Goal: Information Seeking & Learning: Learn about a topic

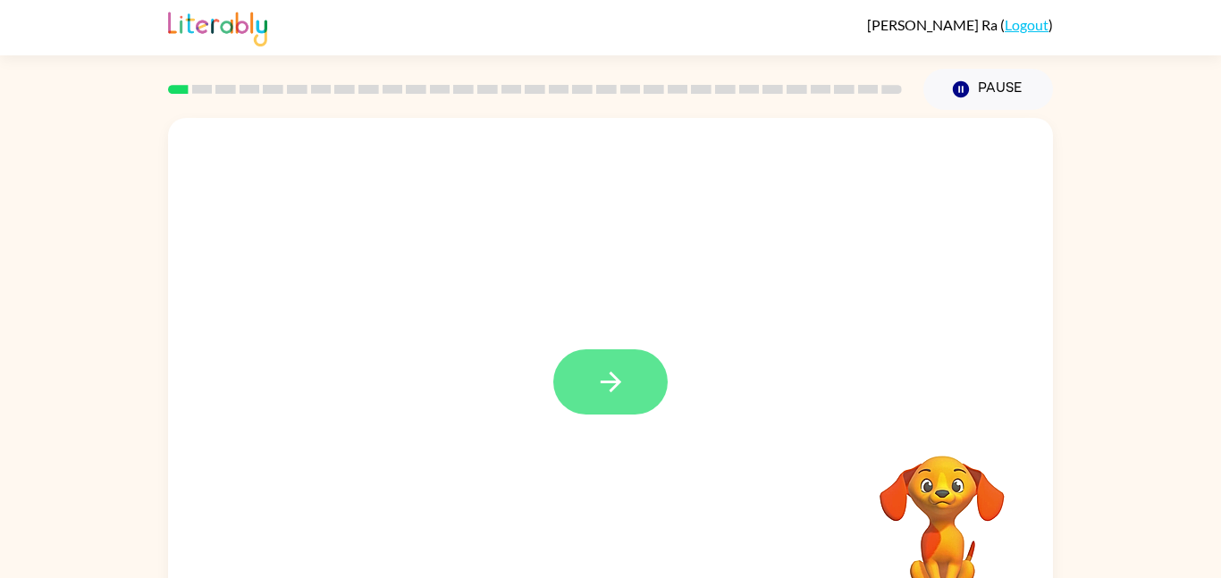
click at [602, 398] on icon "button" at bounding box center [610, 381] width 31 height 31
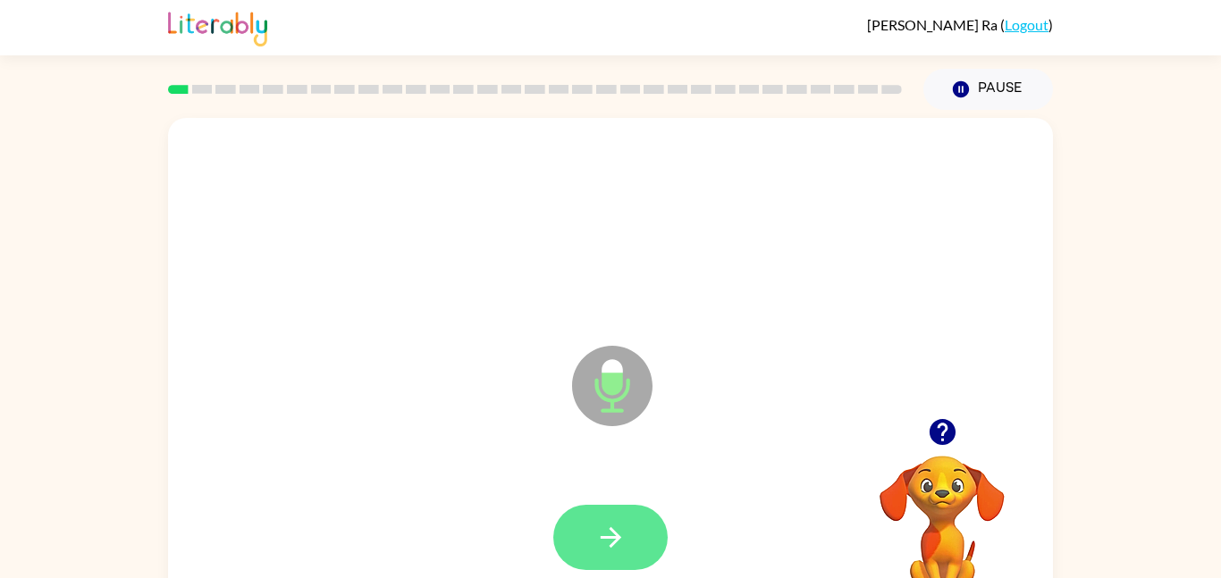
click at [604, 520] on button "button" at bounding box center [610, 537] width 114 height 65
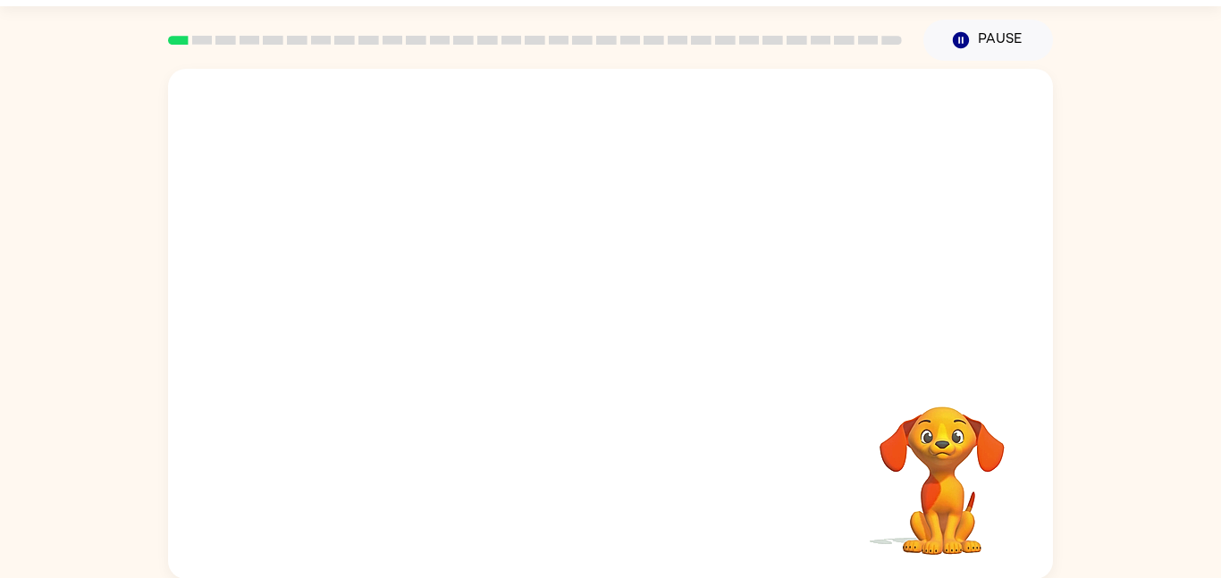
scroll to position [50, 0]
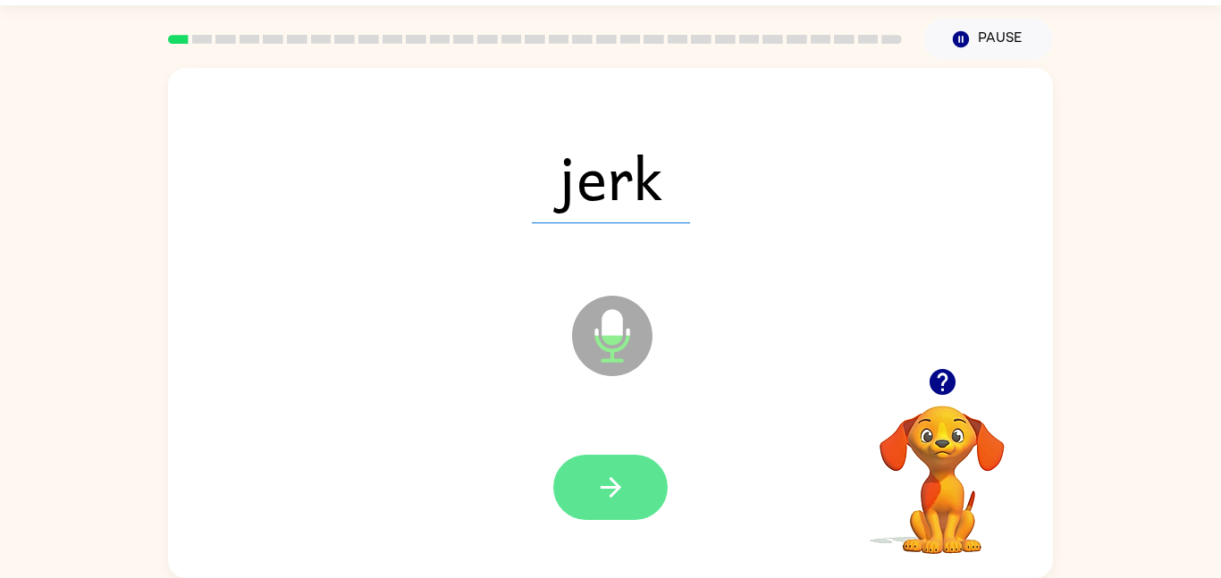
click at [625, 475] on icon "button" at bounding box center [610, 487] width 31 height 31
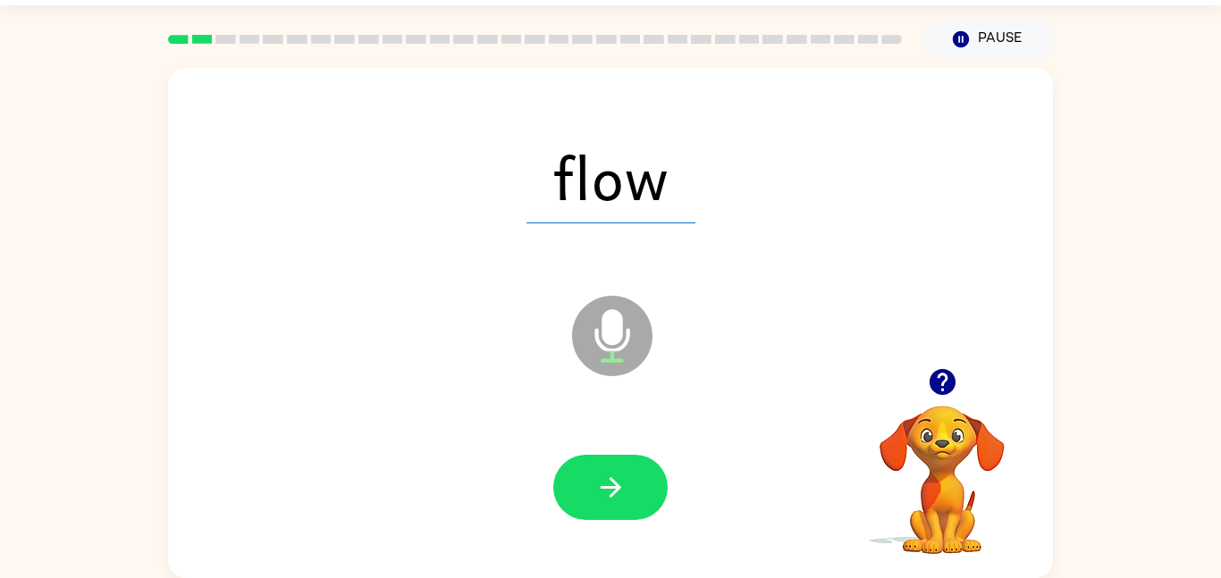
click at [621, 480] on icon "button" at bounding box center [610, 487] width 31 height 31
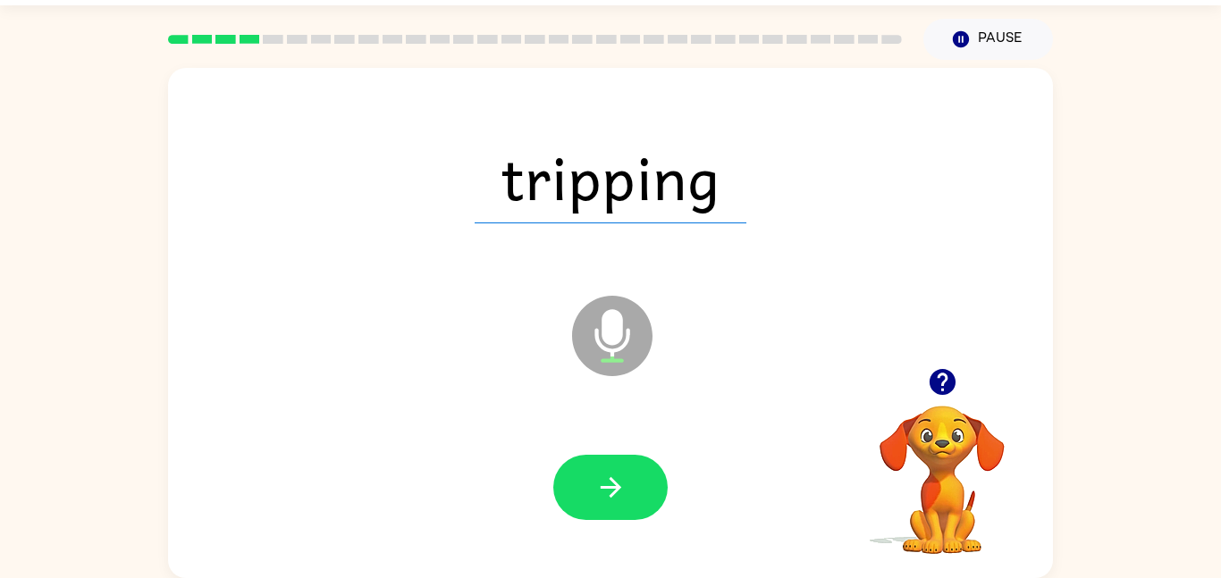
click at [621, 480] on icon "button" at bounding box center [610, 487] width 31 height 31
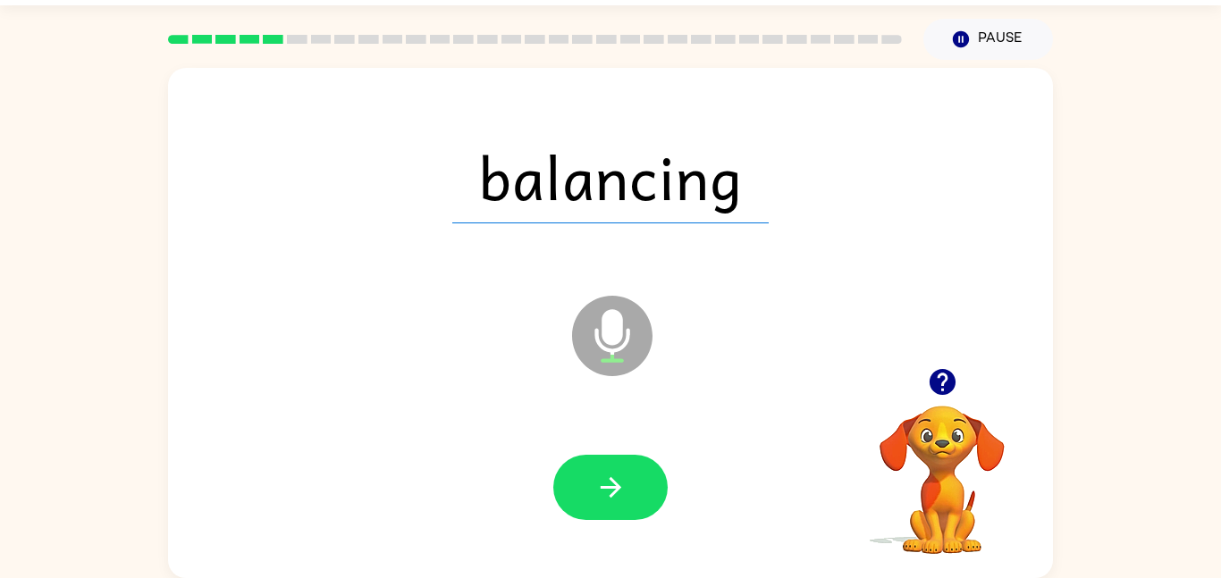
click at [621, 480] on icon "button" at bounding box center [610, 487] width 31 height 31
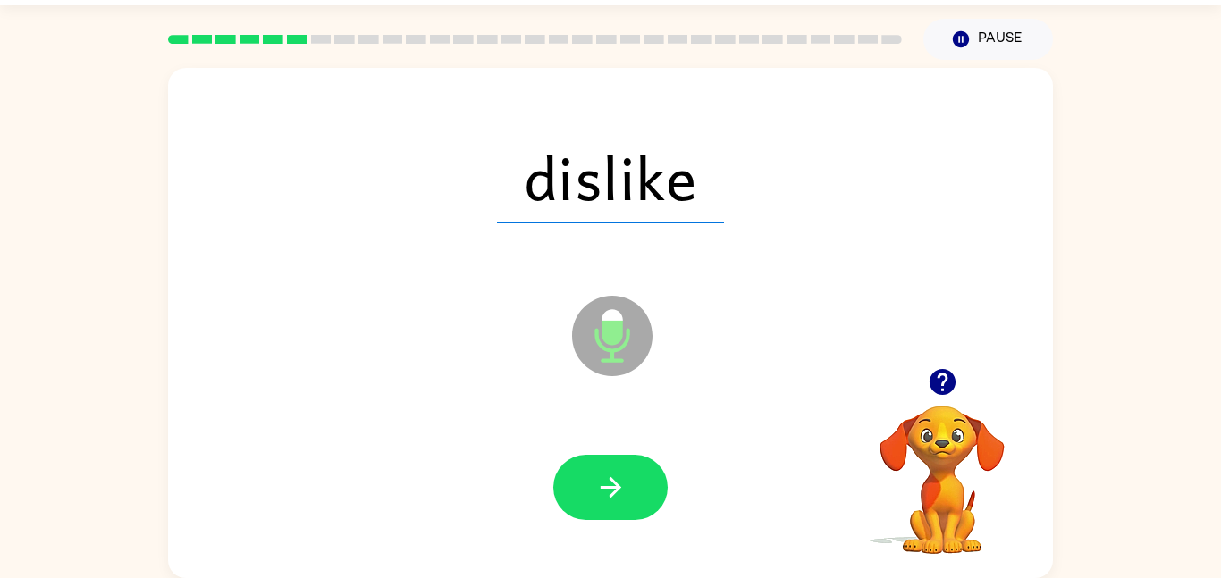
click at [621, 480] on icon "button" at bounding box center [610, 487] width 31 height 31
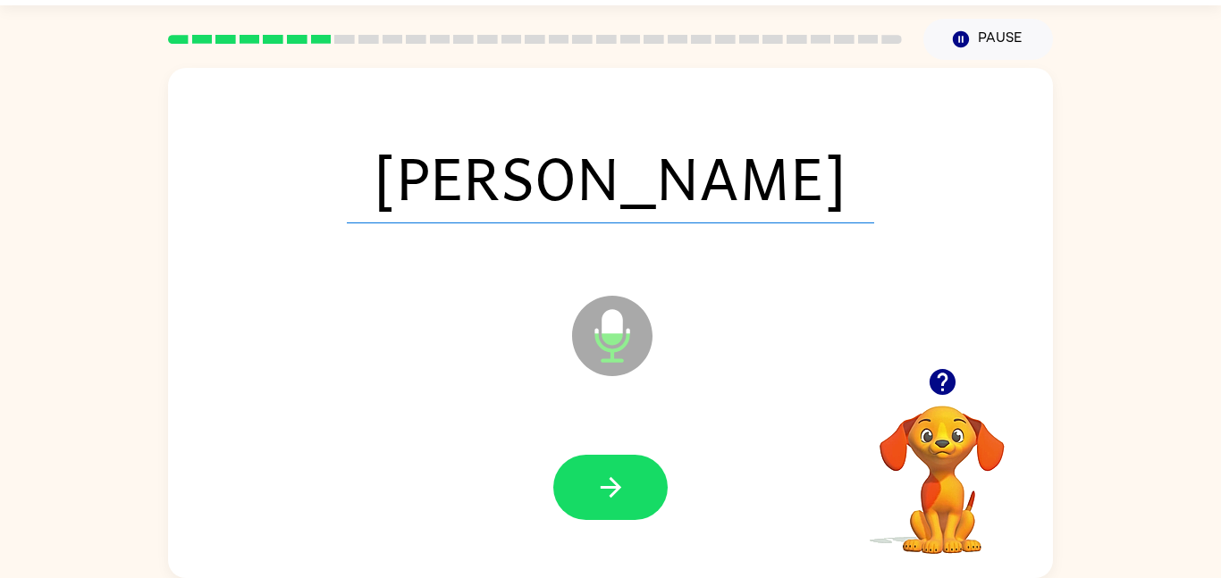
click at [621, 480] on icon "button" at bounding box center [610, 487] width 31 height 31
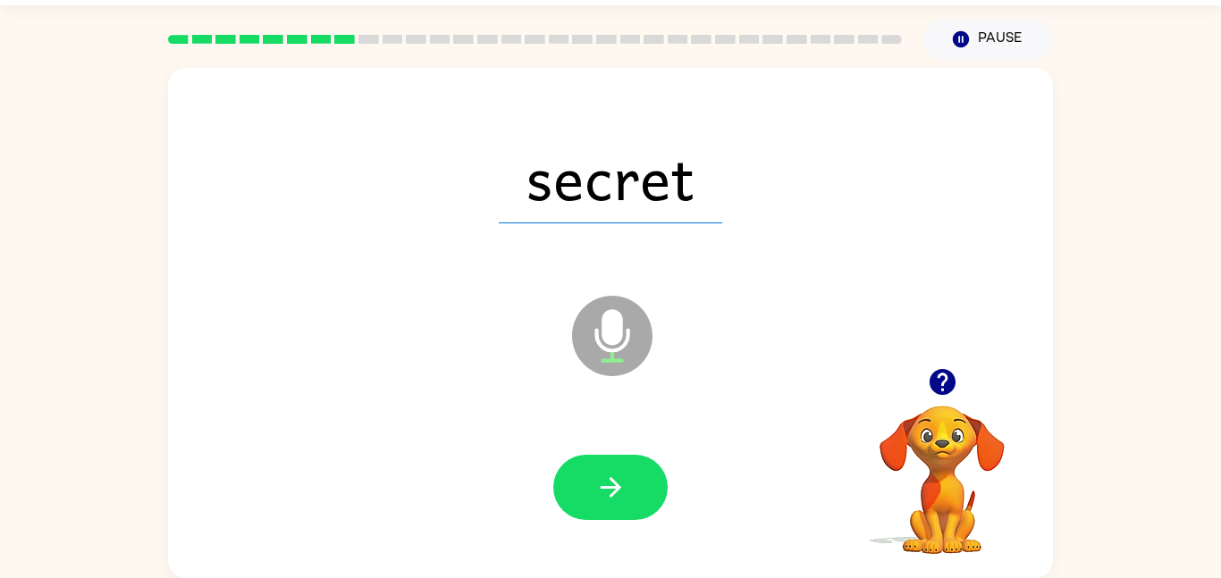
click at [621, 480] on icon "button" at bounding box center [610, 487] width 31 height 31
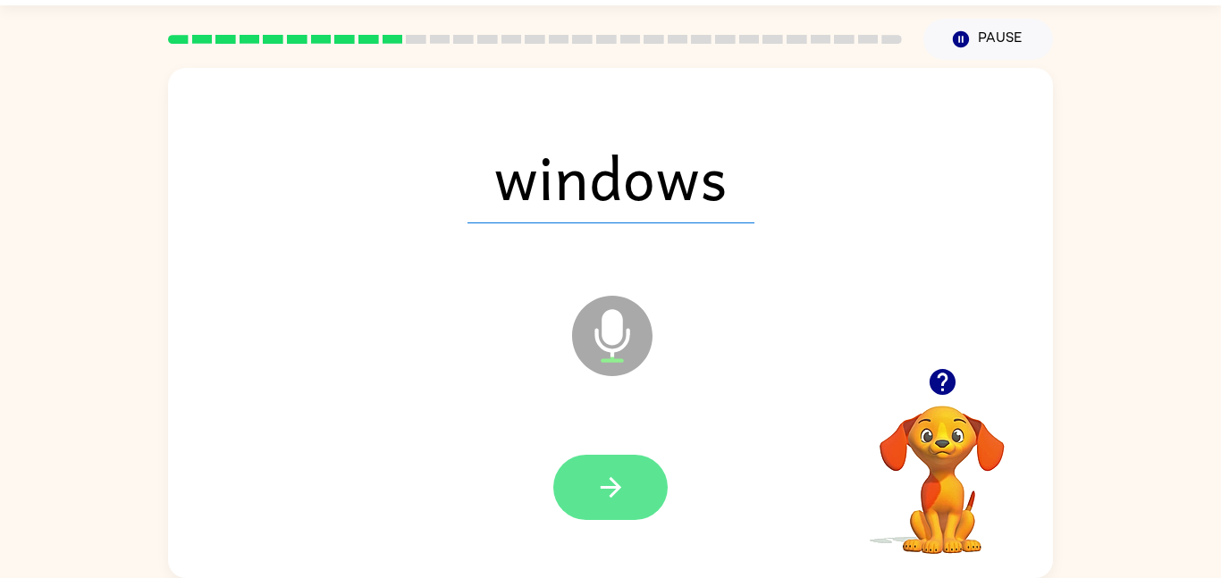
click at [621, 483] on icon "button" at bounding box center [610, 487] width 31 height 31
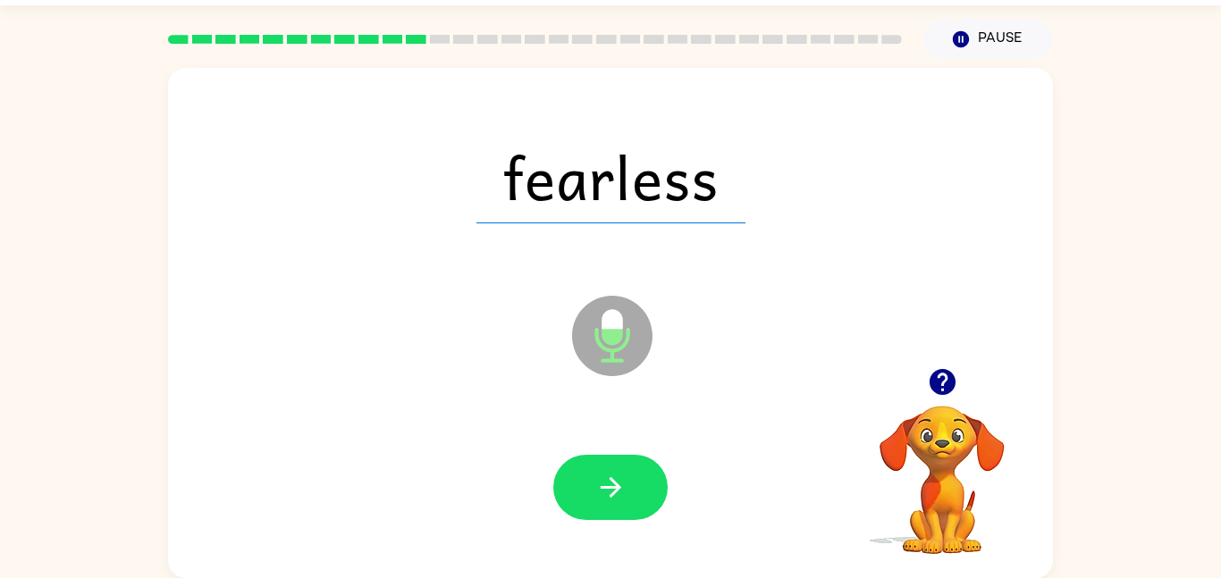
click at [621, 483] on icon "button" at bounding box center [610, 487] width 31 height 31
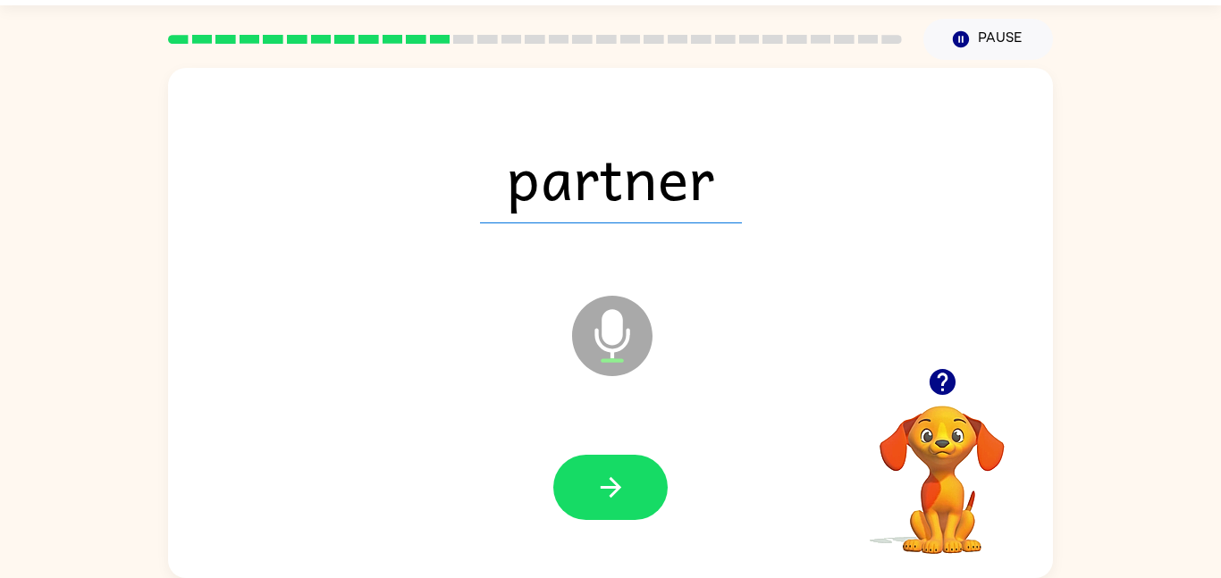
click at [621, 483] on icon "button" at bounding box center [610, 487] width 31 height 31
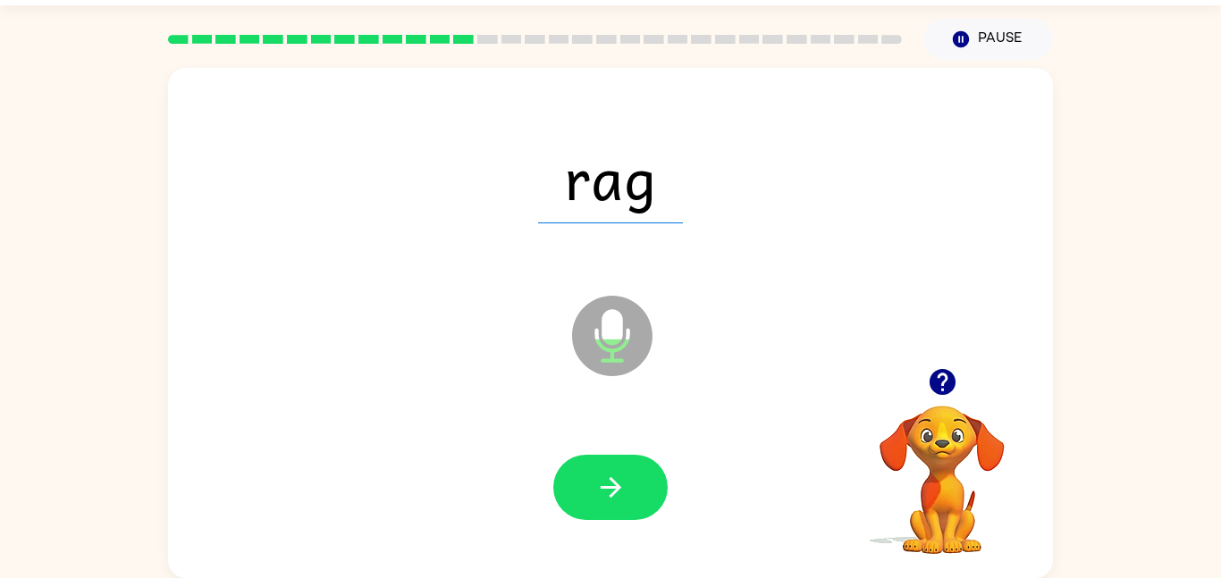
click at [621, 483] on icon "button" at bounding box center [610, 487] width 31 height 31
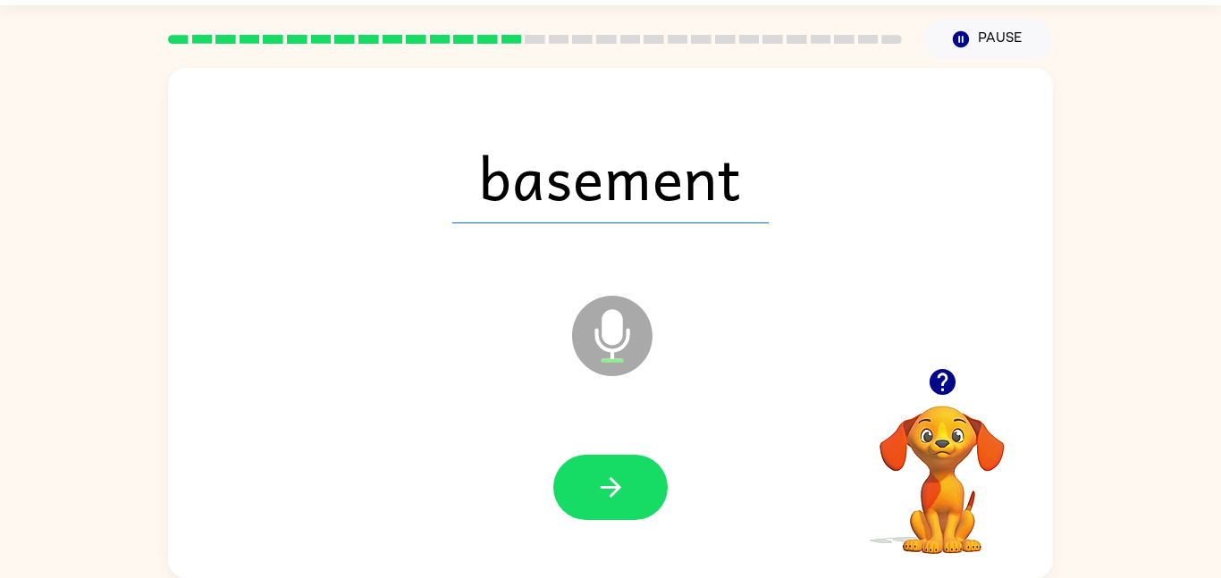
click at [621, 483] on icon "button" at bounding box center [610, 487] width 31 height 31
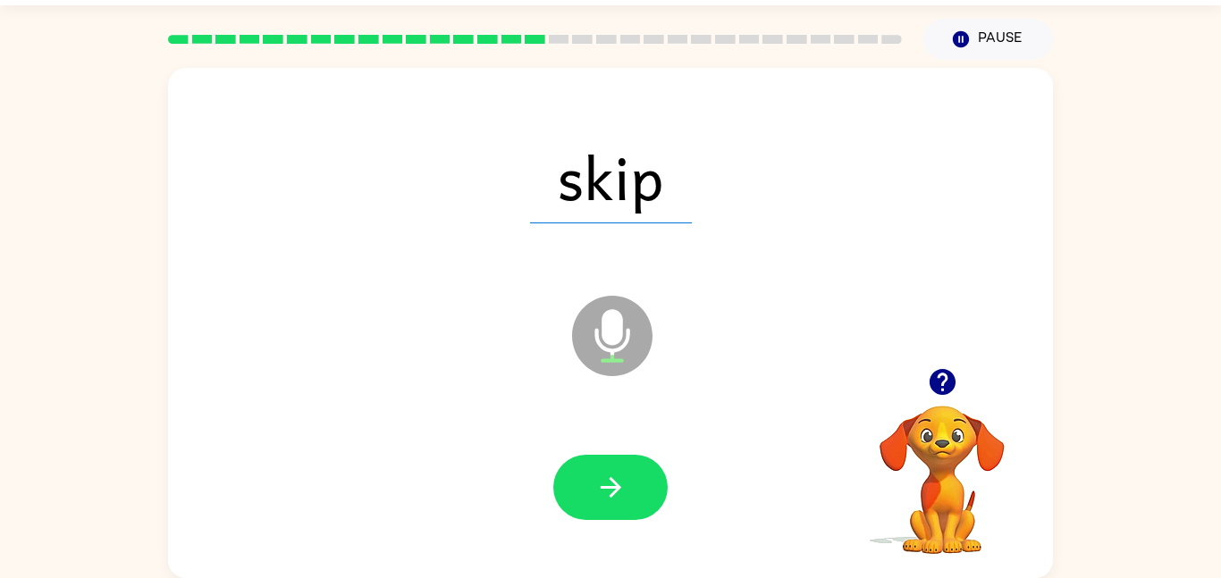
click at [621, 483] on icon "button" at bounding box center [610, 487] width 31 height 31
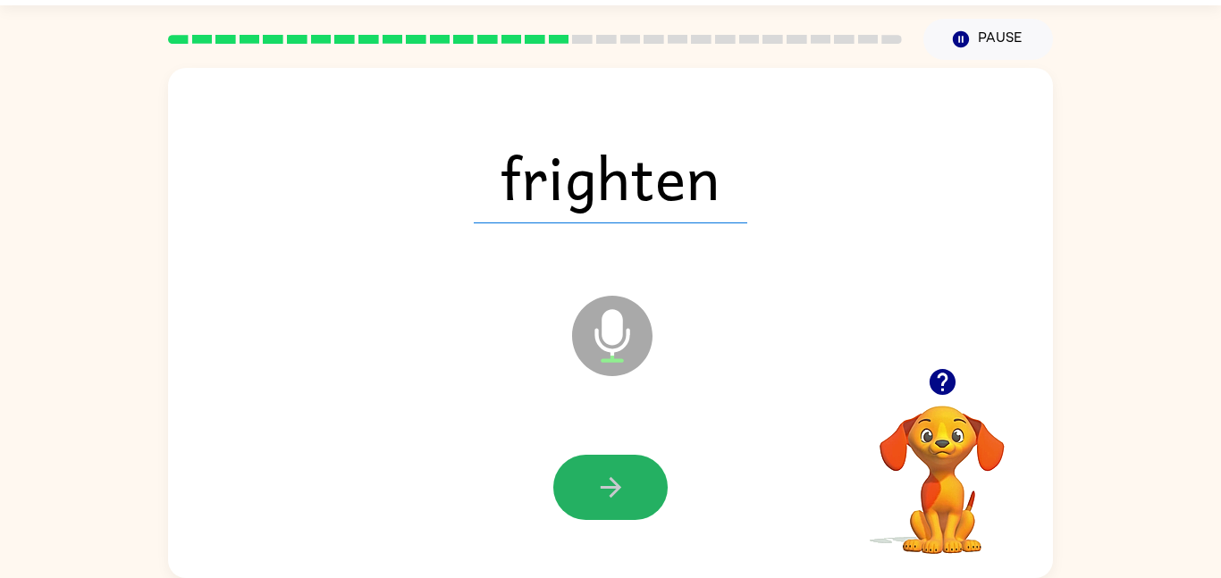
click at [621, 483] on icon "button" at bounding box center [610, 487] width 31 height 31
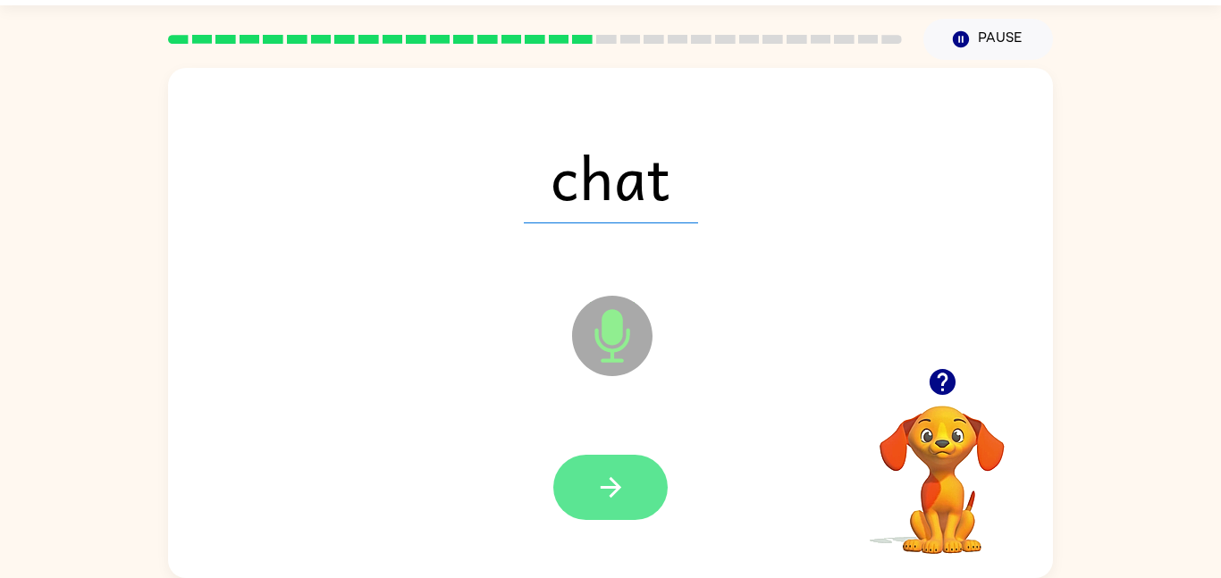
click at [608, 483] on icon "button" at bounding box center [610, 487] width 31 height 31
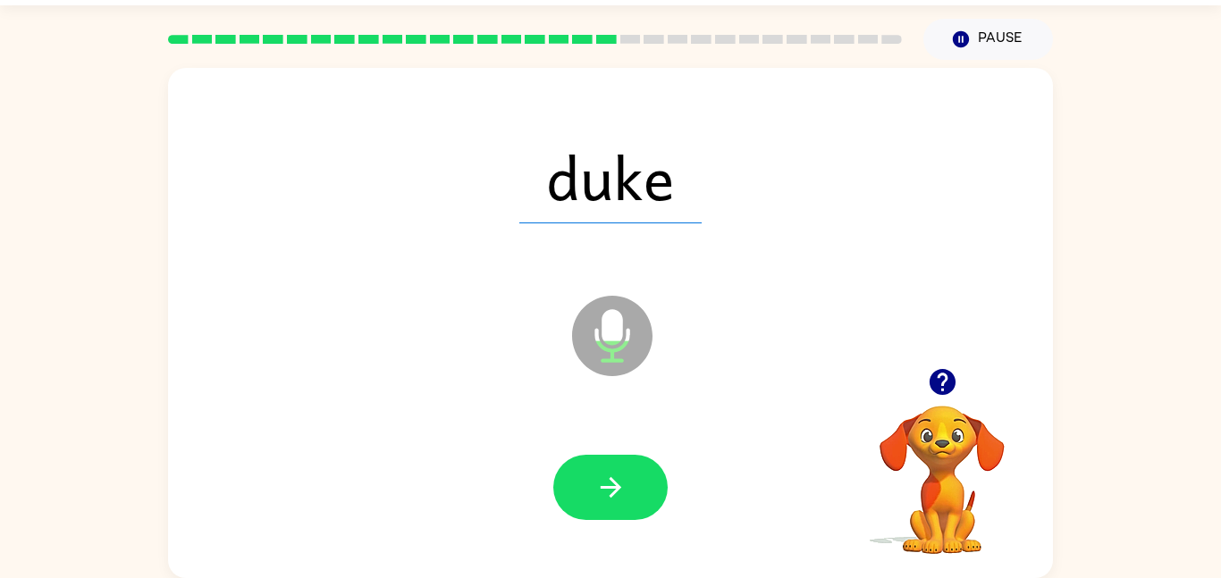
click at [608, 483] on icon "button" at bounding box center [610, 487] width 31 height 31
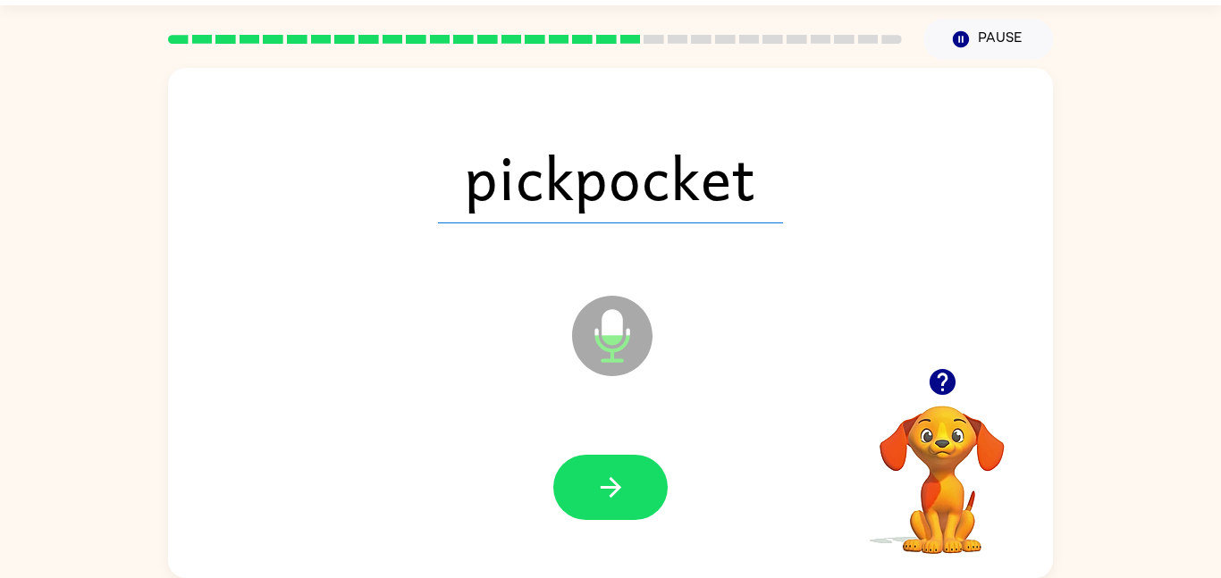
click at [608, 483] on icon "button" at bounding box center [610, 487] width 31 height 31
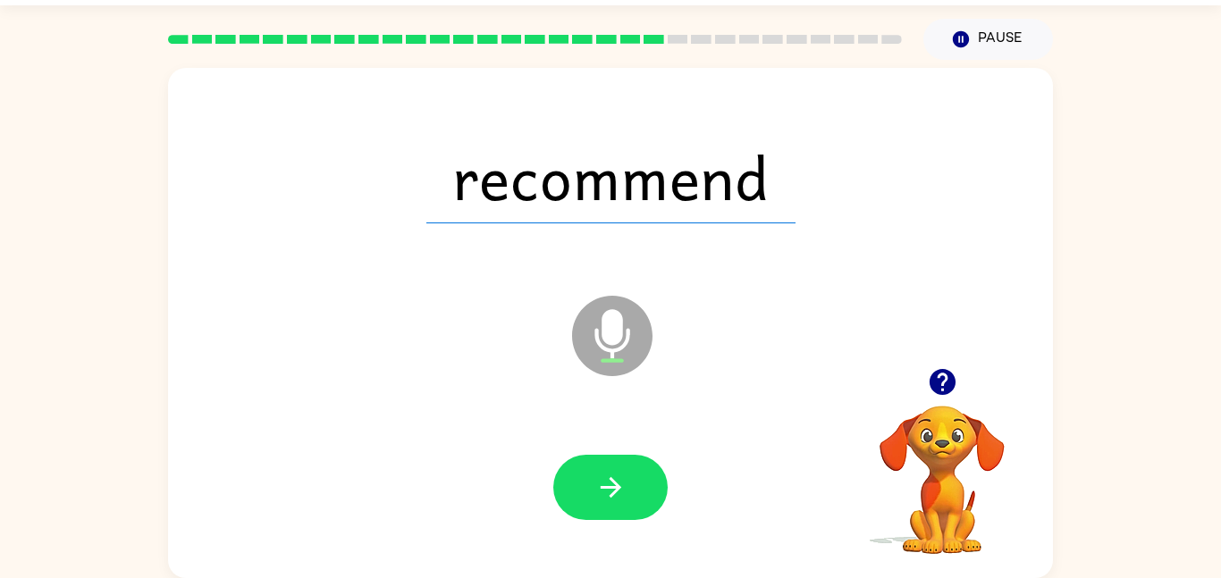
click at [608, 483] on icon "button" at bounding box center [610, 487] width 31 height 31
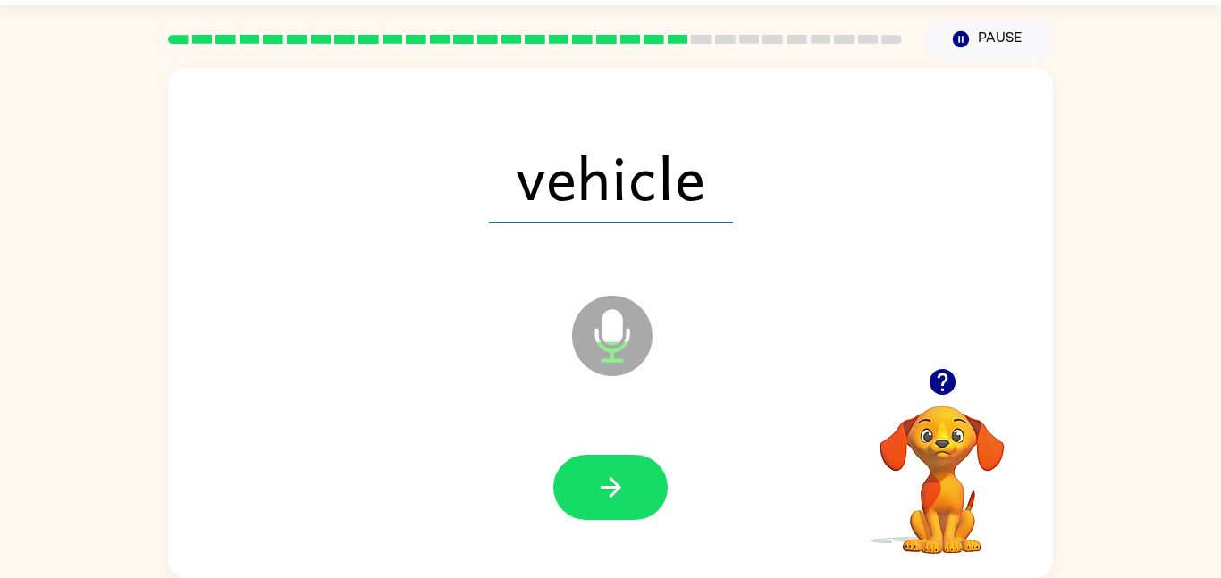
click at [608, 483] on icon "button" at bounding box center [610, 487] width 31 height 31
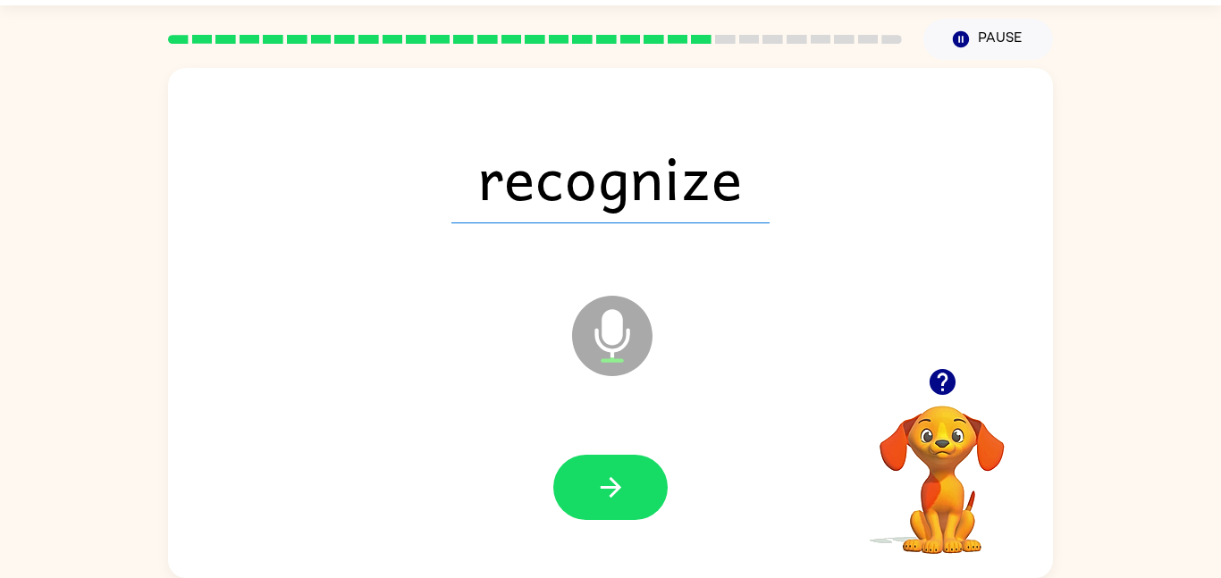
click at [608, 483] on icon "button" at bounding box center [610, 487] width 31 height 31
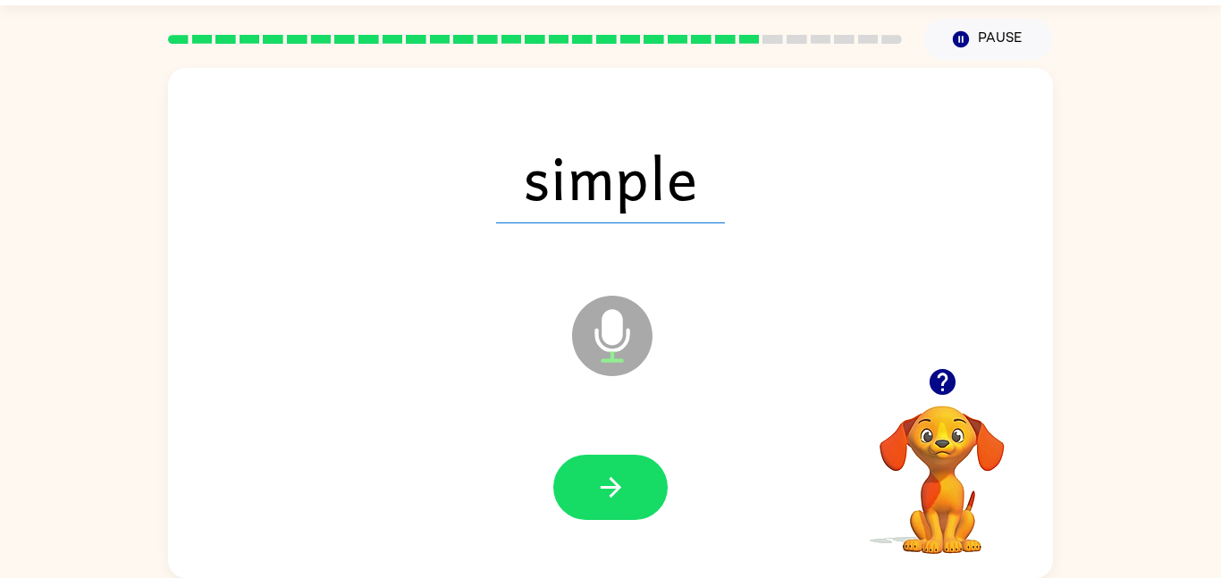
click at [608, 483] on icon "button" at bounding box center [610, 487] width 31 height 31
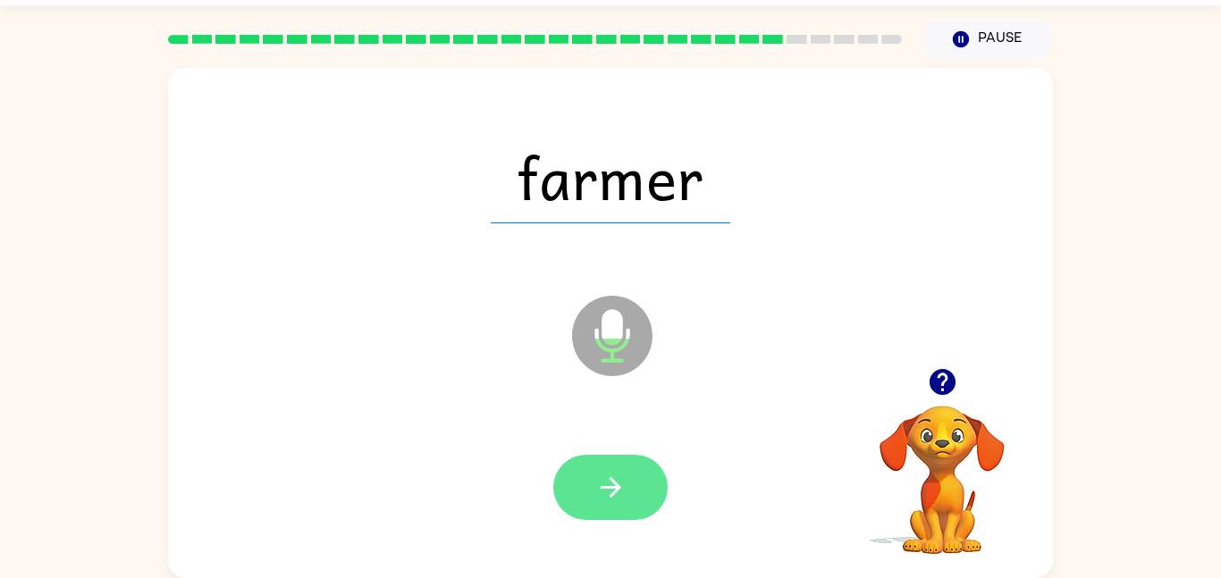
click at [608, 483] on icon "button" at bounding box center [610, 487] width 31 height 31
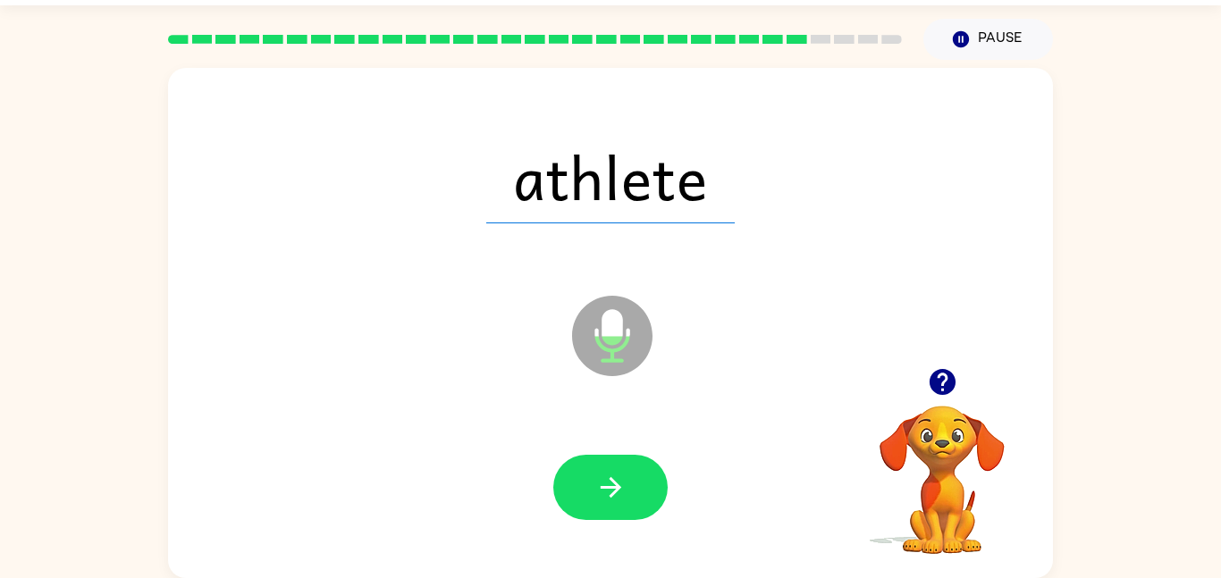
click at [608, 483] on icon "button" at bounding box center [610, 487] width 31 height 31
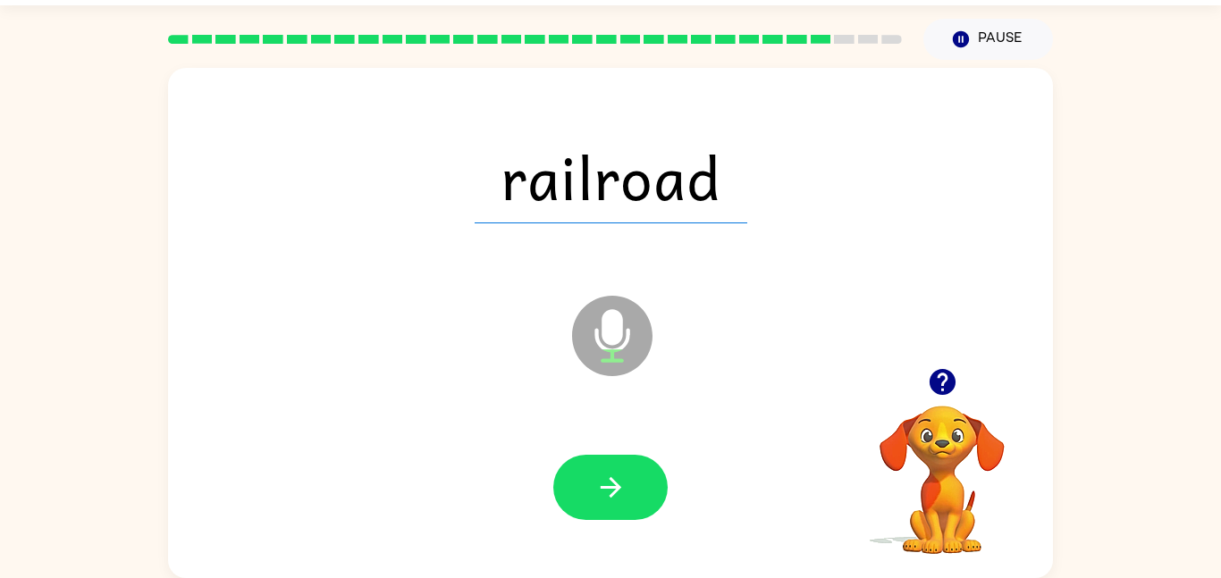
click at [608, 483] on icon "button" at bounding box center [610, 487] width 31 height 31
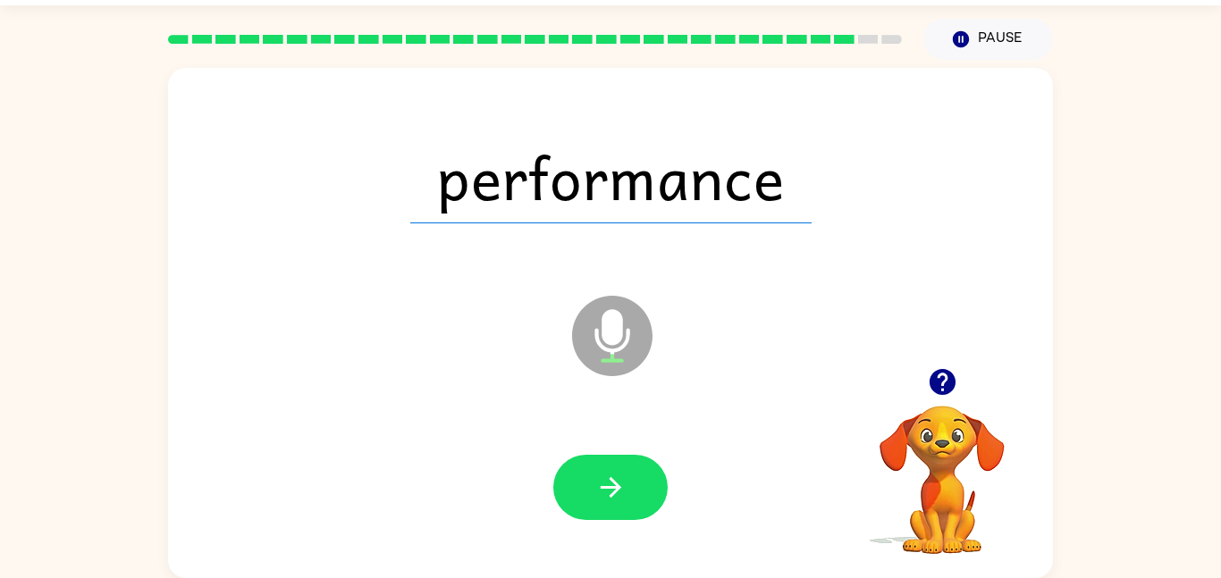
click at [608, 483] on icon "button" at bounding box center [610, 487] width 31 height 31
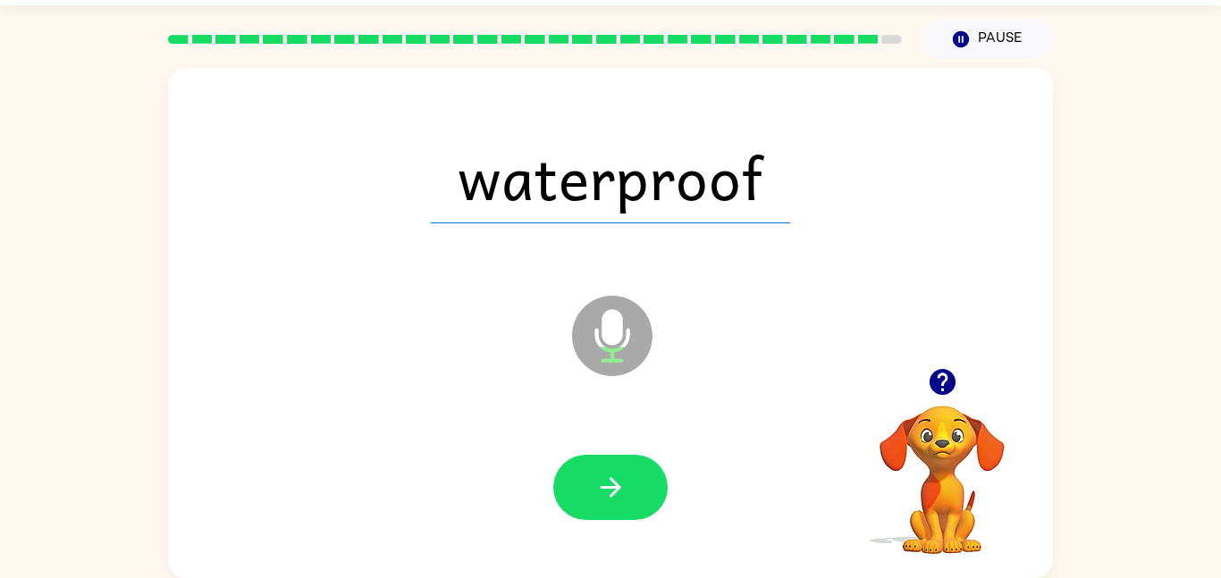
click at [608, 483] on icon "button" at bounding box center [610, 487] width 31 height 31
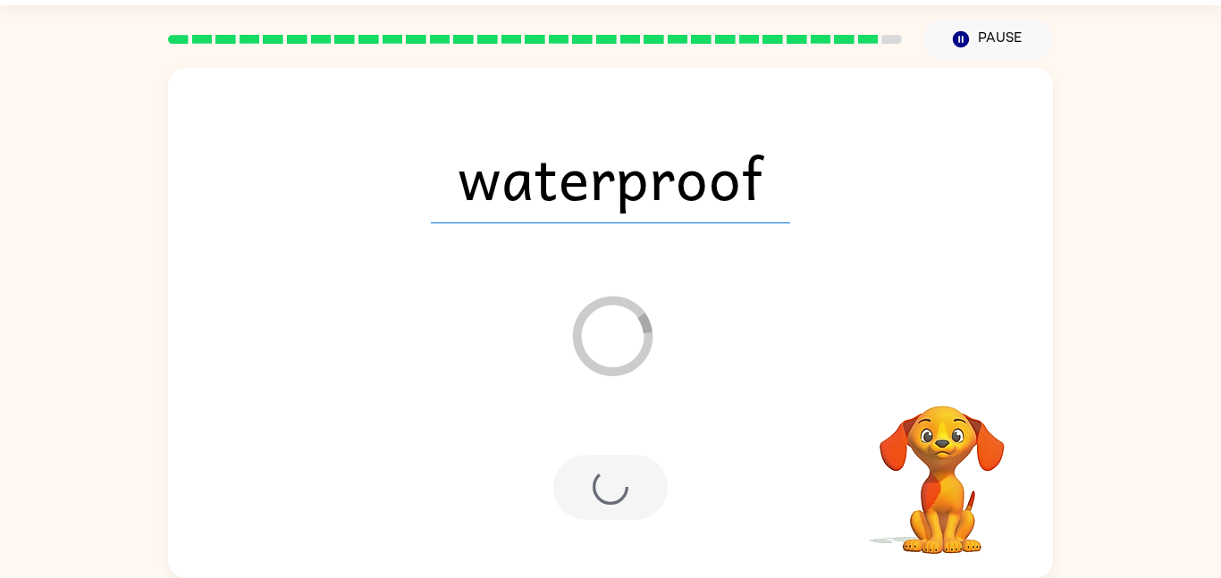
scroll to position [18, 0]
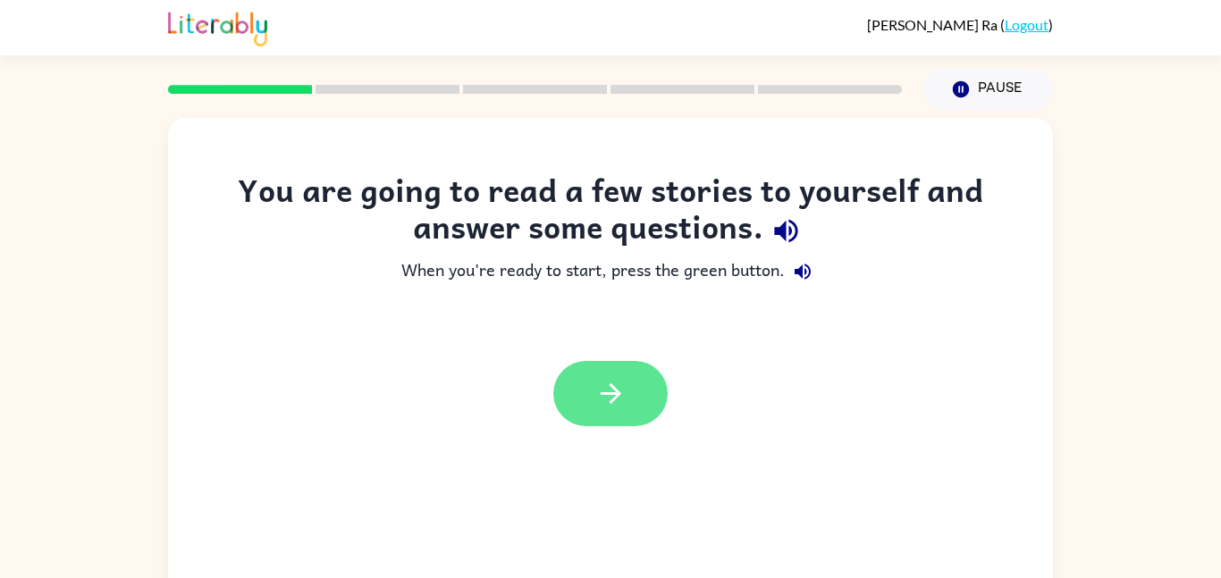
click at [616, 384] on icon "button" at bounding box center [610, 393] width 31 height 31
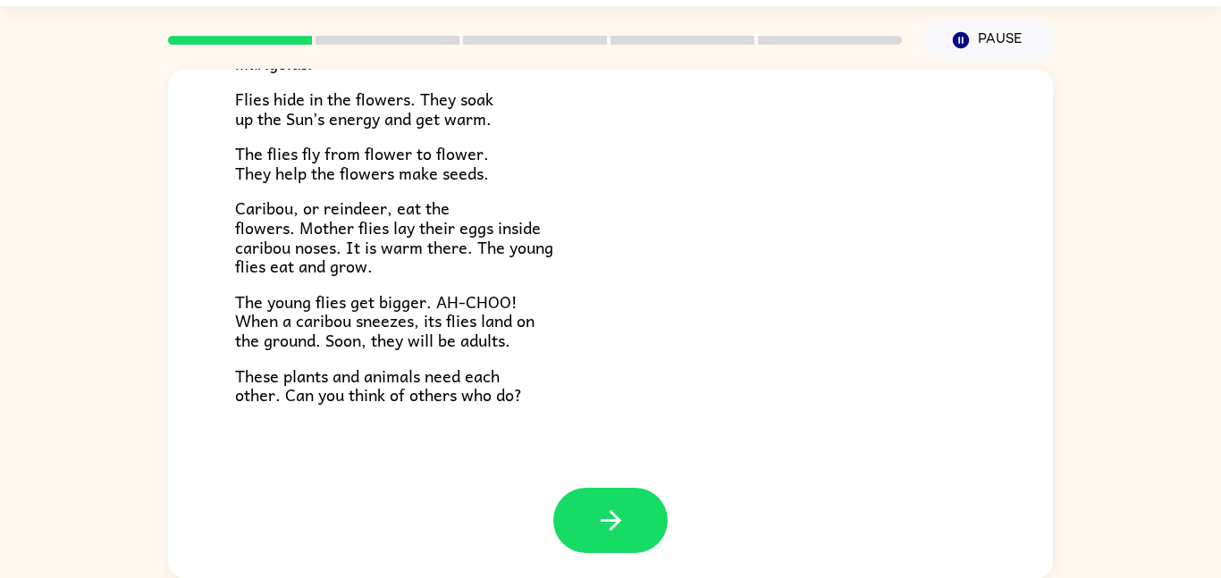
scroll to position [50, 0]
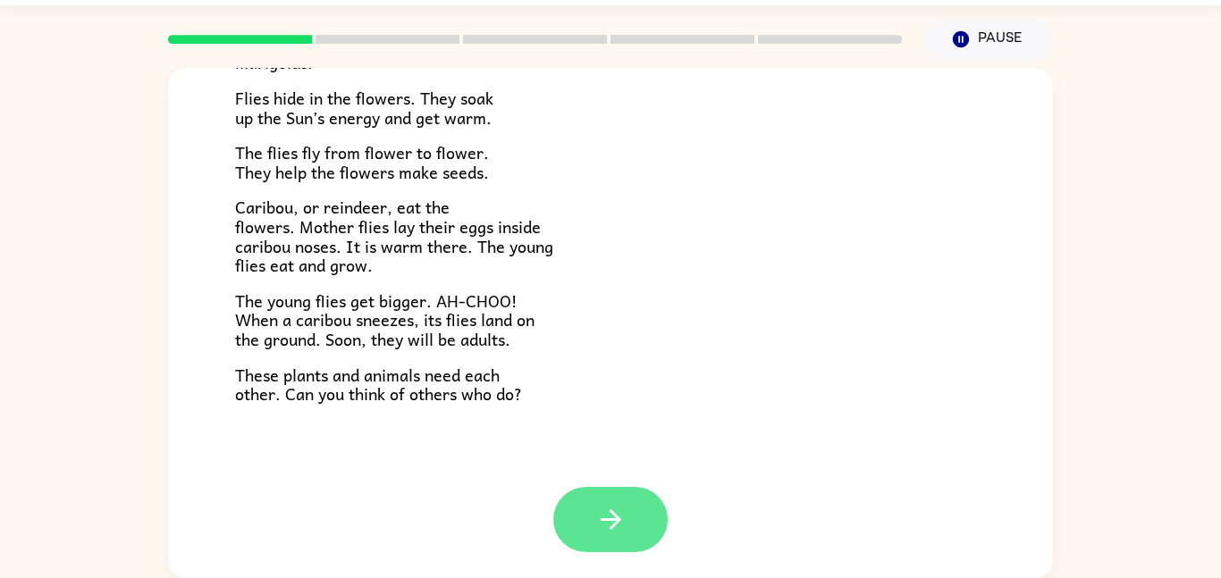
click at [634, 502] on button "button" at bounding box center [610, 519] width 114 height 65
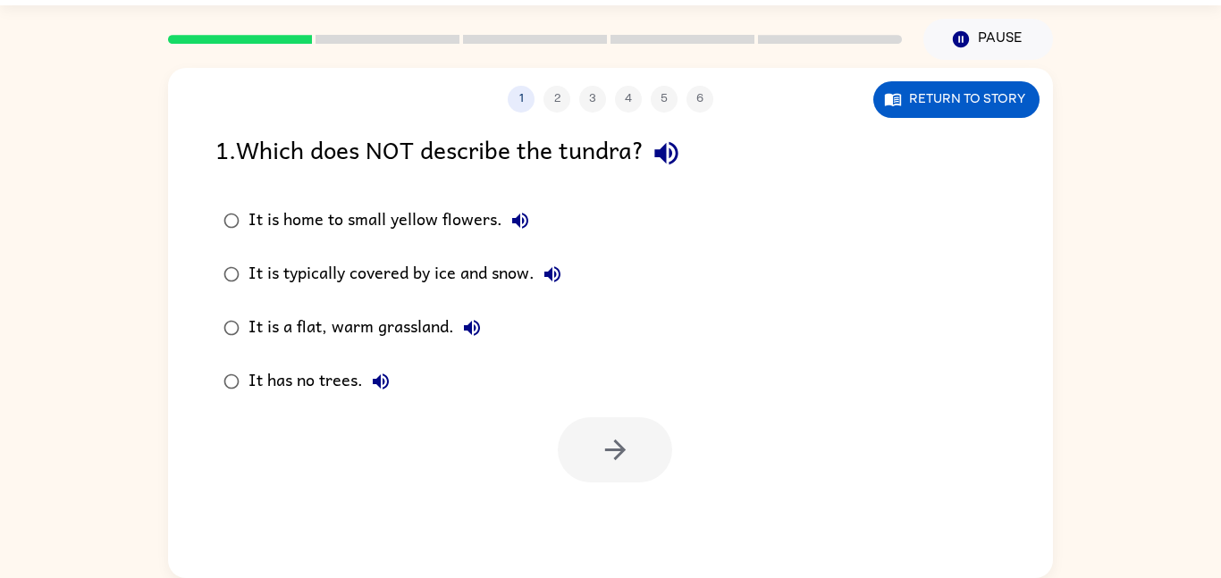
scroll to position [0, 0]
click at [589, 468] on button "button" at bounding box center [615, 449] width 114 height 65
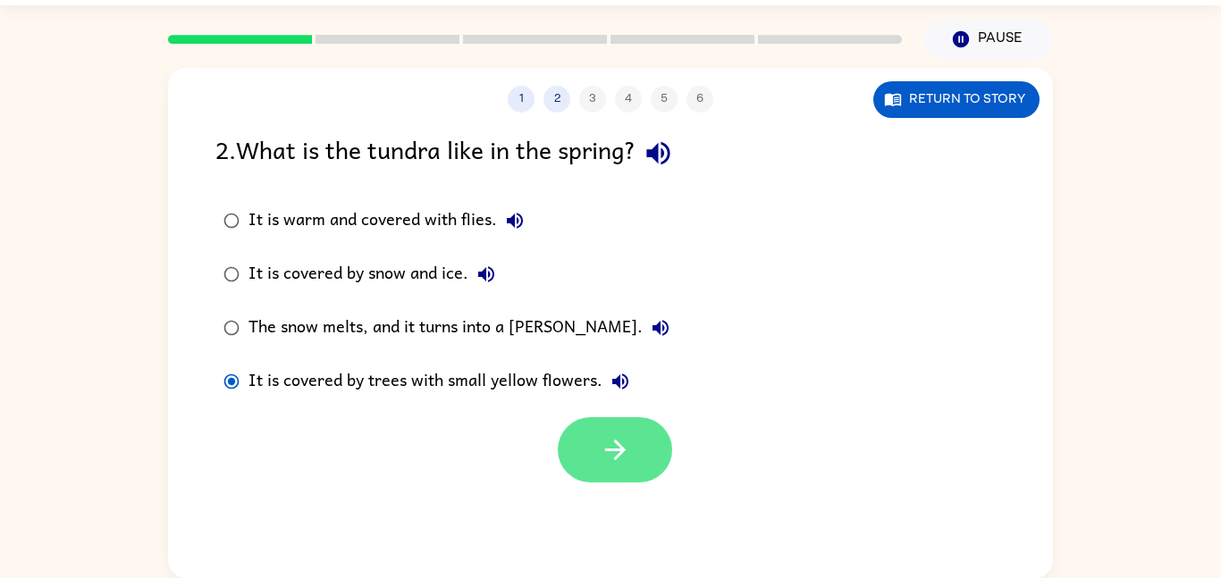
click at [582, 423] on button "button" at bounding box center [615, 449] width 114 height 65
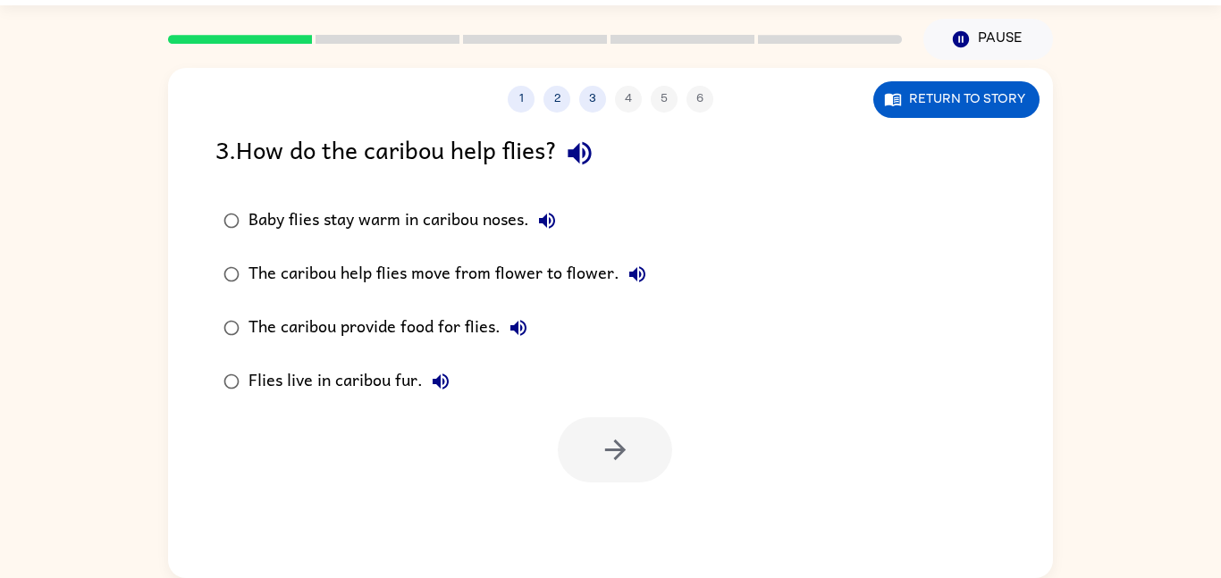
click at [375, 216] on div "Baby flies stay warm in caribou noses." at bounding box center [406, 221] width 316 height 36
click at [581, 430] on button "button" at bounding box center [615, 449] width 114 height 65
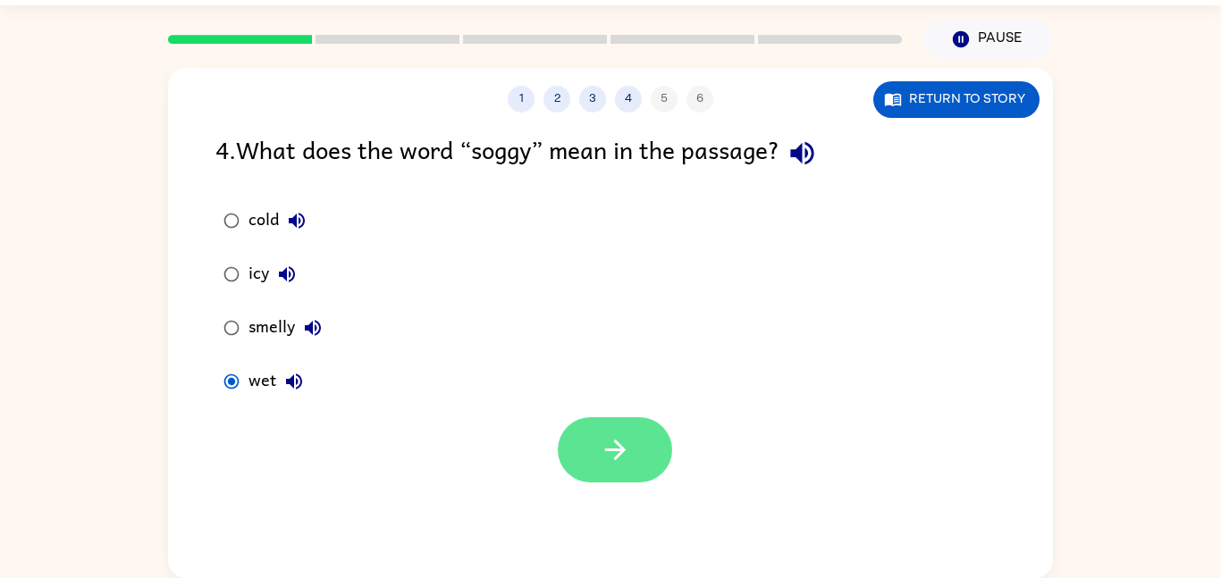
click at [585, 432] on button "button" at bounding box center [615, 449] width 114 height 65
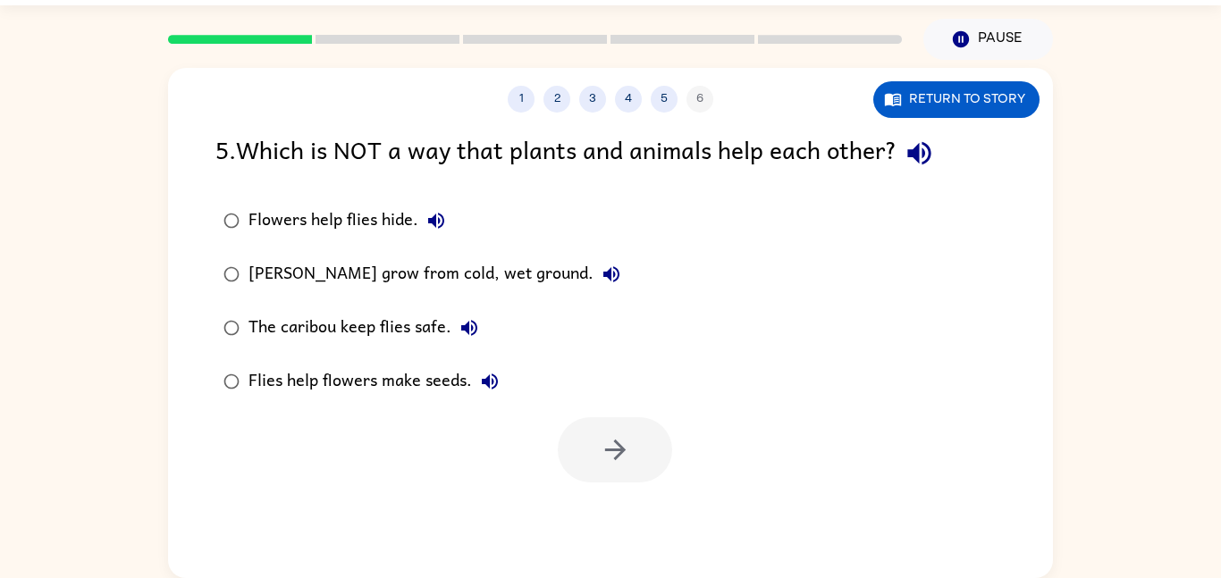
click at [323, 274] on div "[PERSON_NAME] grow from cold, wet ground." at bounding box center [438, 274] width 381 height 36
click at [654, 436] on button "button" at bounding box center [615, 449] width 114 height 65
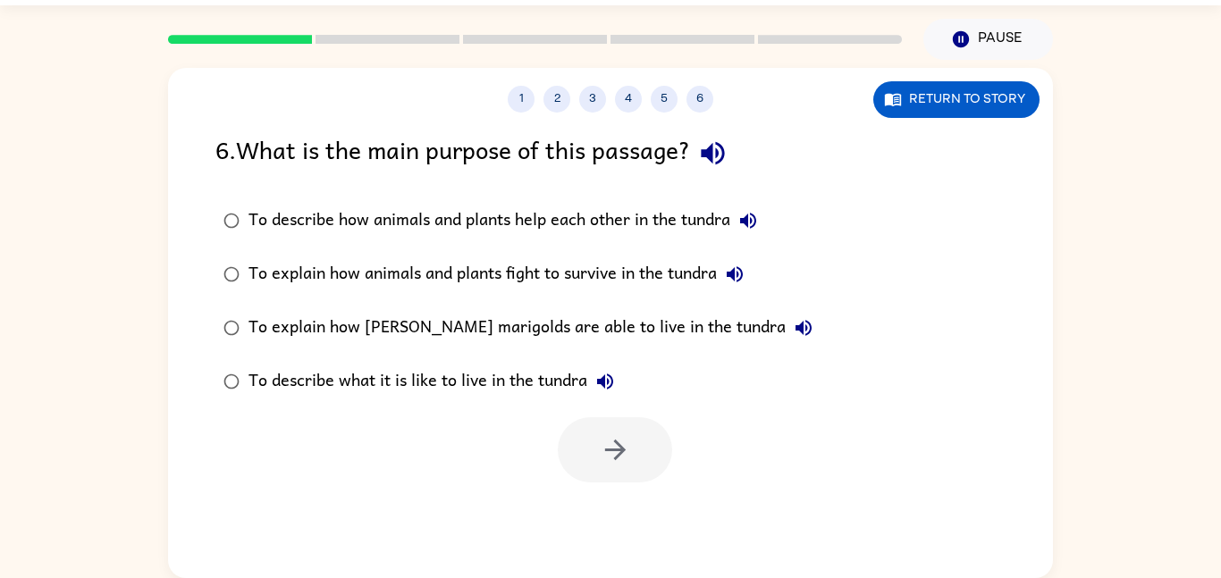
click at [475, 217] on div "To describe how animals and plants help each other in the tundra" at bounding box center [506, 221] width 517 height 36
click at [596, 449] on button "button" at bounding box center [615, 449] width 114 height 65
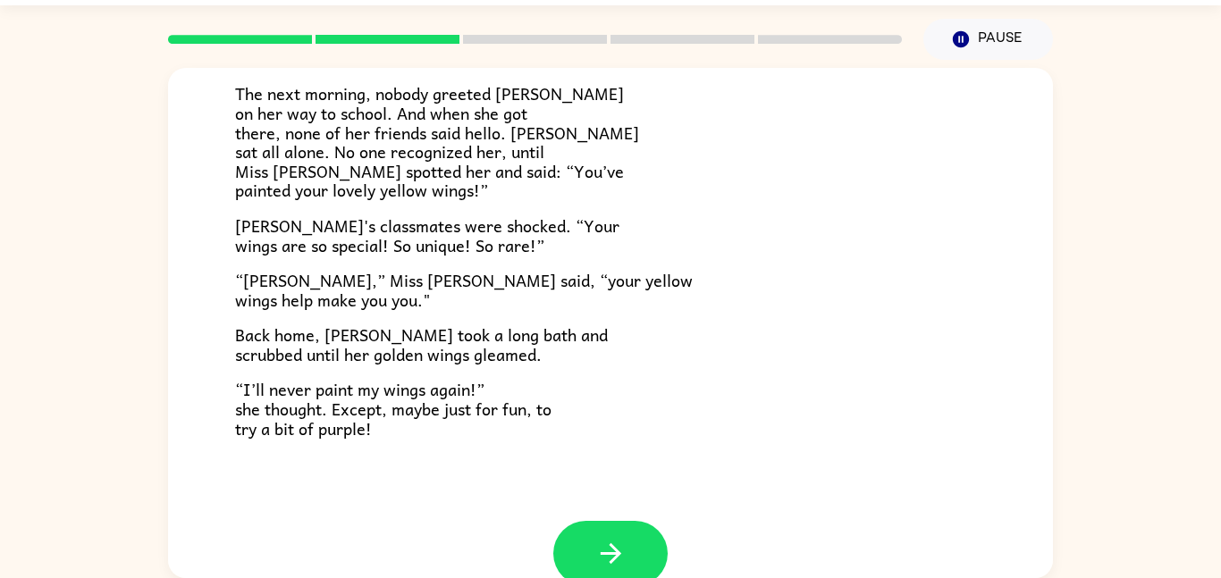
scroll to position [500, 0]
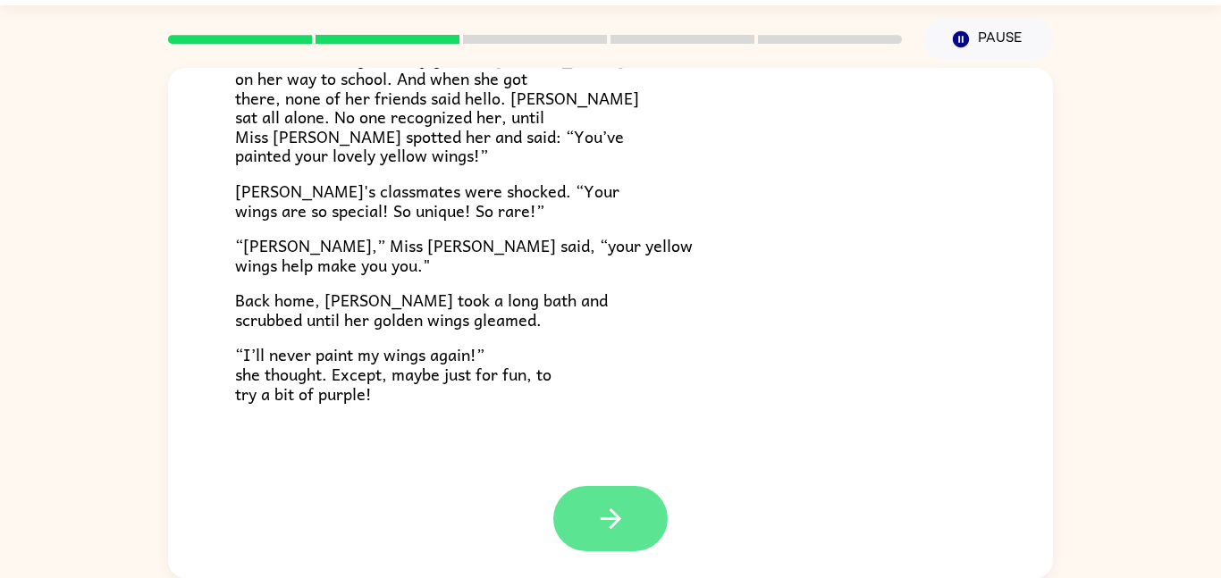
click at [594, 501] on button "button" at bounding box center [610, 518] width 114 height 65
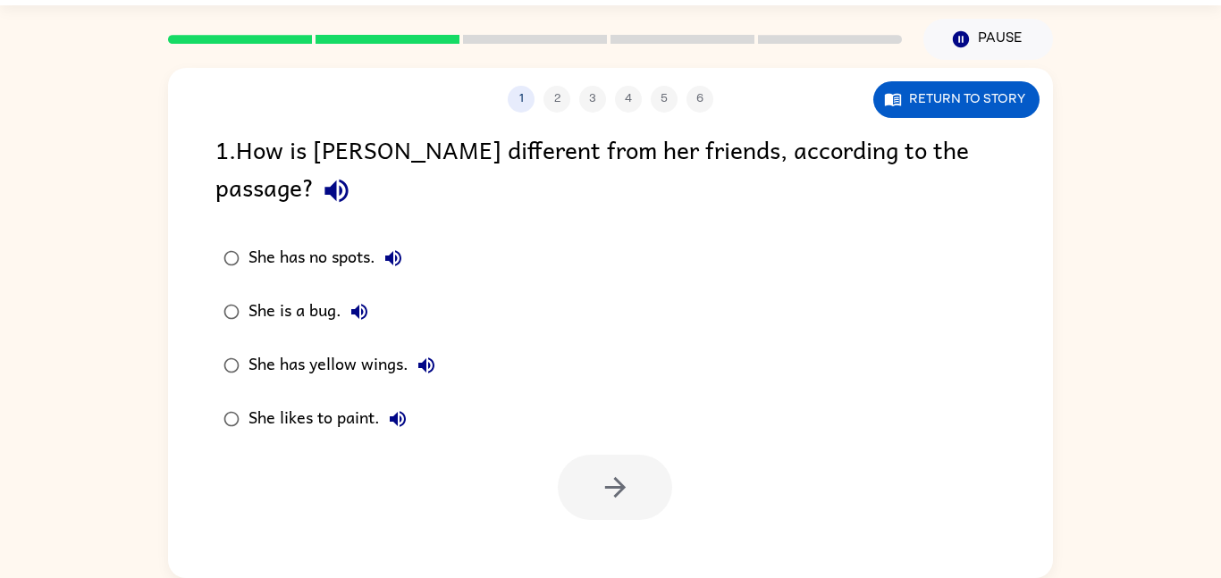
scroll to position [0, 0]
click at [292, 348] on div "She has yellow wings." at bounding box center [346, 366] width 196 height 36
click at [592, 455] on button "button" at bounding box center [615, 487] width 114 height 65
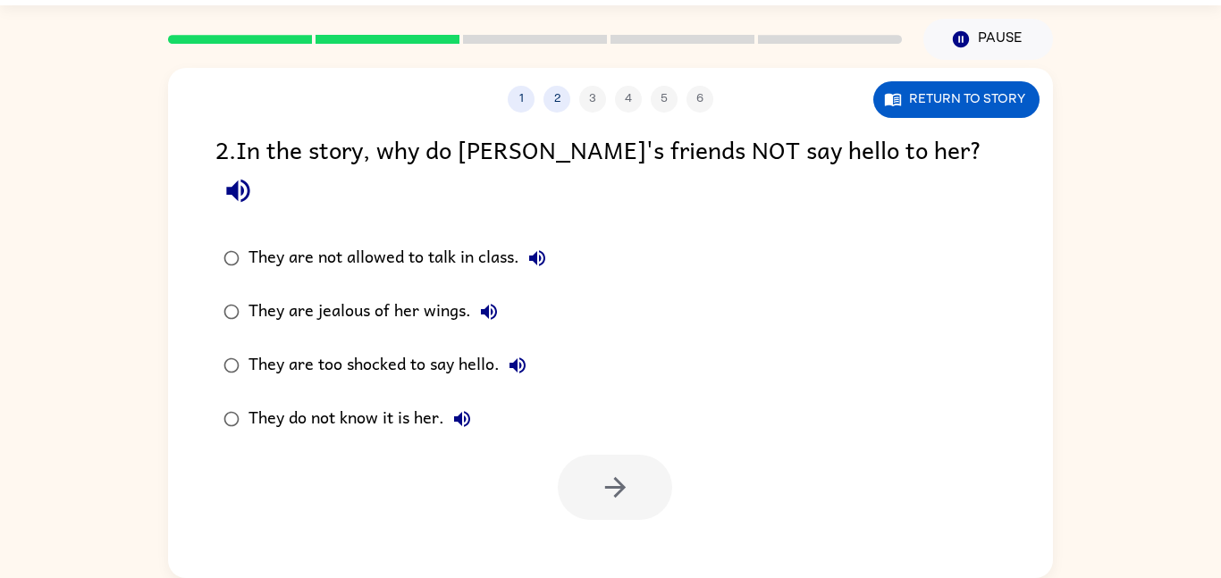
click at [423, 294] on div "They are jealous of her wings." at bounding box center [377, 312] width 258 height 36
click at [254, 175] on icon "button" at bounding box center [238, 190] width 31 height 31
click at [387, 401] on div "They do not know it is her." at bounding box center [363, 419] width 231 height 36
click at [634, 455] on button "button" at bounding box center [615, 487] width 114 height 65
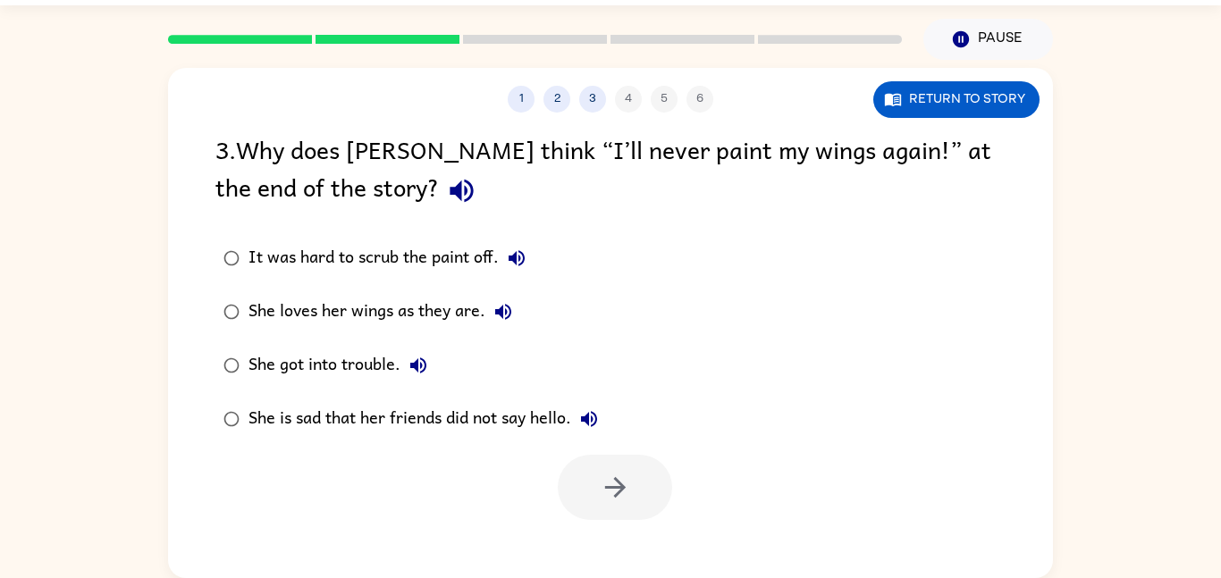
click at [340, 313] on div "She loves her wings as they are." at bounding box center [384, 312] width 273 height 36
click at [646, 477] on button "button" at bounding box center [615, 487] width 114 height 65
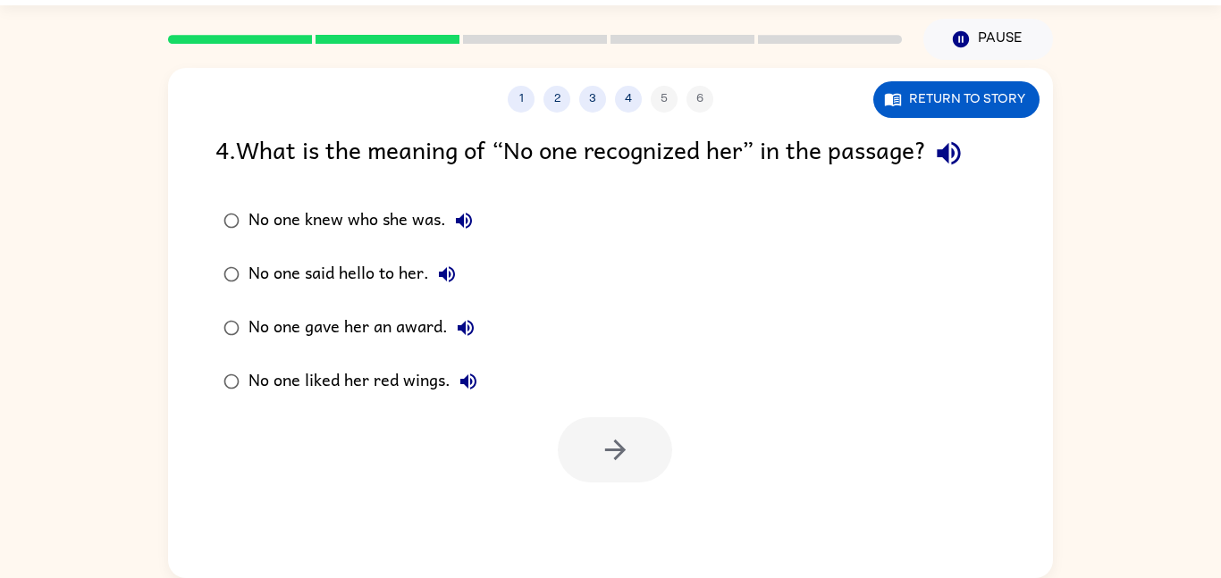
click at [429, 224] on div "No one knew who she was." at bounding box center [364, 221] width 233 height 36
click at [641, 446] on button "button" at bounding box center [615, 449] width 114 height 65
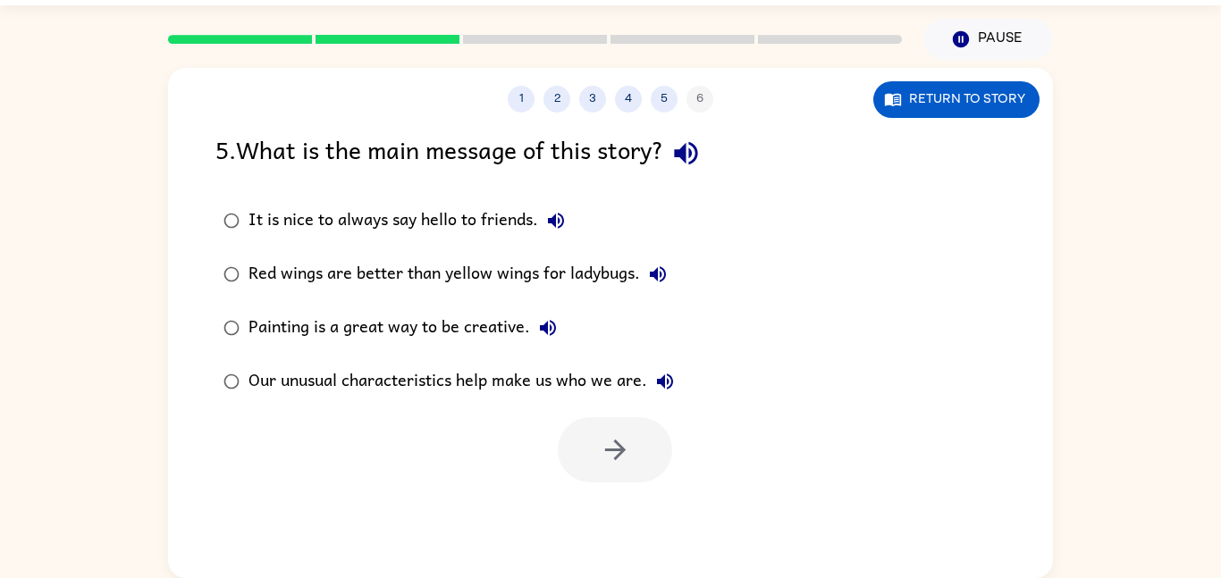
click at [581, 387] on div "Our unusual characteristics help make us who we are." at bounding box center [465, 382] width 434 height 36
click at [632, 464] on button "button" at bounding box center [615, 449] width 114 height 65
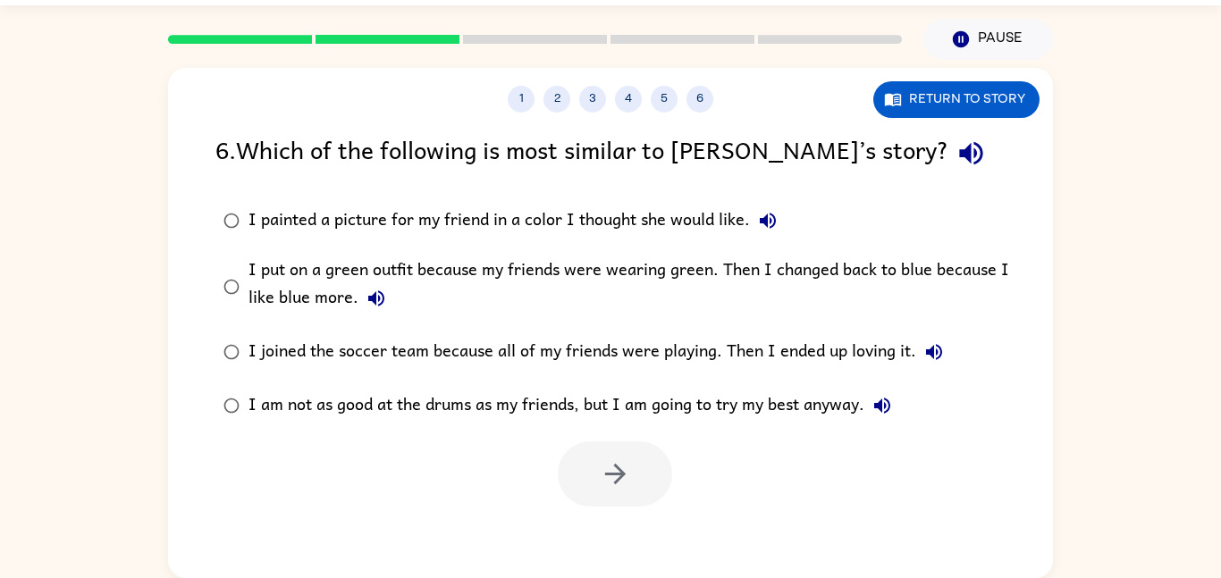
click at [1168, 214] on div "1 2 3 4 5 6 Return to story 6 . Which of the following is most similar to [PERS…" at bounding box center [610, 319] width 1221 height 518
click at [689, 276] on div "I put on a green outfit because my friends were wearing green. Then I changed b…" at bounding box center [638, 286] width 781 height 60
click at [618, 447] on button "button" at bounding box center [615, 473] width 114 height 65
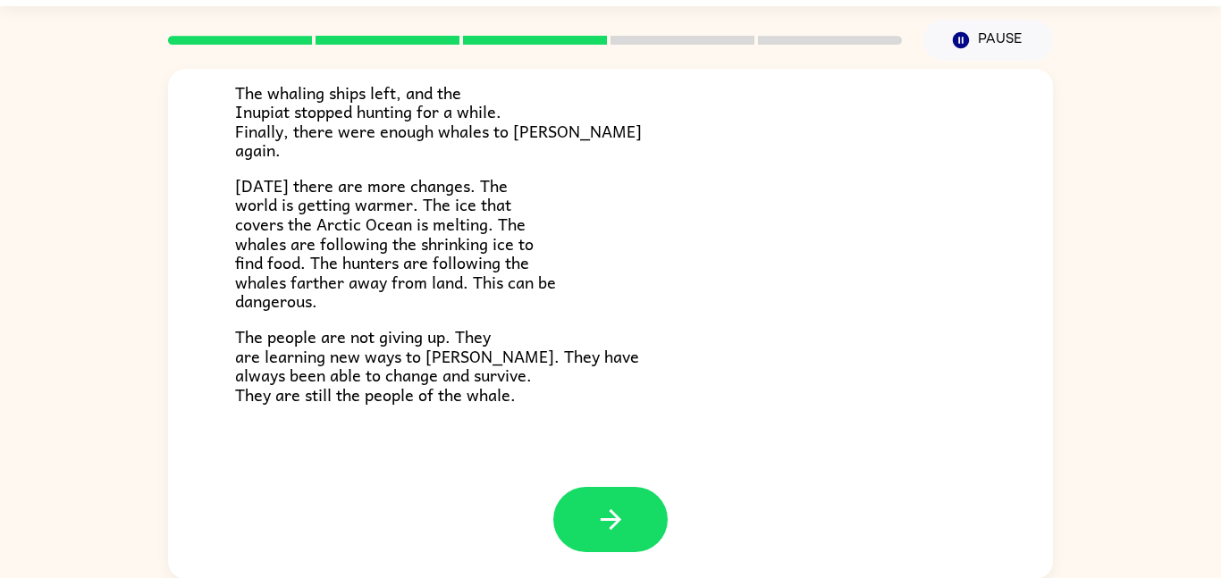
scroll to position [50, 0]
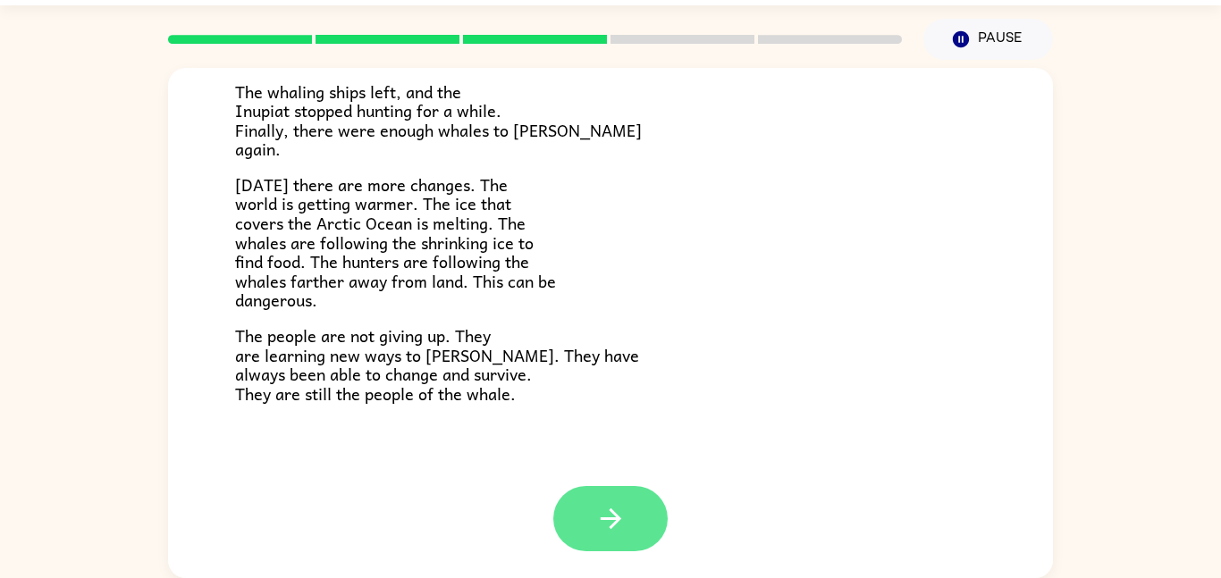
click at [633, 522] on button "button" at bounding box center [610, 518] width 114 height 65
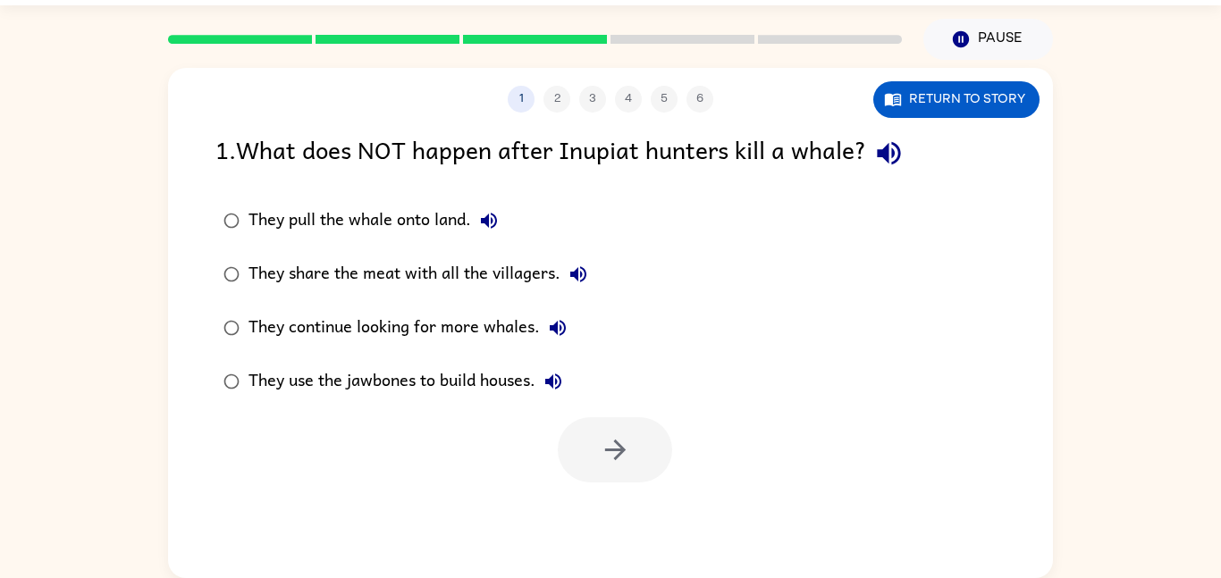
click at [297, 326] on div "They continue looking for more whales." at bounding box center [411, 328] width 327 height 36
click at [601, 448] on icon "button" at bounding box center [615, 449] width 31 height 31
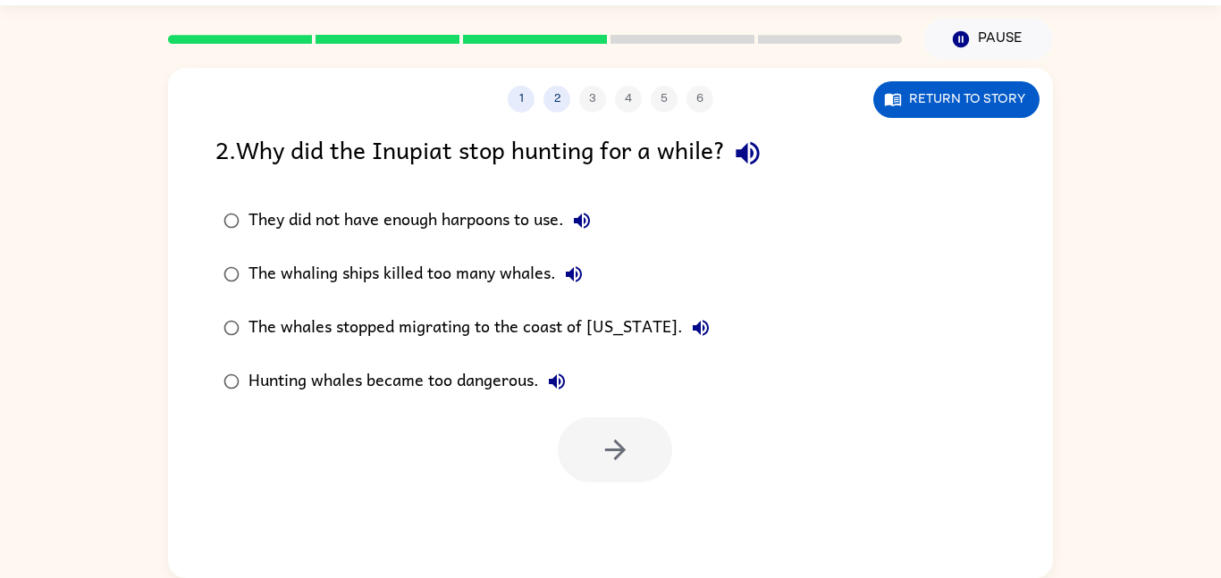
click at [539, 275] on div "The whaling ships killed too many whales." at bounding box center [419, 274] width 343 height 36
click at [594, 453] on button "button" at bounding box center [615, 449] width 114 height 65
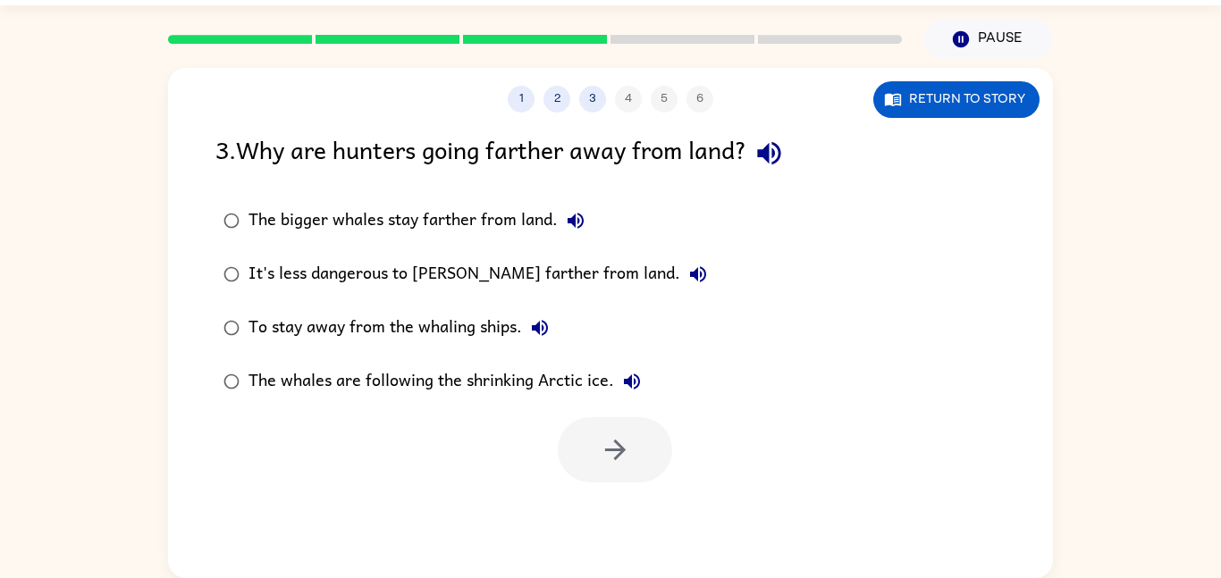
click at [421, 261] on div "It's less dangerous to [PERSON_NAME] farther from land." at bounding box center [481, 274] width 467 height 36
click at [599, 427] on button "button" at bounding box center [615, 449] width 114 height 65
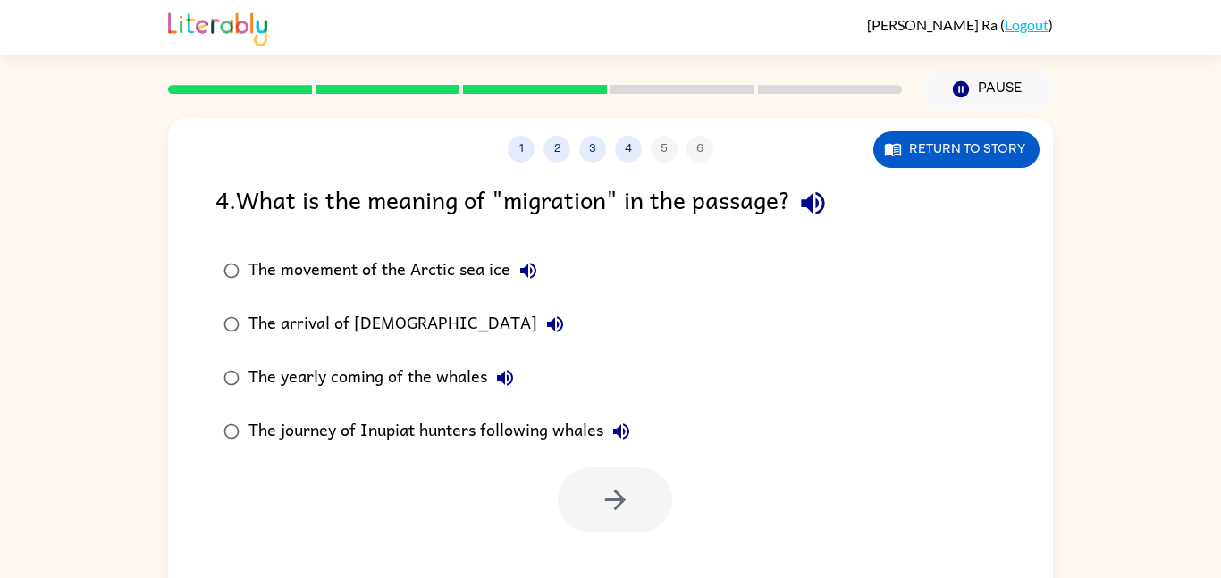
click at [396, 417] on div "The journey of Inupiat hunters following whales" at bounding box center [443, 432] width 391 height 36
click at [407, 388] on div "The yearly coming of the whales" at bounding box center [385, 378] width 274 height 36
click at [626, 489] on icon "button" at bounding box center [615, 499] width 31 height 31
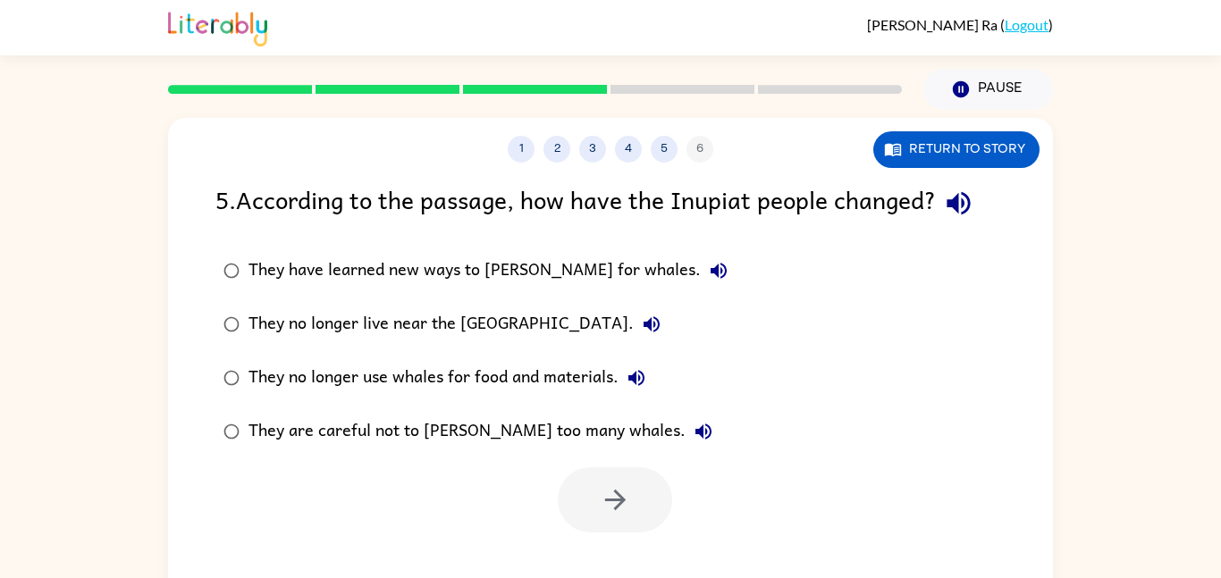
click at [533, 275] on div "They have learned new ways to [PERSON_NAME] for whales." at bounding box center [492, 271] width 488 height 36
click at [626, 476] on button "button" at bounding box center [615, 499] width 114 height 65
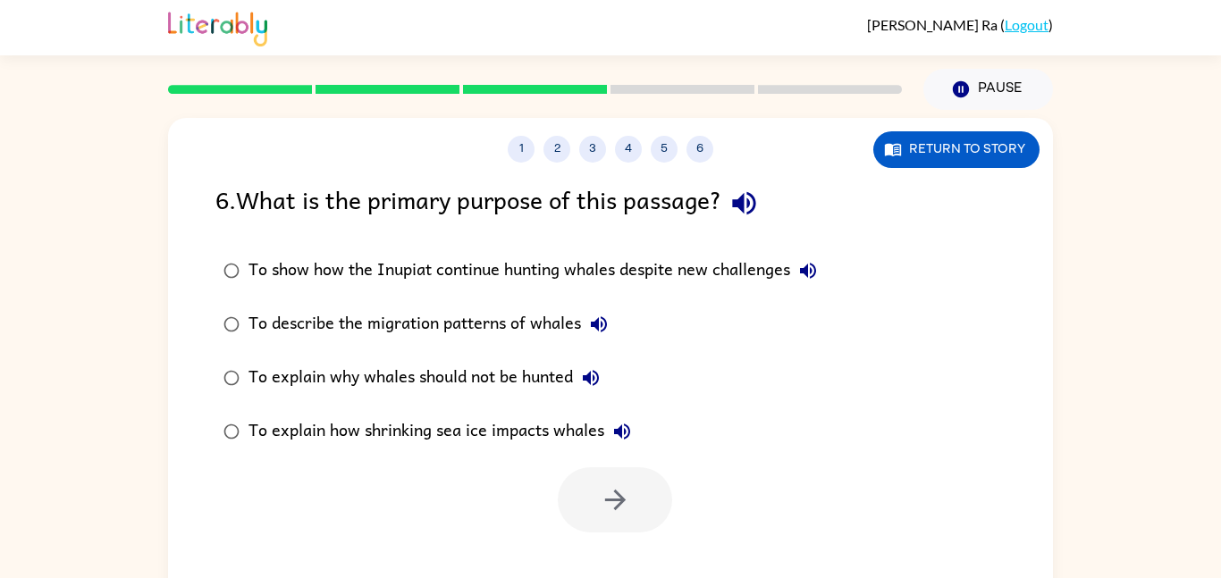
click at [609, 290] on label "To show how the Inupiat continue hunting whales despite new challenges" at bounding box center [520, 271] width 629 height 54
click at [585, 511] on button "button" at bounding box center [615, 499] width 114 height 65
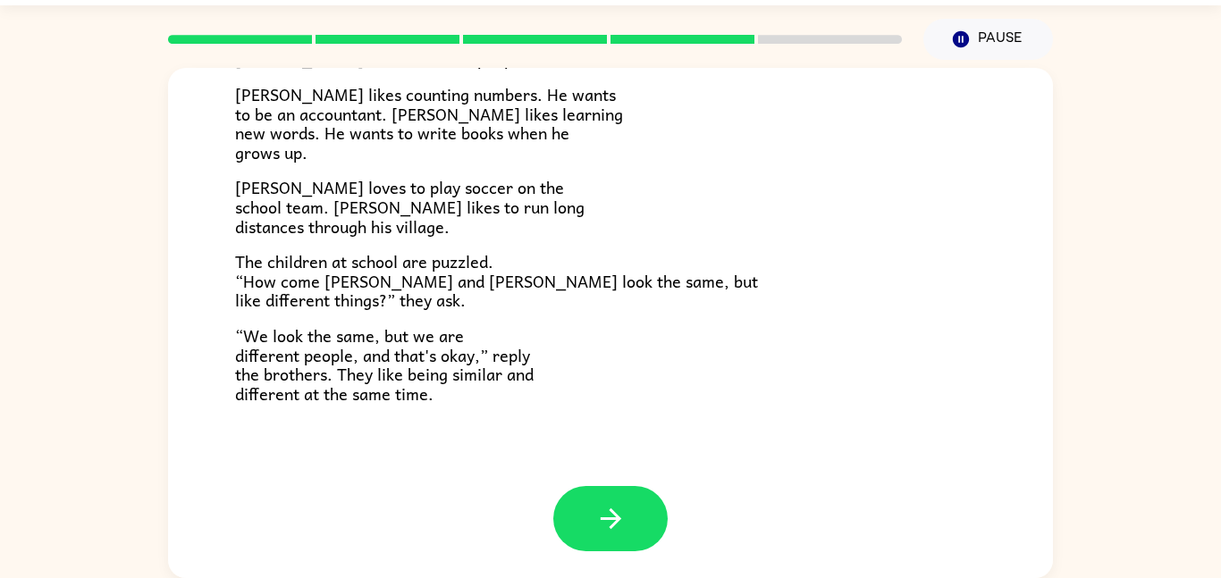
scroll to position [176, 0]
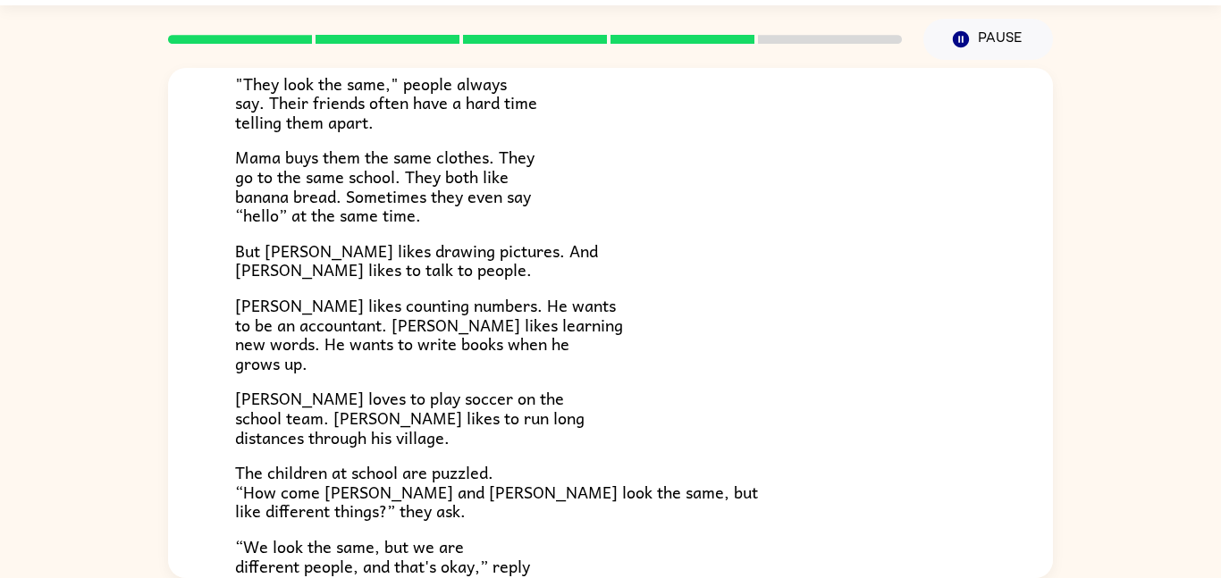
click at [765, 224] on p "Mama buys them the same clothes. They go to the same school. They both like ban…" at bounding box center [610, 185] width 751 height 77
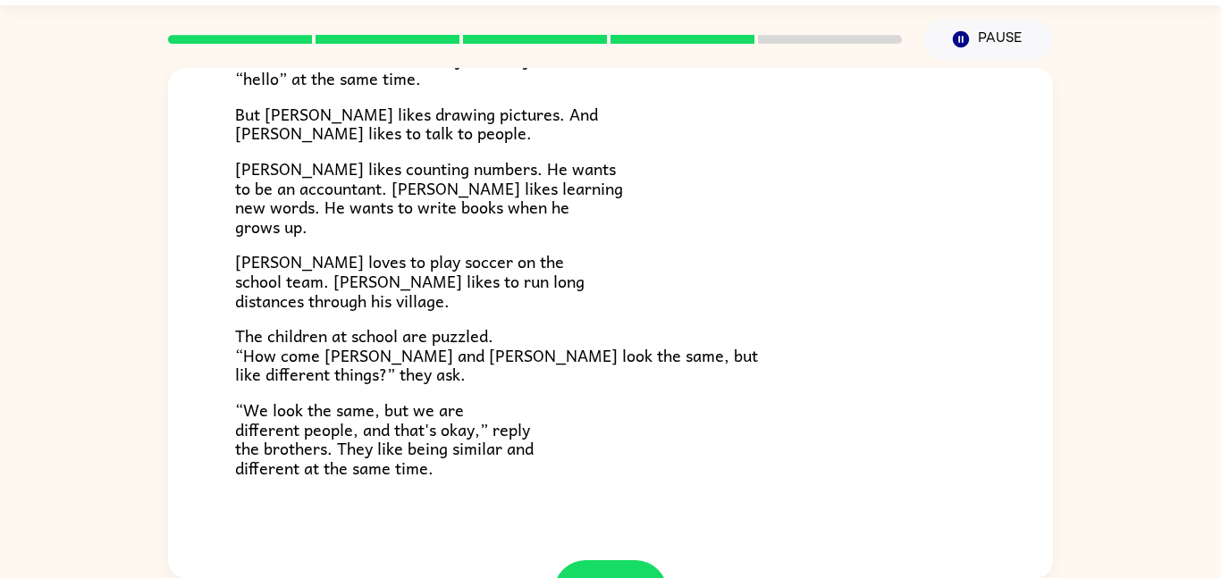
scroll to position [387, 0]
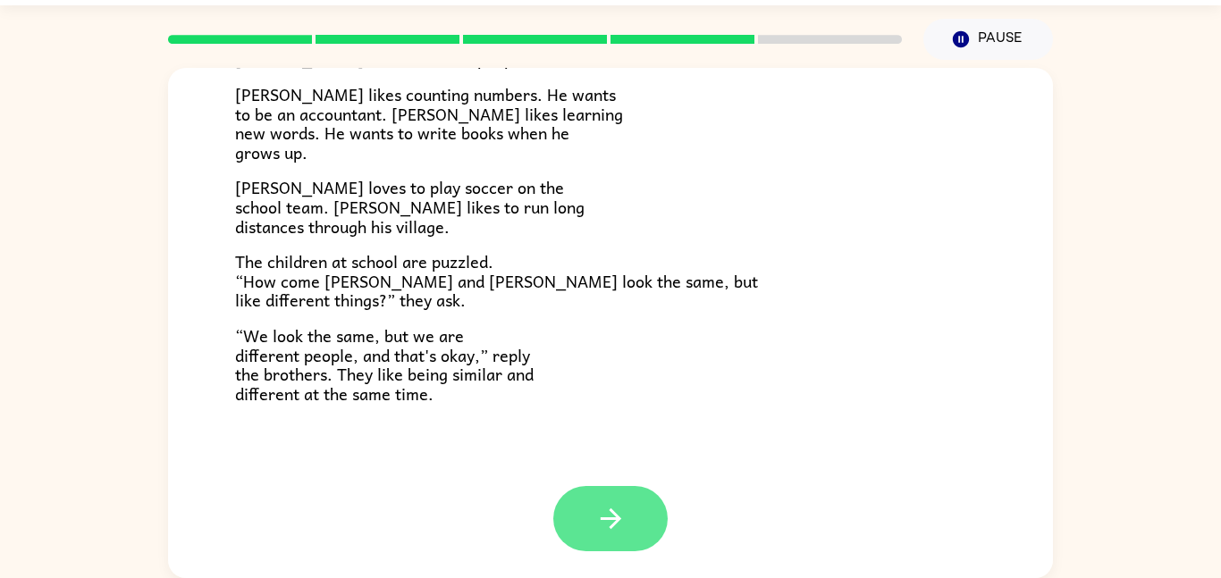
click at [625, 517] on icon "button" at bounding box center [610, 518] width 31 height 31
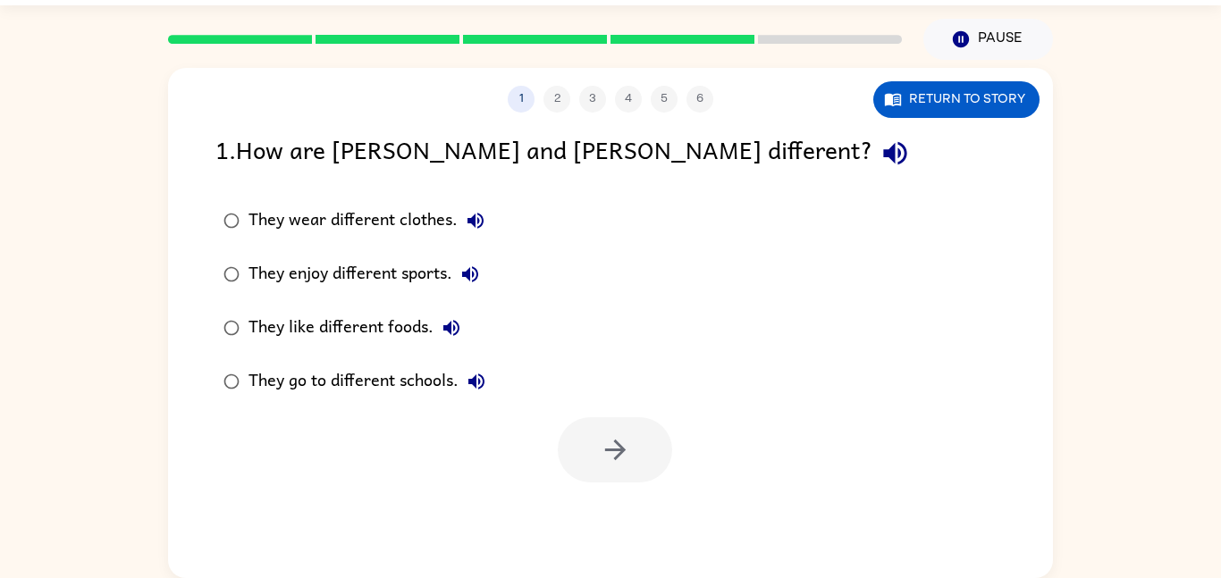
click at [625, 517] on div "1 2 3 4 5 6 Return to story 1 . How are [PERSON_NAME] and [PERSON_NAME] differe…" at bounding box center [610, 323] width 885 height 510
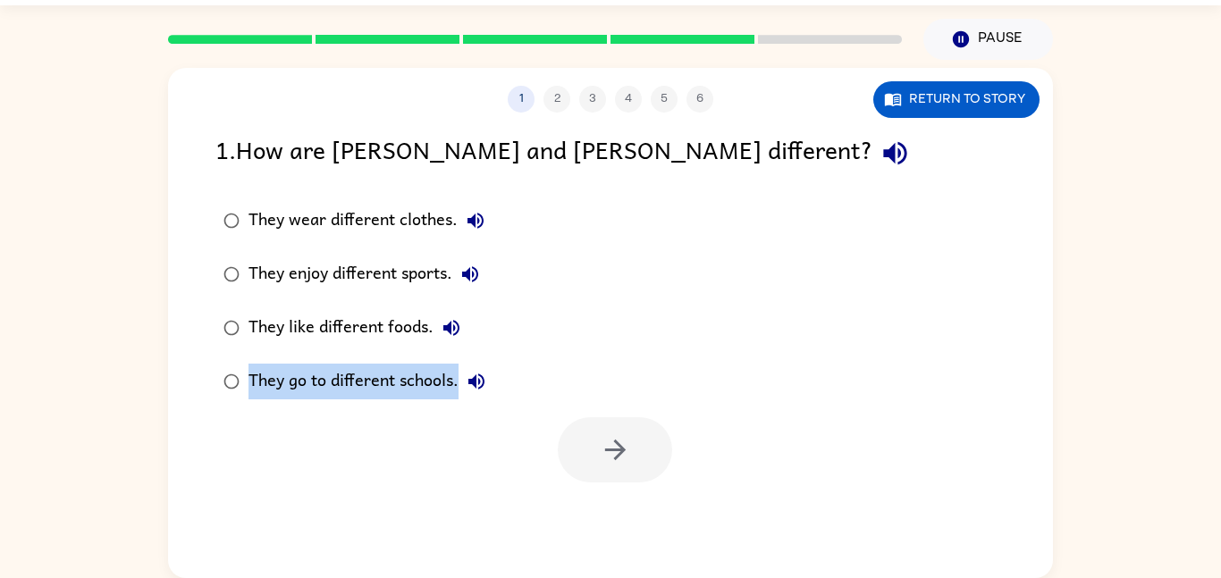
click at [625, 517] on div "1 2 3 4 5 6 Return to story 1 . How are [PERSON_NAME] and [PERSON_NAME] differe…" at bounding box center [610, 323] width 885 height 510
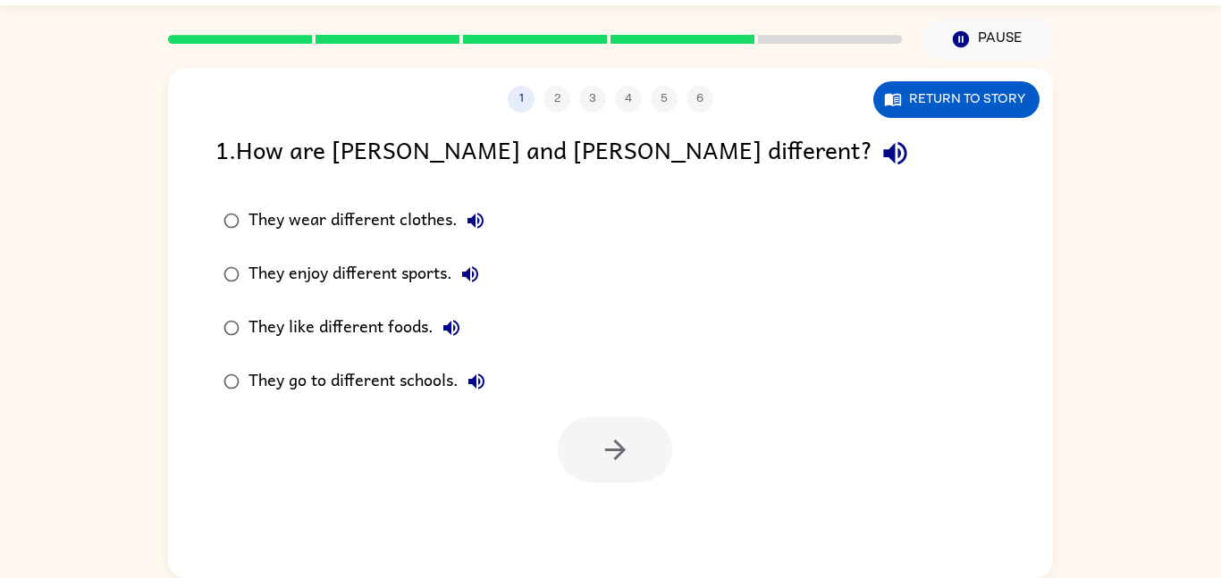
click at [625, 517] on div "1 2 3 4 5 6 Return to story 1 . How are [PERSON_NAME] and [PERSON_NAME] differe…" at bounding box center [610, 323] width 885 height 510
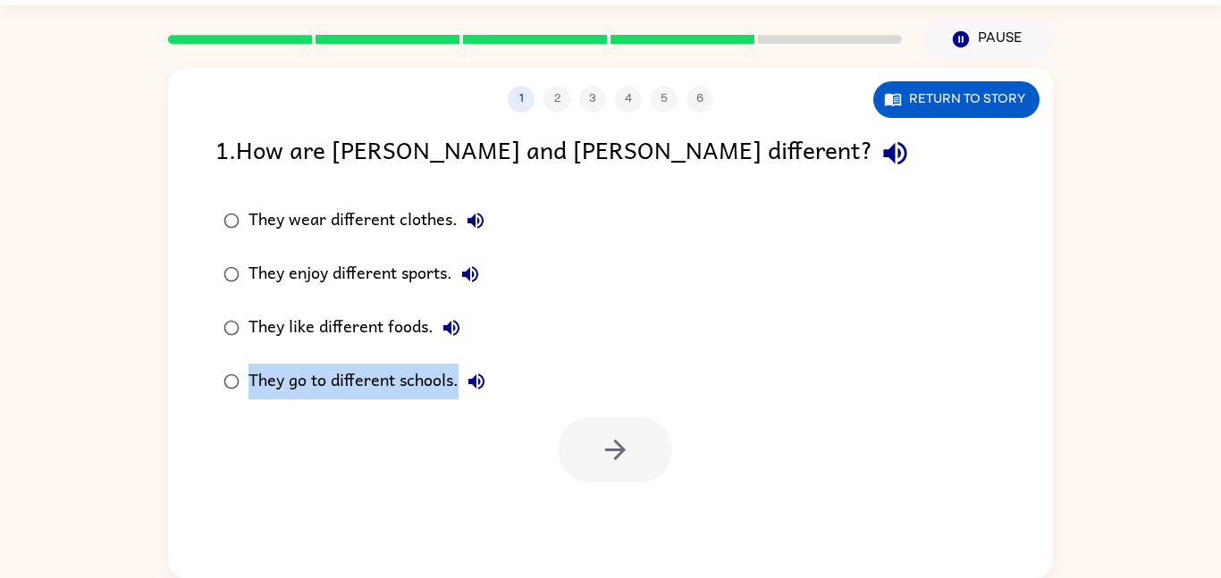
click at [625, 517] on div "1 2 3 4 5 6 Return to story 1 . How are [PERSON_NAME] and [PERSON_NAME] differe…" at bounding box center [610, 323] width 885 height 510
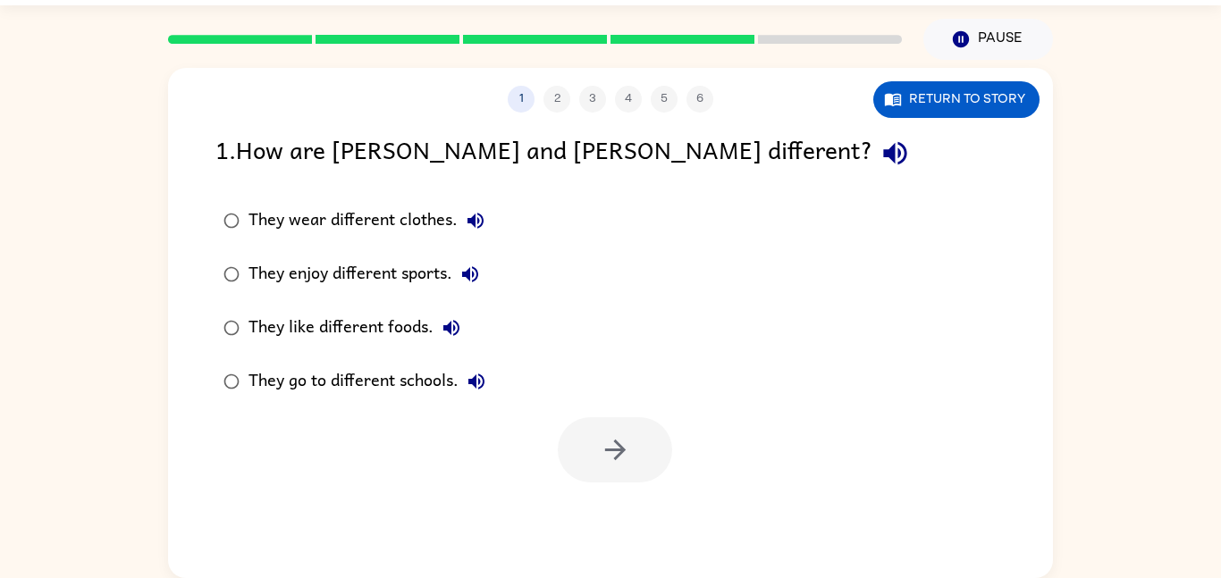
click at [625, 517] on div "1 2 3 4 5 6 Return to story 1 . How are [PERSON_NAME] and [PERSON_NAME] differe…" at bounding box center [610, 323] width 885 height 510
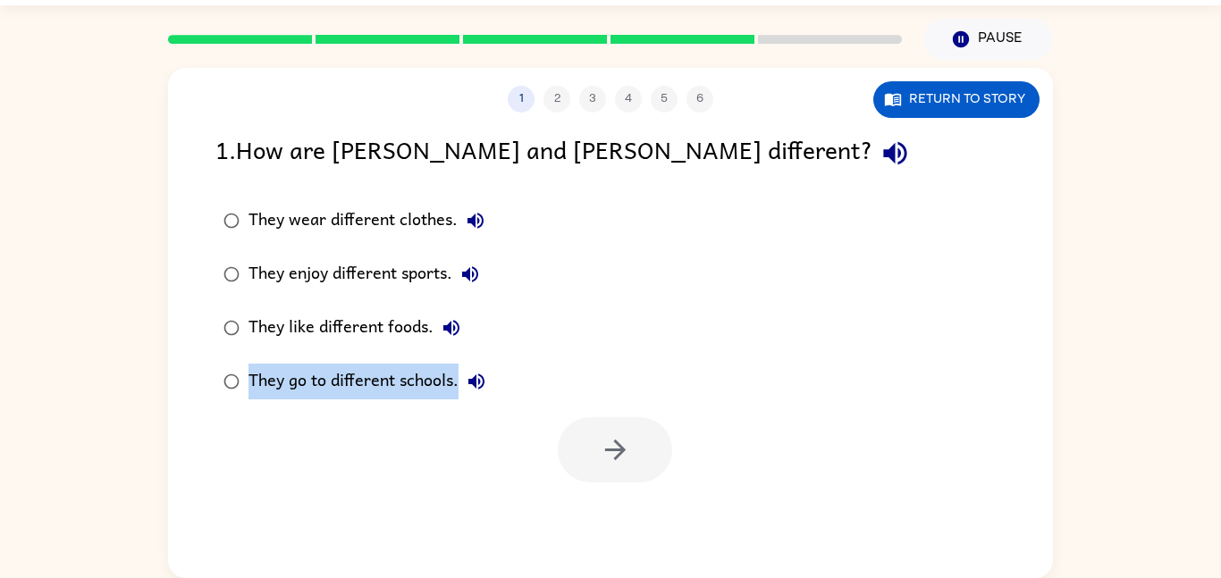
click at [625, 517] on div "1 2 3 4 5 6 Return to story 1 . How are [PERSON_NAME] and [PERSON_NAME] differe…" at bounding box center [610, 323] width 885 height 510
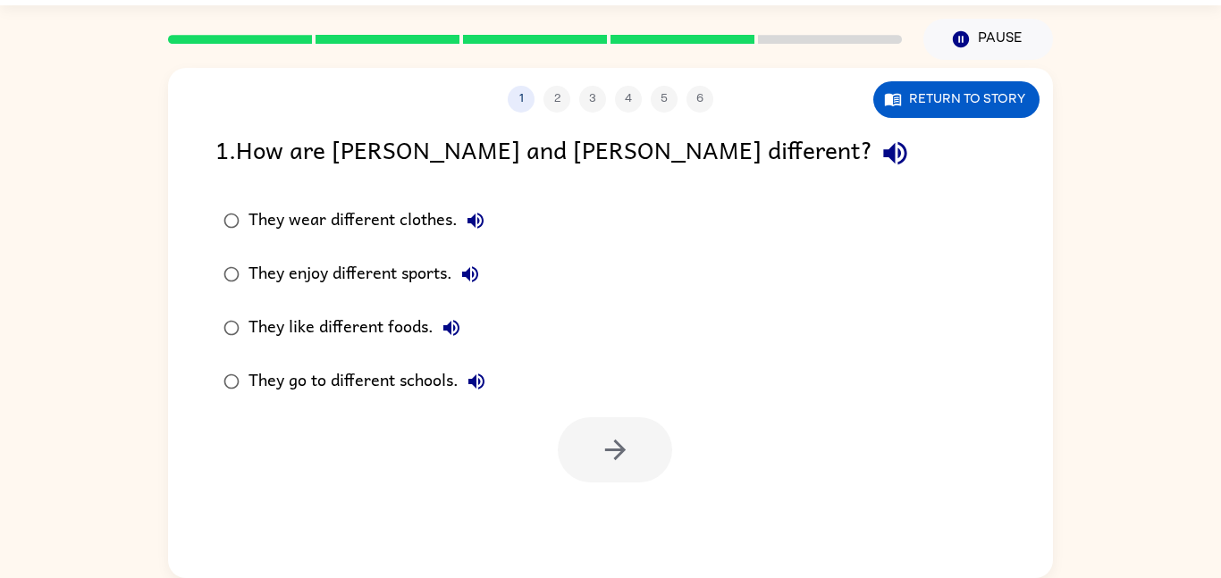
click at [625, 517] on div "1 2 3 4 5 6 Return to story 1 . How are [PERSON_NAME] and [PERSON_NAME] differe…" at bounding box center [610, 323] width 885 height 510
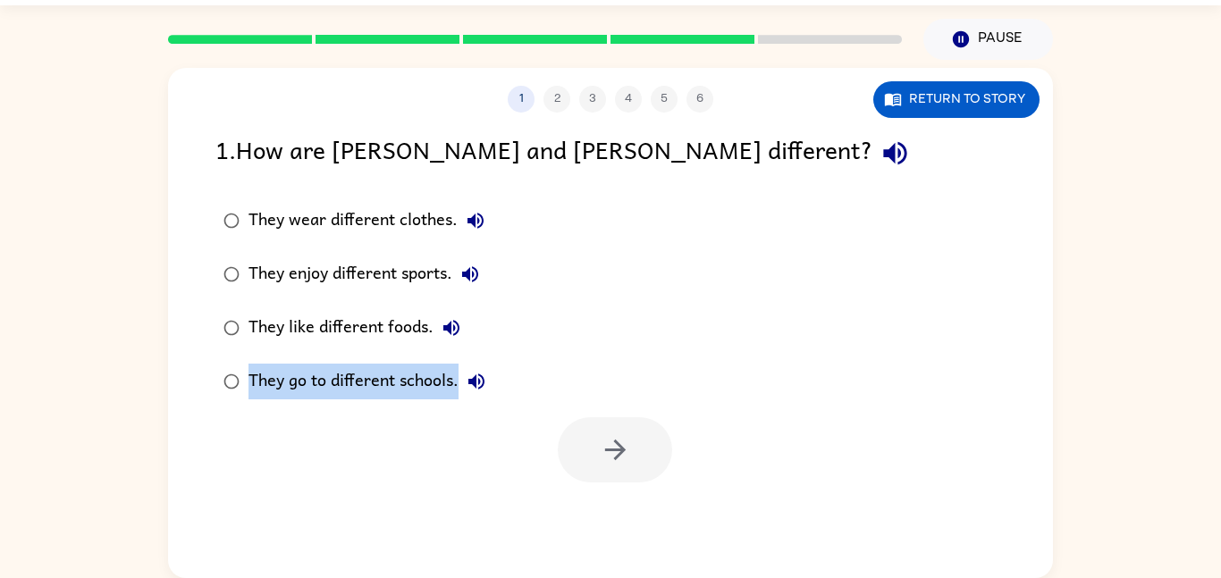
click at [625, 517] on div "1 2 3 4 5 6 Return to story 1 . How are [PERSON_NAME] and [PERSON_NAME] differe…" at bounding box center [610, 323] width 885 height 510
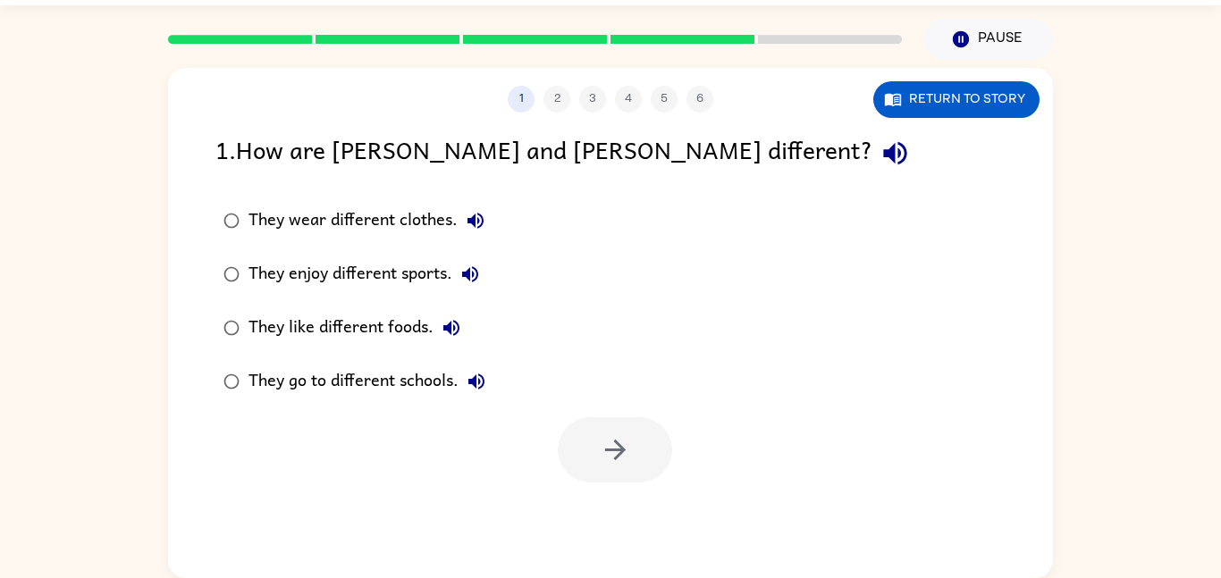
click at [625, 517] on div "1 2 3 4 5 6 Return to story 1 . How are [PERSON_NAME] and [PERSON_NAME] differe…" at bounding box center [610, 323] width 885 height 510
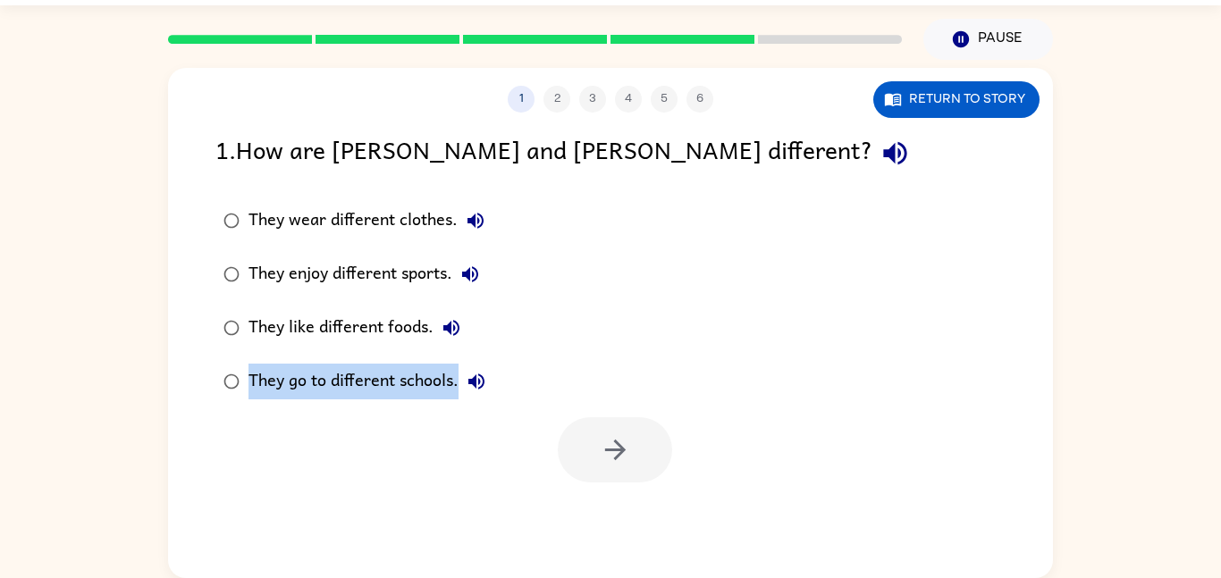
click at [625, 517] on div "1 2 3 4 5 6 Return to story 1 . How are [PERSON_NAME] and [PERSON_NAME] differe…" at bounding box center [610, 323] width 885 height 510
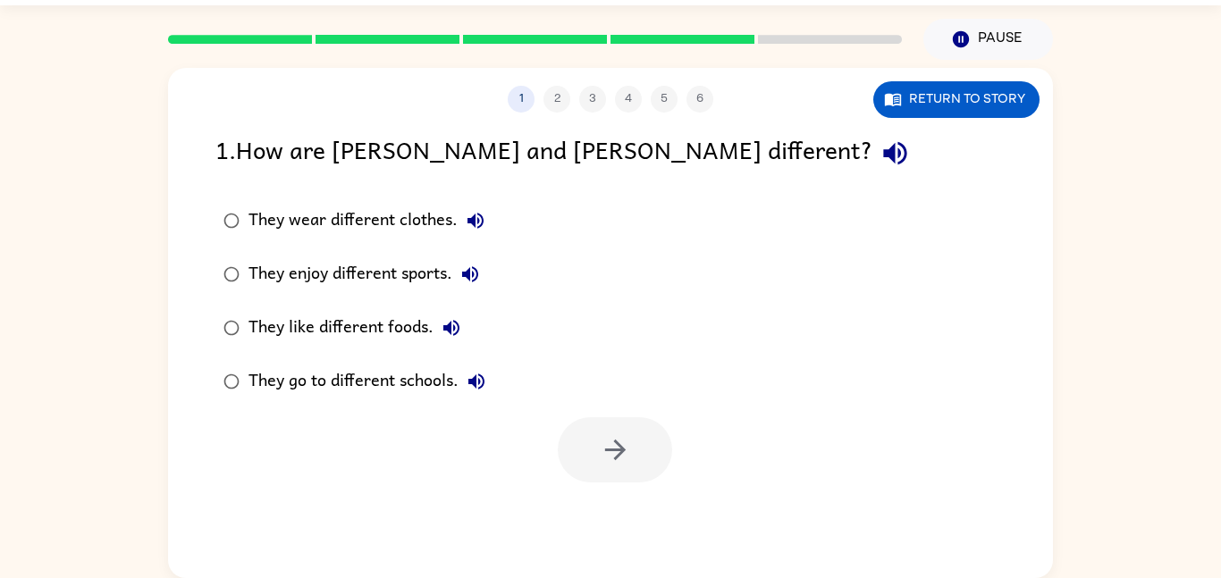
click at [625, 517] on div "1 2 3 4 5 6 Return to story 1 . How are [PERSON_NAME] and [PERSON_NAME] differe…" at bounding box center [610, 323] width 885 height 510
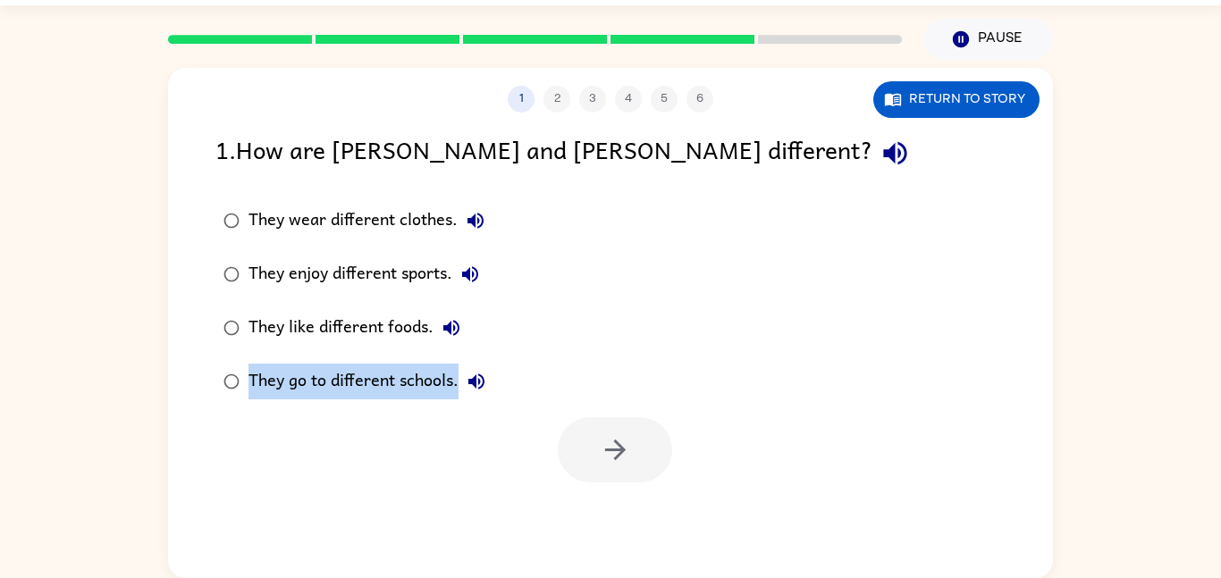
click at [625, 517] on div "1 2 3 4 5 6 Return to story 1 . How are [PERSON_NAME] and [PERSON_NAME] differe…" at bounding box center [610, 323] width 885 height 510
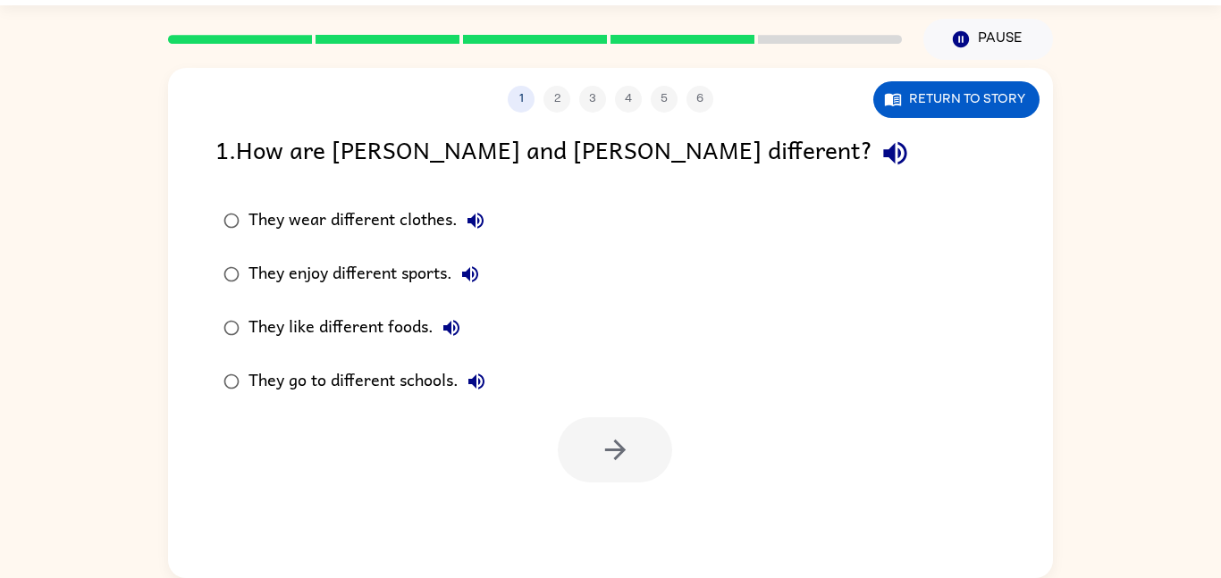
click at [625, 517] on div "1 2 3 4 5 6 Return to story 1 . How are [PERSON_NAME] and [PERSON_NAME] differe…" at bounding box center [610, 323] width 885 height 510
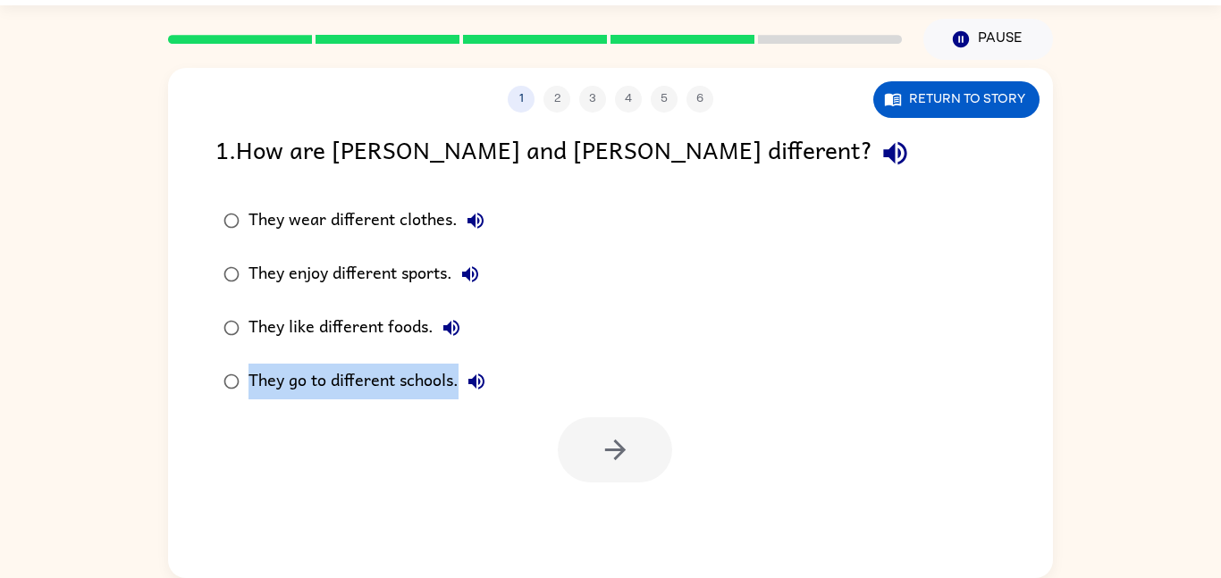
click at [625, 517] on div "1 2 3 4 5 6 Return to story 1 . How are [PERSON_NAME] and [PERSON_NAME] differe…" at bounding box center [610, 323] width 885 height 510
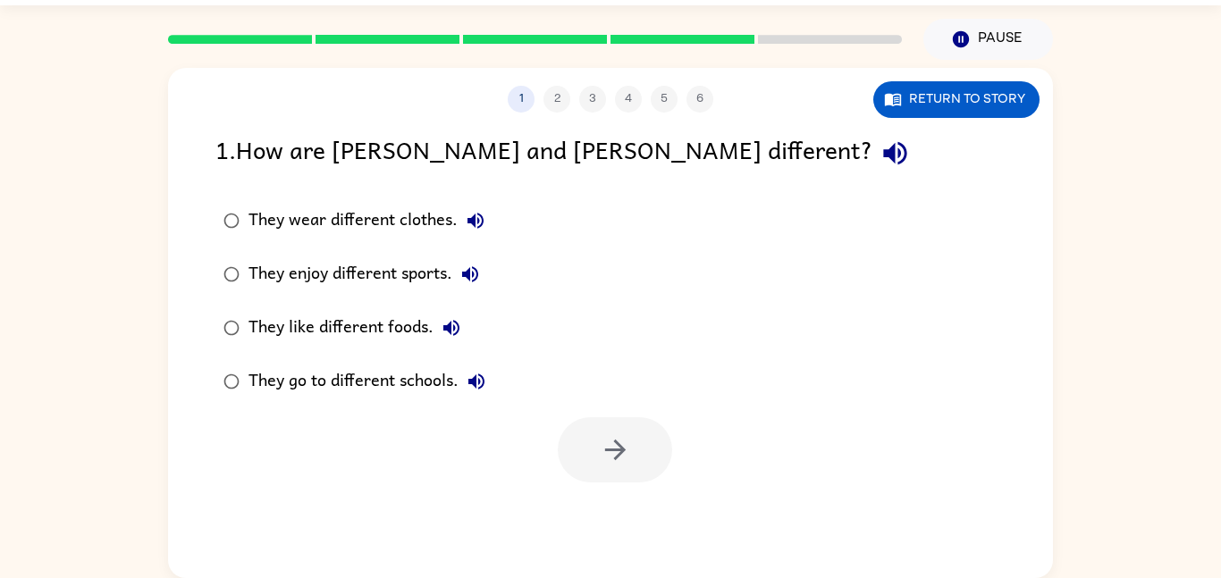
click at [625, 517] on div "1 2 3 4 5 6 Return to story 1 . How are [PERSON_NAME] and [PERSON_NAME] differe…" at bounding box center [610, 323] width 885 height 510
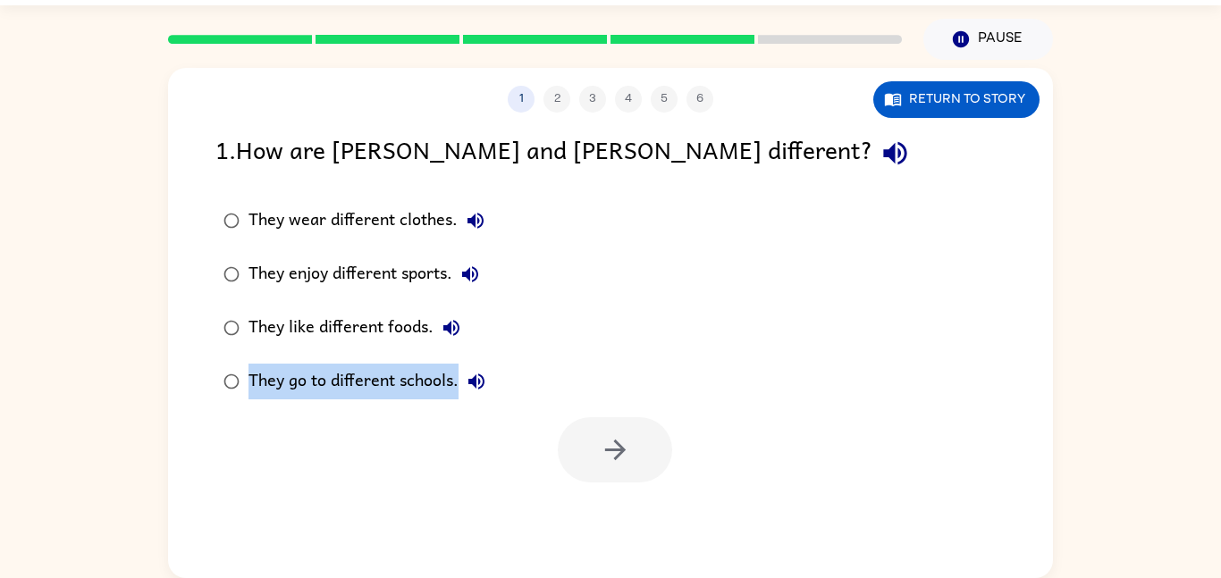
click at [625, 517] on div "1 2 3 4 5 6 Return to story 1 . How are [PERSON_NAME] and [PERSON_NAME] differe…" at bounding box center [610, 323] width 885 height 510
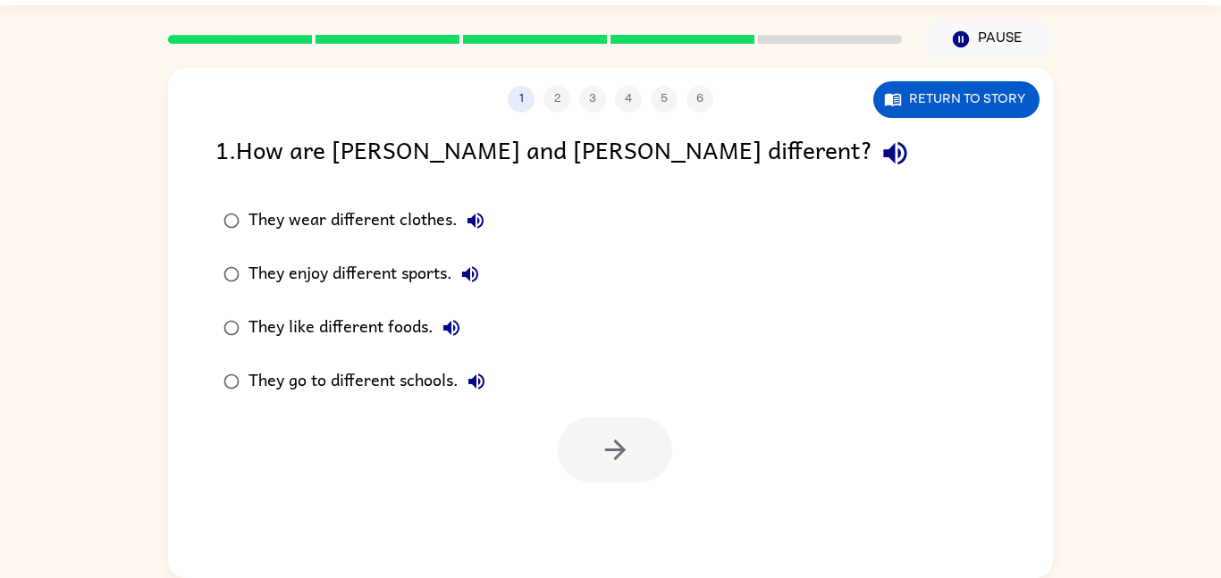
click at [625, 517] on div "1 2 3 4 5 6 Return to story 1 . How are [PERSON_NAME] and [PERSON_NAME] differe…" at bounding box center [610, 323] width 885 height 510
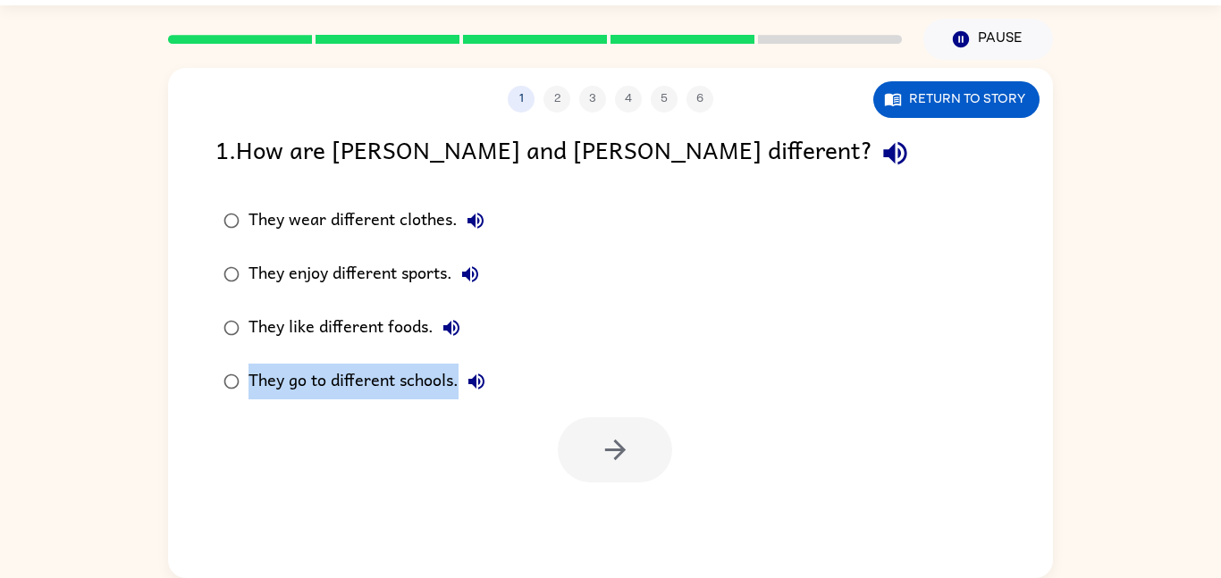
click at [625, 517] on div "1 2 3 4 5 6 Return to story 1 . How are [PERSON_NAME] and [PERSON_NAME] differe…" at bounding box center [610, 323] width 885 height 510
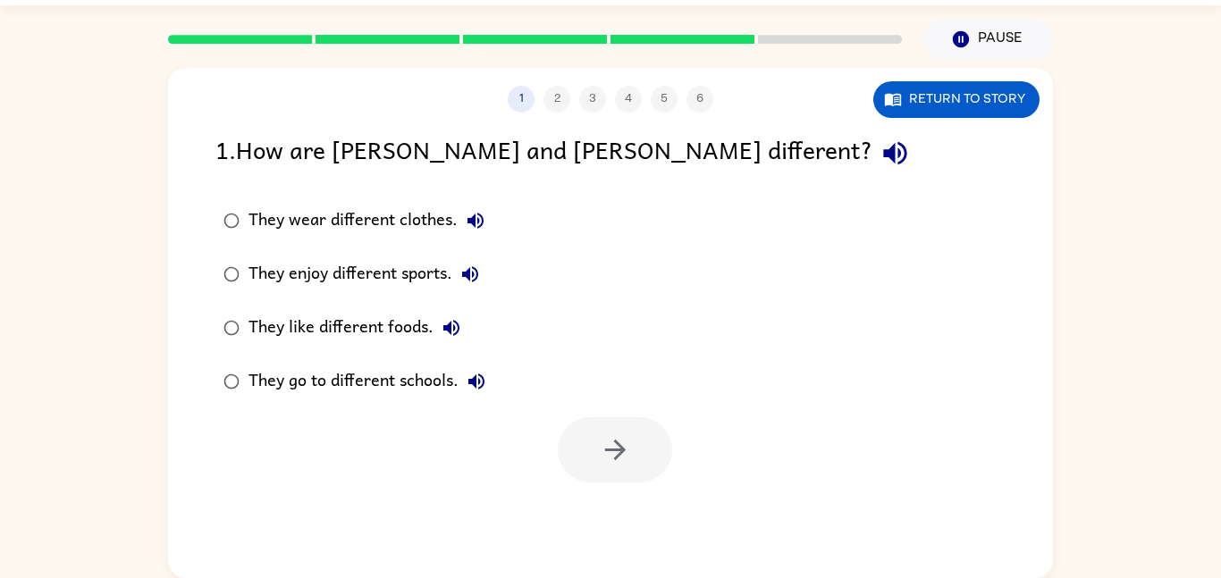
click at [625, 517] on div "1 2 3 4 5 6 Return to story 1 . How are [PERSON_NAME] and [PERSON_NAME] differe…" at bounding box center [610, 323] width 885 height 510
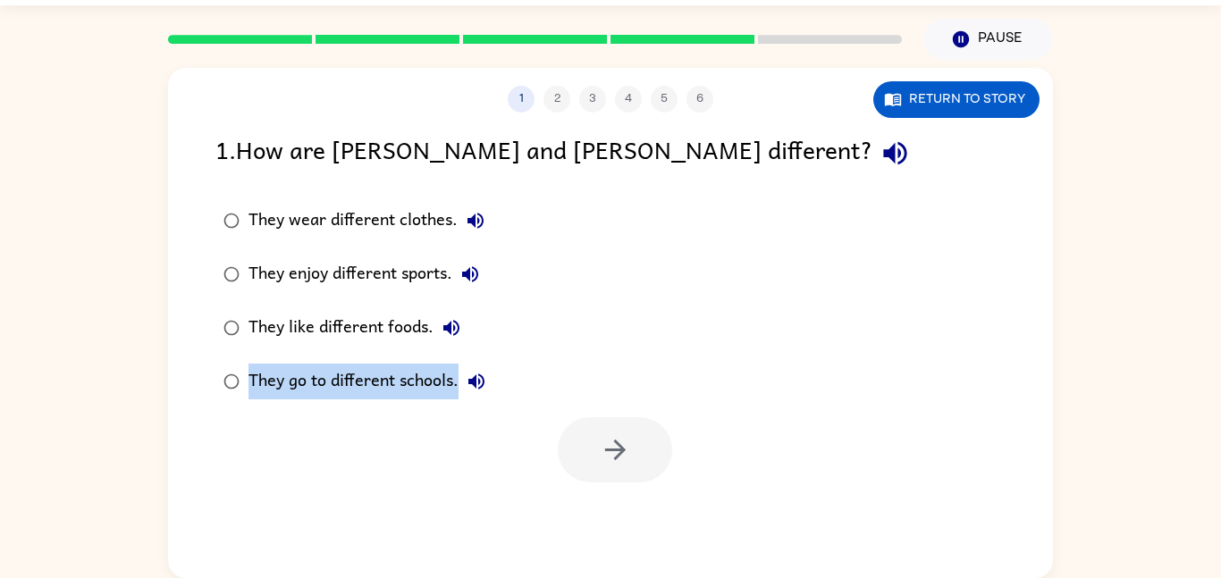
click at [625, 517] on div "1 2 3 4 5 6 Return to story 1 . How are [PERSON_NAME] and [PERSON_NAME] differe…" at bounding box center [610, 323] width 885 height 510
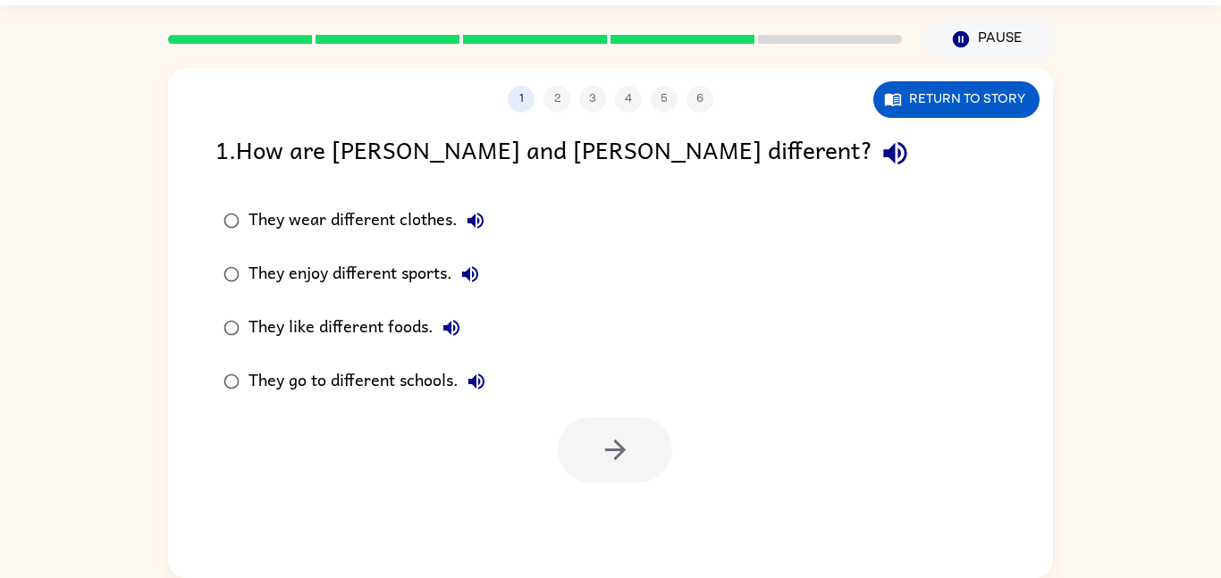
click at [625, 517] on div "1 2 3 4 5 6 Return to story 1 . How are [PERSON_NAME] and [PERSON_NAME] differe…" at bounding box center [610, 323] width 885 height 510
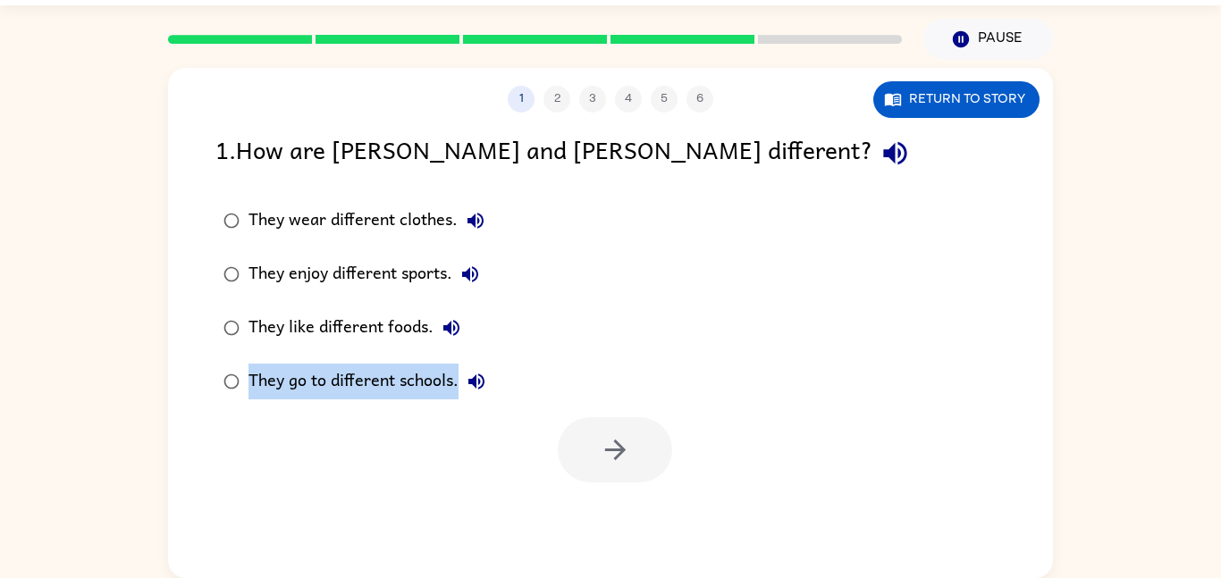
click at [625, 517] on div "1 2 3 4 5 6 Return to story 1 . How are [PERSON_NAME] and [PERSON_NAME] differe…" at bounding box center [610, 323] width 885 height 510
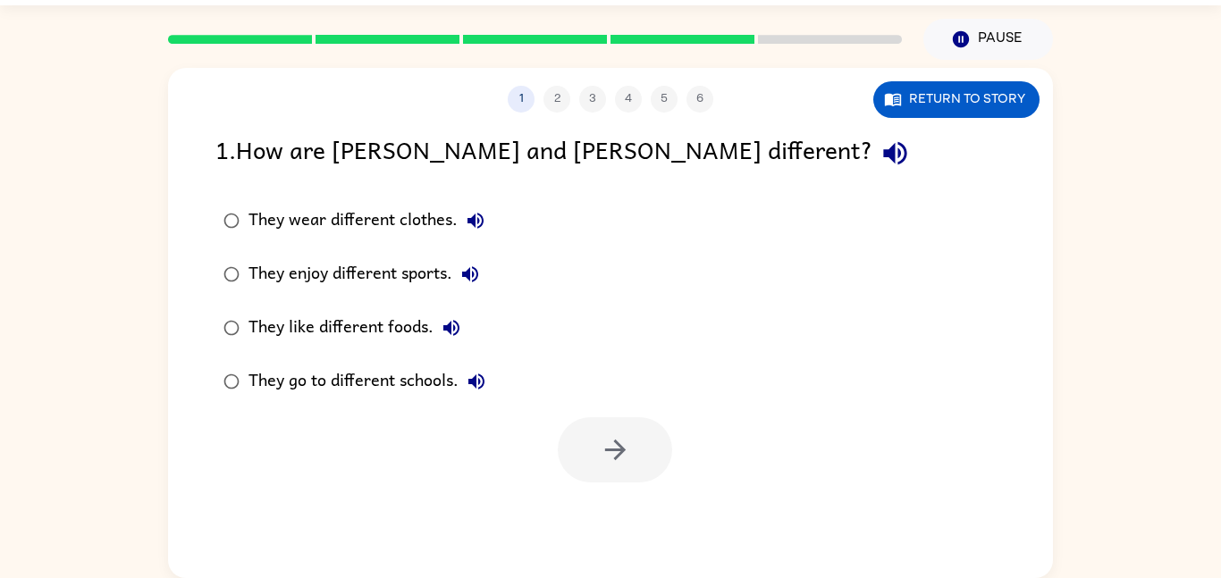
click at [625, 517] on div "1 2 3 4 5 6 Return to story 1 . How are [PERSON_NAME] and [PERSON_NAME] differe…" at bounding box center [610, 323] width 885 height 510
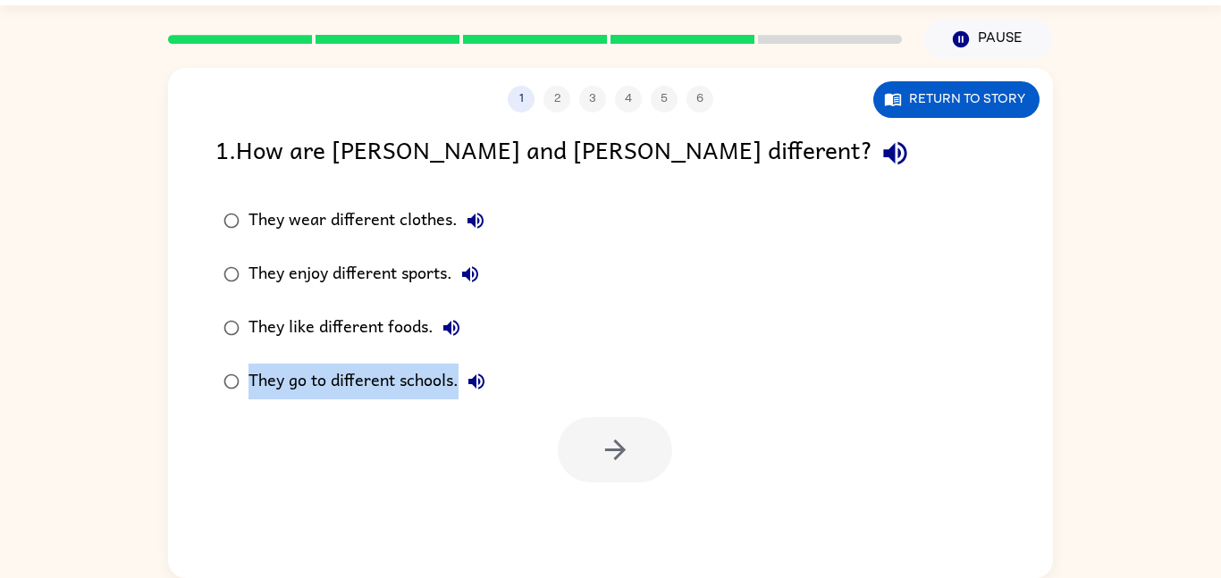
click at [625, 517] on div "1 2 3 4 5 6 Return to story 1 . How are [PERSON_NAME] and [PERSON_NAME] differe…" at bounding box center [610, 323] width 885 height 510
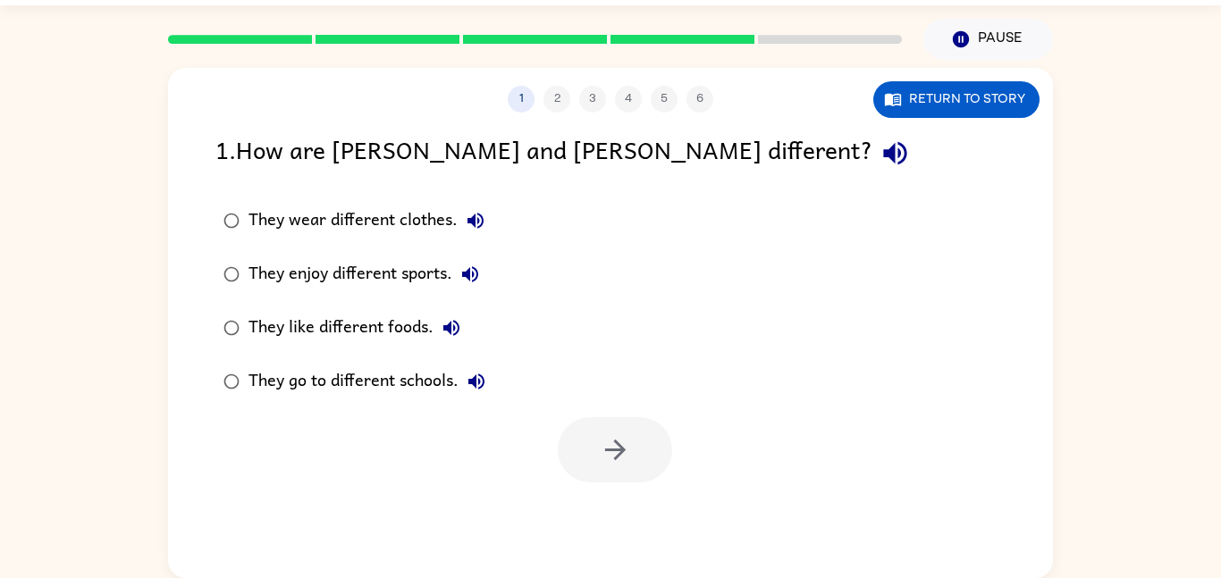
click at [625, 517] on div "1 2 3 4 5 6 Return to story 1 . How are [PERSON_NAME] and [PERSON_NAME] differe…" at bounding box center [610, 323] width 885 height 510
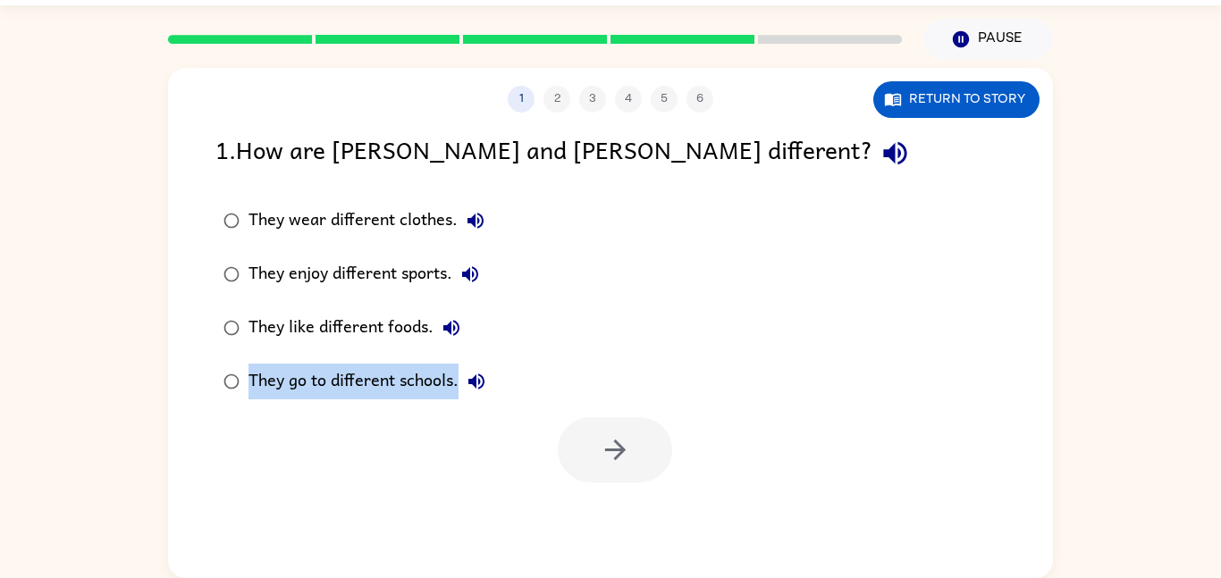
click at [625, 517] on div "1 2 3 4 5 6 Return to story 1 . How are [PERSON_NAME] and [PERSON_NAME] differe…" at bounding box center [610, 323] width 885 height 510
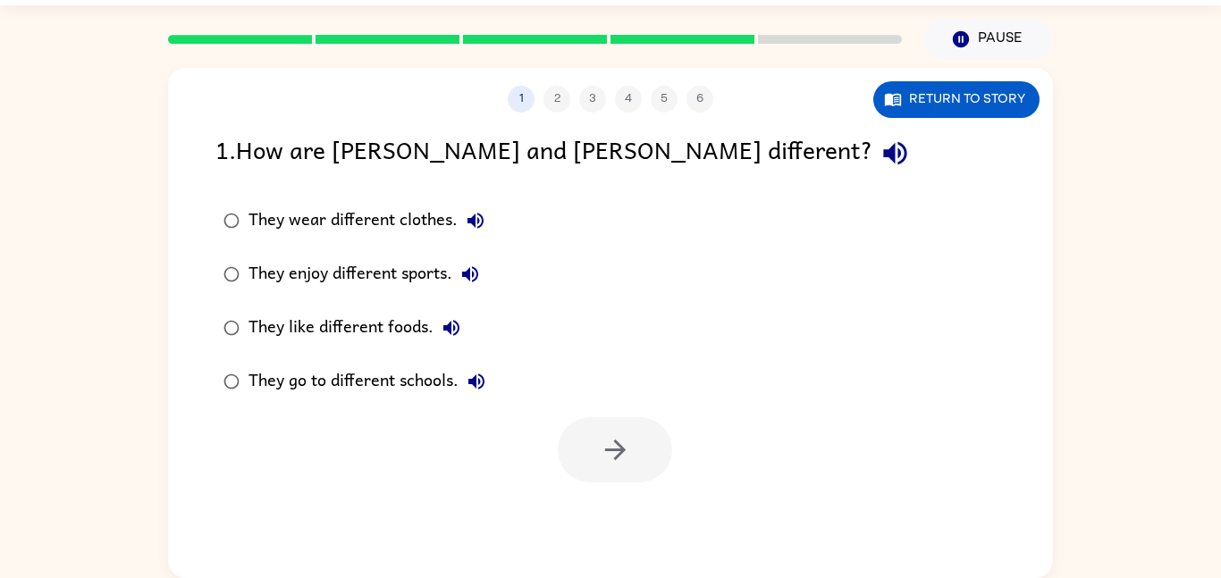
click at [625, 517] on div "1 2 3 4 5 6 Return to story 1 . How are [PERSON_NAME] and [PERSON_NAME] differe…" at bounding box center [610, 323] width 885 height 510
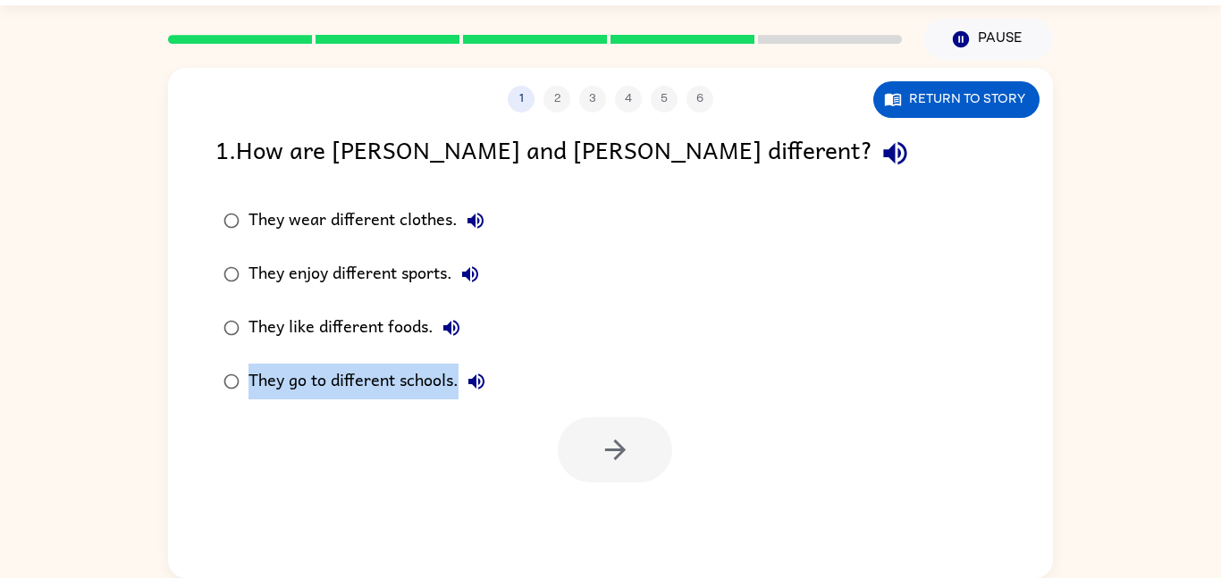
click at [625, 517] on div "1 2 3 4 5 6 Return to story 1 . How are [PERSON_NAME] and [PERSON_NAME] differe…" at bounding box center [610, 323] width 885 height 510
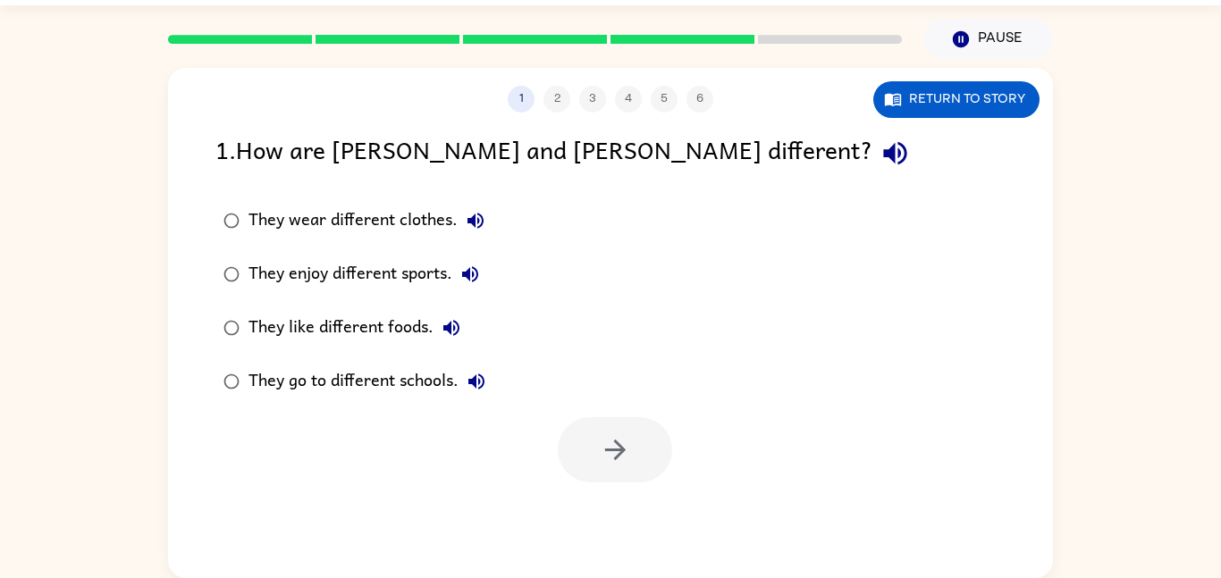
click at [625, 517] on div "1 2 3 4 5 6 Return to story 1 . How are [PERSON_NAME] and [PERSON_NAME] differe…" at bounding box center [610, 323] width 885 height 510
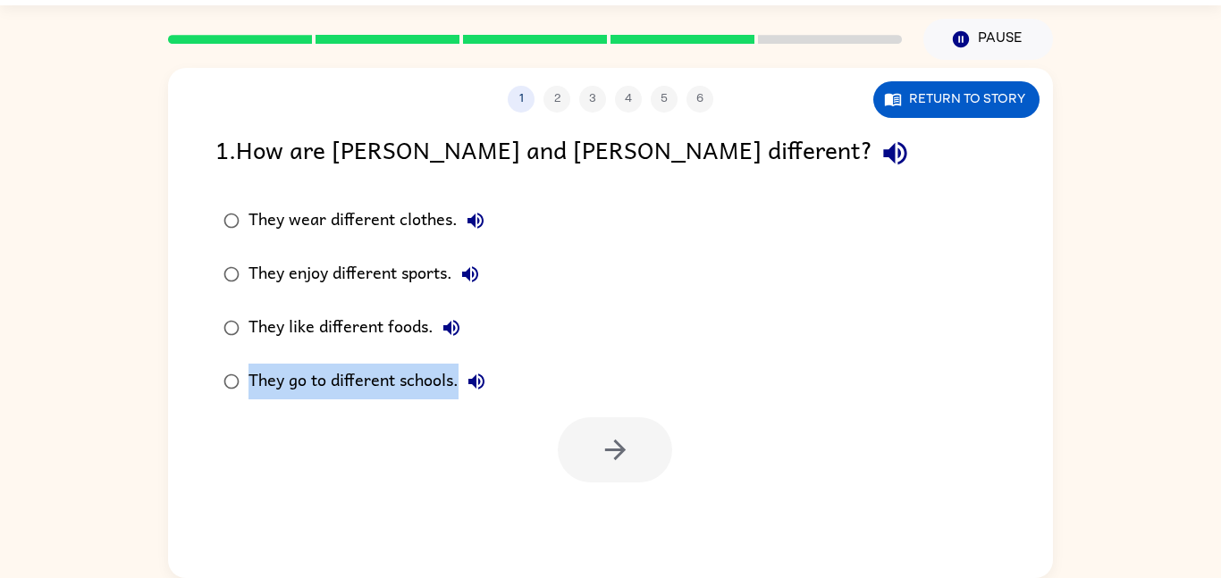
click at [625, 517] on div "1 2 3 4 5 6 Return to story 1 . How are [PERSON_NAME] and [PERSON_NAME] differe…" at bounding box center [610, 323] width 885 height 510
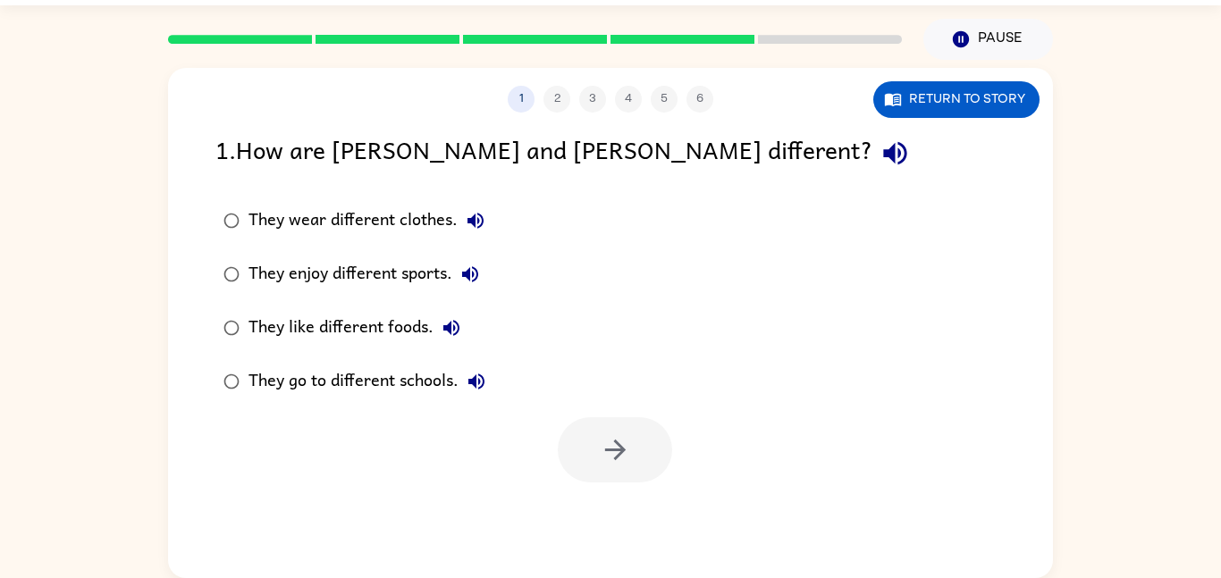
click at [625, 517] on div "1 2 3 4 5 6 Return to story 1 . How are [PERSON_NAME] and [PERSON_NAME] differe…" at bounding box center [610, 323] width 885 height 510
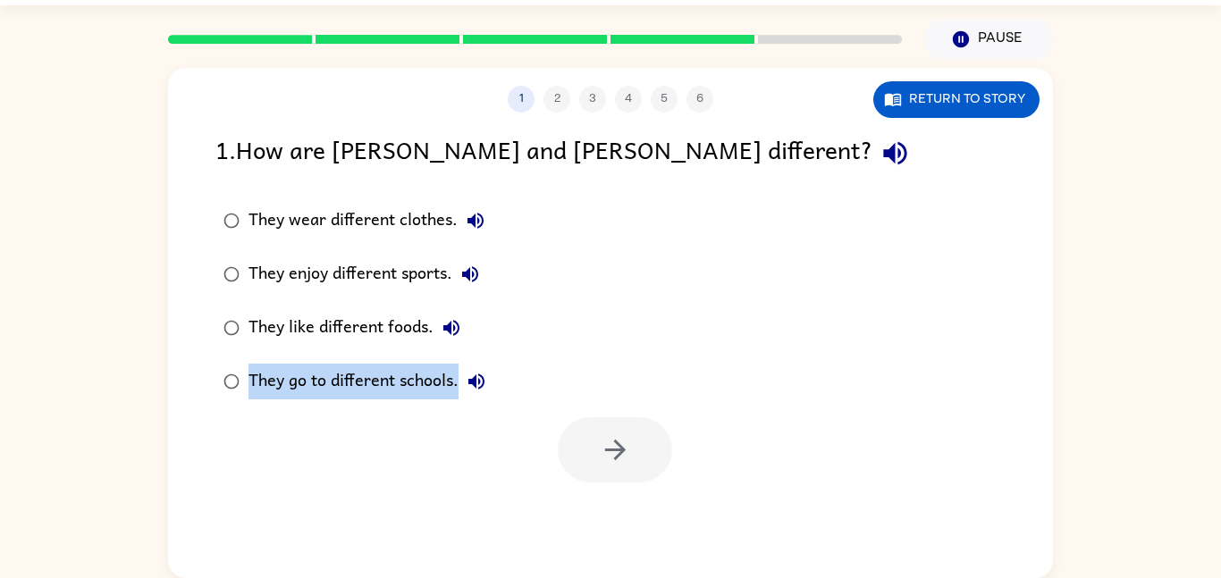
click at [625, 517] on div "1 2 3 4 5 6 Return to story 1 . How are [PERSON_NAME] and [PERSON_NAME] differe…" at bounding box center [610, 323] width 885 height 510
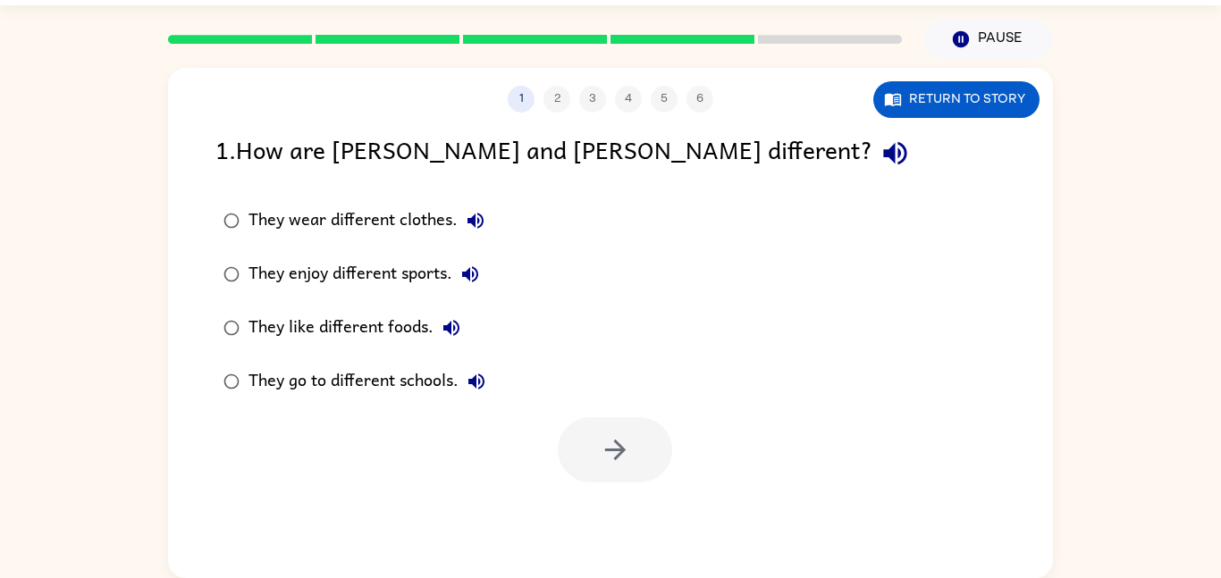
click at [625, 517] on div "1 2 3 4 5 6 Return to story 1 . How are [PERSON_NAME] and [PERSON_NAME] differe…" at bounding box center [610, 323] width 885 height 510
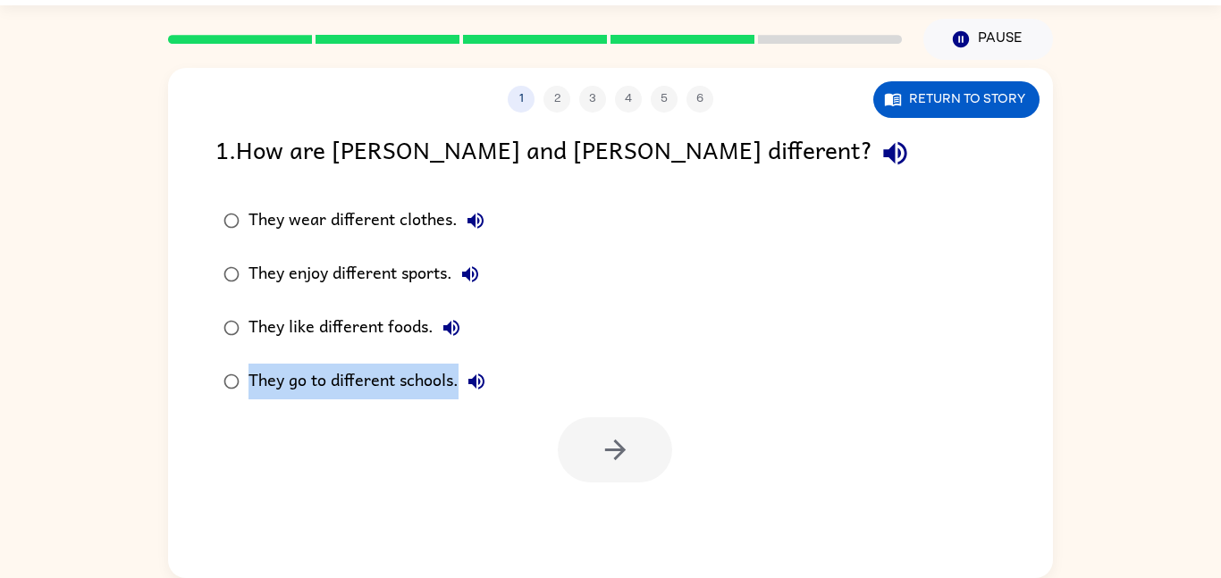
click at [625, 517] on div "1 2 3 4 5 6 Return to story 1 . How are [PERSON_NAME] and [PERSON_NAME] differe…" at bounding box center [610, 323] width 885 height 510
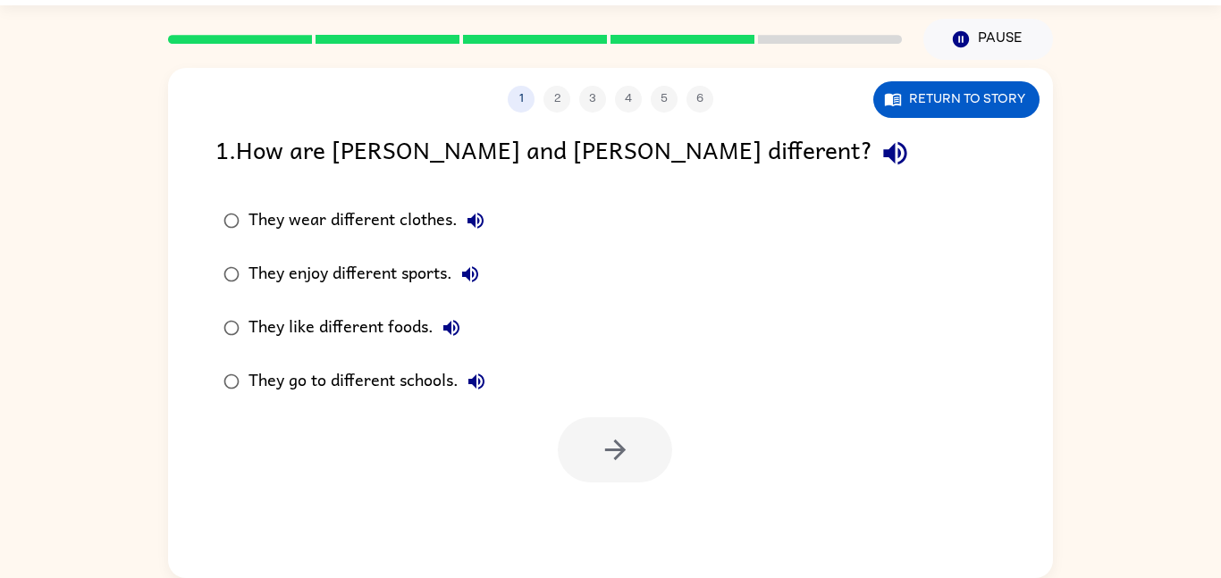
click at [625, 517] on div "1 2 3 4 5 6 Return to story 1 . How are [PERSON_NAME] and [PERSON_NAME] differe…" at bounding box center [610, 323] width 885 height 510
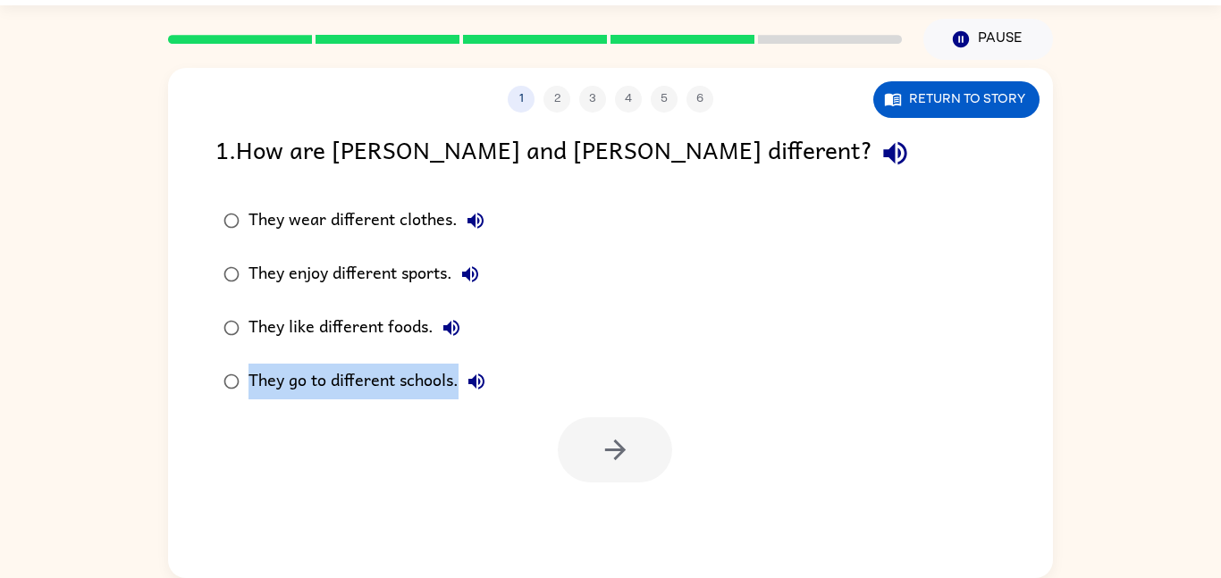
click at [625, 517] on div "1 2 3 4 5 6 Return to story 1 . How are [PERSON_NAME] and [PERSON_NAME] differe…" at bounding box center [610, 323] width 885 height 510
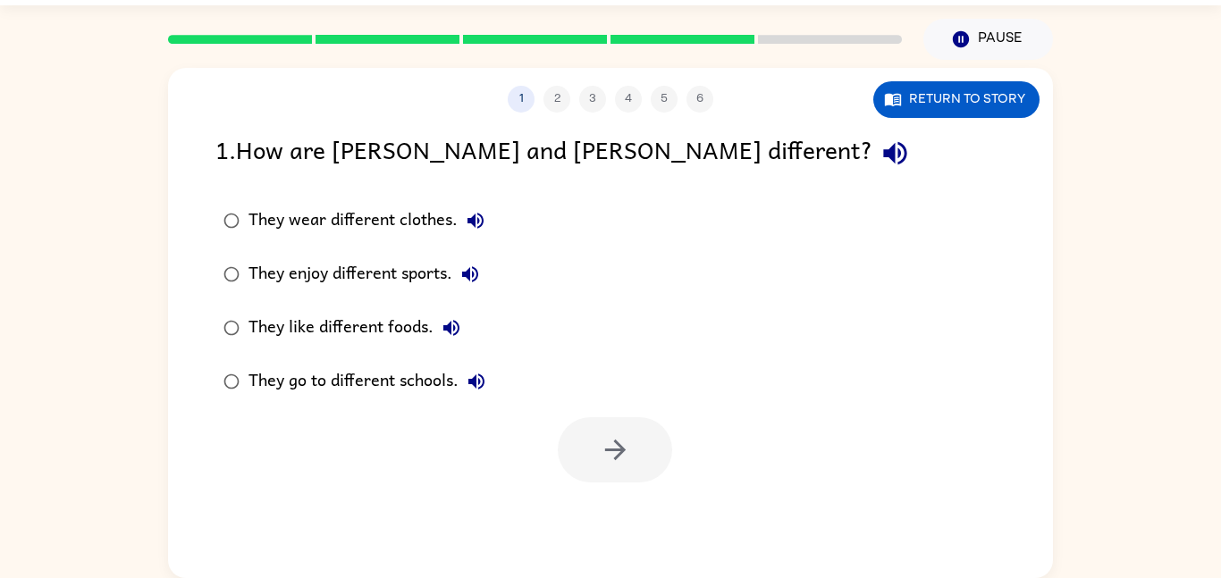
click at [625, 517] on div "1 2 3 4 5 6 Return to story 1 . How are [PERSON_NAME] and [PERSON_NAME] differe…" at bounding box center [610, 323] width 885 height 510
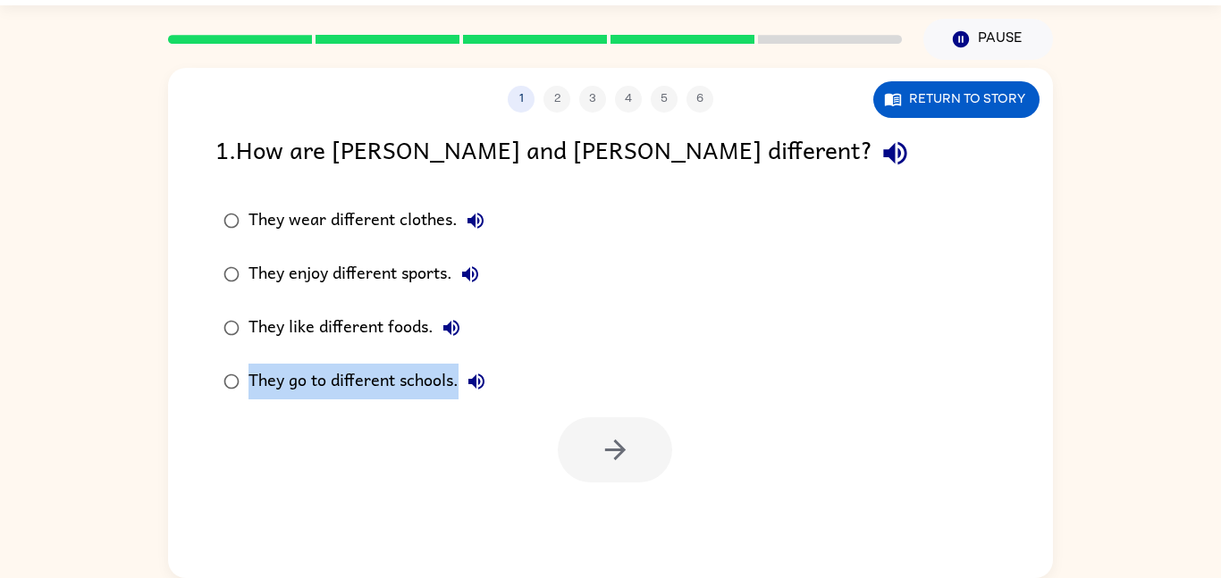
click at [625, 517] on div "1 2 3 4 5 6 Return to story 1 . How are [PERSON_NAME] and [PERSON_NAME] differe…" at bounding box center [610, 323] width 885 height 510
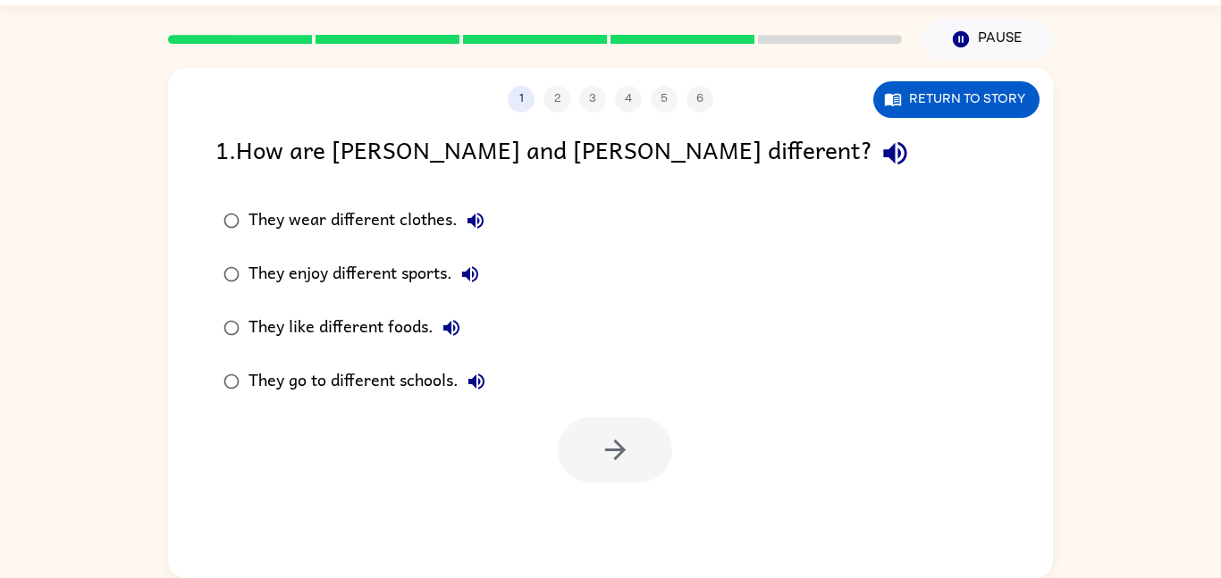
click at [625, 517] on div "1 2 3 4 5 6 Return to story 1 . How are [PERSON_NAME] and [PERSON_NAME] differe…" at bounding box center [610, 323] width 885 height 510
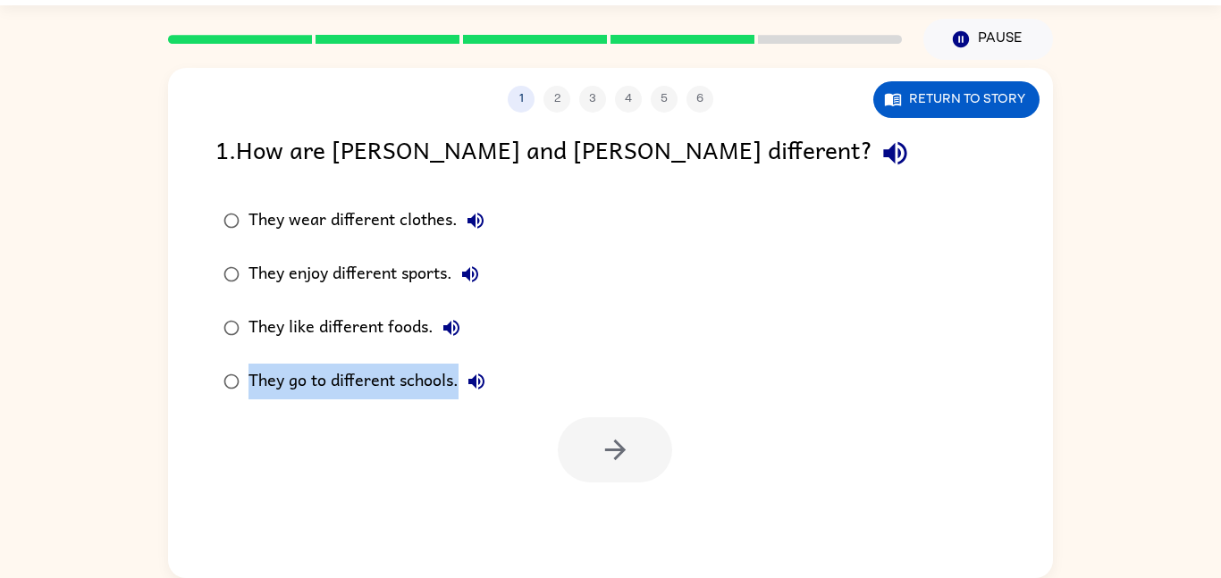
click at [625, 517] on div "1 2 3 4 5 6 Return to story 1 . How are [PERSON_NAME] and [PERSON_NAME] differe…" at bounding box center [610, 323] width 885 height 510
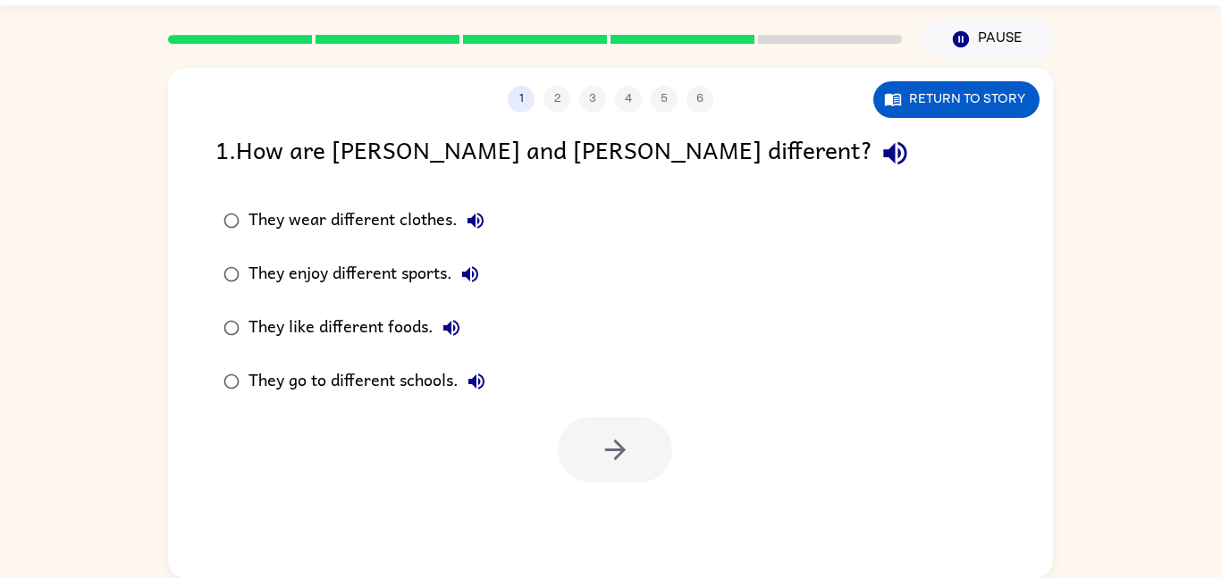
click at [625, 517] on div "1 2 3 4 5 6 Return to story 1 . How are [PERSON_NAME] and [PERSON_NAME] differe…" at bounding box center [610, 323] width 885 height 510
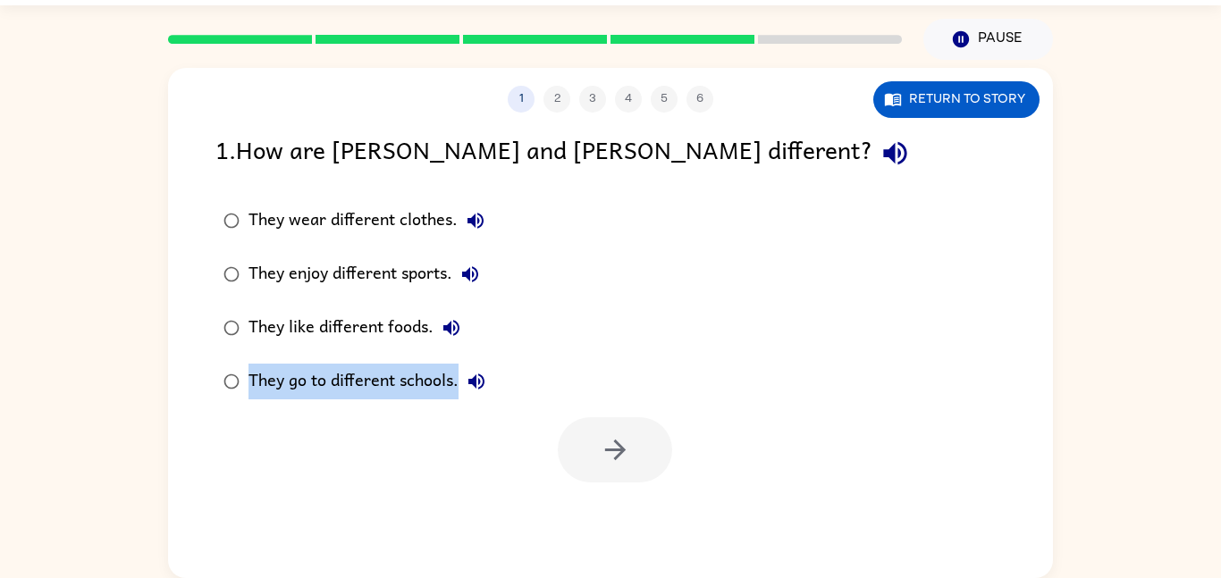
click at [625, 517] on div "1 2 3 4 5 6 Return to story 1 . How are [PERSON_NAME] and [PERSON_NAME] differe…" at bounding box center [610, 323] width 885 height 510
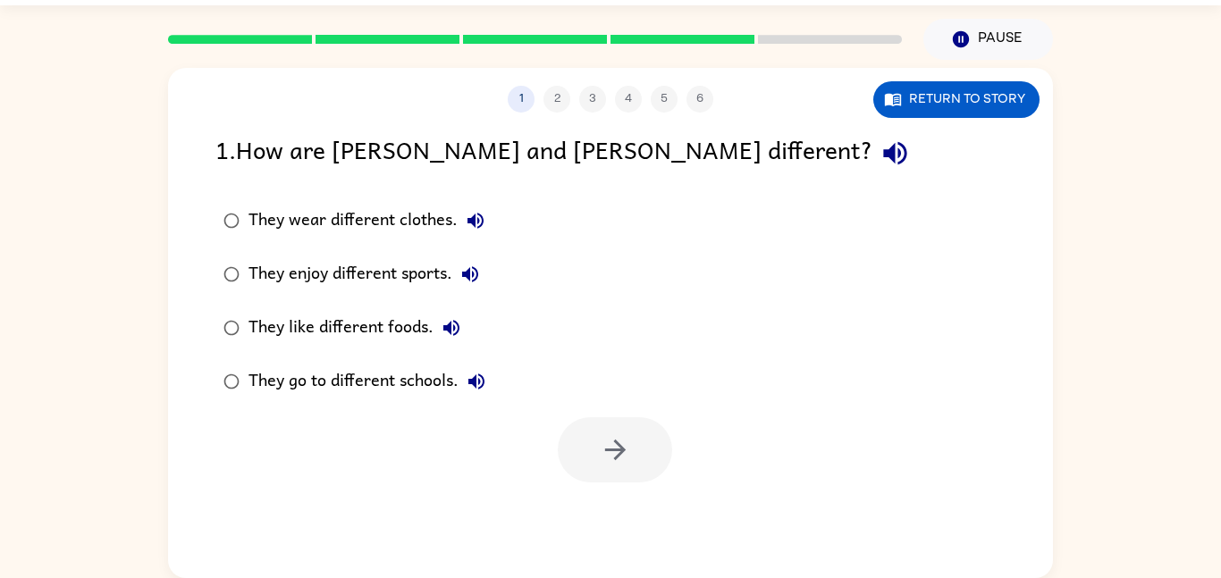
click at [625, 517] on div "1 2 3 4 5 6 Return to story 1 . How are [PERSON_NAME] and [PERSON_NAME] differe…" at bounding box center [610, 323] width 885 height 510
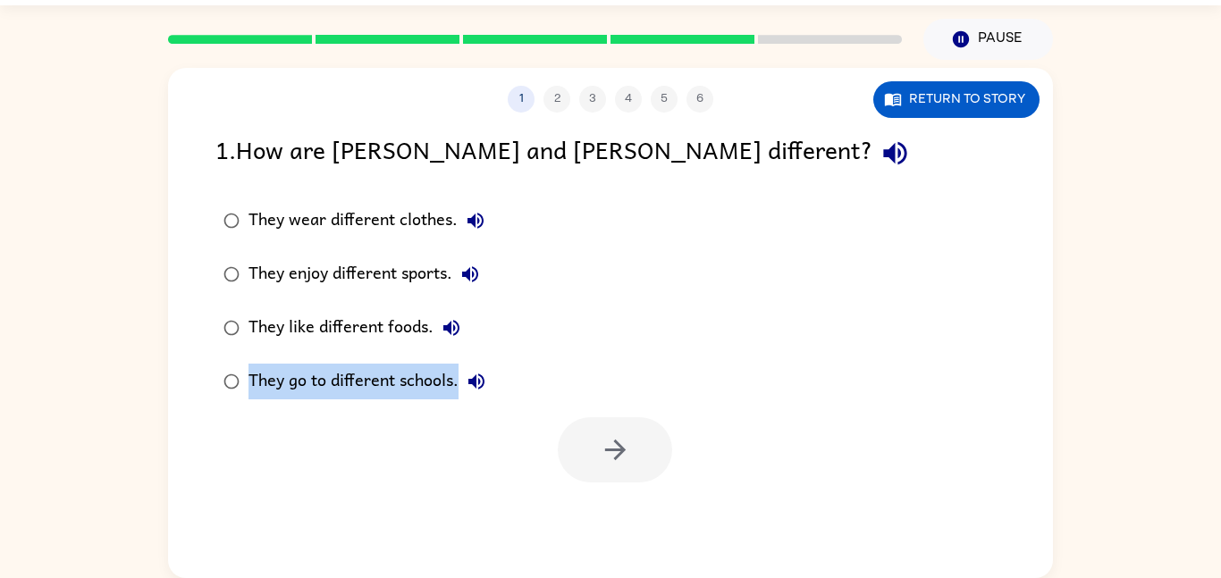
click at [625, 517] on div "1 2 3 4 5 6 Return to story 1 . How are [PERSON_NAME] and [PERSON_NAME] differe…" at bounding box center [610, 323] width 885 height 510
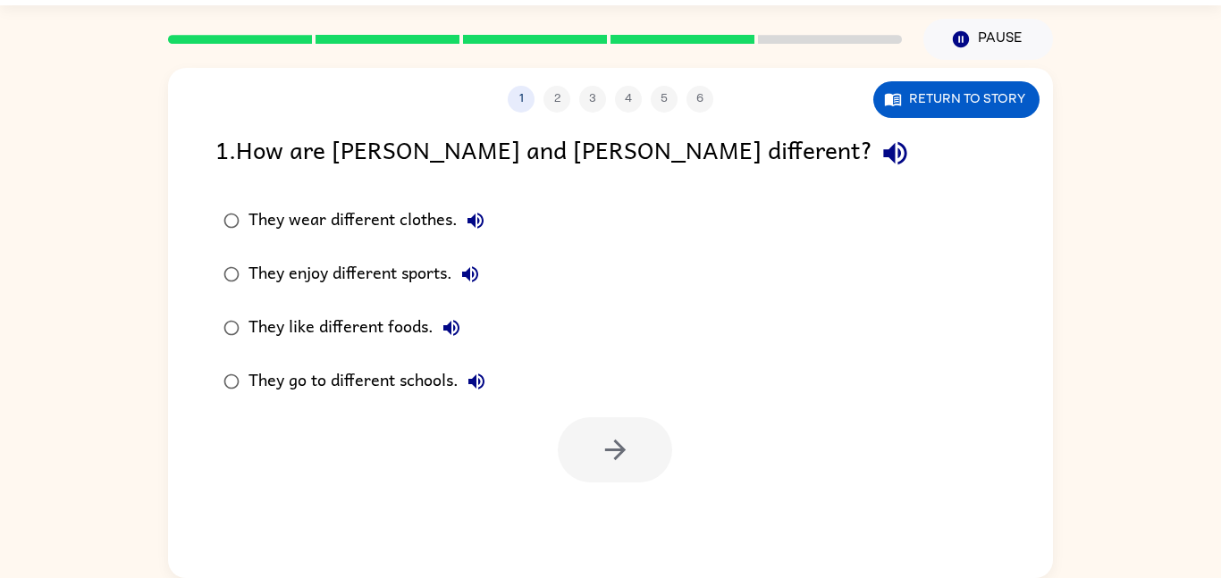
click at [625, 517] on div "1 2 3 4 5 6 Return to story 1 . How are [PERSON_NAME] and [PERSON_NAME] differe…" at bounding box center [610, 323] width 885 height 510
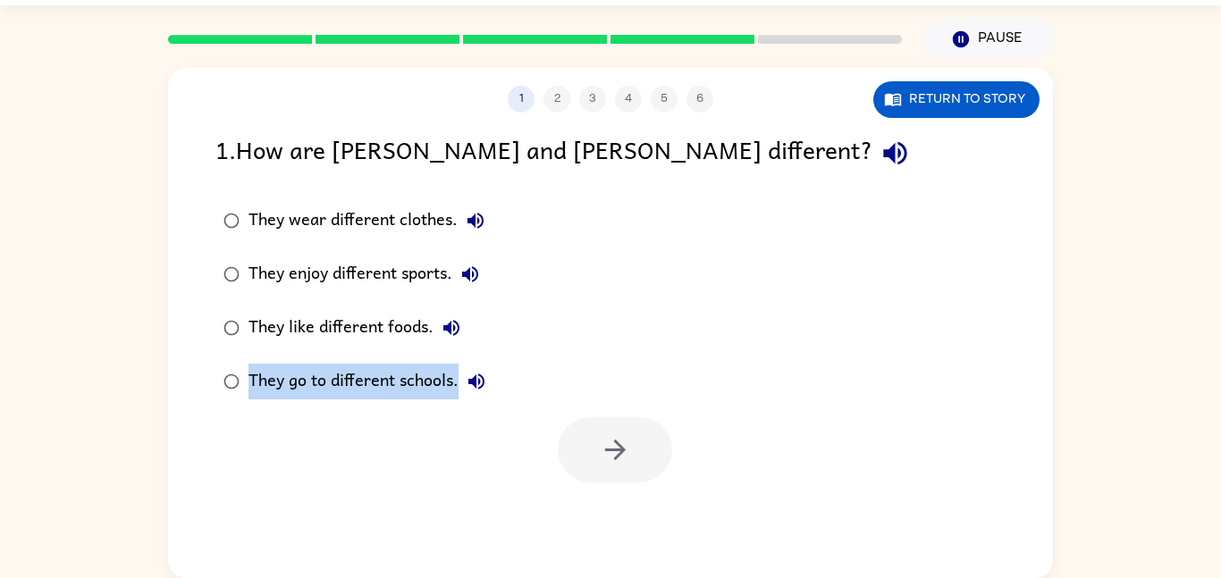
click at [625, 517] on div "1 2 3 4 5 6 Return to story 1 . How are [PERSON_NAME] and [PERSON_NAME] differe…" at bounding box center [610, 323] width 885 height 510
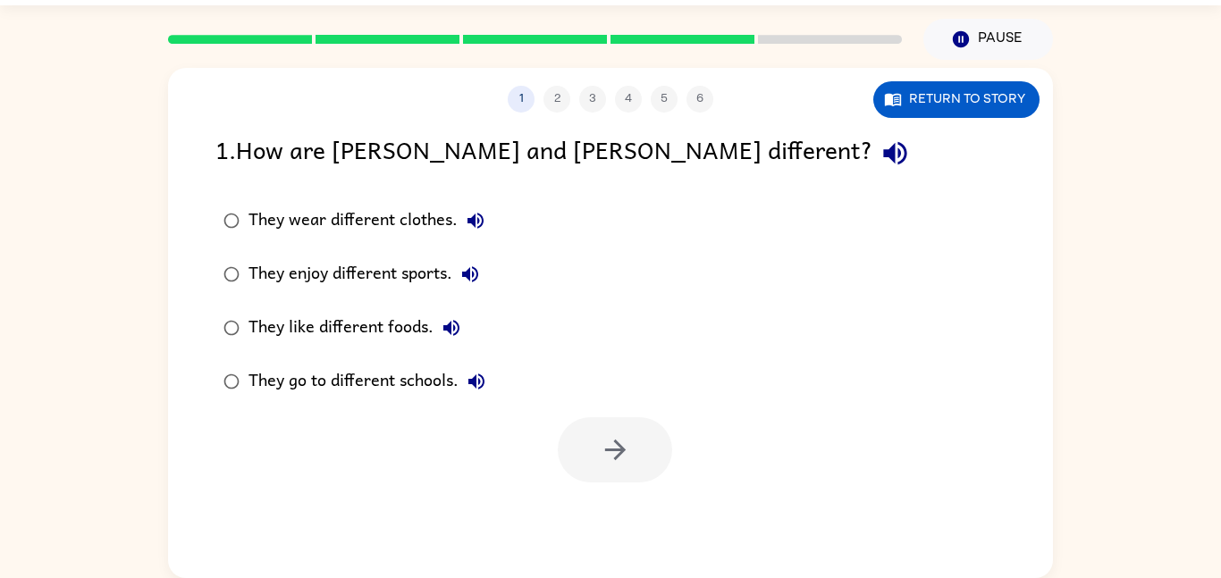
click at [625, 517] on div "1 2 3 4 5 6 Return to story 1 . How are [PERSON_NAME] and [PERSON_NAME] differe…" at bounding box center [610, 323] width 885 height 510
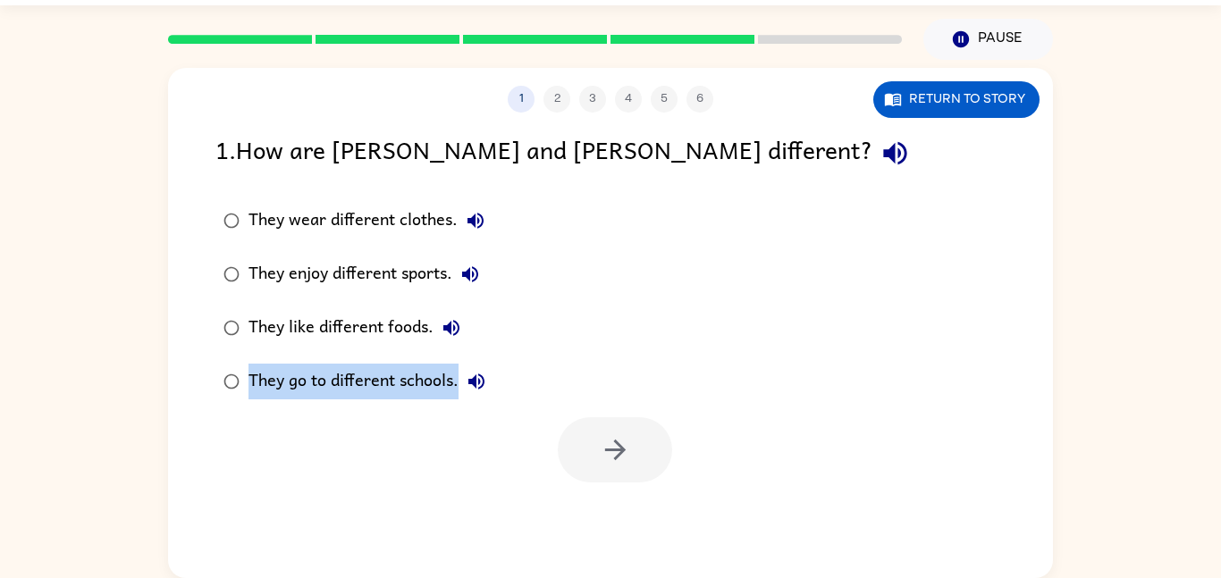
click at [625, 517] on div "1 2 3 4 5 6 Return to story 1 . How are [PERSON_NAME] and [PERSON_NAME] differe…" at bounding box center [610, 323] width 885 height 510
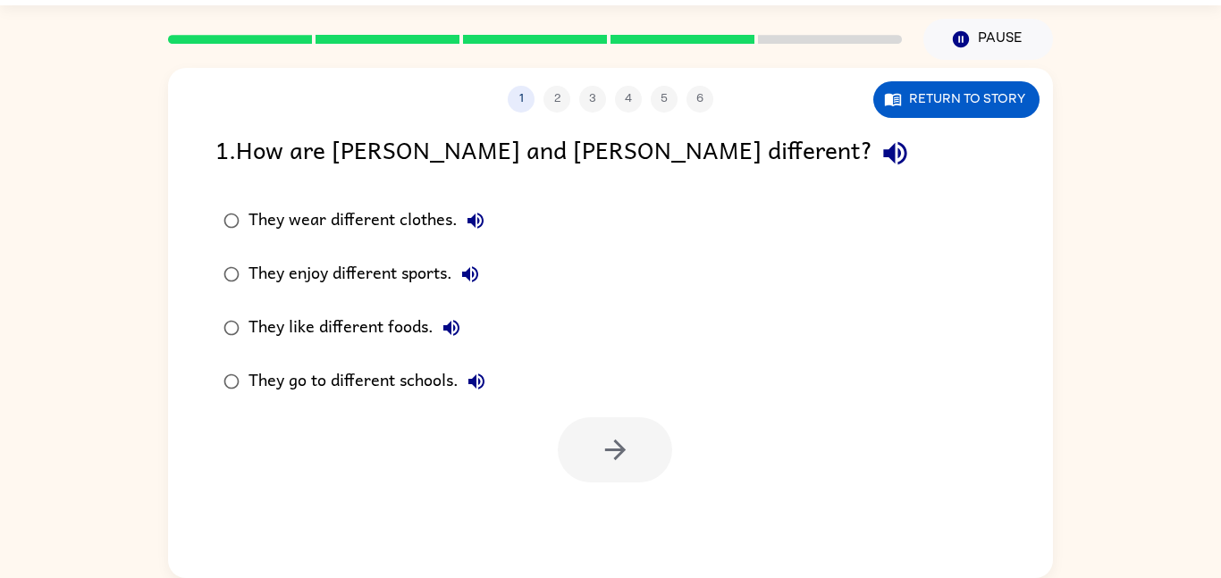
click at [625, 517] on div "1 2 3 4 5 6 Return to story 1 . How are [PERSON_NAME] and [PERSON_NAME] differe…" at bounding box center [610, 323] width 885 height 510
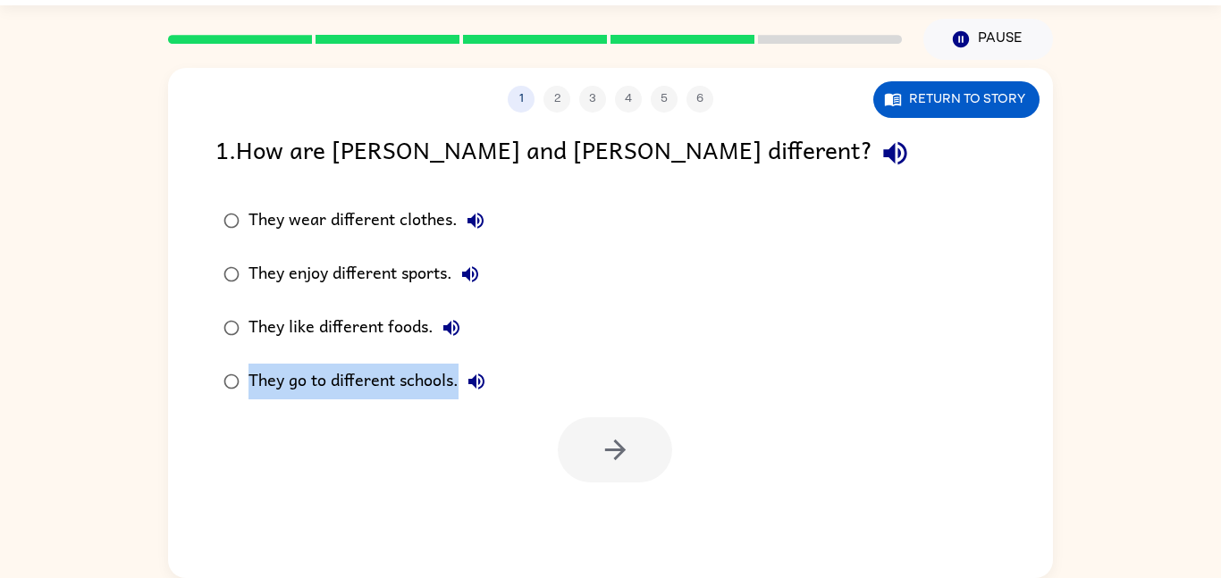
click at [625, 517] on div "1 2 3 4 5 6 Return to story 1 . How are [PERSON_NAME] and [PERSON_NAME] differe…" at bounding box center [610, 323] width 885 height 510
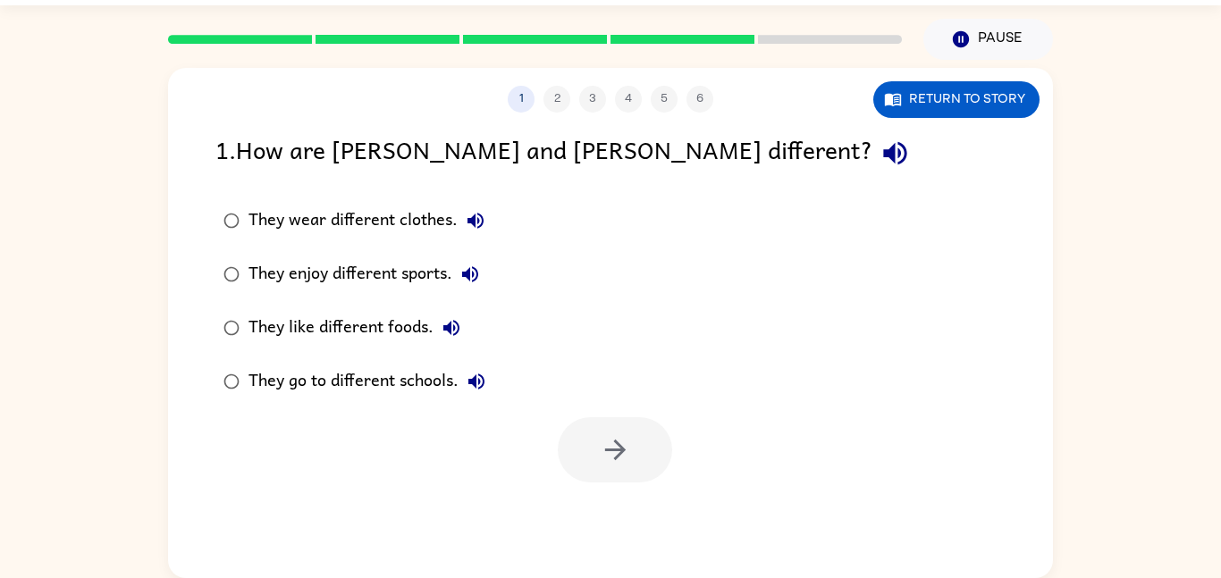
click at [625, 517] on div "1 2 3 4 5 6 Return to story 1 . How are [PERSON_NAME] and [PERSON_NAME] differe…" at bounding box center [610, 323] width 885 height 510
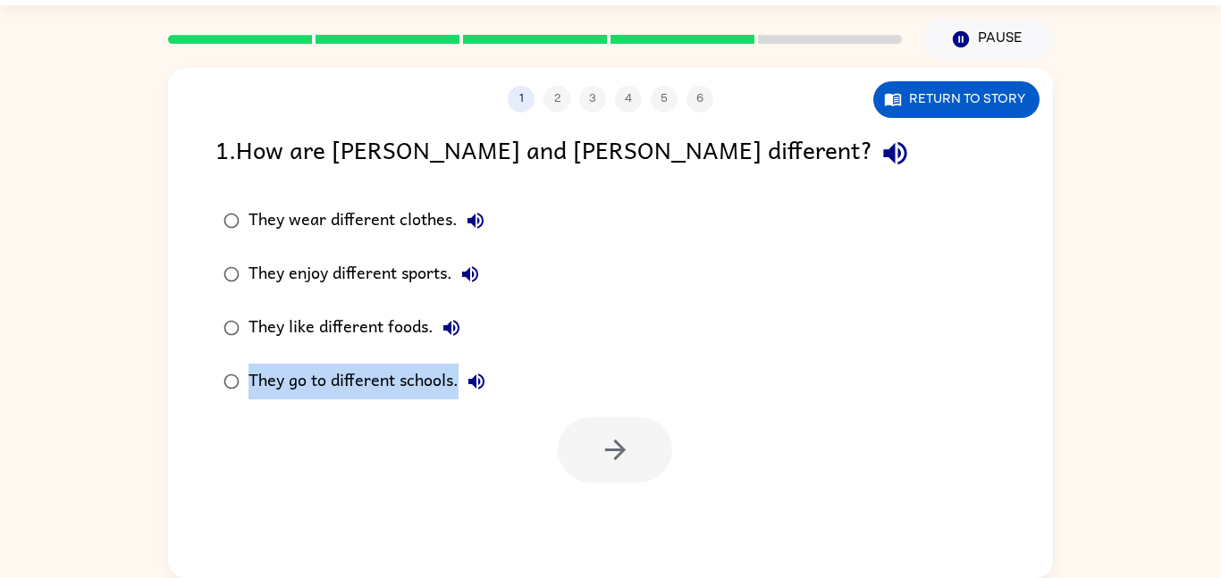
click at [625, 517] on div "1 2 3 4 5 6 Return to story 1 . How are [PERSON_NAME] and [PERSON_NAME] differe…" at bounding box center [610, 323] width 885 height 510
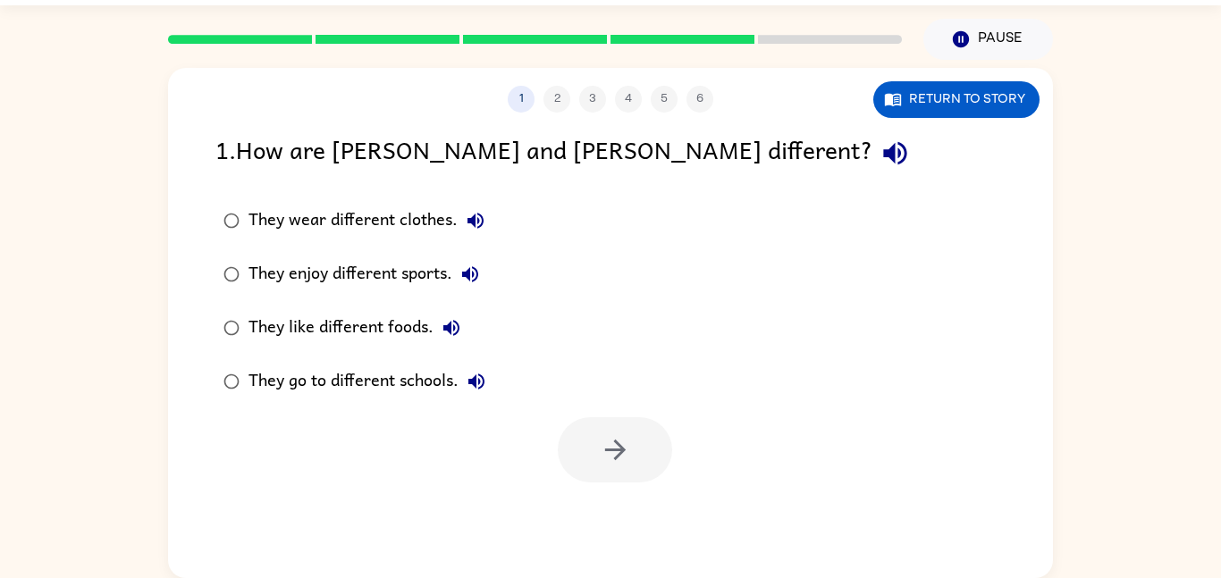
click at [625, 517] on div "1 2 3 4 5 6 Return to story 1 . How are [PERSON_NAME] and [PERSON_NAME] differe…" at bounding box center [610, 323] width 885 height 510
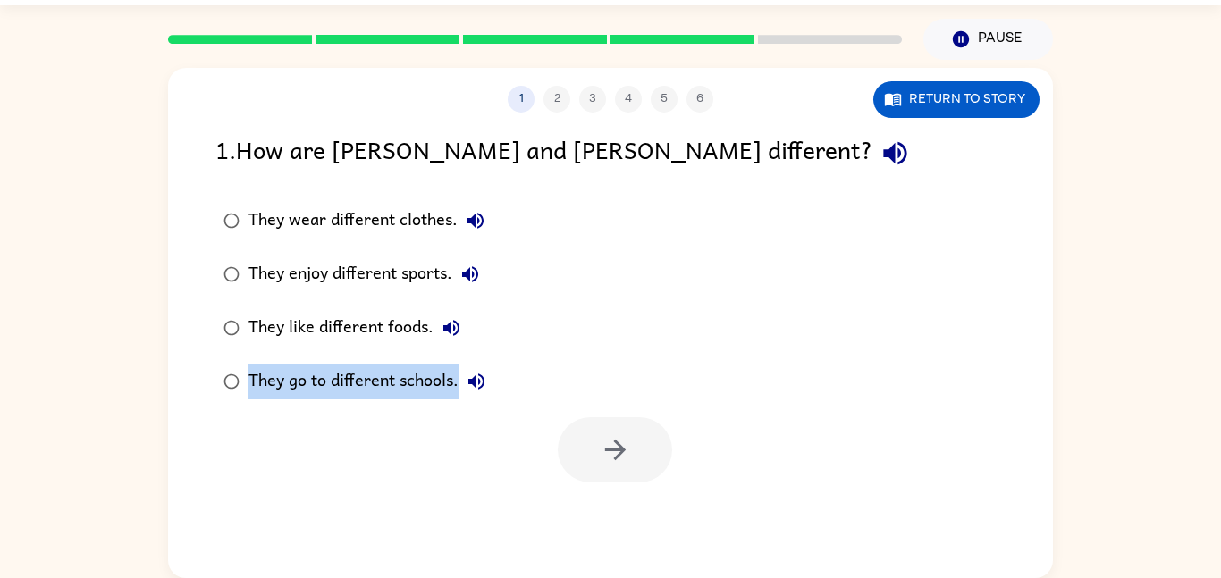
click at [625, 517] on div "1 2 3 4 5 6 Return to story 1 . How are [PERSON_NAME] and [PERSON_NAME] differe…" at bounding box center [610, 323] width 885 height 510
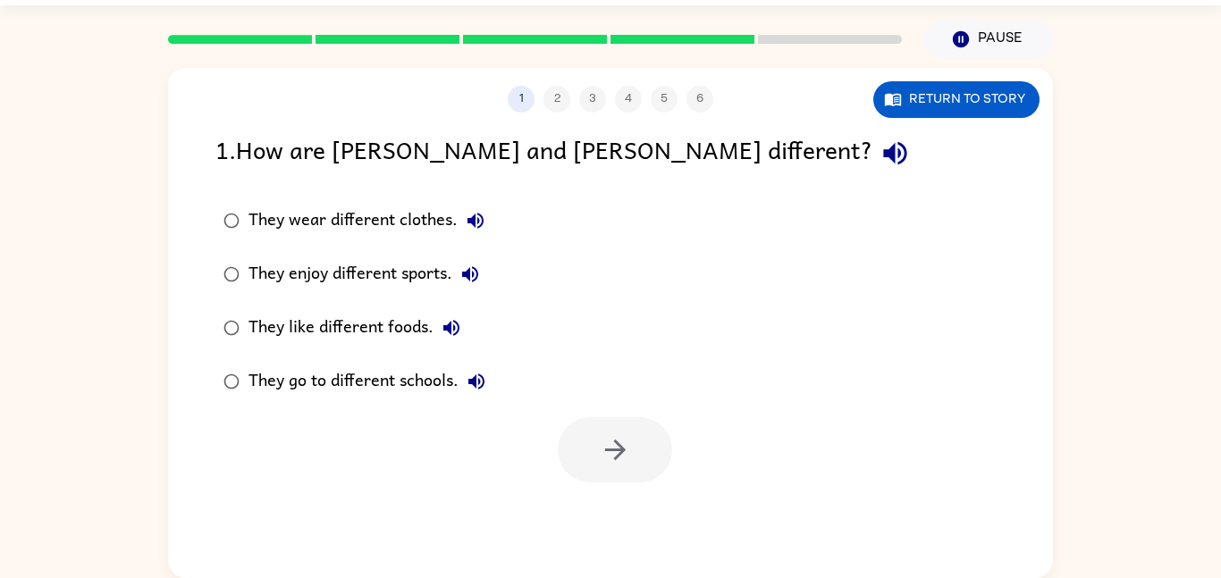
click at [625, 517] on div "1 2 3 4 5 6 Return to story 1 . How are [PERSON_NAME] and [PERSON_NAME] differe…" at bounding box center [610, 323] width 885 height 510
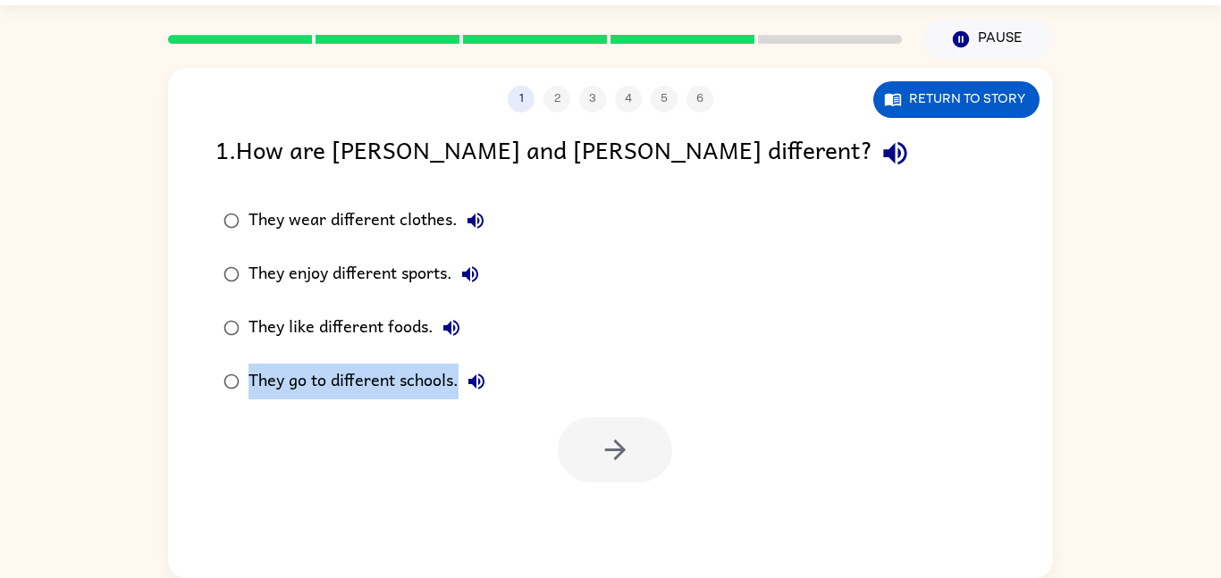
click at [625, 517] on div "1 2 3 4 5 6 Return to story 1 . How are [PERSON_NAME] and [PERSON_NAME] differe…" at bounding box center [610, 323] width 885 height 510
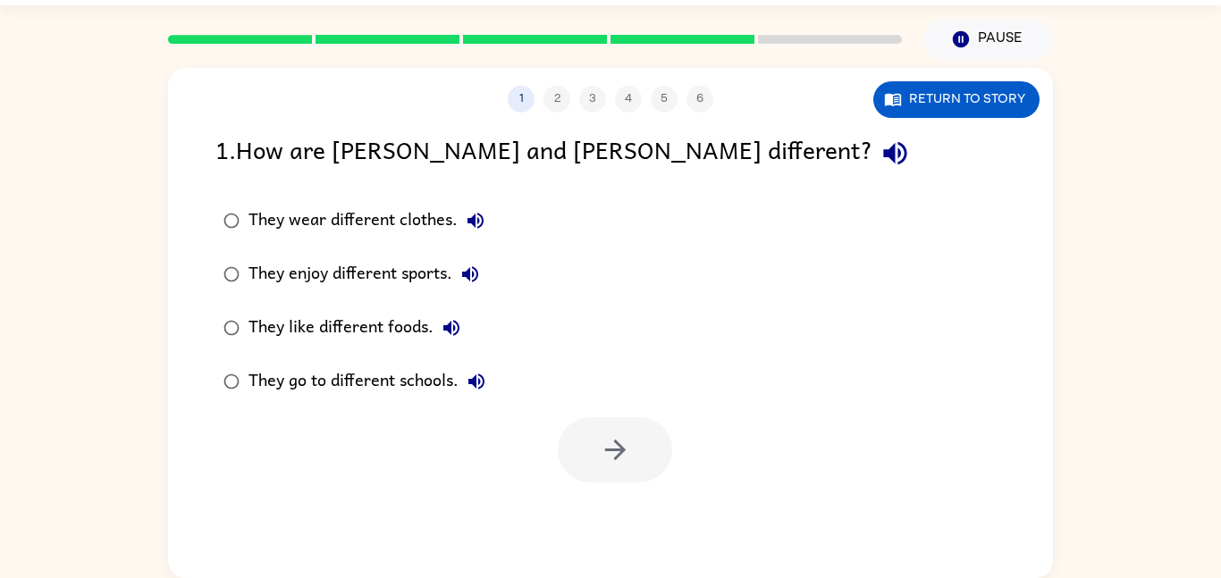
click at [625, 517] on div "1 2 3 4 5 6 Return to story 1 . How are [PERSON_NAME] and [PERSON_NAME] differe…" at bounding box center [610, 323] width 885 height 510
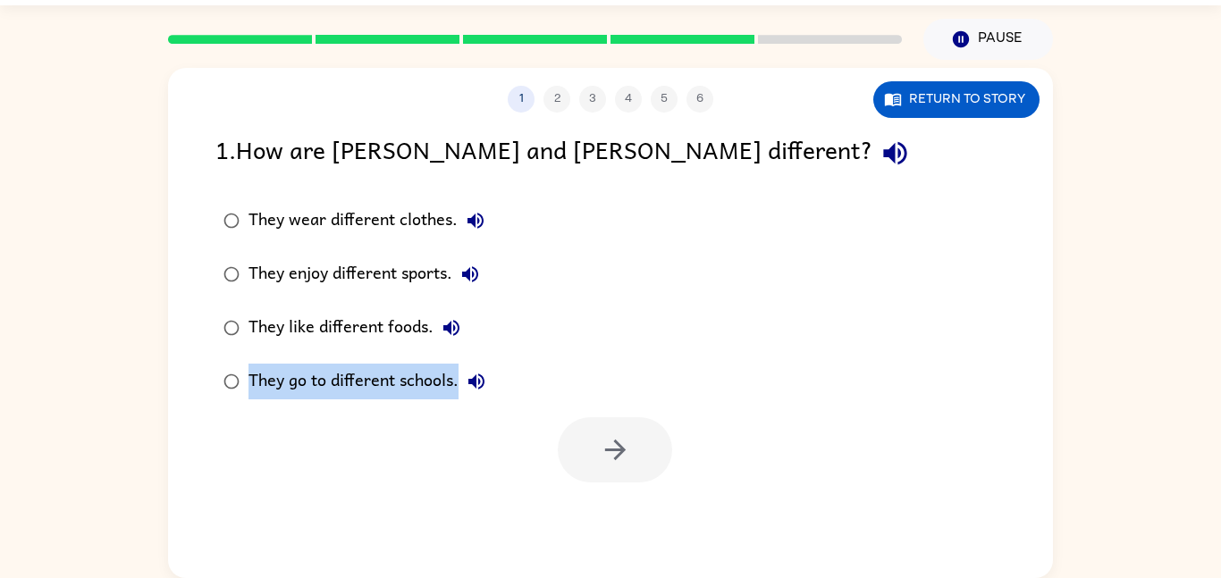
click at [625, 517] on div "1 2 3 4 5 6 Return to story 1 . How are [PERSON_NAME] and [PERSON_NAME] differe…" at bounding box center [610, 323] width 885 height 510
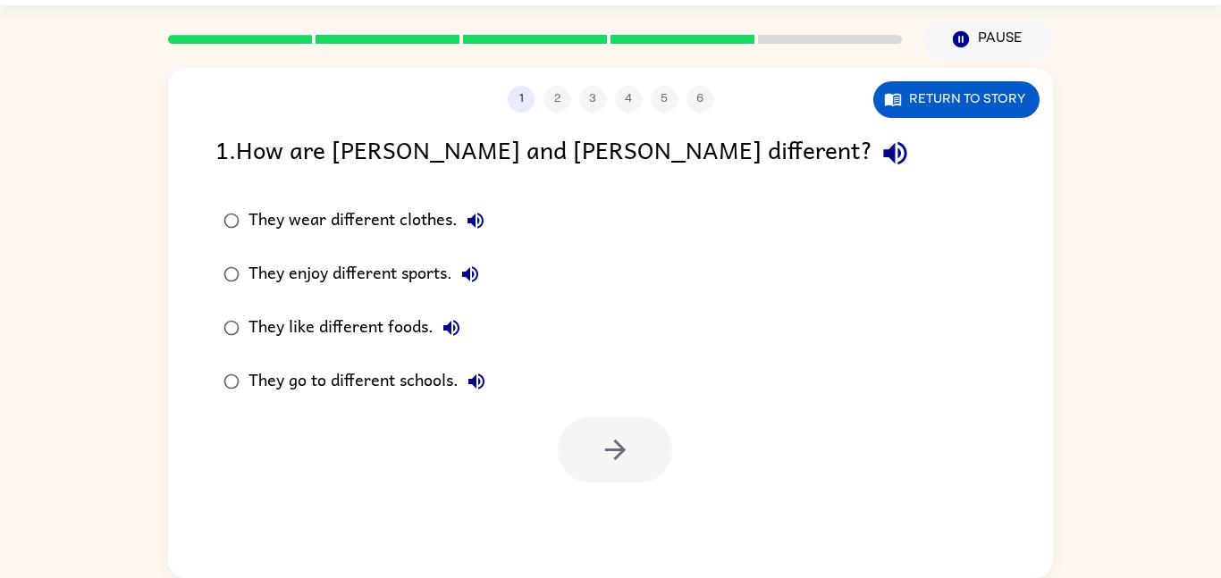
click at [625, 517] on div "1 2 3 4 5 6 Return to story 1 . How are [PERSON_NAME] and [PERSON_NAME] differe…" at bounding box center [610, 323] width 885 height 510
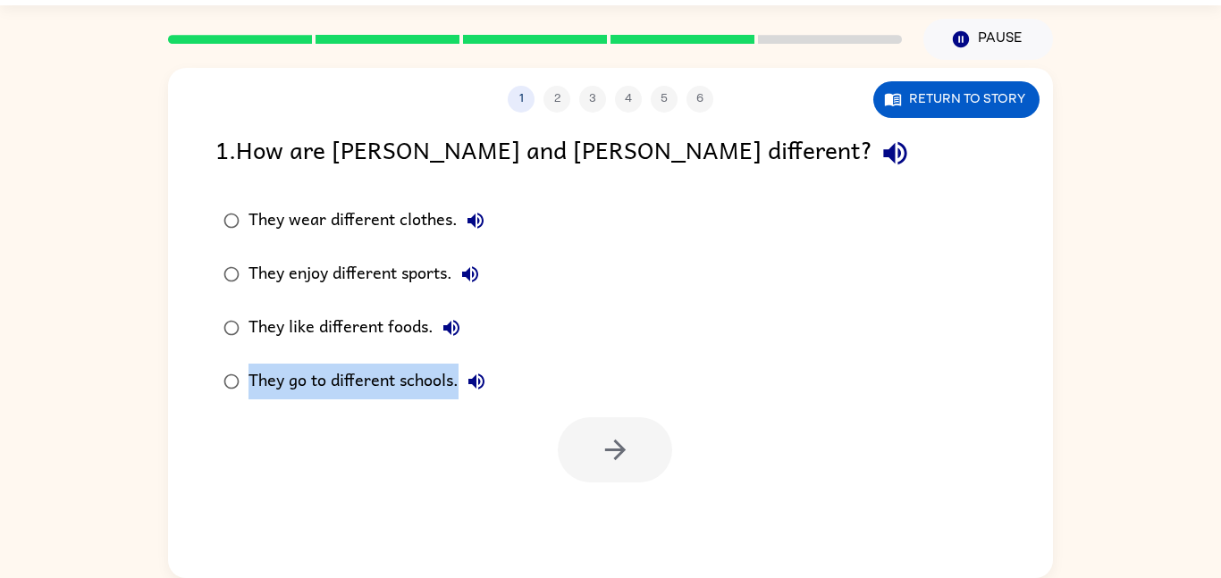
click at [625, 517] on div "1 2 3 4 5 6 Return to story 1 . How are [PERSON_NAME] and [PERSON_NAME] differe…" at bounding box center [610, 323] width 885 height 510
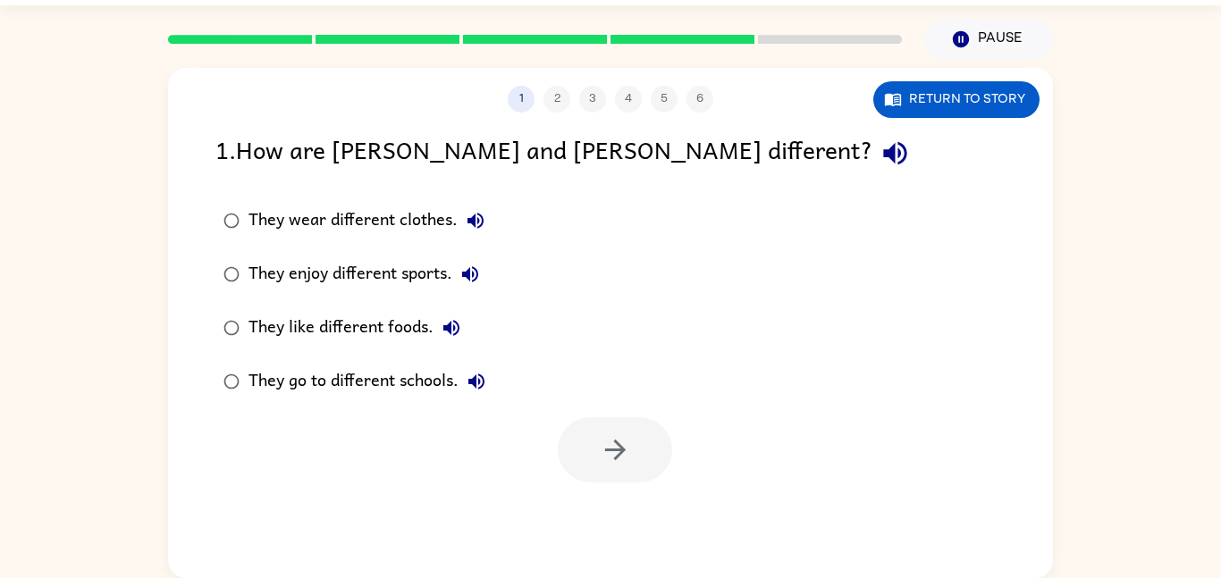
click at [625, 517] on div "1 2 3 4 5 6 Return to story 1 . How are [PERSON_NAME] and [PERSON_NAME] differe…" at bounding box center [610, 323] width 885 height 510
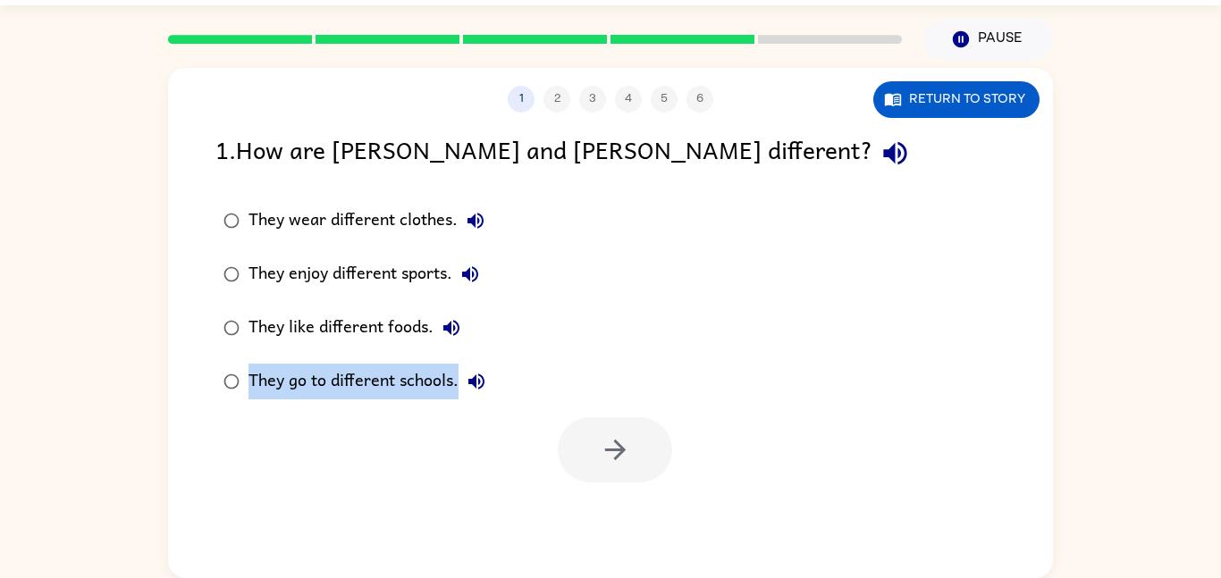
click at [625, 517] on div "1 2 3 4 5 6 Return to story 1 . How are [PERSON_NAME] and [PERSON_NAME] differe…" at bounding box center [610, 323] width 885 height 510
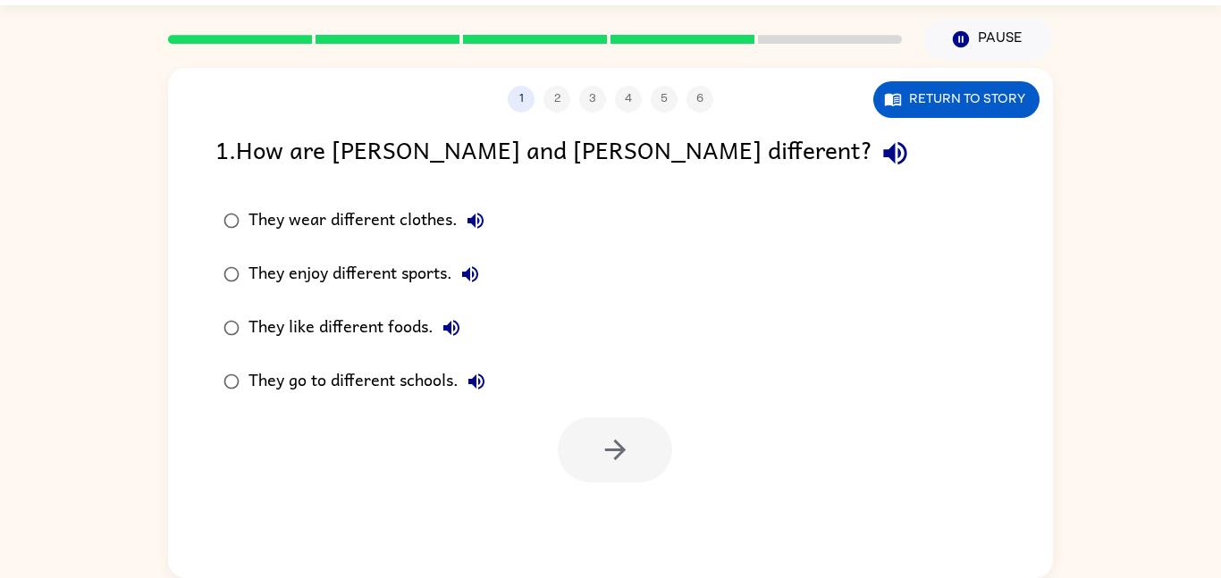
click at [625, 517] on div "1 2 3 4 5 6 Return to story 1 . How are [PERSON_NAME] and [PERSON_NAME] differe…" at bounding box center [610, 323] width 885 height 510
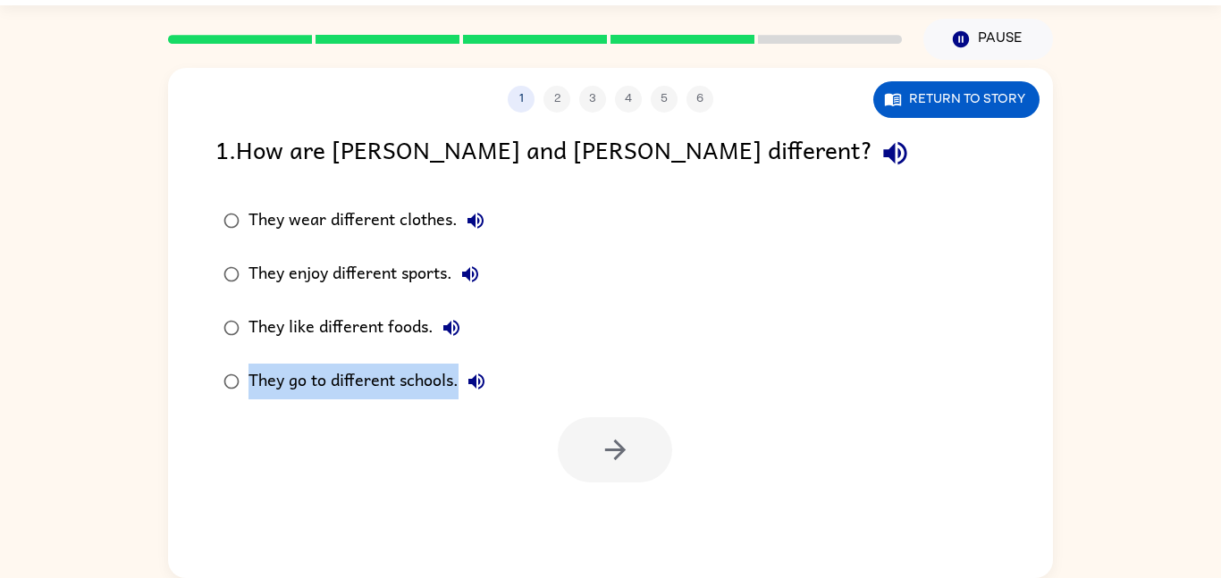
click at [625, 517] on div "1 2 3 4 5 6 Return to story 1 . How are [PERSON_NAME] and [PERSON_NAME] differe…" at bounding box center [610, 323] width 885 height 510
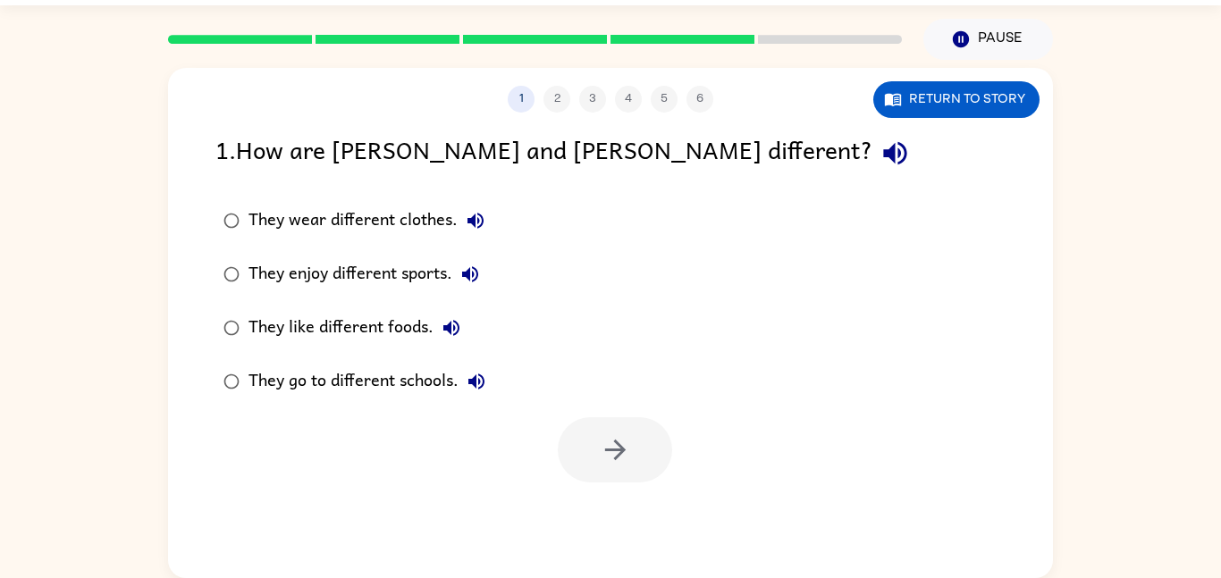
click at [625, 517] on div "1 2 3 4 5 6 Return to story 1 . How are [PERSON_NAME] and [PERSON_NAME] differe…" at bounding box center [610, 323] width 885 height 510
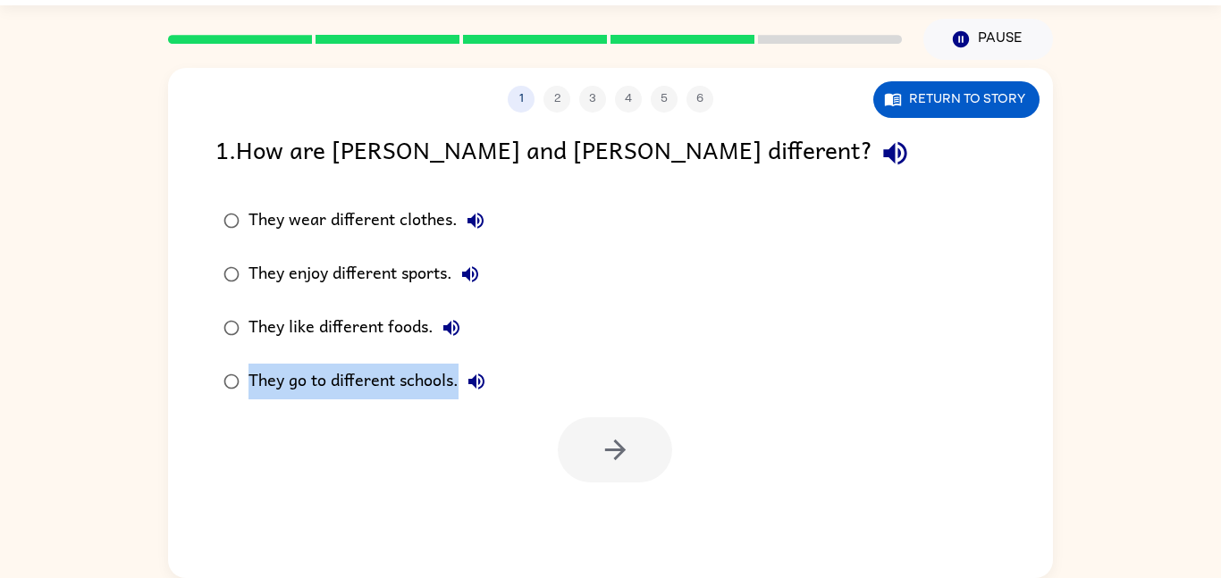
click at [625, 517] on div "1 2 3 4 5 6 Return to story 1 . How are [PERSON_NAME] and [PERSON_NAME] differe…" at bounding box center [610, 323] width 885 height 510
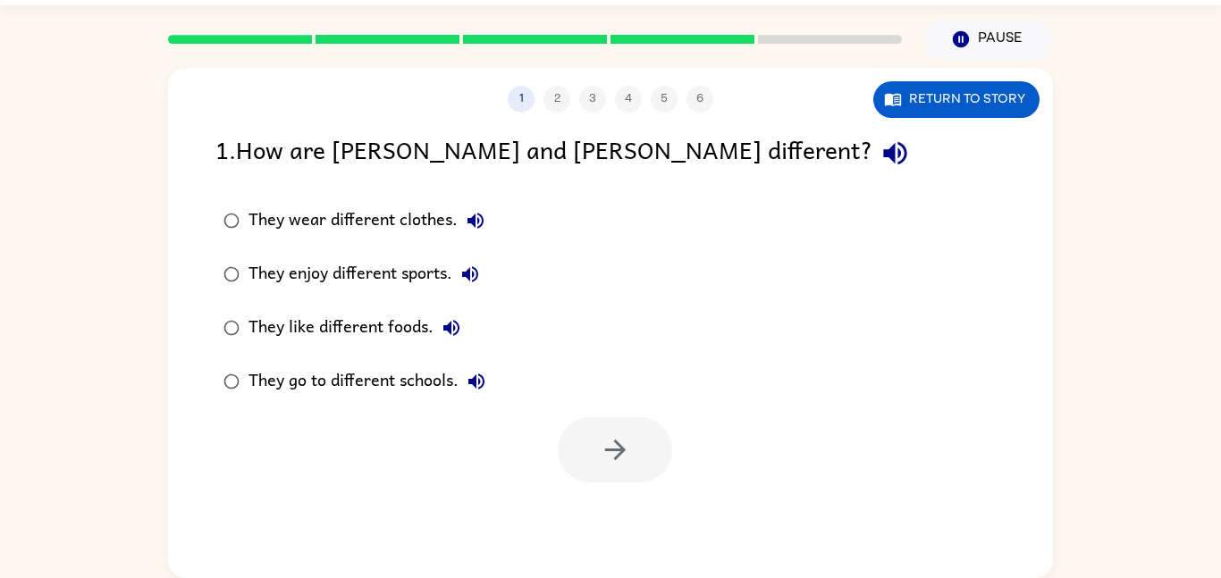
click at [625, 517] on div "1 2 3 4 5 6 Return to story 1 . How are [PERSON_NAME] and [PERSON_NAME] differe…" at bounding box center [610, 323] width 885 height 510
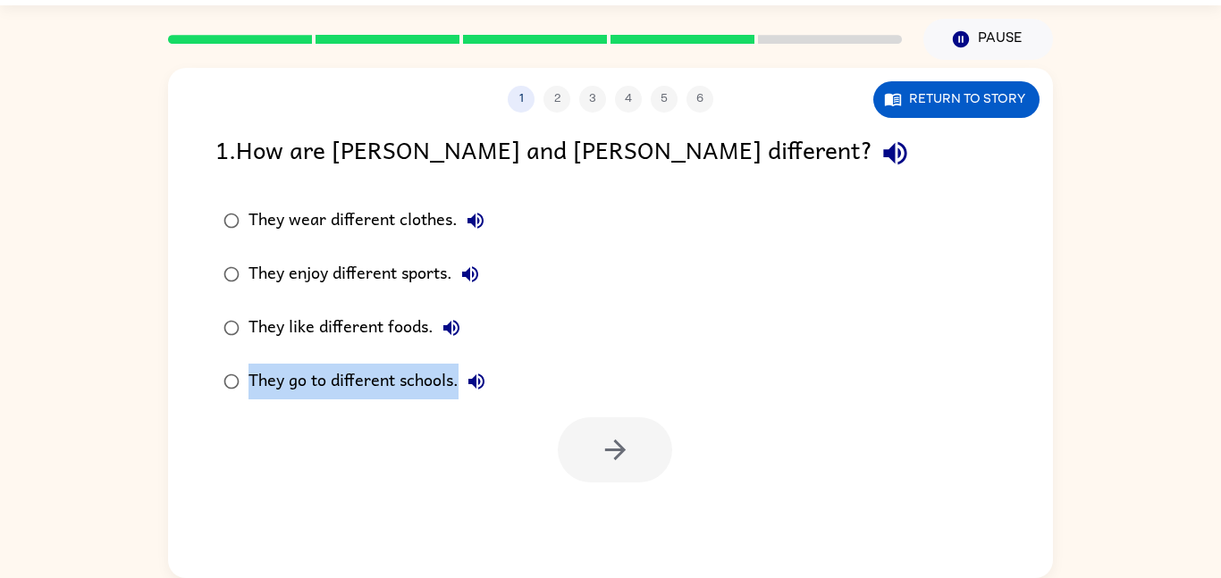
click at [625, 517] on div "1 2 3 4 5 6 Return to story 1 . How are [PERSON_NAME] and [PERSON_NAME] differe…" at bounding box center [610, 323] width 885 height 510
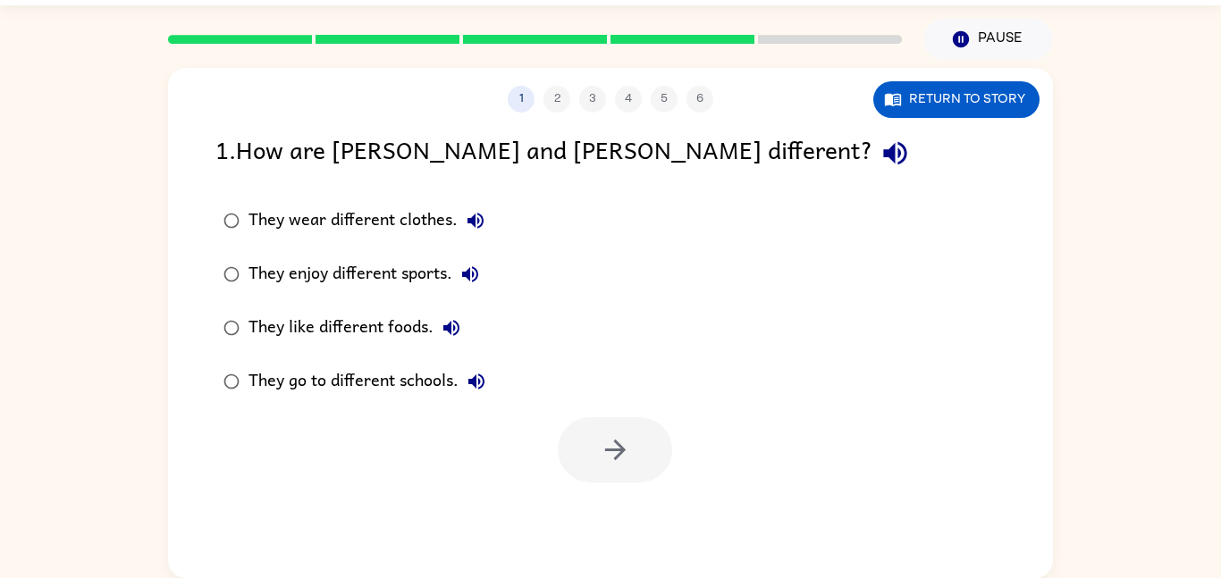
click at [625, 517] on div "1 2 3 4 5 6 Return to story 1 . How are [PERSON_NAME] and [PERSON_NAME] differe…" at bounding box center [610, 323] width 885 height 510
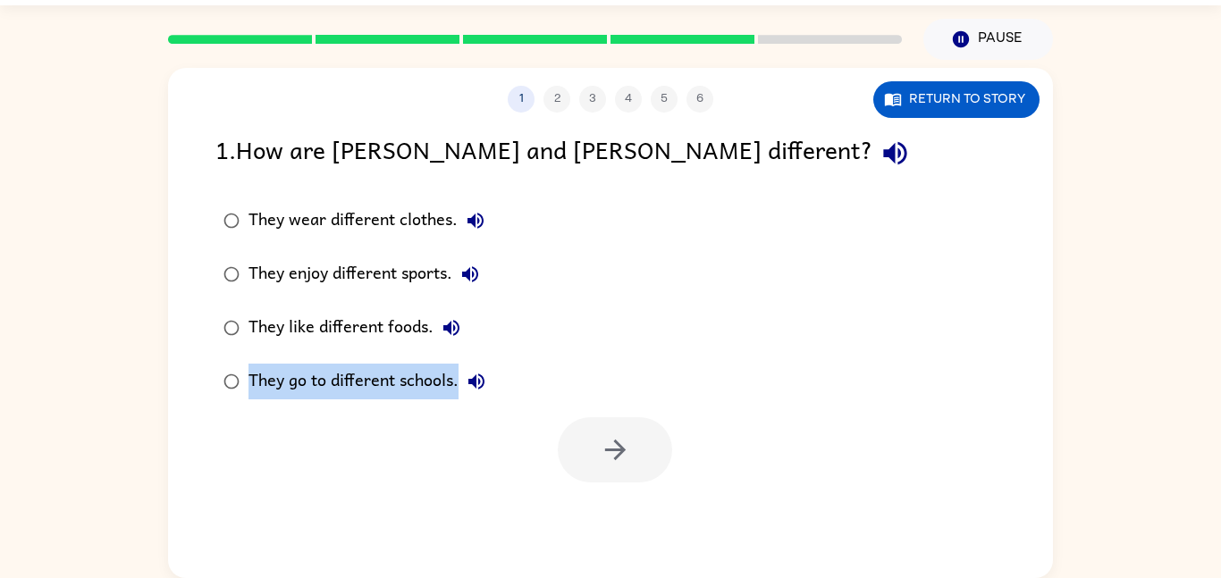
click at [625, 517] on div "1 2 3 4 5 6 Return to story 1 . How are [PERSON_NAME] and [PERSON_NAME] differe…" at bounding box center [610, 323] width 885 height 510
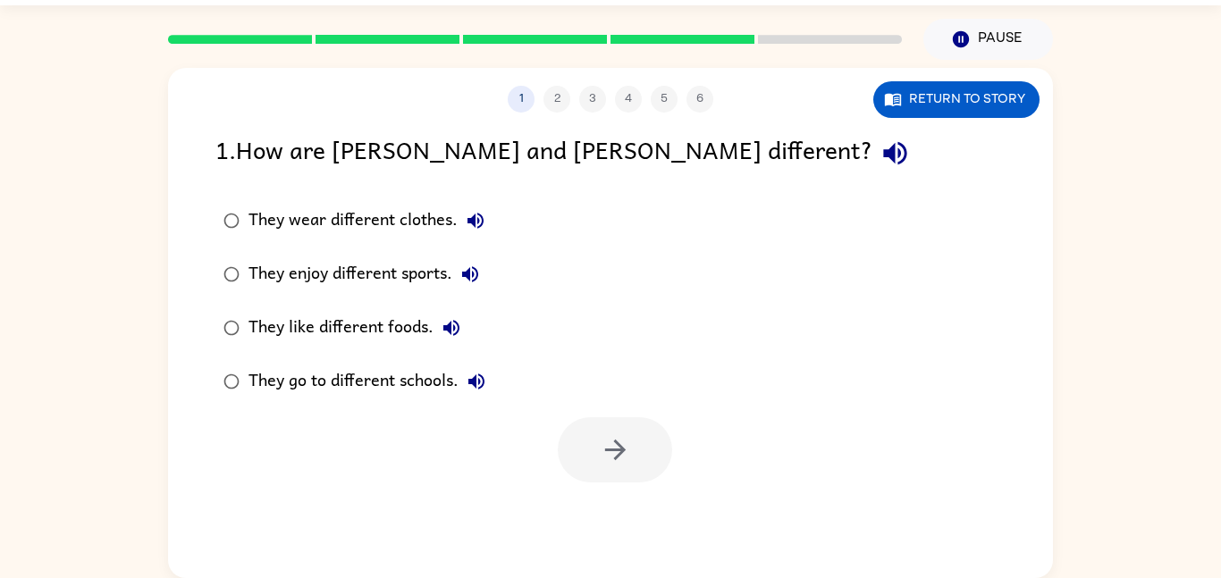
click at [625, 517] on div "1 2 3 4 5 6 Return to story 1 . How are [PERSON_NAME] and [PERSON_NAME] differe…" at bounding box center [610, 323] width 885 height 510
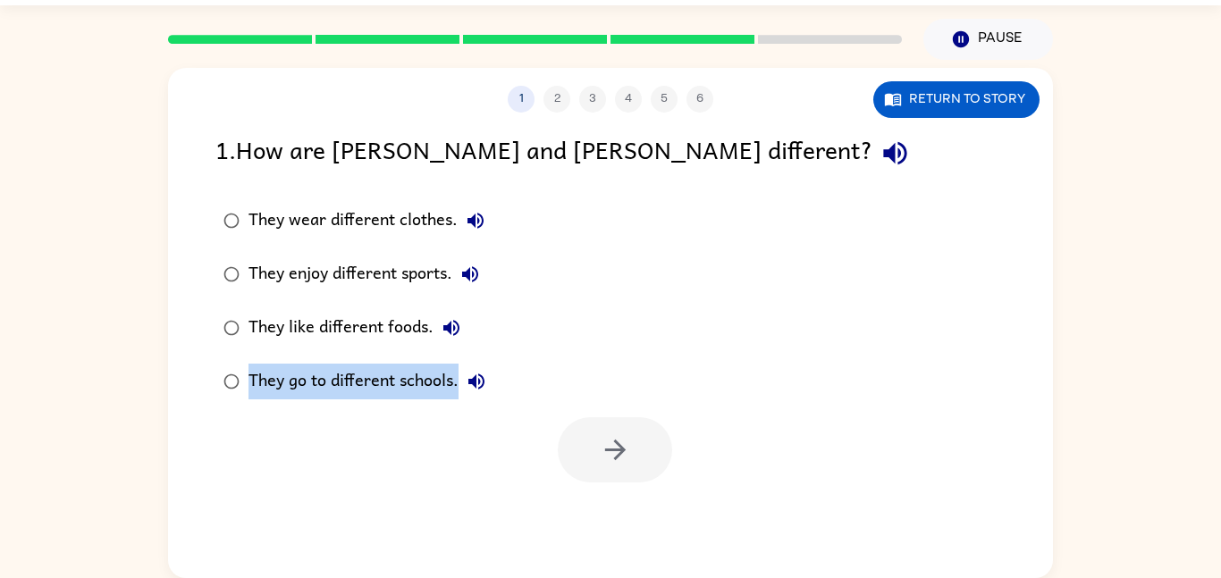
click at [625, 517] on div "1 2 3 4 5 6 Return to story 1 . How are [PERSON_NAME] and [PERSON_NAME] differe…" at bounding box center [610, 323] width 885 height 510
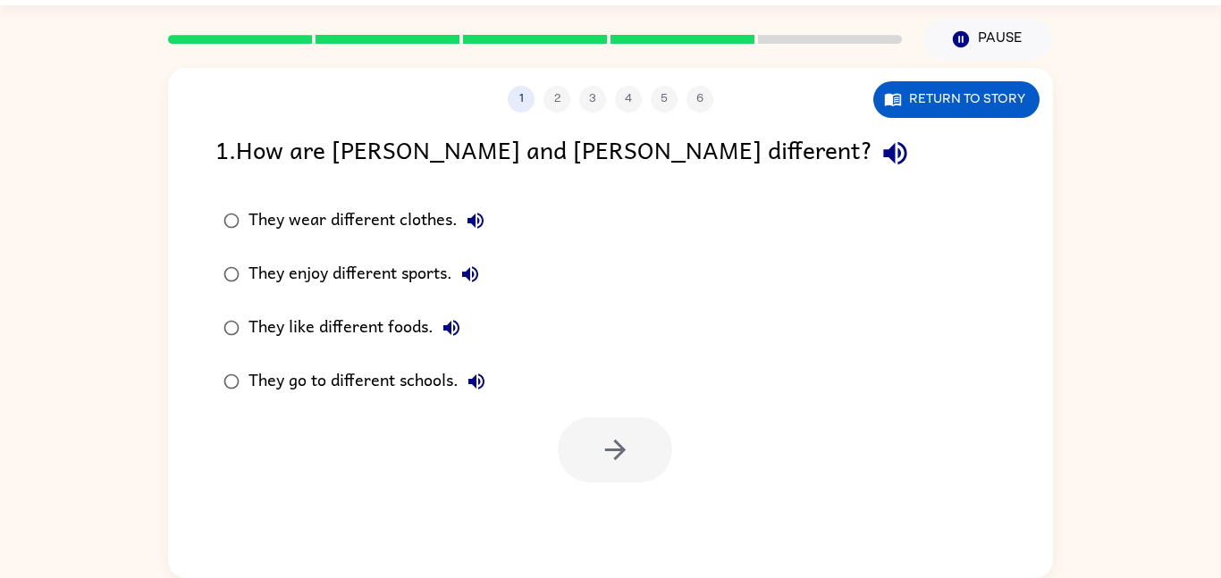
click at [625, 517] on div "1 2 3 4 5 6 Return to story 1 . How are [PERSON_NAME] and [PERSON_NAME] differe…" at bounding box center [610, 323] width 885 height 510
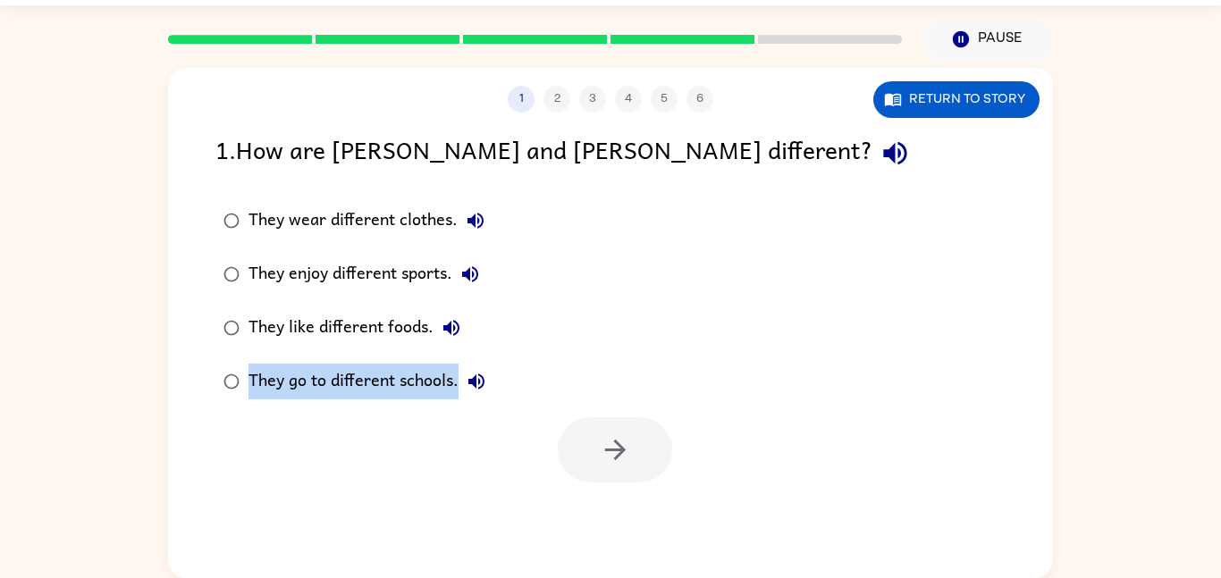
click at [625, 517] on div "1 2 3 4 5 6 Return to story 1 . How are [PERSON_NAME] and [PERSON_NAME] differe…" at bounding box center [610, 323] width 885 height 510
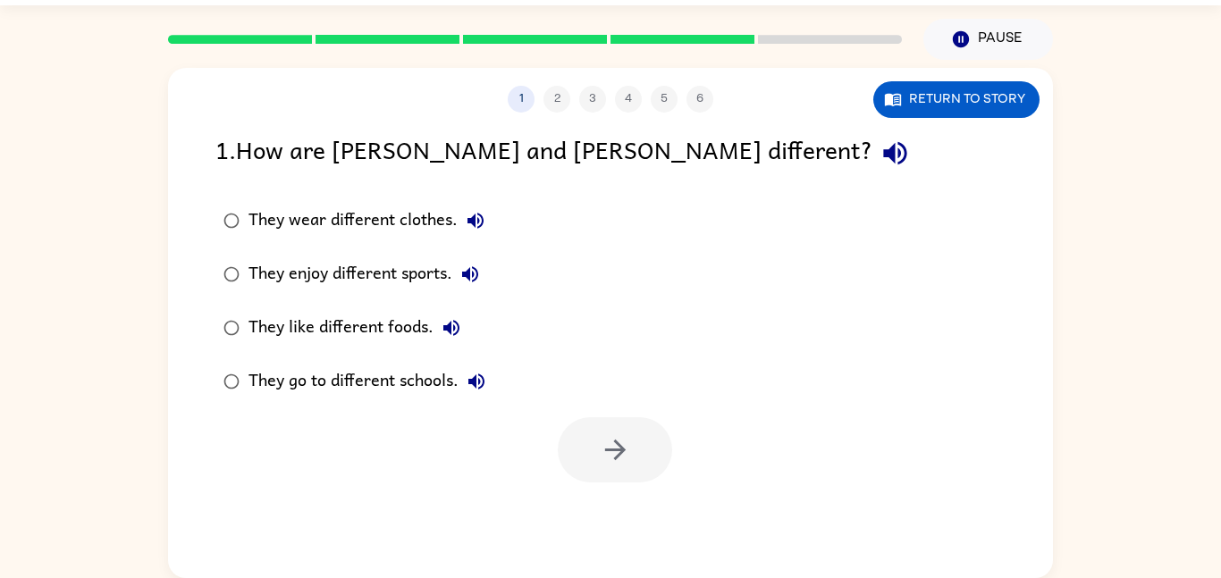
click at [625, 517] on div "1 2 3 4 5 6 Return to story 1 . How are [PERSON_NAME] and [PERSON_NAME] differe…" at bounding box center [610, 323] width 885 height 510
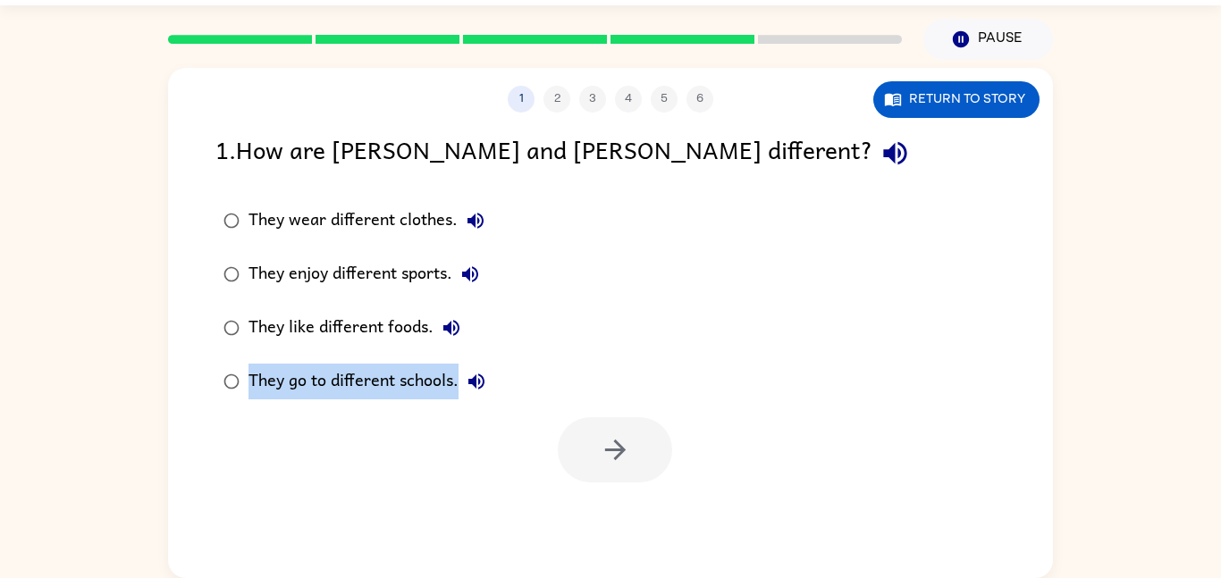
click at [625, 517] on div "1 2 3 4 5 6 Return to story 1 . How are [PERSON_NAME] and [PERSON_NAME] differe…" at bounding box center [610, 323] width 885 height 510
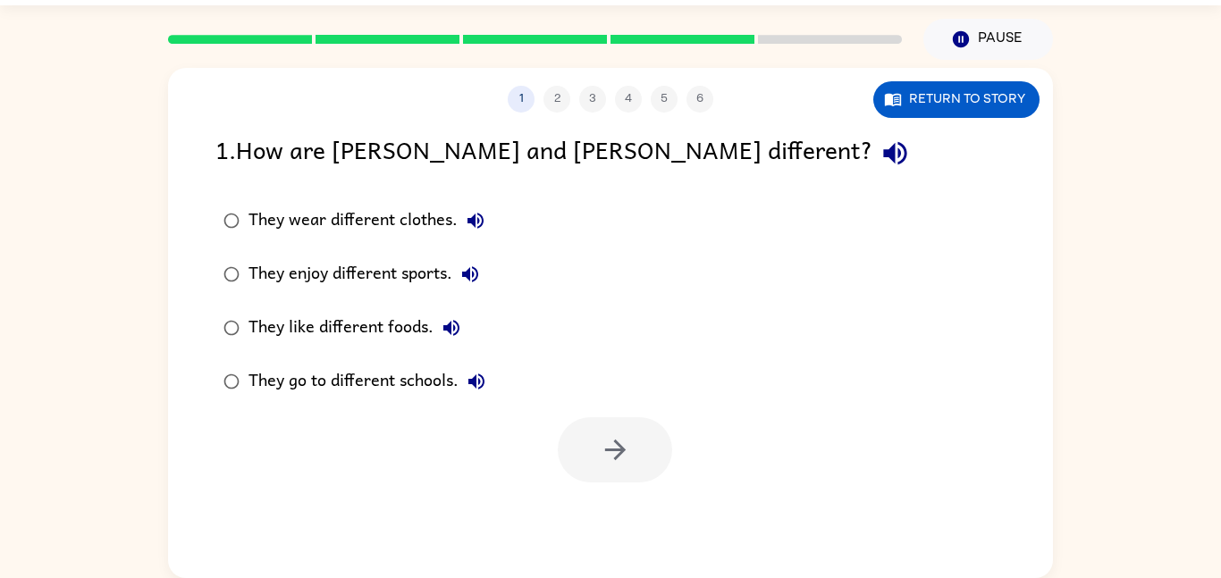
click at [625, 517] on div "1 2 3 4 5 6 Return to story 1 . How are [PERSON_NAME] and [PERSON_NAME] differe…" at bounding box center [610, 323] width 885 height 510
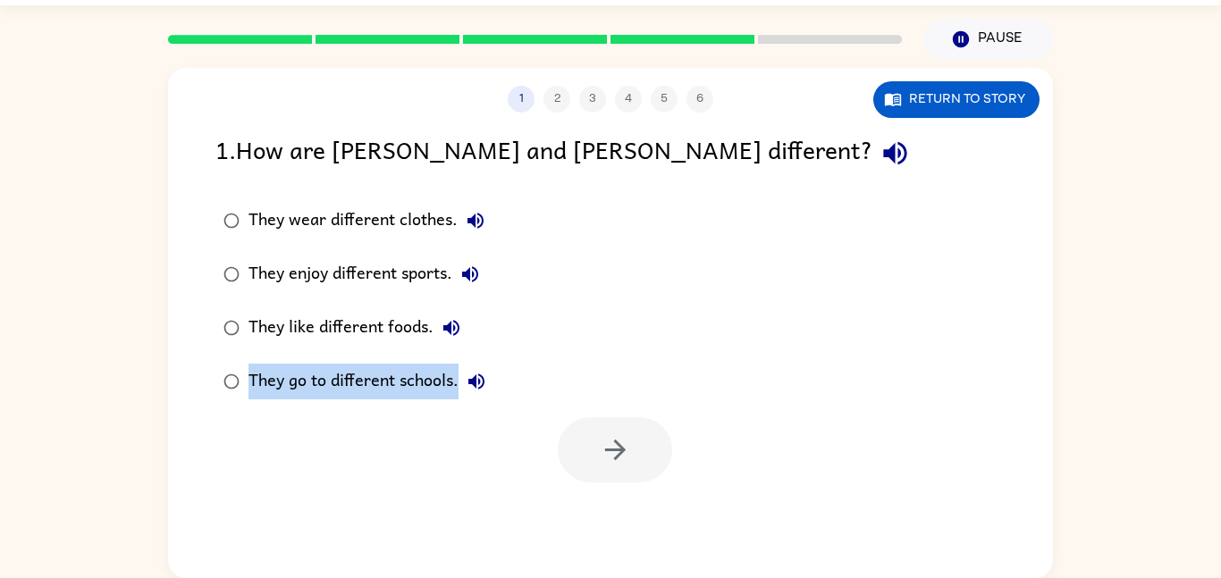
click at [625, 517] on div "1 2 3 4 5 6 Return to story 1 . How are [PERSON_NAME] and [PERSON_NAME] differe…" at bounding box center [610, 323] width 885 height 510
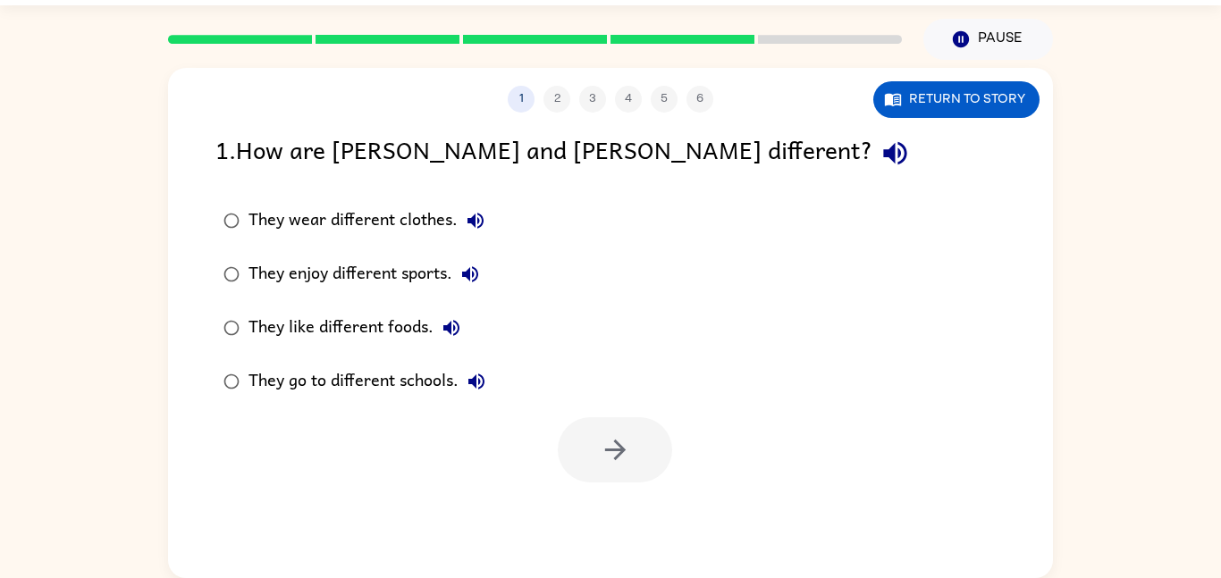
click at [625, 517] on div "1 2 3 4 5 6 Return to story 1 . How are [PERSON_NAME] and [PERSON_NAME] differe…" at bounding box center [610, 323] width 885 height 510
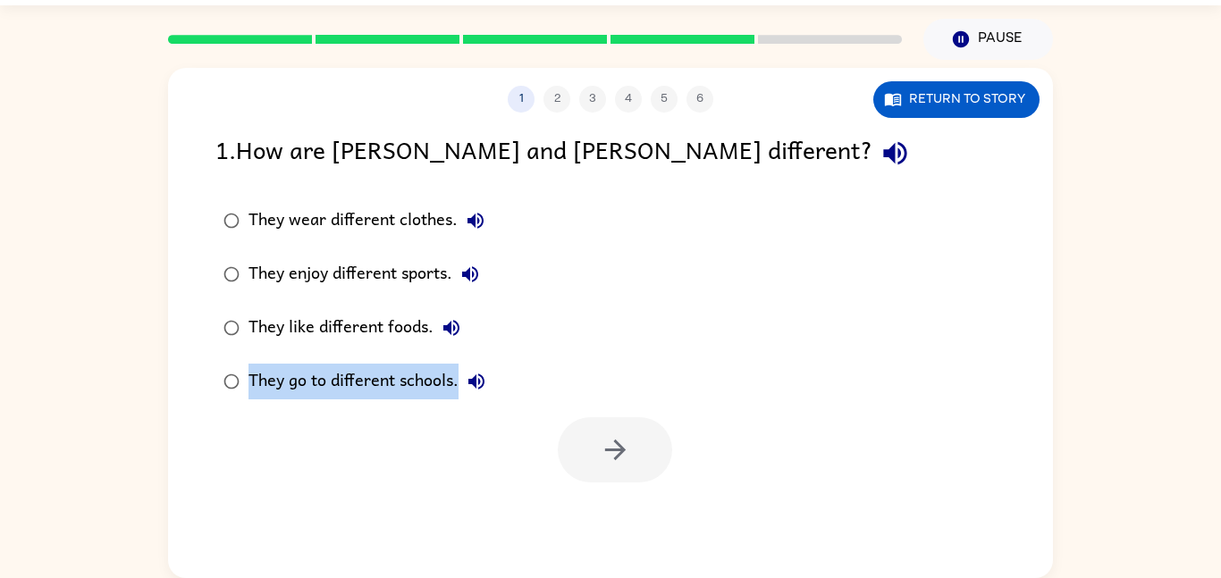
click at [625, 517] on div "1 2 3 4 5 6 Return to story 1 . How are [PERSON_NAME] and [PERSON_NAME] differe…" at bounding box center [610, 323] width 885 height 510
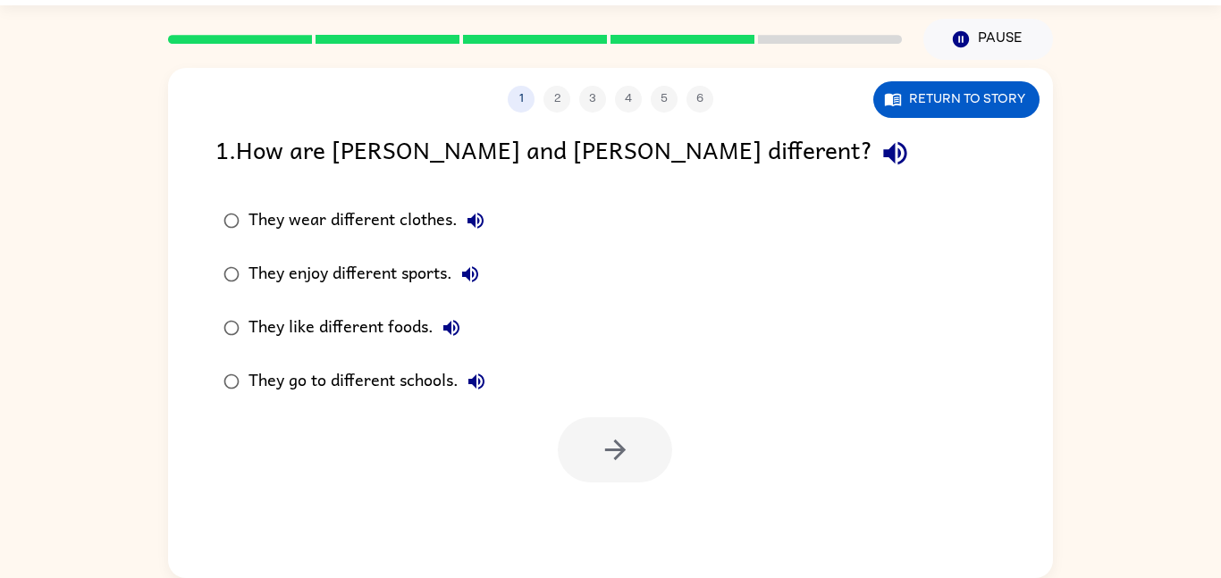
click at [625, 517] on div "1 2 3 4 5 6 Return to story 1 . How are [PERSON_NAME] and [PERSON_NAME] differe…" at bounding box center [610, 323] width 885 height 510
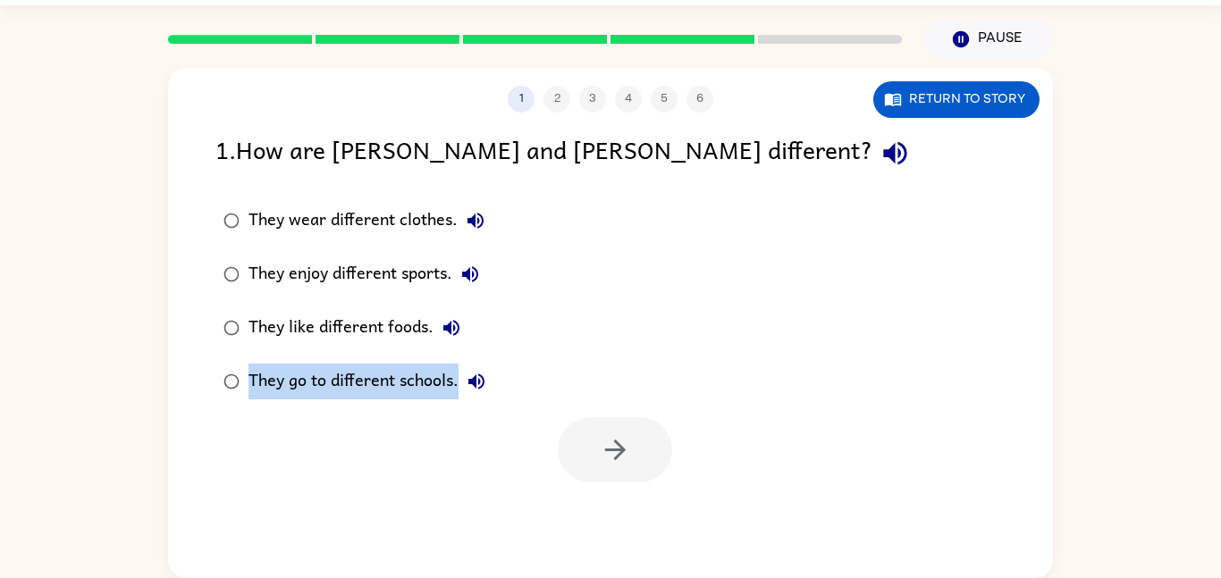
click at [625, 517] on div "1 2 3 4 5 6 Return to story 1 . How are [PERSON_NAME] and [PERSON_NAME] differe…" at bounding box center [610, 323] width 885 height 510
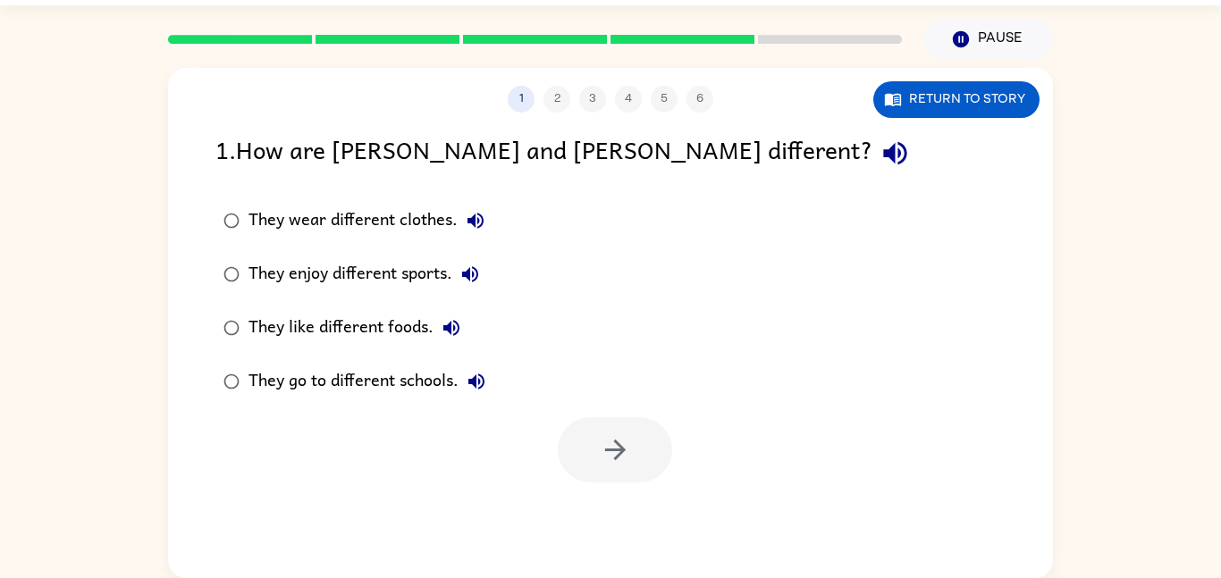
click at [625, 517] on div "1 2 3 4 5 6 Return to story 1 . How are [PERSON_NAME] and [PERSON_NAME] differe…" at bounding box center [610, 323] width 885 height 510
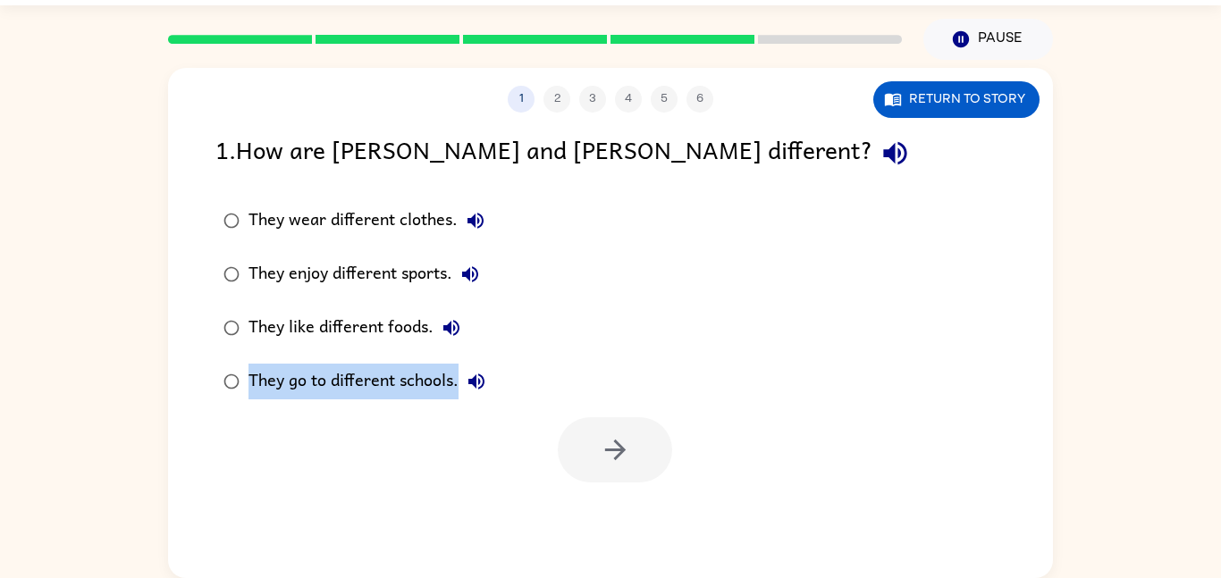
click at [625, 517] on div "1 2 3 4 5 6 Return to story 1 . How are [PERSON_NAME] and [PERSON_NAME] differe…" at bounding box center [610, 323] width 885 height 510
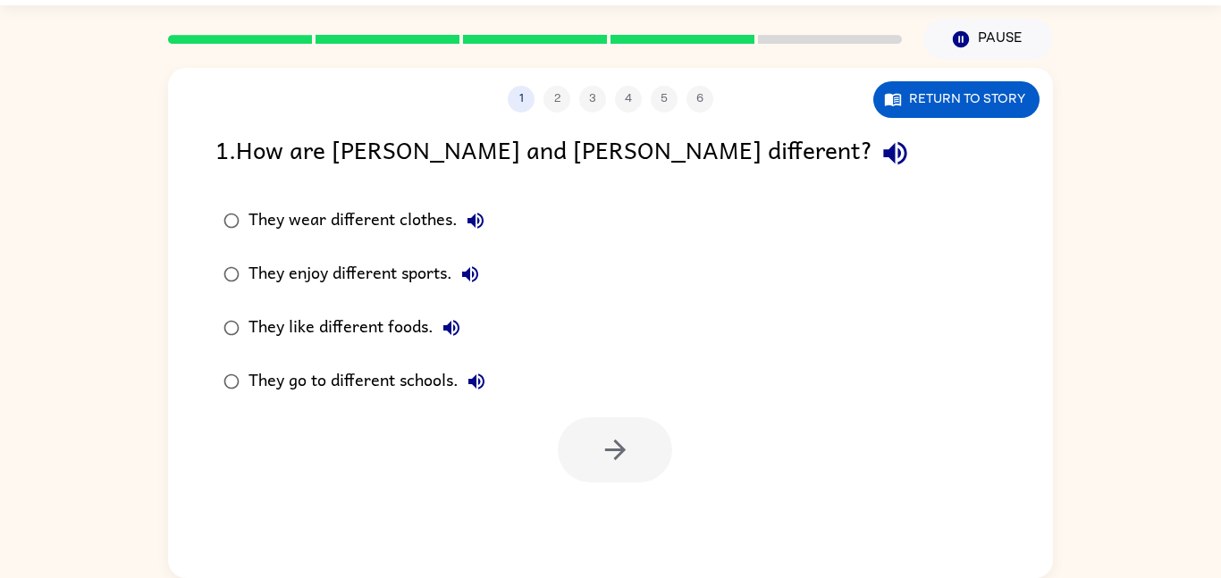
click at [625, 517] on div "1 2 3 4 5 6 Return to story 1 . How are [PERSON_NAME] and [PERSON_NAME] differe…" at bounding box center [610, 323] width 885 height 510
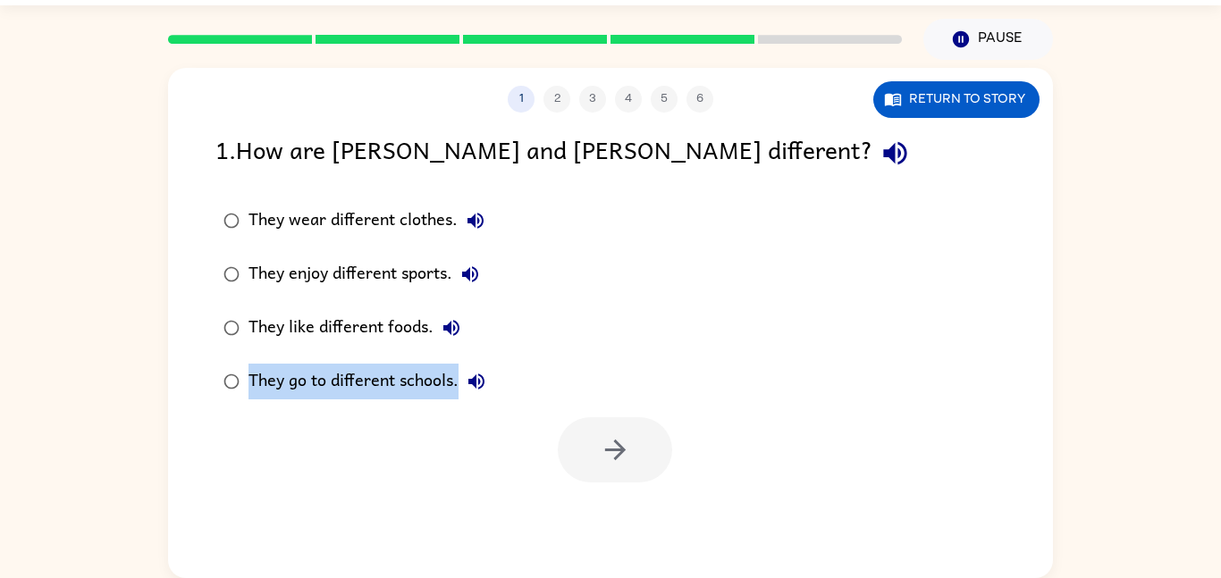
click at [625, 517] on div "1 2 3 4 5 6 Return to story 1 . How are [PERSON_NAME] and [PERSON_NAME] differe…" at bounding box center [610, 323] width 885 height 510
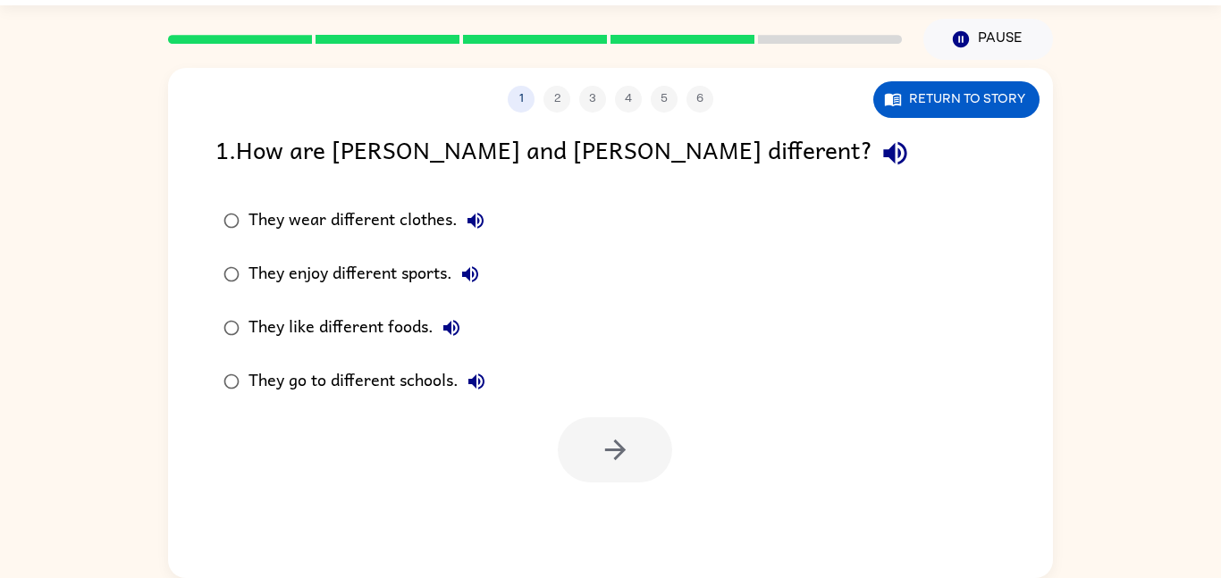
click at [625, 517] on div "1 2 3 4 5 6 Return to story 1 . How are [PERSON_NAME] and [PERSON_NAME] differe…" at bounding box center [610, 323] width 885 height 510
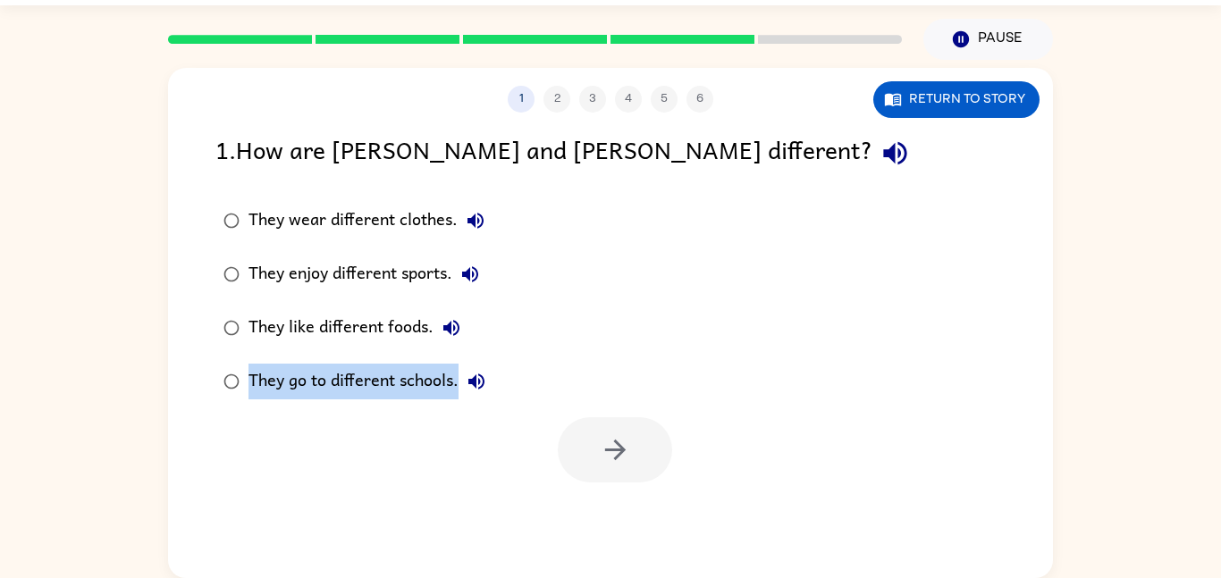
click at [625, 517] on div "1 2 3 4 5 6 Return to story 1 . How are [PERSON_NAME] and [PERSON_NAME] differe…" at bounding box center [610, 323] width 885 height 510
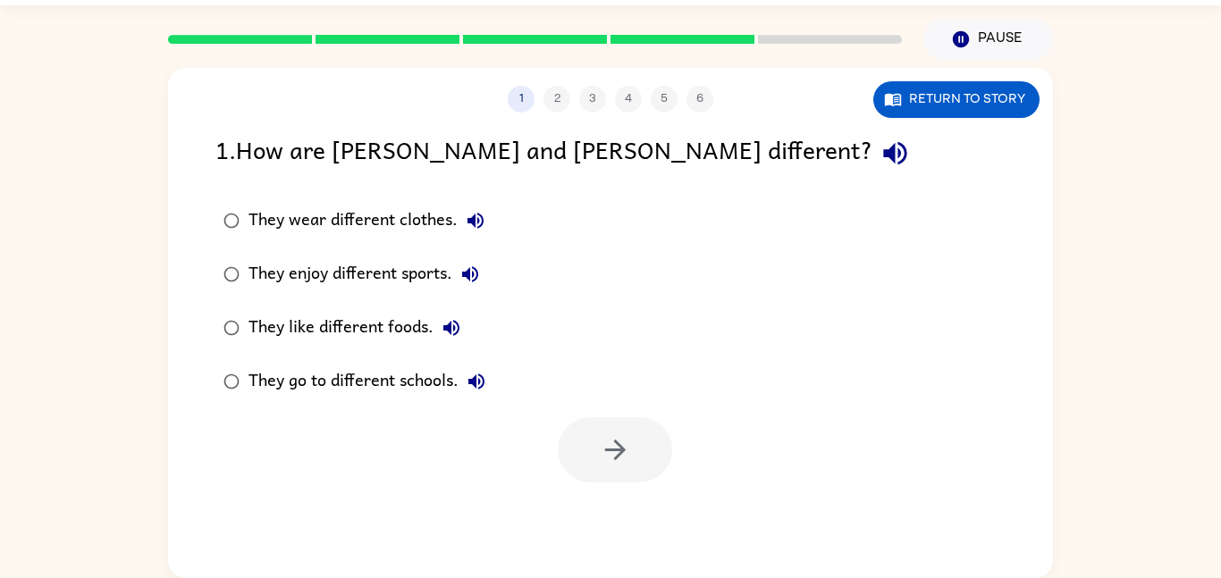
click at [625, 517] on div "1 2 3 4 5 6 Return to story 1 . How are [PERSON_NAME] and [PERSON_NAME] differe…" at bounding box center [610, 323] width 885 height 510
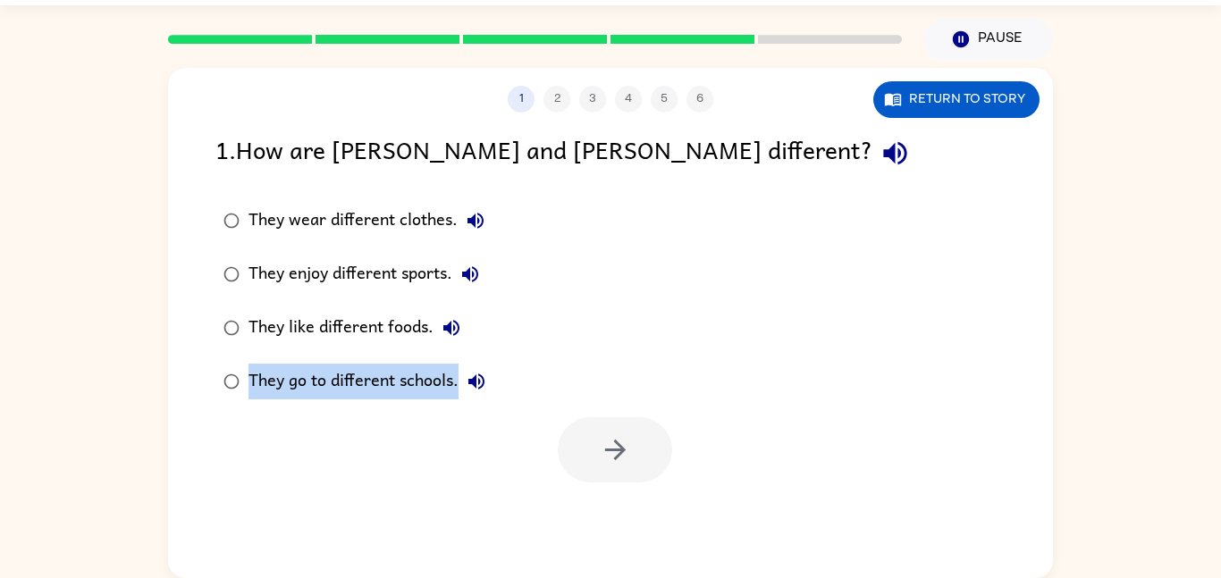
click at [625, 517] on div "1 2 3 4 5 6 Return to story 1 . How are [PERSON_NAME] and [PERSON_NAME] differe…" at bounding box center [610, 323] width 885 height 510
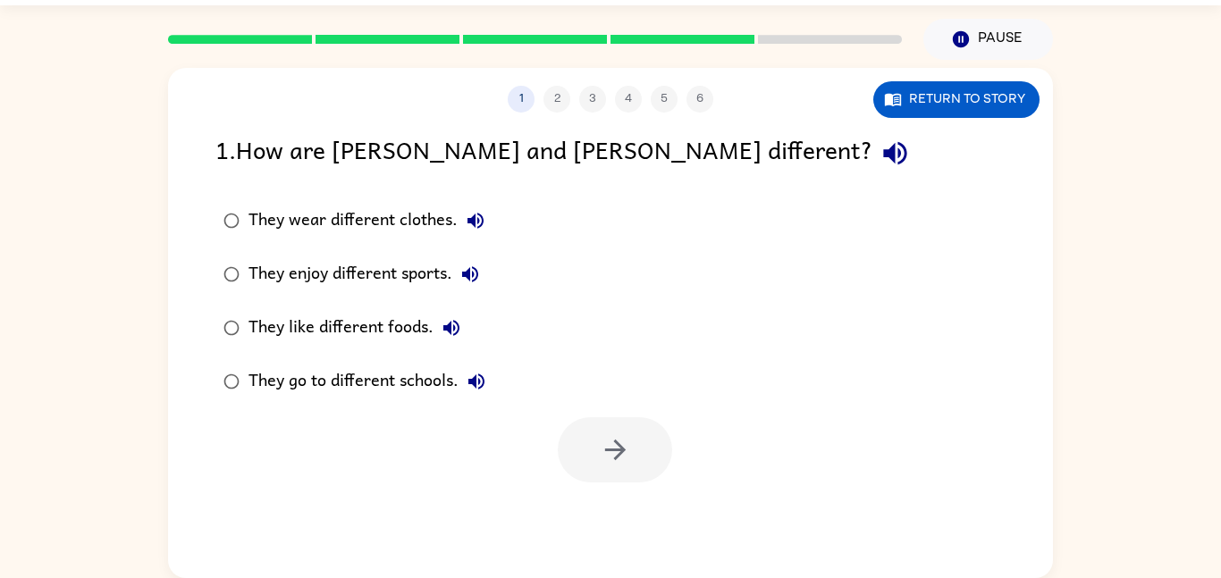
click at [625, 517] on div "1 2 3 4 5 6 Return to story 1 . How are [PERSON_NAME] and [PERSON_NAME] differe…" at bounding box center [610, 323] width 885 height 510
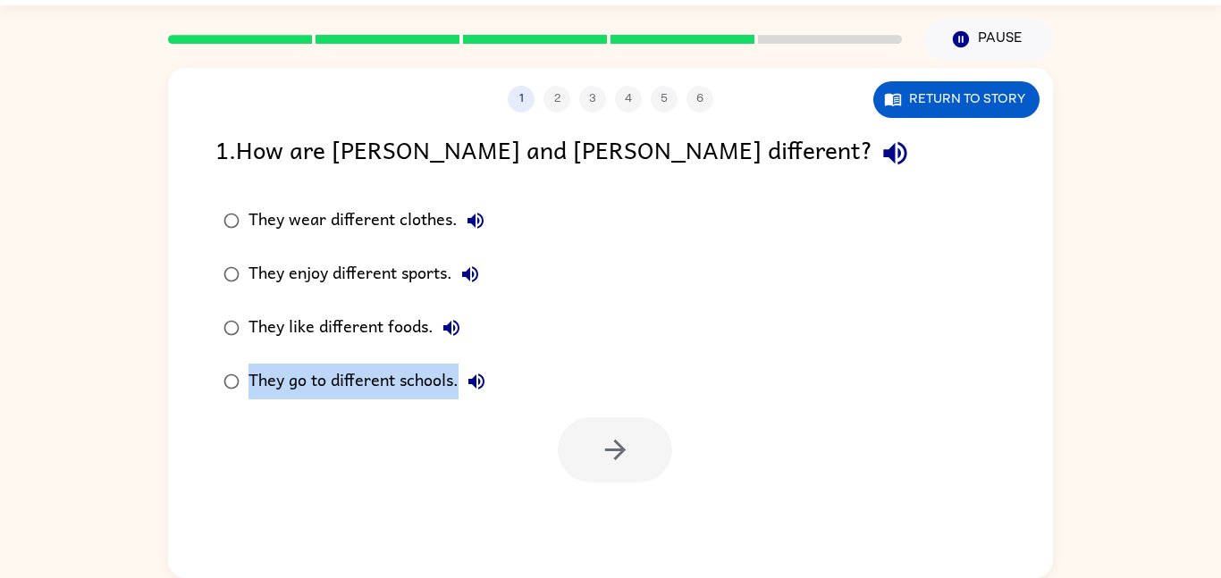
click at [625, 517] on div "1 2 3 4 5 6 Return to story 1 . How are [PERSON_NAME] and [PERSON_NAME] differe…" at bounding box center [610, 323] width 885 height 510
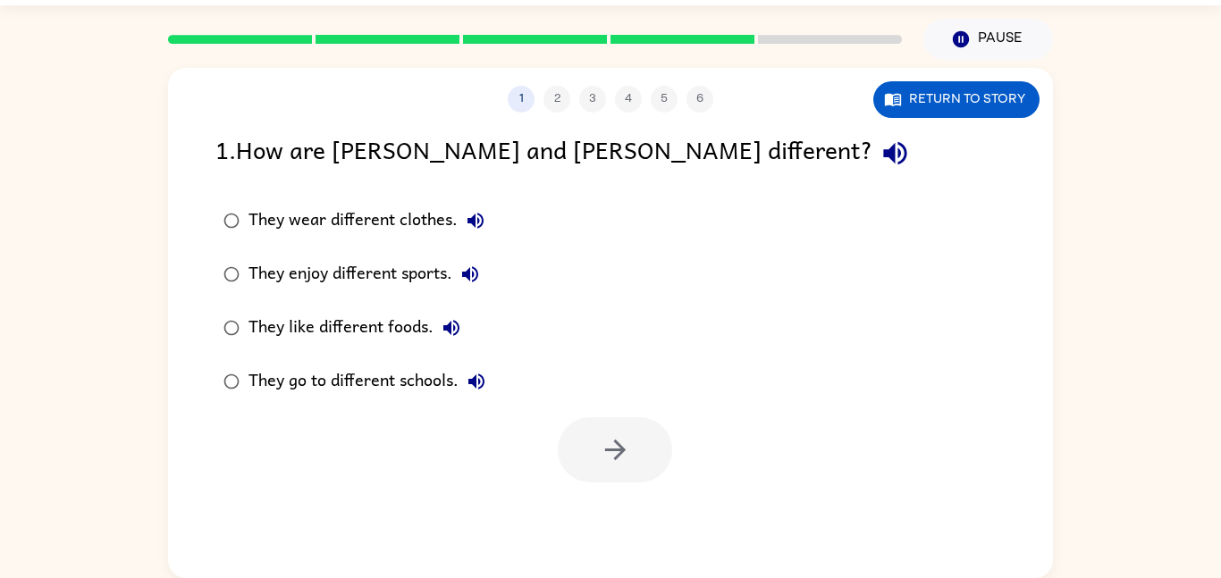
click at [625, 517] on div "1 2 3 4 5 6 Return to story 1 . How are [PERSON_NAME] and [PERSON_NAME] differe…" at bounding box center [610, 323] width 885 height 510
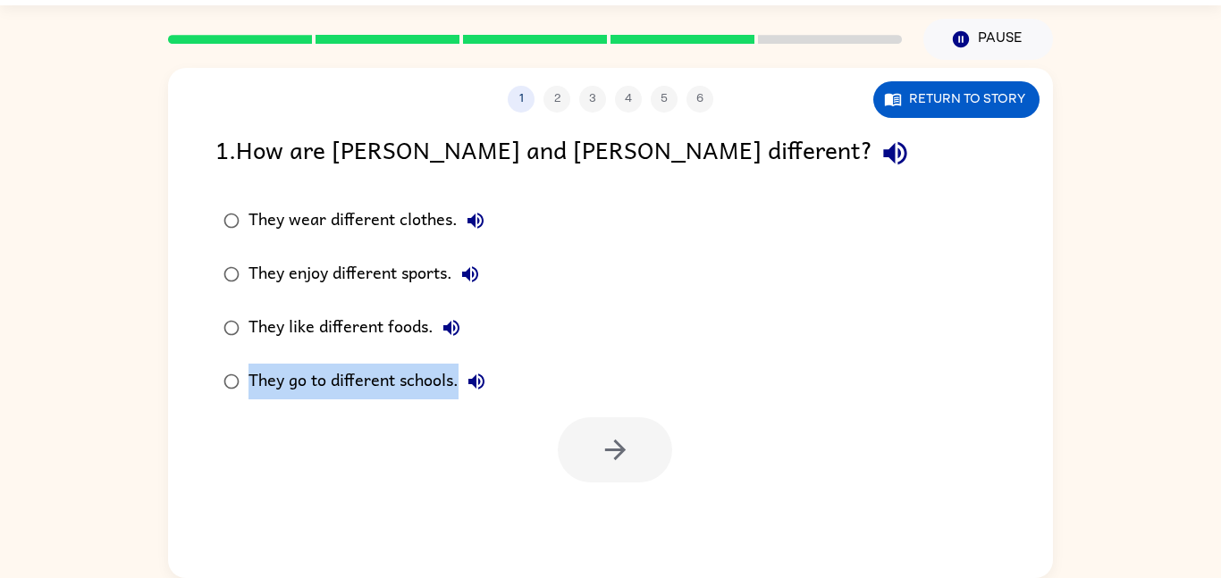
click at [625, 517] on div "1 2 3 4 5 6 Return to story 1 . How are [PERSON_NAME] and [PERSON_NAME] differe…" at bounding box center [610, 323] width 885 height 510
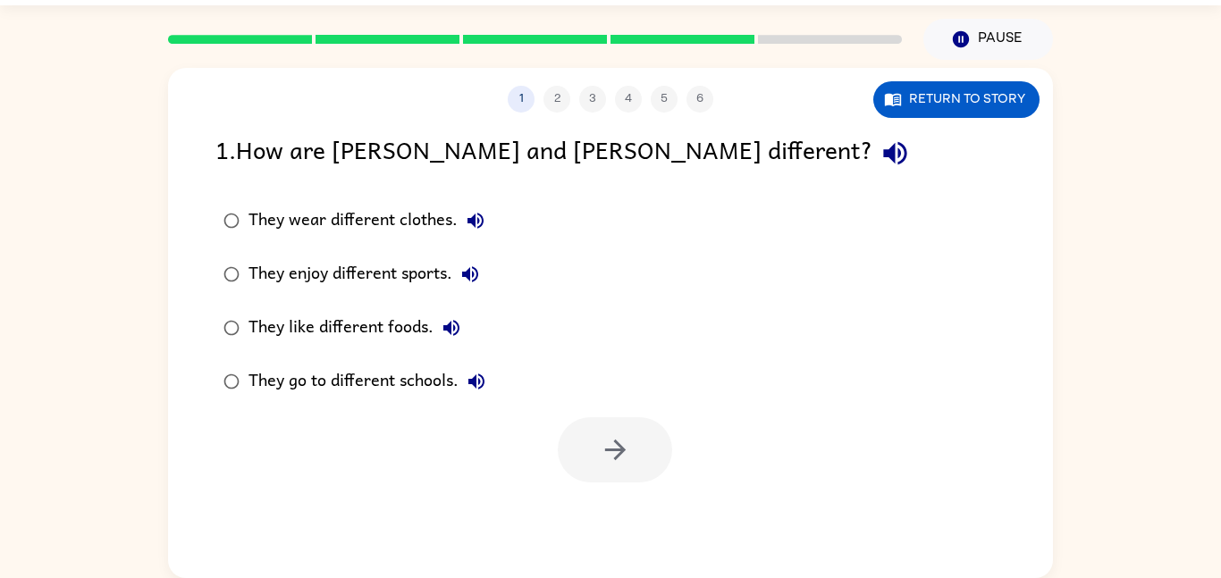
click at [625, 517] on div "1 2 3 4 5 6 Return to story 1 . How are [PERSON_NAME] and [PERSON_NAME] differe…" at bounding box center [610, 323] width 885 height 510
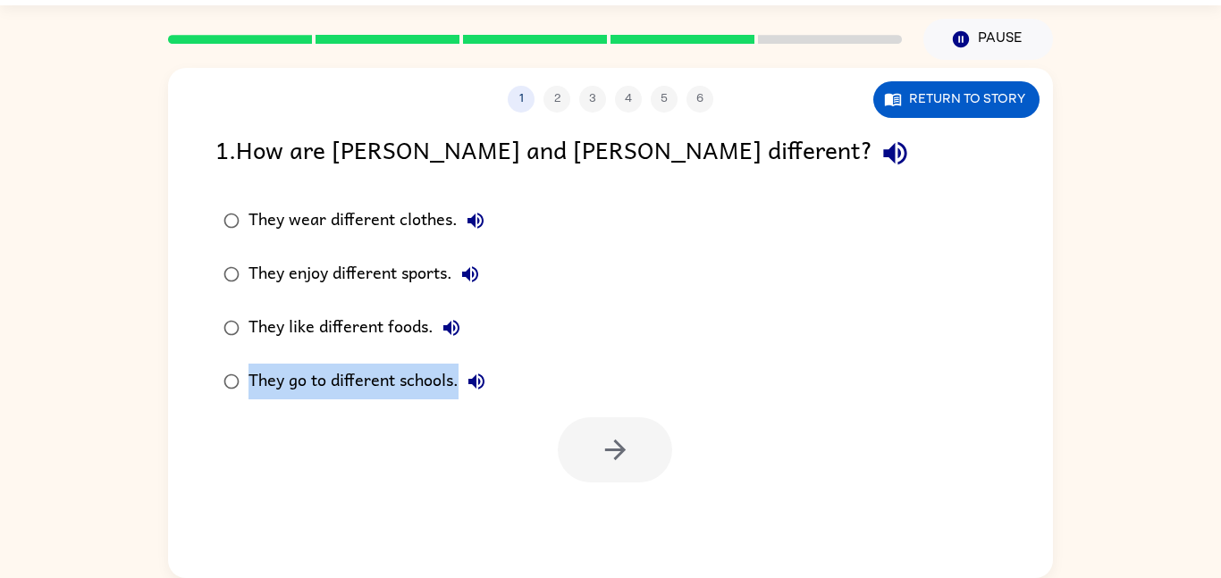
click at [625, 517] on div "1 2 3 4 5 6 Return to story 1 . How are [PERSON_NAME] and [PERSON_NAME] differe…" at bounding box center [610, 323] width 885 height 510
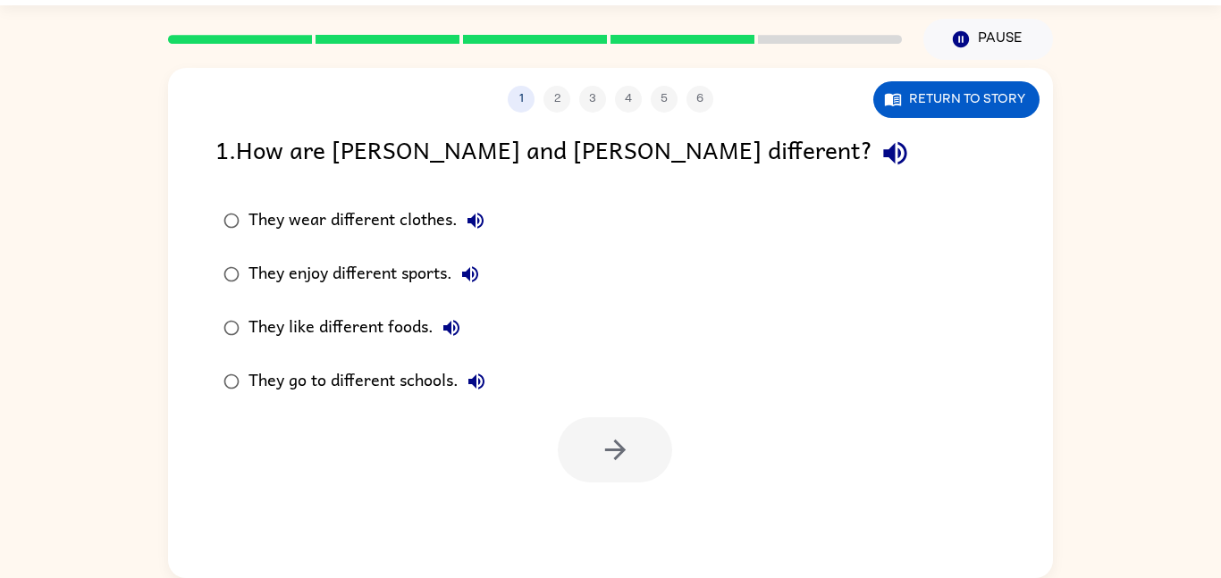
click at [625, 517] on div "1 2 3 4 5 6 Return to story 1 . How are [PERSON_NAME] and [PERSON_NAME] differe…" at bounding box center [610, 323] width 885 height 510
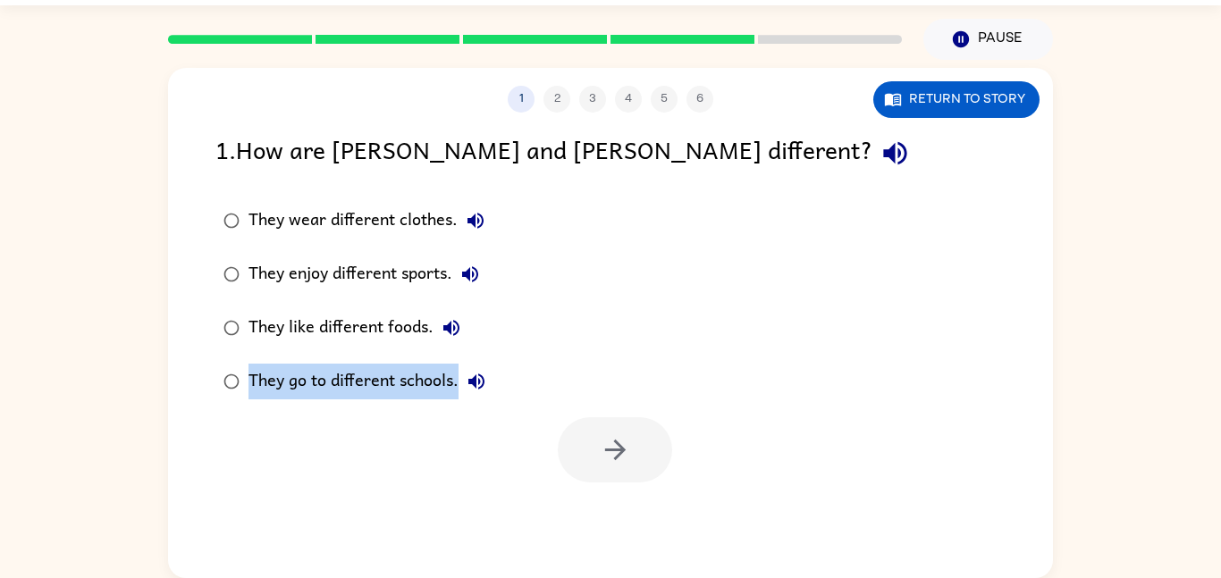
click at [625, 517] on div "1 2 3 4 5 6 Return to story 1 . How are [PERSON_NAME] and [PERSON_NAME] differe…" at bounding box center [610, 323] width 885 height 510
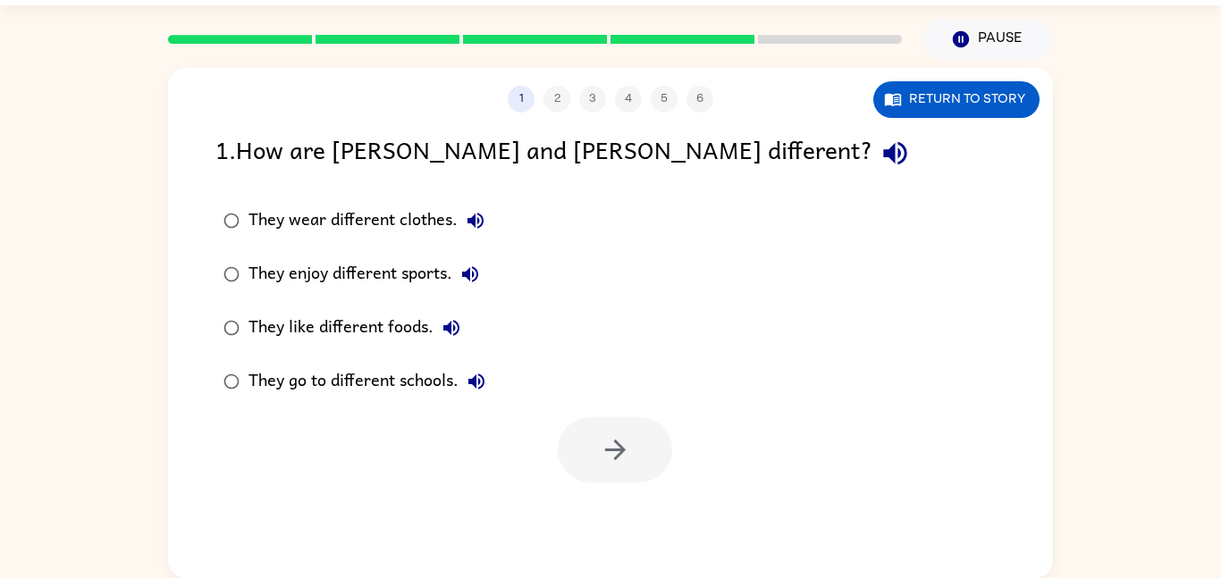
click at [625, 517] on div "1 2 3 4 5 6 Return to story 1 . How are [PERSON_NAME] and [PERSON_NAME] differe…" at bounding box center [610, 323] width 885 height 510
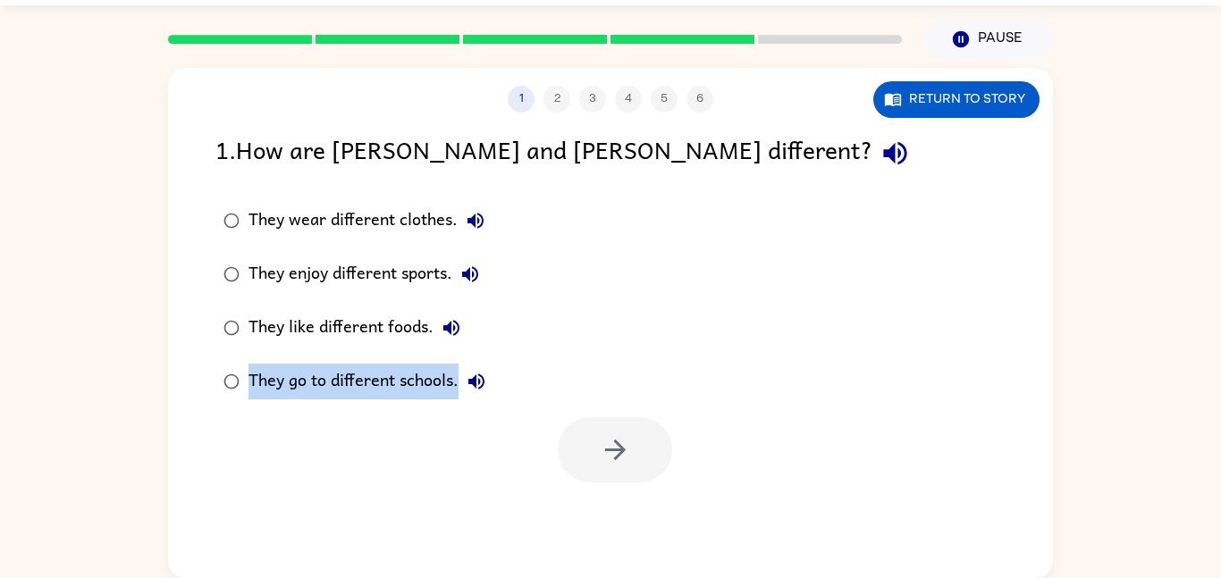
click at [625, 517] on div "1 2 3 4 5 6 Return to story 1 . How are [PERSON_NAME] and [PERSON_NAME] differe…" at bounding box center [610, 323] width 885 height 510
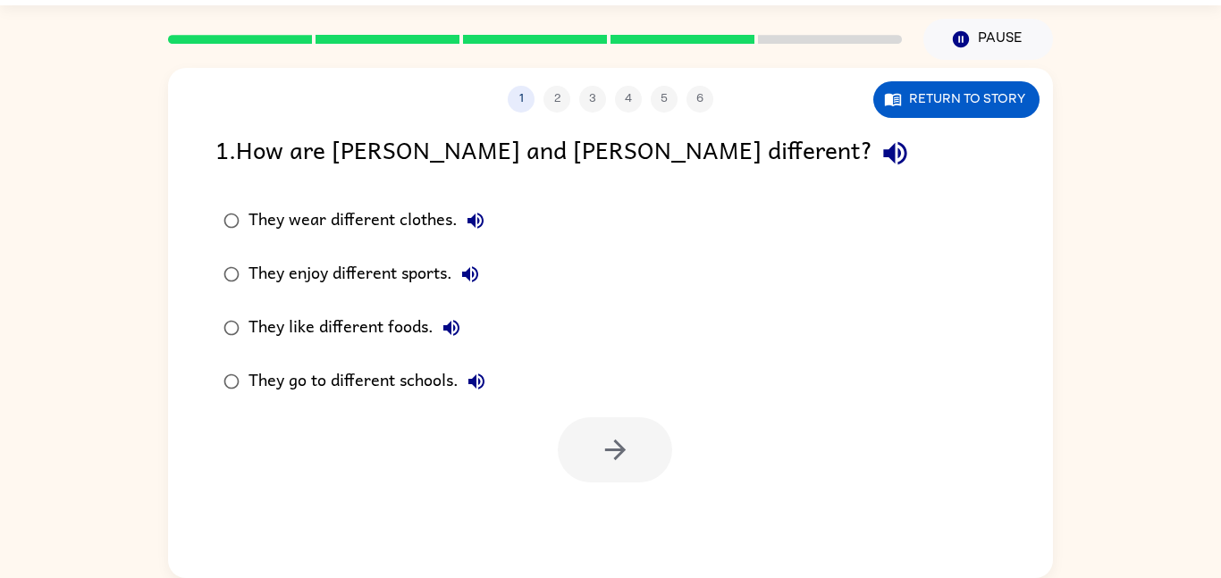
click at [625, 517] on div "1 2 3 4 5 6 Return to story 1 . How are [PERSON_NAME] and [PERSON_NAME] differe…" at bounding box center [610, 323] width 885 height 510
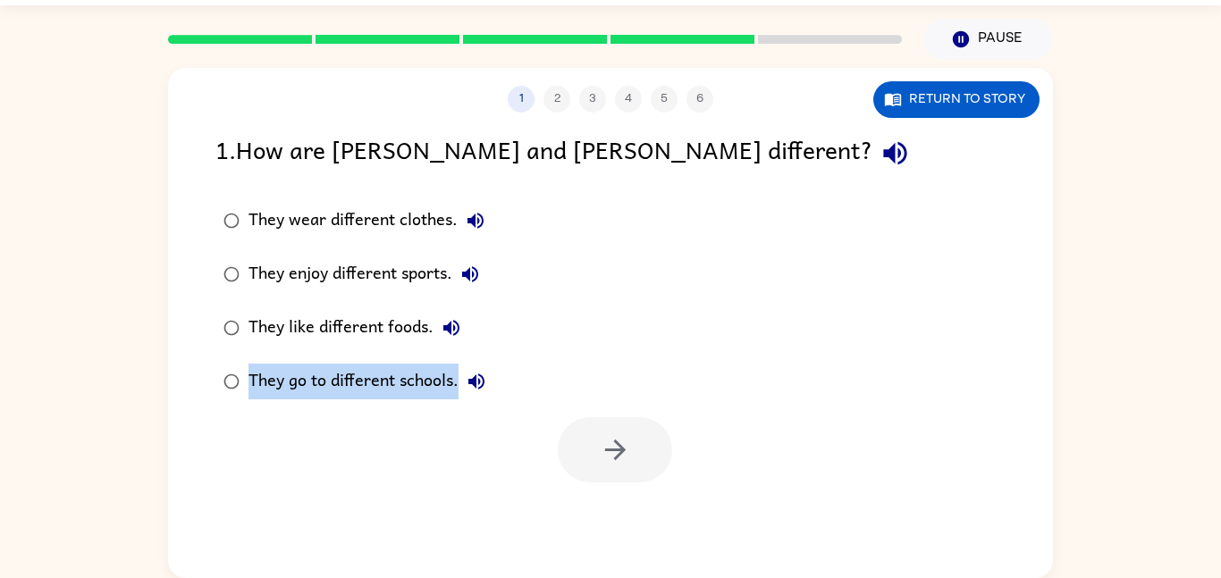
click at [625, 517] on div "1 2 3 4 5 6 Return to story 1 . How are [PERSON_NAME] and [PERSON_NAME] differe…" at bounding box center [610, 323] width 885 height 510
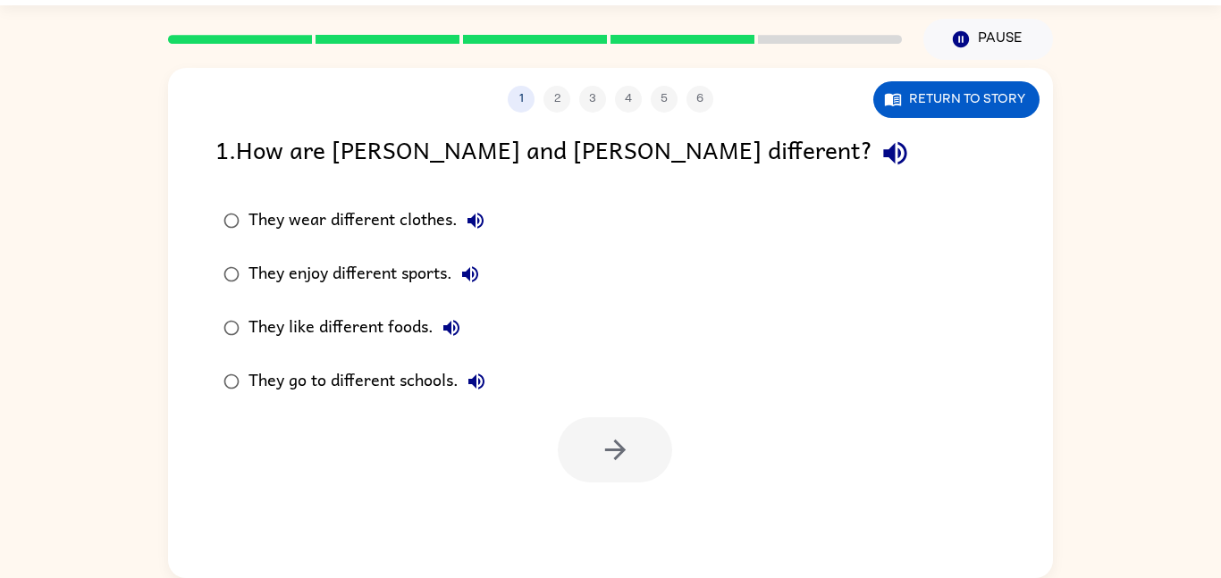
click at [625, 517] on div "1 2 3 4 5 6 Return to story 1 . How are [PERSON_NAME] and [PERSON_NAME] differe…" at bounding box center [610, 323] width 885 height 510
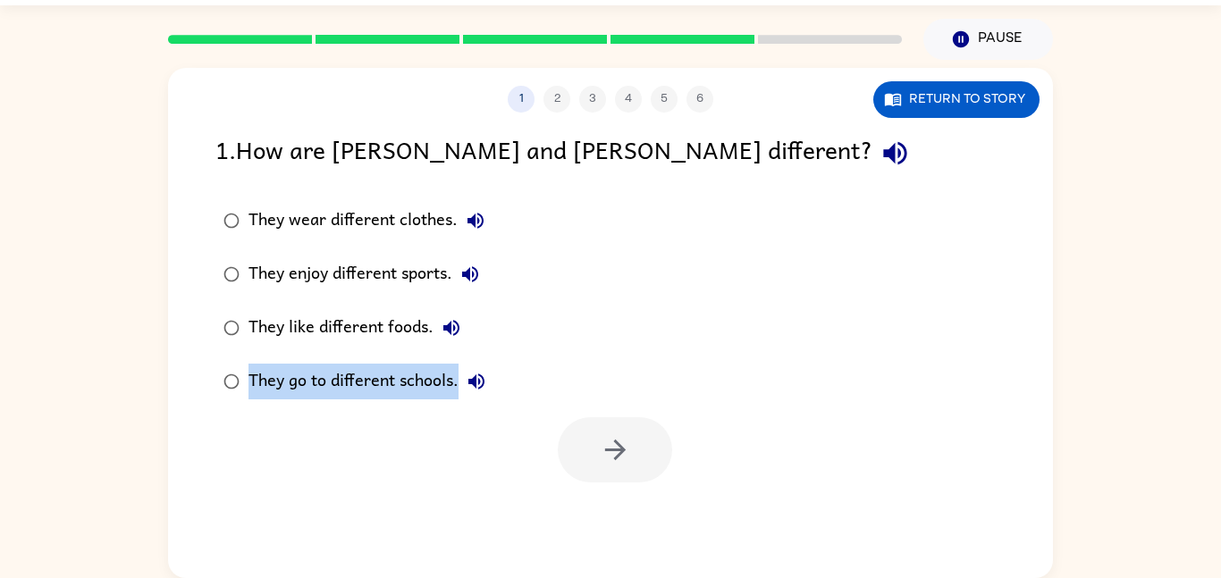
click at [625, 517] on div "1 2 3 4 5 6 Return to story 1 . How are [PERSON_NAME] and [PERSON_NAME] differe…" at bounding box center [610, 323] width 885 height 510
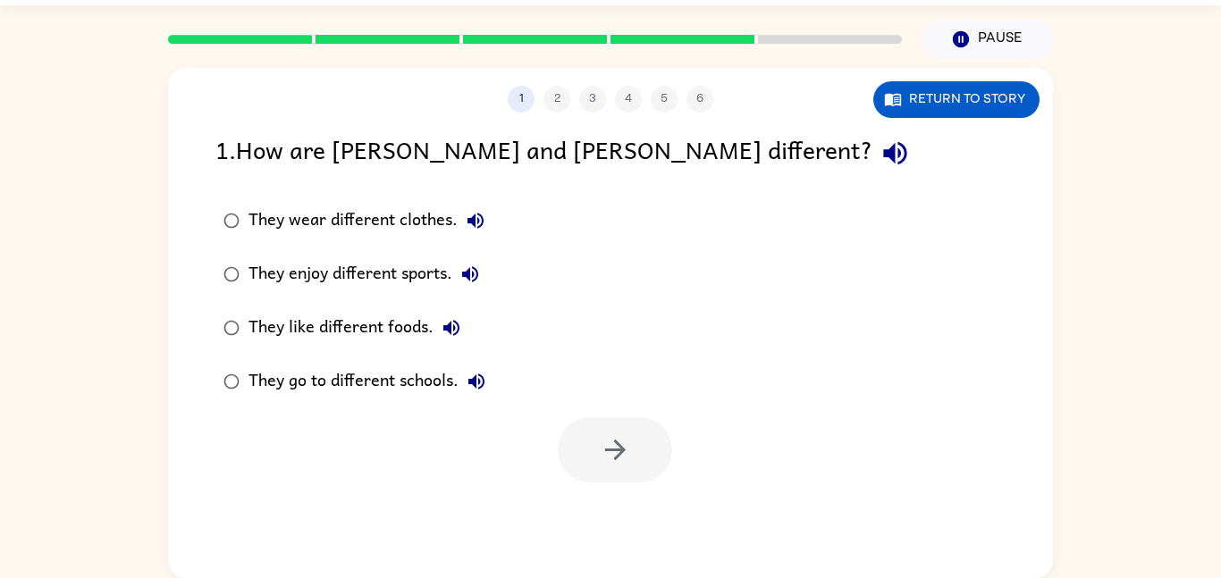
click at [625, 517] on div "1 2 3 4 5 6 Return to story 1 . How are [PERSON_NAME] and [PERSON_NAME] differe…" at bounding box center [610, 323] width 885 height 510
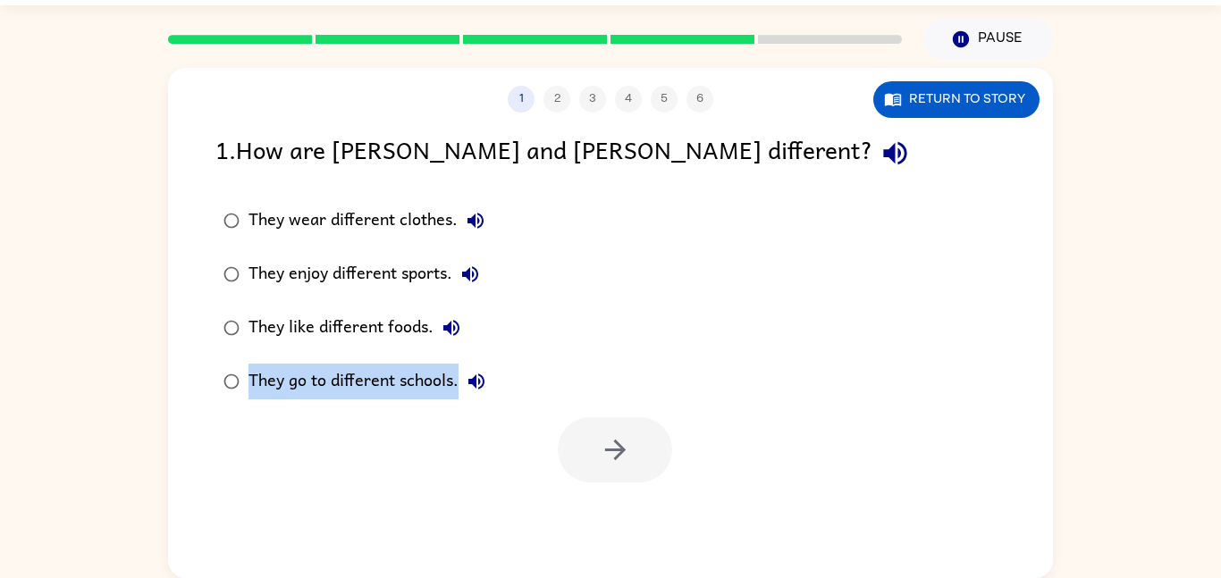
click at [625, 517] on div "1 2 3 4 5 6 Return to story 1 . How are [PERSON_NAME] and [PERSON_NAME] differe…" at bounding box center [610, 323] width 885 height 510
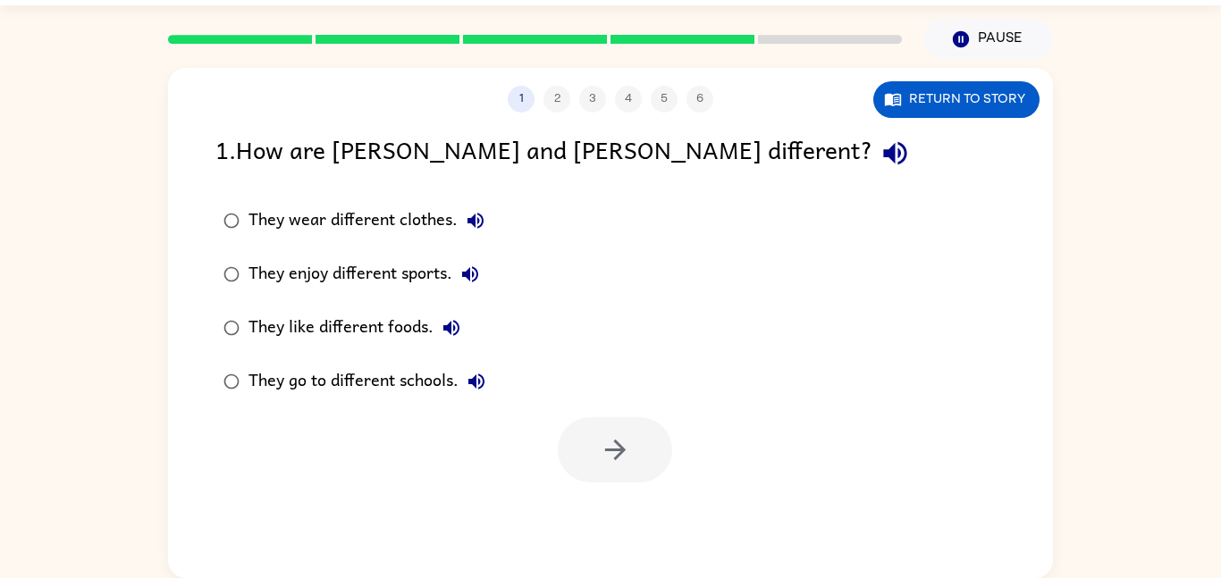
click at [625, 517] on div "1 2 3 4 5 6 Return to story 1 . How are [PERSON_NAME] and [PERSON_NAME] differe…" at bounding box center [610, 323] width 885 height 510
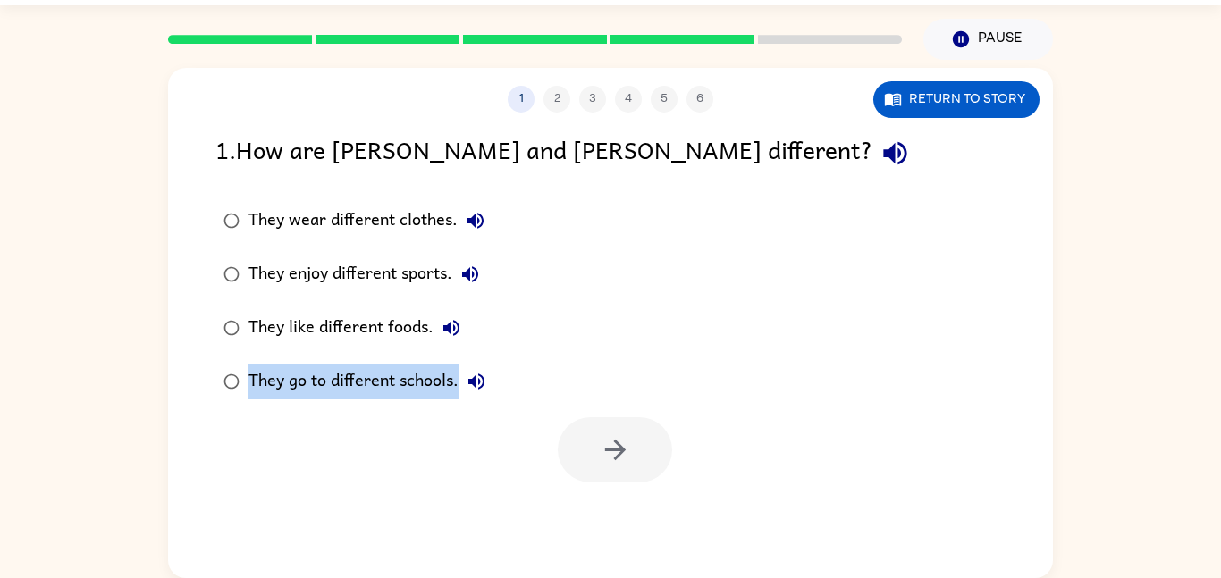
click at [625, 517] on div "1 2 3 4 5 6 Return to story 1 . How are [PERSON_NAME] and [PERSON_NAME] differe…" at bounding box center [610, 323] width 885 height 510
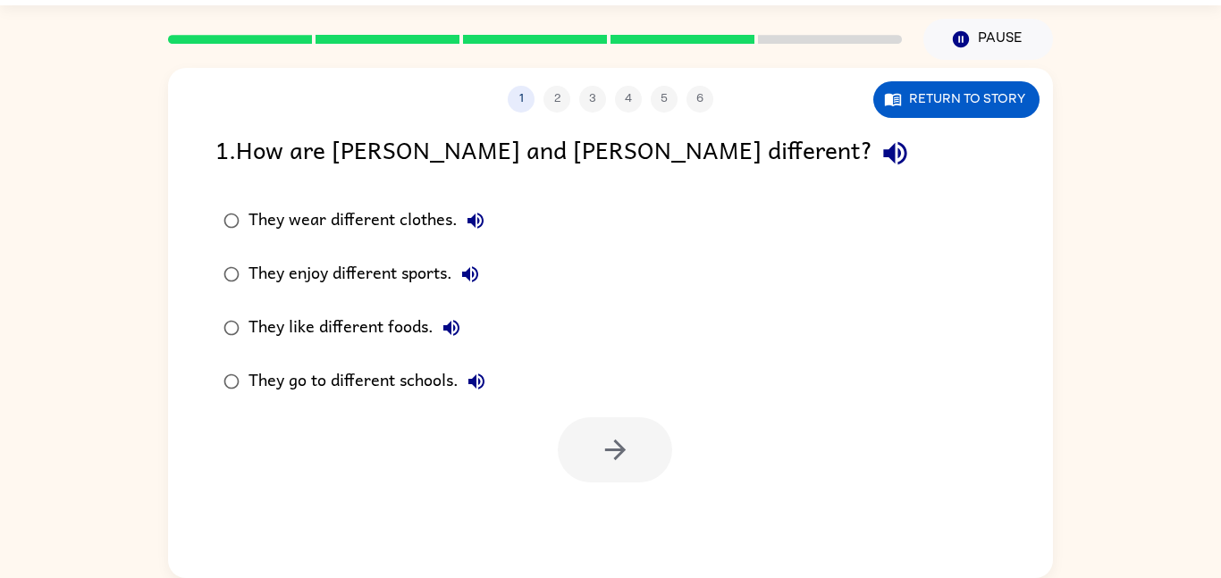
click at [625, 517] on div "1 2 3 4 5 6 Return to story 1 . How are [PERSON_NAME] and [PERSON_NAME] differe…" at bounding box center [610, 323] width 885 height 510
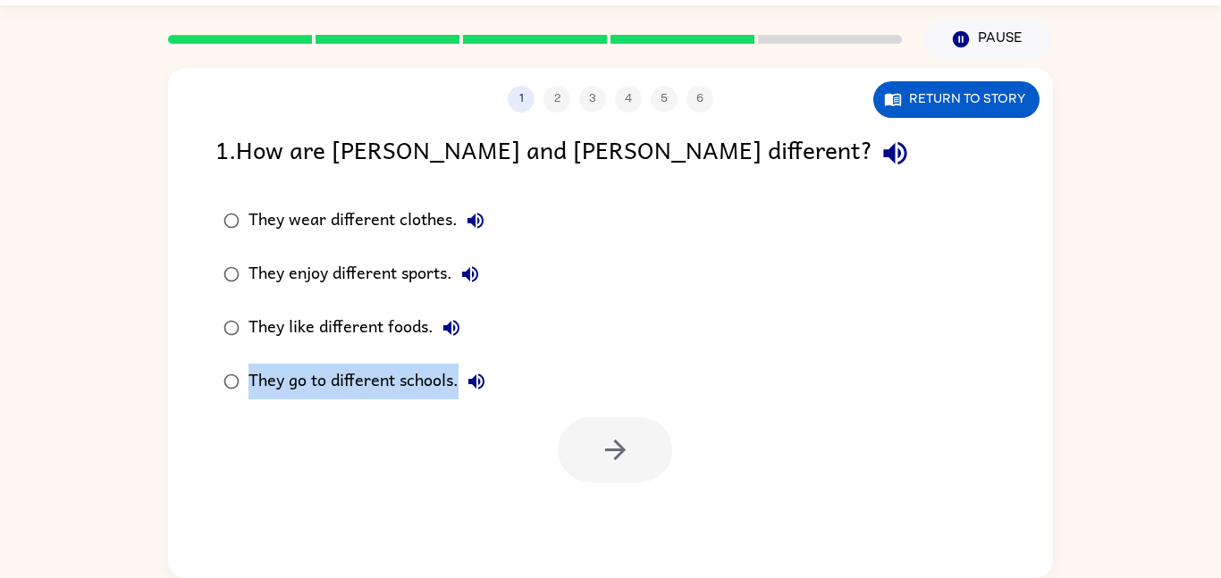
click at [625, 517] on div "1 2 3 4 5 6 Return to story 1 . How are [PERSON_NAME] and [PERSON_NAME] differe…" at bounding box center [610, 323] width 885 height 510
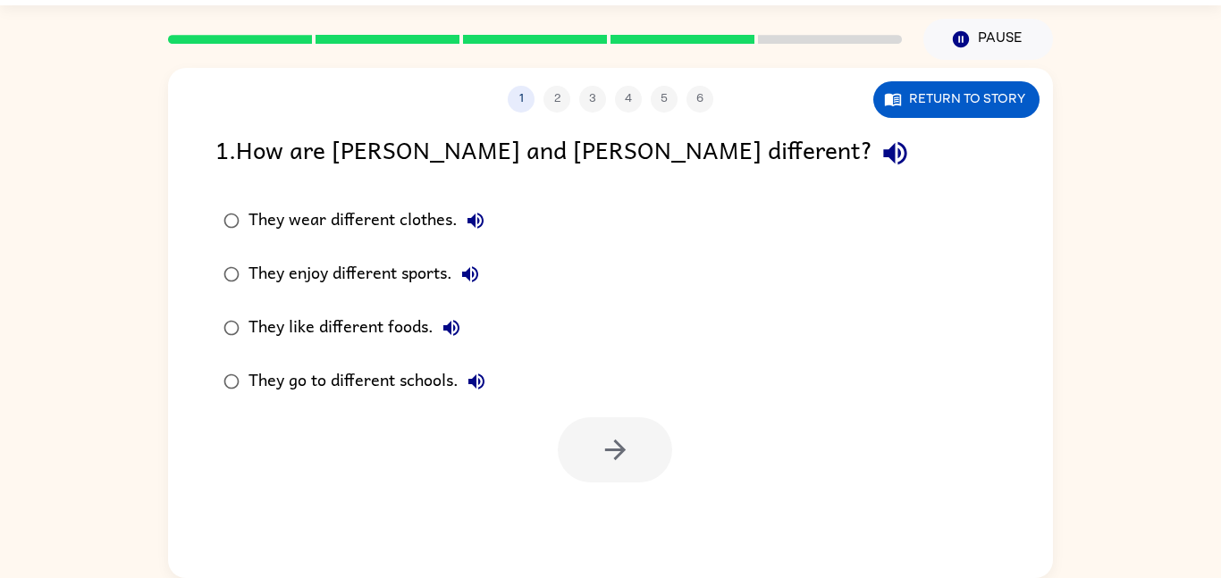
click at [625, 517] on div "1 2 3 4 5 6 Return to story 1 . How are [PERSON_NAME] and [PERSON_NAME] differe…" at bounding box center [610, 323] width 885 height 510
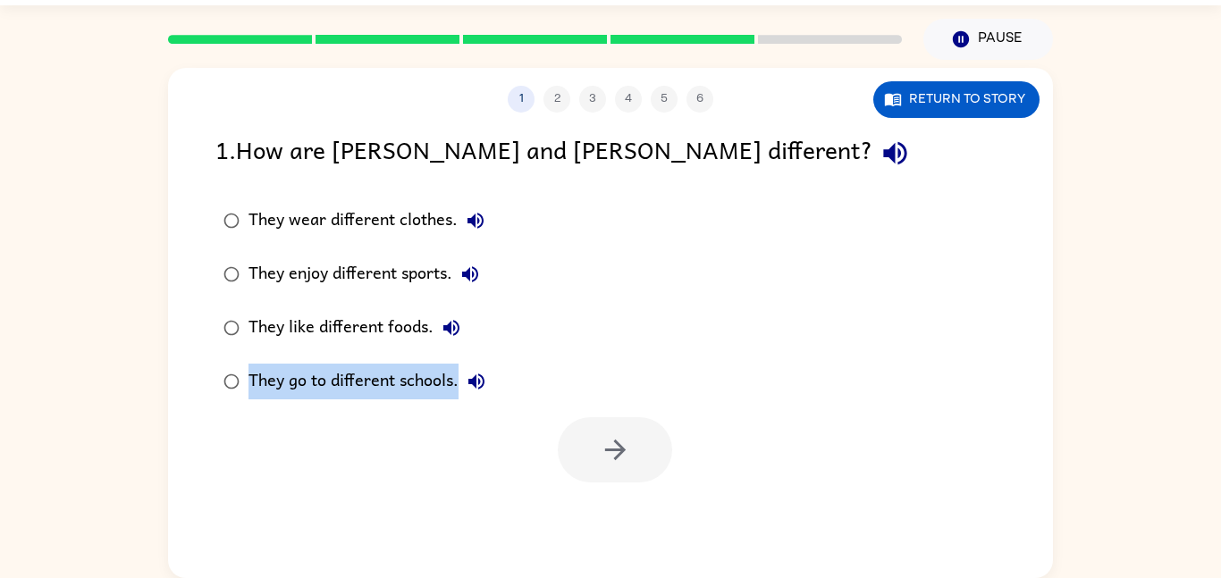
click at [625, 517] on div "1 2 3 4 5 6 Return to story 1 . How are [PERSON_NAME] and [PERSON_NAME] differe…" at bounding box center [610, 323] width 885 height 510
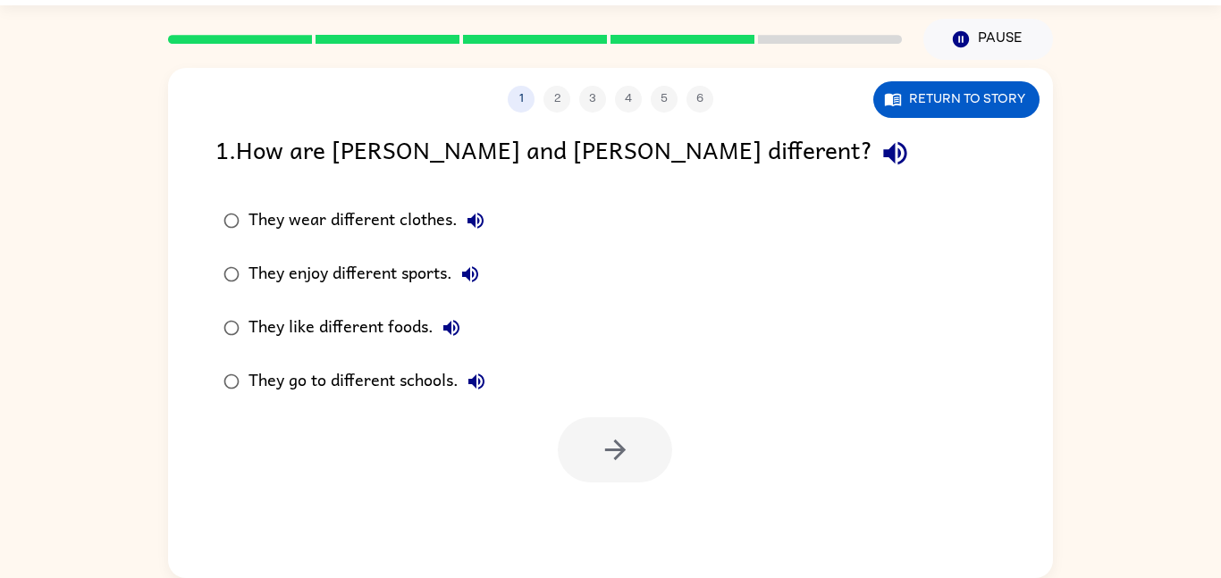
click at [625, 517] on div "1 2 3 4 5 6 Return to story 1 . How are [PERSON_NAME] and [PERSON_NAME] differe…" at bounding box center [610, 323] width 885 height 510
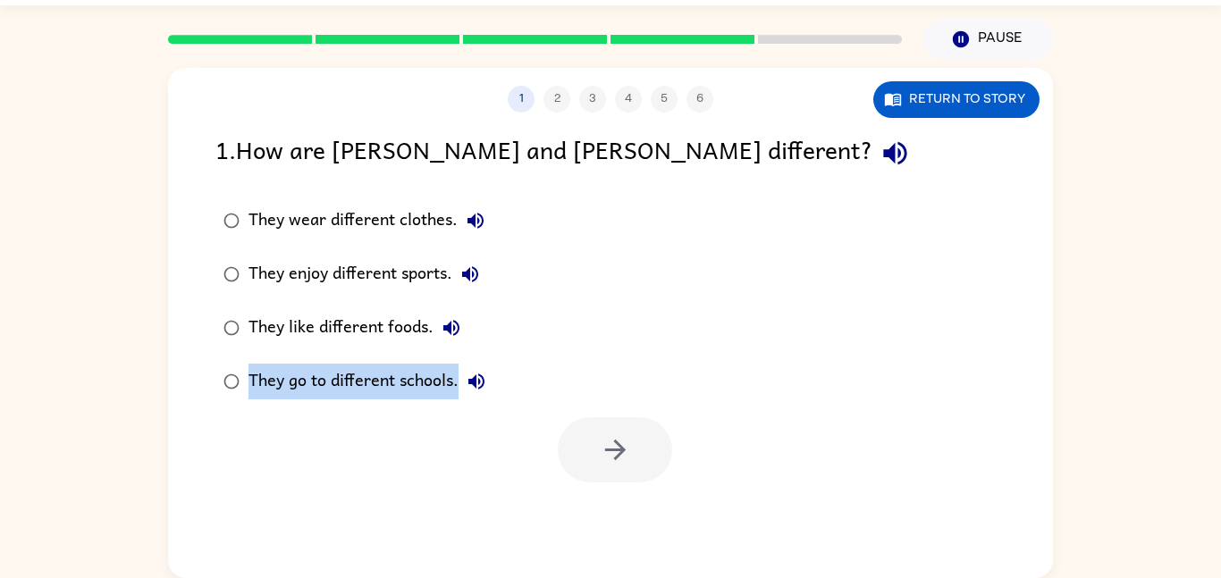
click at [625, 517] on div "1 2 3 4 5 6 Return to story 1 . How are [PERSON_NAME] and [PERSON_NAME] differe…" at bounding box center [610, 323] width 885 height 510
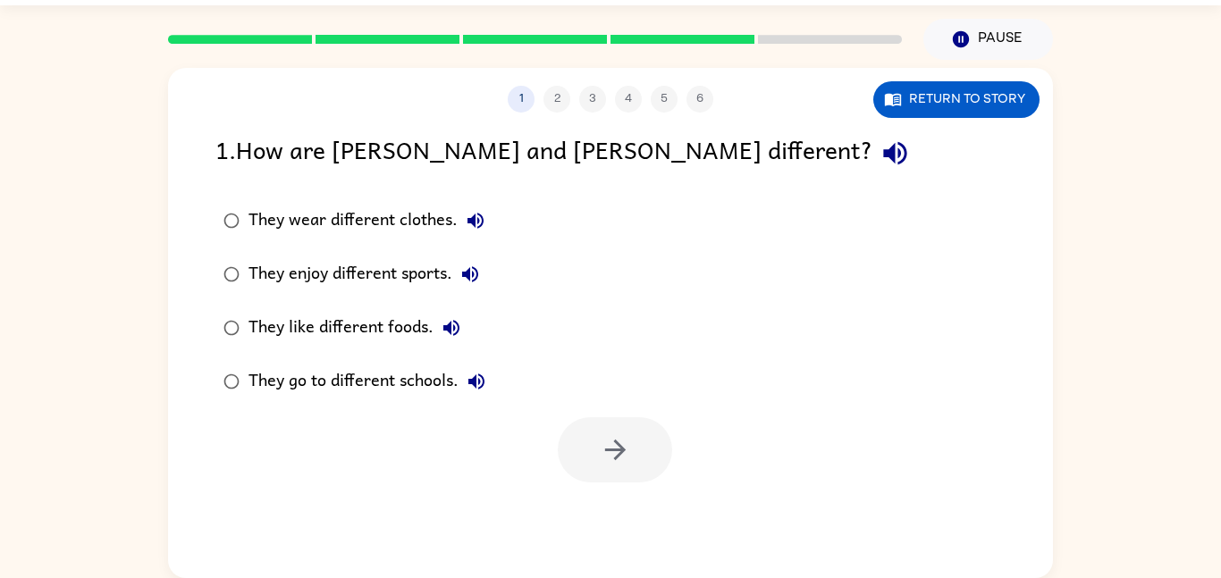
click at [625, 517] on div "1 2 3 4 5 6 Return to story 1 . How are [PERSON_NAME] and [PERSON_NAME] differe…" at bounding box center [610, 323] width 885 height 510
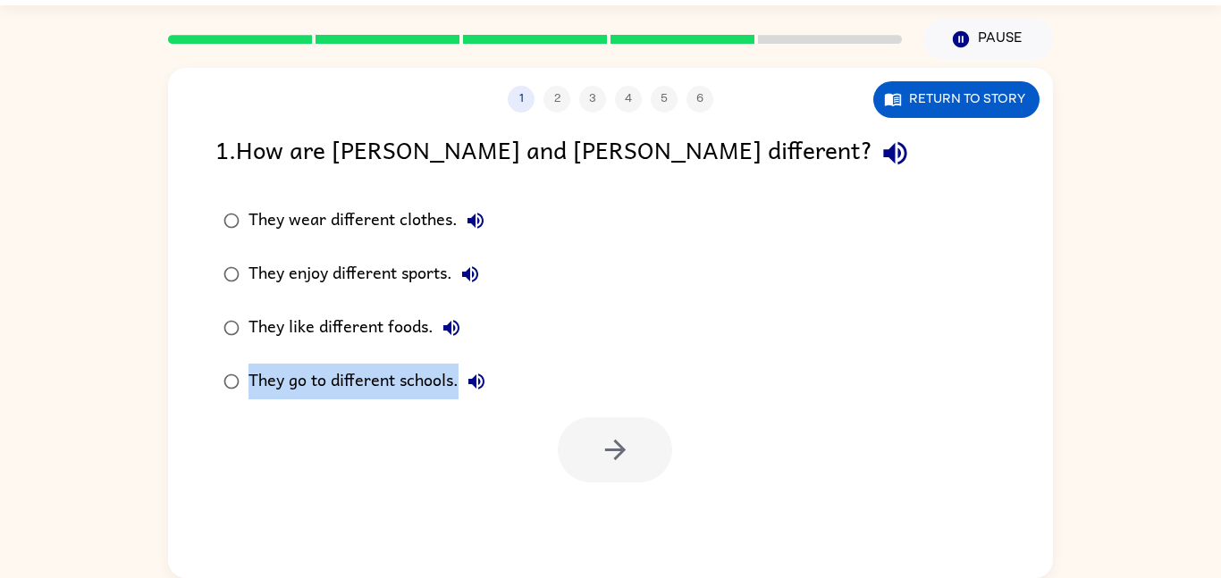
click at [625, 517] on div "1 2 3 4 5 6 Return to story 1 . How are [PERSON_NAME] and [PERSON_NAME] differe…" at bounding box center [610, 323] width 885 height 510
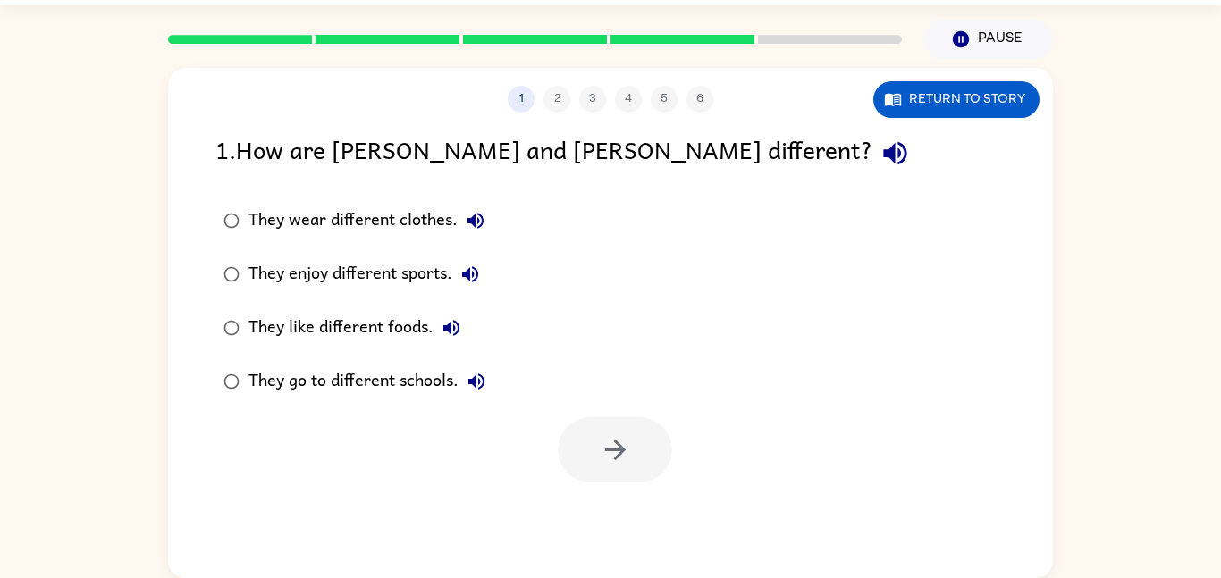
click at [625, 517] on div "1 2 3 4 5 6 Return to story 1 . How are [PERSON_NAME] and [PERSON_NAME] differe…" at bounding box center [610, 323] width 885 height 510
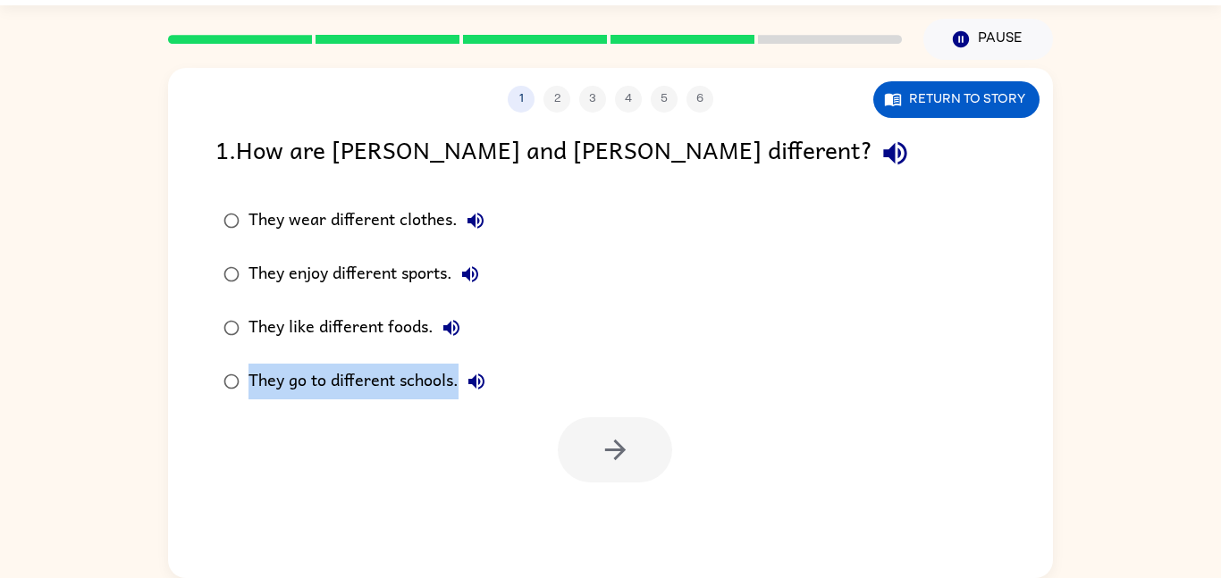
click at [625, 517] on div "1 2 3 4 5 6 Return to story 1 . How are [PERSON_NAME] and [PERSON_NAME] differe…" at bounding box center [610, 323] width 885 height 510
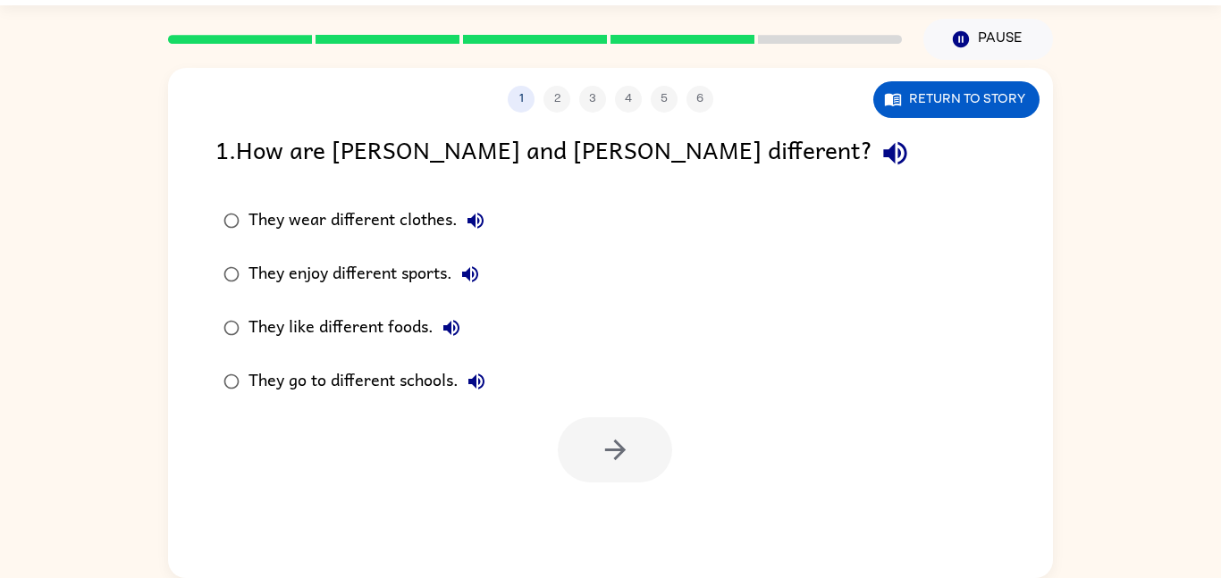
click at [625, 517] on div "1 2 3 4 5 6 Return to story 1 . How are [PERSON_NAME] and [PERSON_NAME] differe…" at bounding box center [610, 323] width 885 height 510
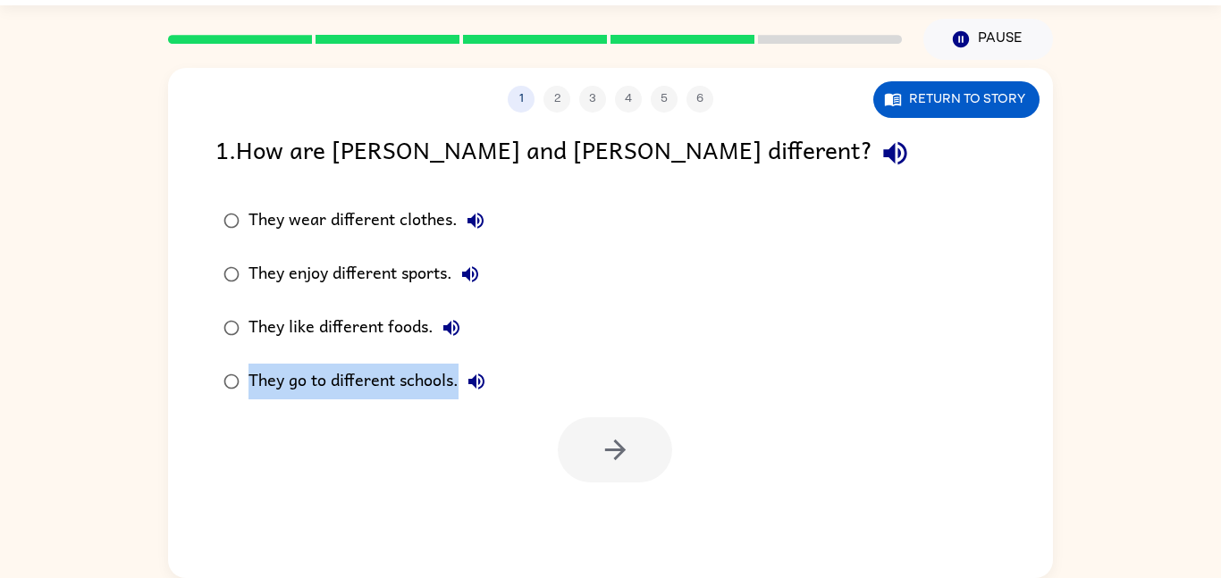
click at [625, 517] on div "1 2 3 4 5 6 Return to story 1 . How are [PERSON_NAME] and [PERSON_NAME] differe…" at bounding box center [610, 323] width 885 height 510
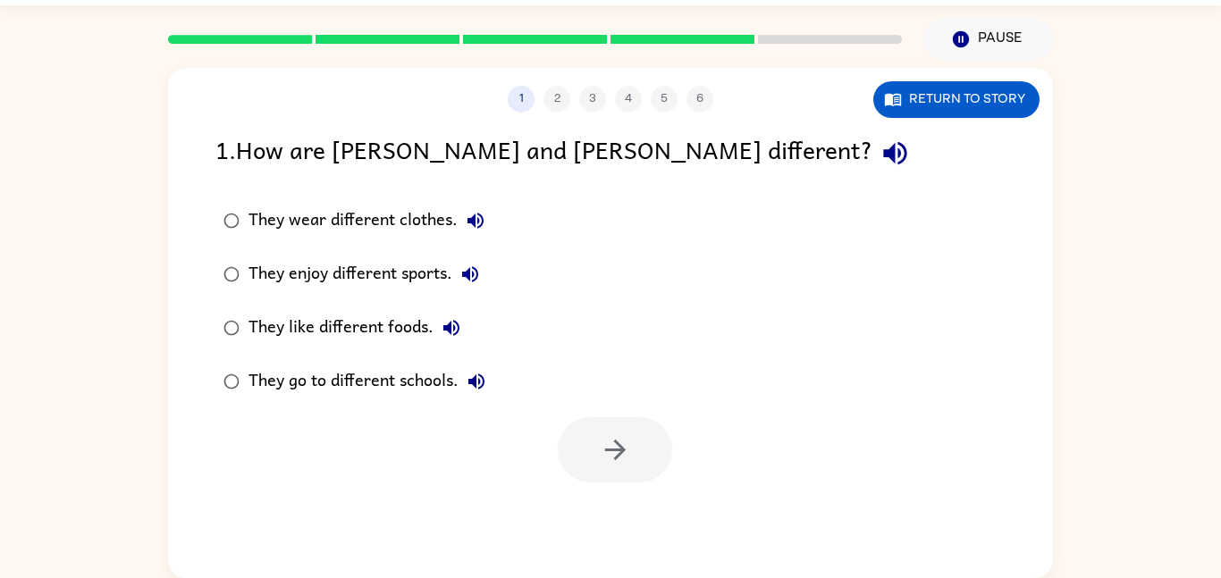
click at [625, 517] on div "1 2 3 4 5 6 Return to story 1 . How are [PERSON_NAME] and [PERSON_NAME] differe…" at bounding box center [610, 323] width 885 height 510
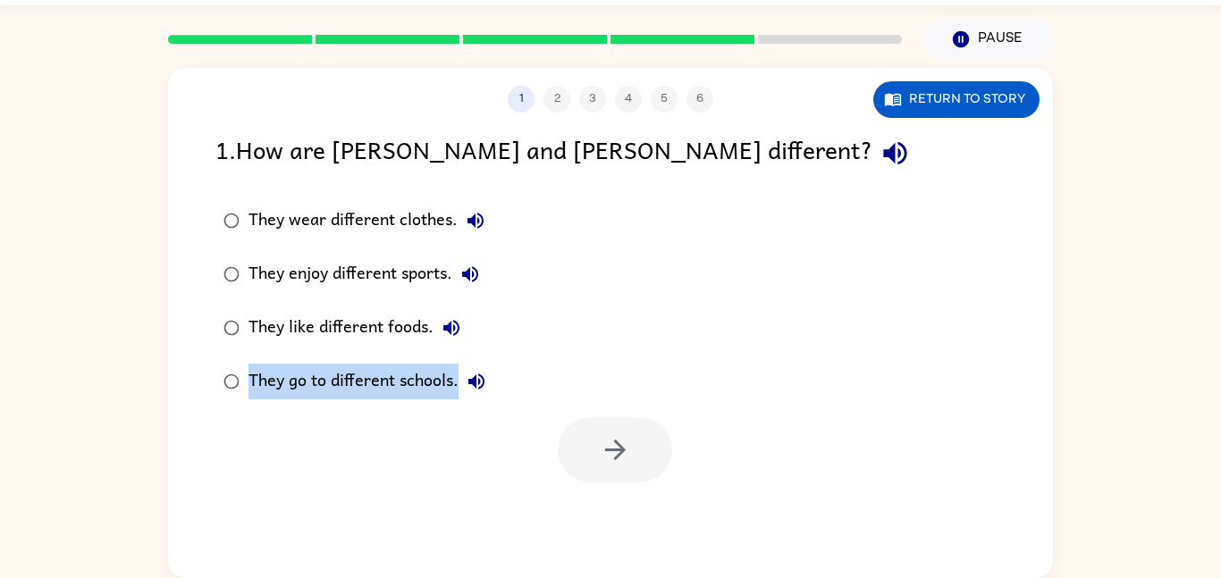
click at [625, 517] on div "1 2 3 4 5 6 Return to story 1 . How are [PERSON_NAME] and [PERSON_NAME] differe…" at bounding box center [610, 323] width 885 height 510
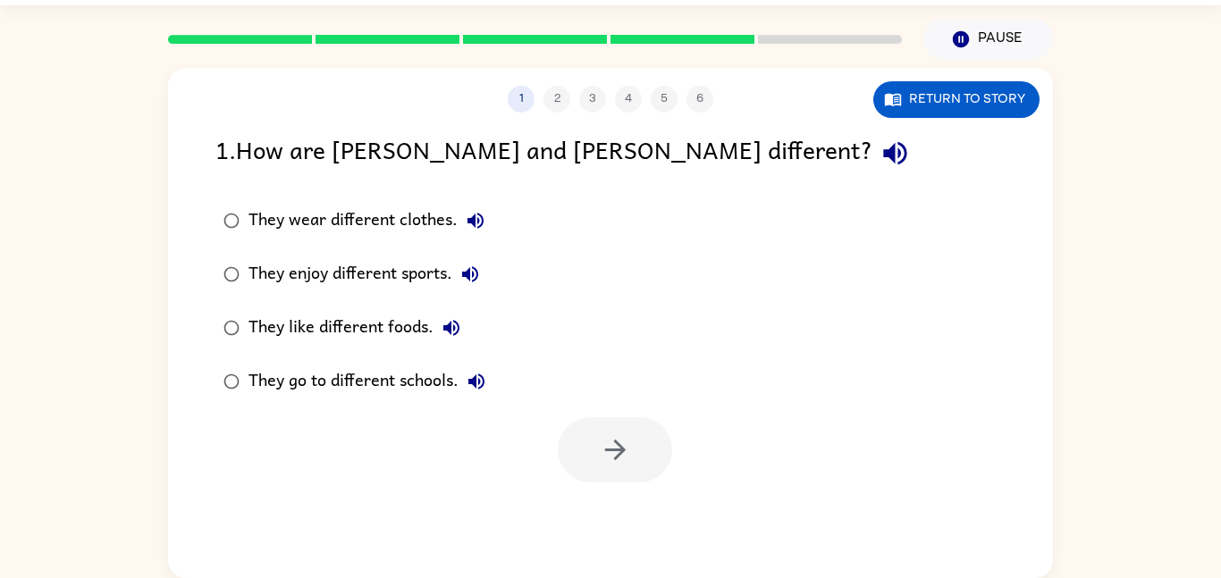
click at [625, 517] on div "1 2 3 4 5 6 Return to story 1 . How are [PERSON_NAME] and [PERSON_NAME] differe…" at bounding box center [610, 323] width 885 height 510
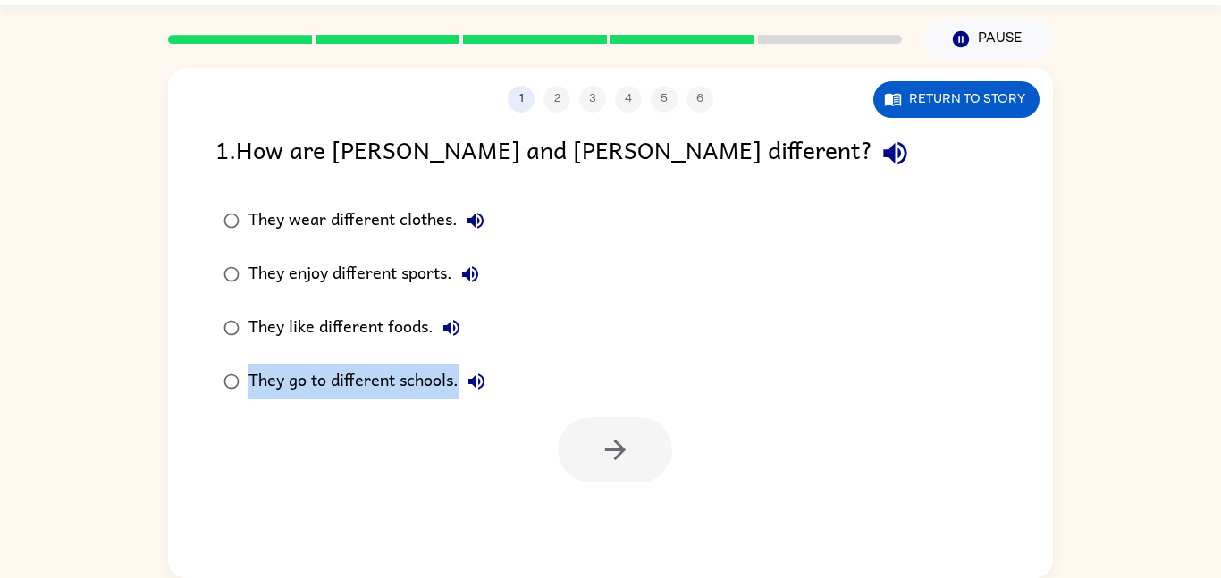
click at [625, 517] on div "1 2 3 4 5 6 Return to story 1 . How are [PERSON_NAME] and [PERSON_NAME] differe…" at bounding box center [610, 323] width 885 height 510
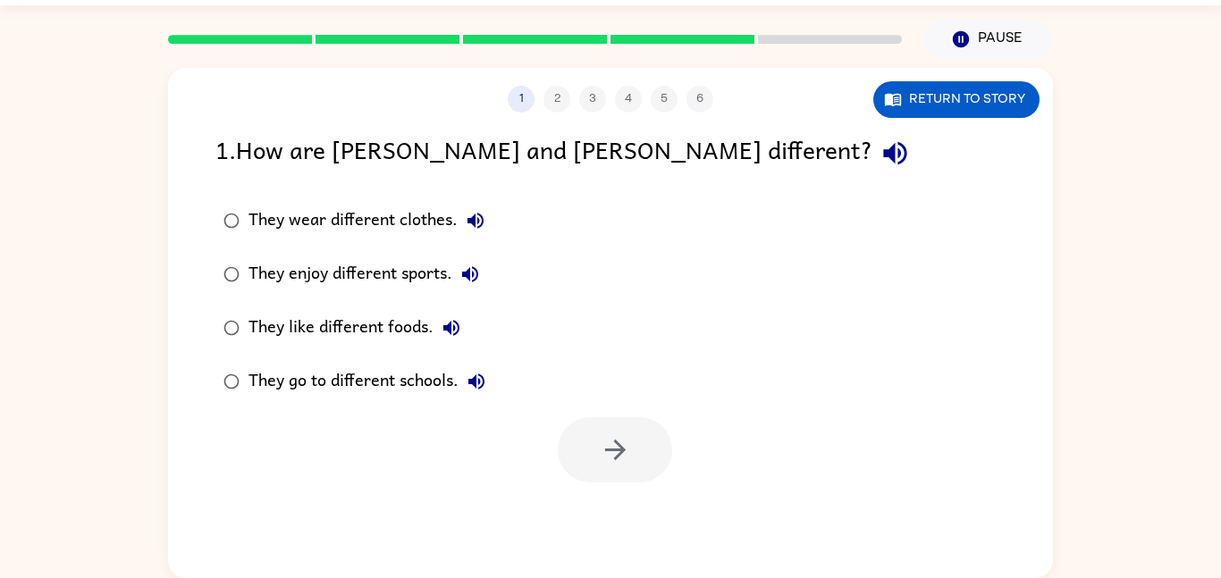
click at [625, 517] on div "1 2 3 4 5 6 Return to story 1 . How are [PERSON_NAME] and [PERSON_NAME] differe…" at bounding box center [610, 323] width 885 height 510
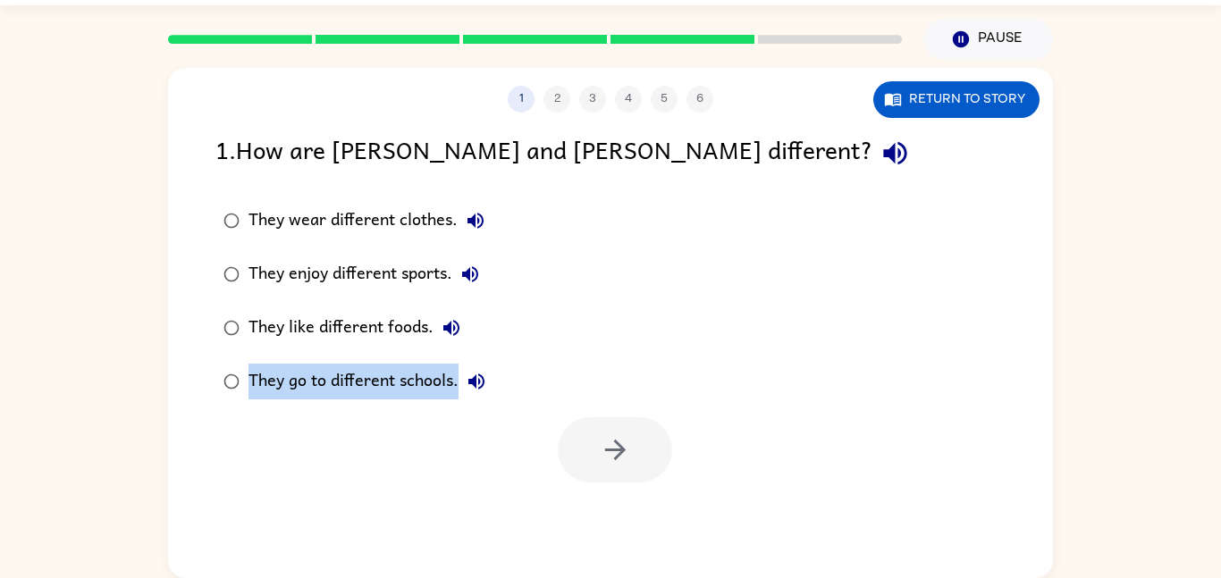
click at [625, 517] on div "1 2 3 4 5 6 Return to story 1 . How are [PERSON_NAME] and [PERSON_NAME] differe…" at bounding box center [610, 323] width 885 height 510
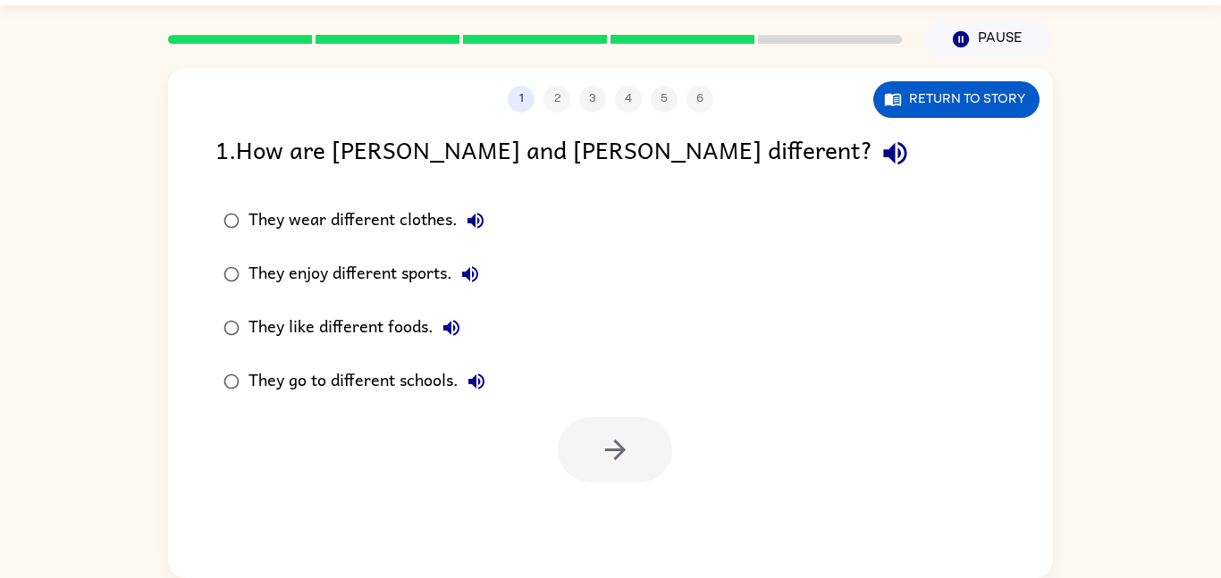
click at [625, 517] on div "1 2 3 4 5 6 Return to story 1 . How are [PERSON_NAME] and [PERSON_NAME] differe…" at bounding box center [610, 323] width 885 height 510
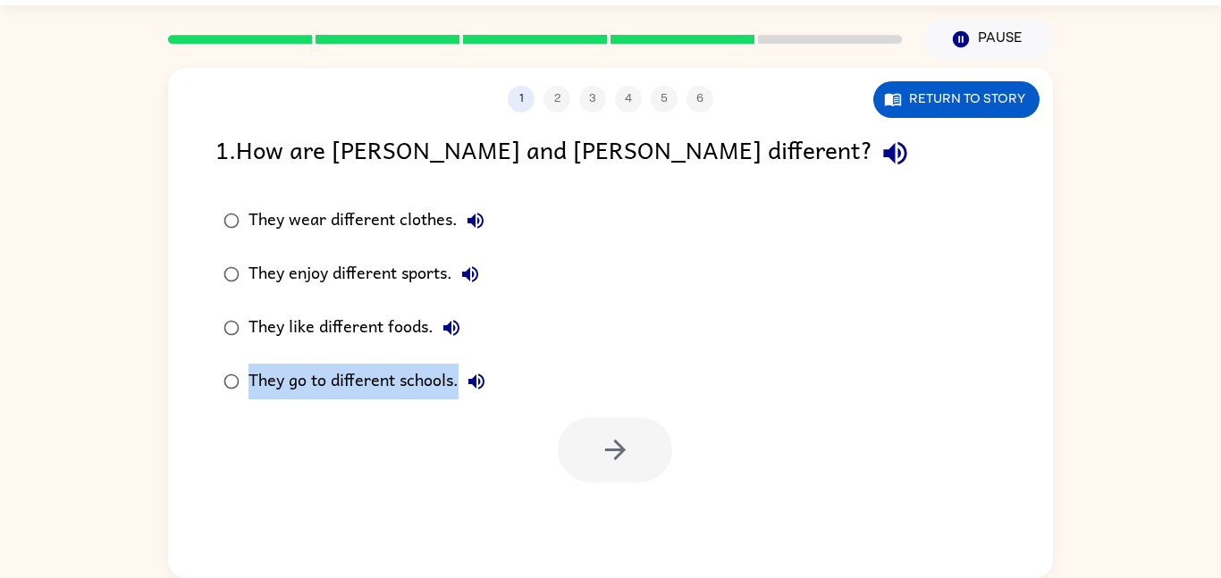
click at [625, 517] on div "1 2 3 4 5 6 Return to story 1 . How are [PERSON_NAME] and [PERSON_NAME] differe…" at bounding box center [610, 323] width 885 height 510
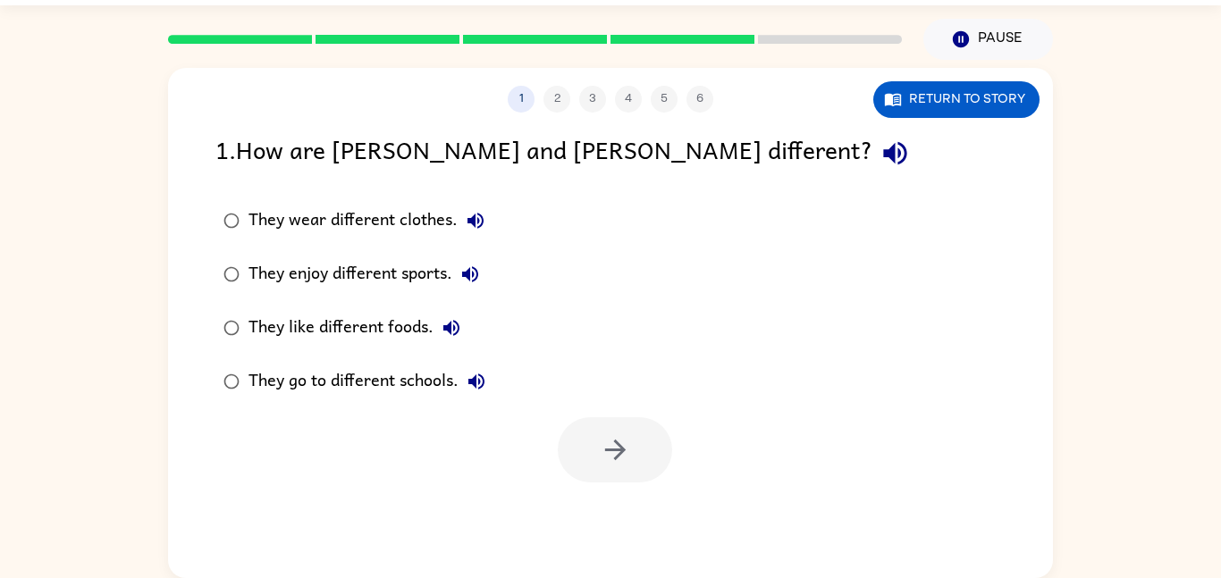
click at [625, 517] on div "1 2 3 4 5 6 Return to story 1 . How are [PERSON_NAME] and [PERSON_NAME] differe…" at bounding box center [610, 323] width 885 height 510
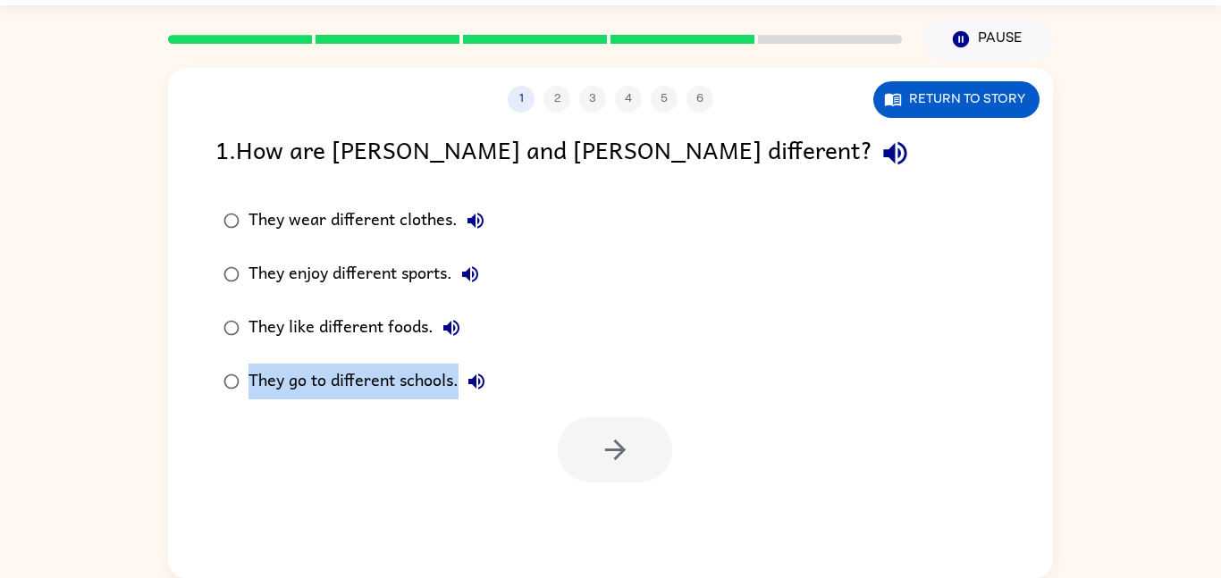
click at [625, 517] on div "1 2 3 4 5 6 Return to story 1 . How are [PERSON_NAME] and [PERSON_NAME] differe…" at bounding box center [610, 323] width 885 height 510
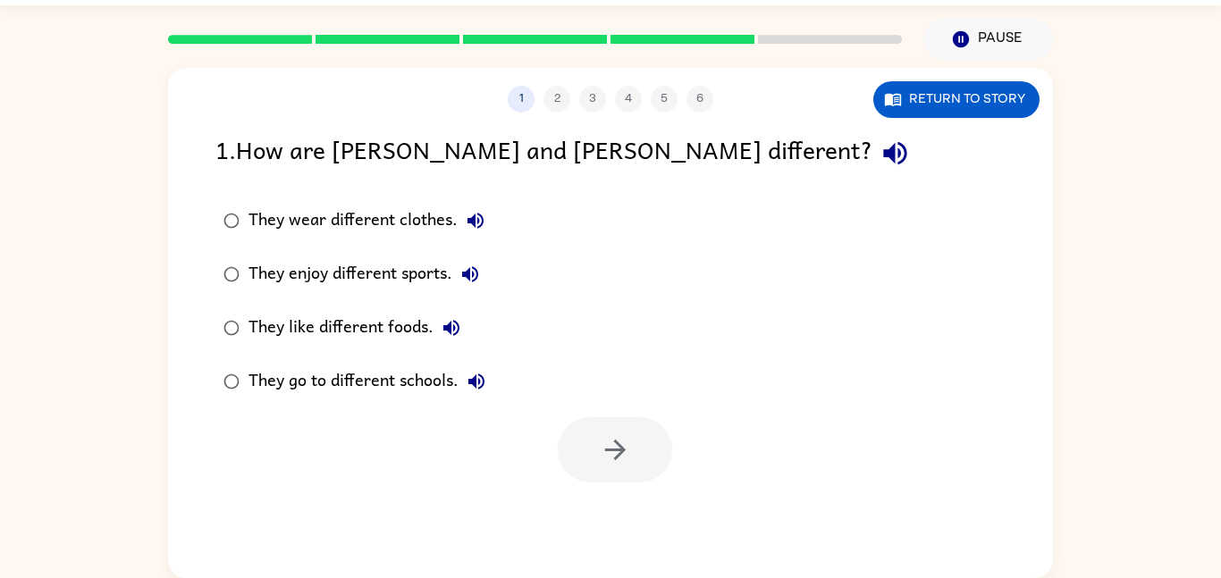
click at [625, 517] on div "1 2 3 4 5 6 Return to story 1 . How are [PERSON_NAME] and [PERSON_NAME] differe…" at bounding box center [610, 323] width 885 height 510
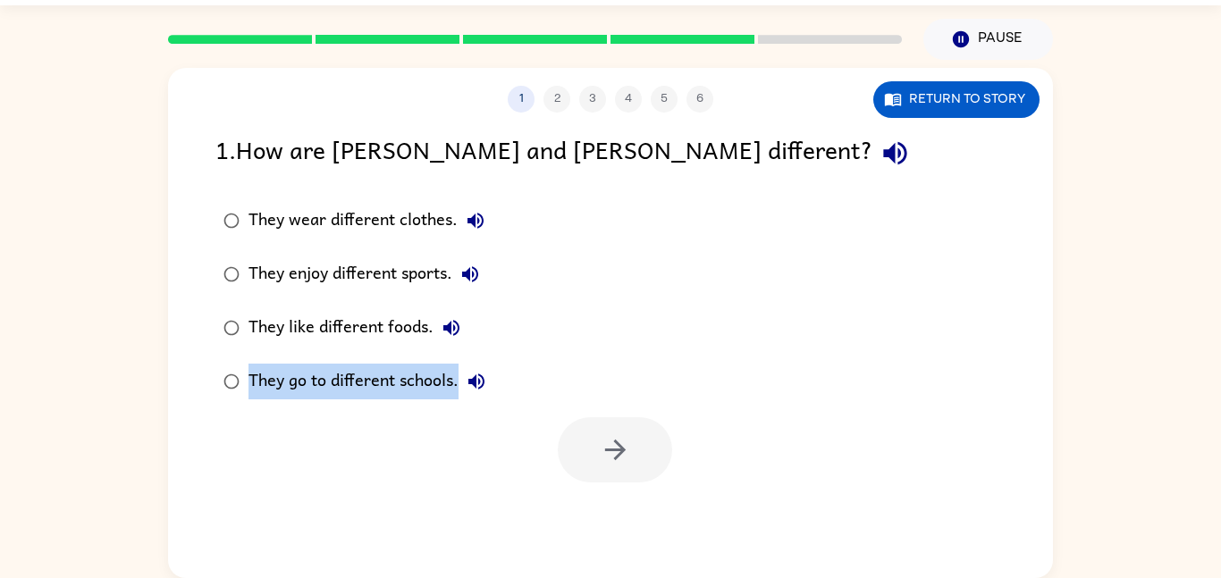
click at [625, 517] on div "1 2 3 4 5 6 Return to story 1 . How are [PERSON_NAME] and [PERSON_NAME] differe…" at bounding box center [610, 323] width 885 height 510
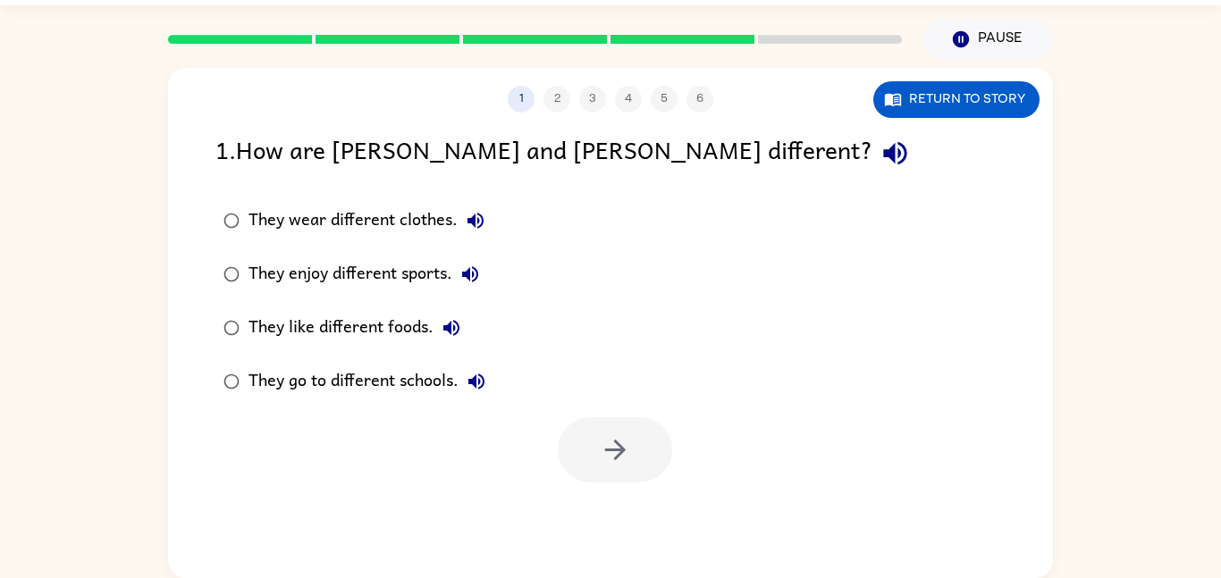
click at [625, 517] on div "1 2 3 4 5 6 Return to story 1 . How are [PERSON_NAME] and [PERSON_NAME] differe…" at bounding box center [610, 323] width 885 height 510
click at [620, 519] on div "1 2 3 4 5 6 Return to story 1 . How are [PERSON_NAME] and [PERSON_NAME] differe…" at bounding box center [610, 323] width 885 height 510
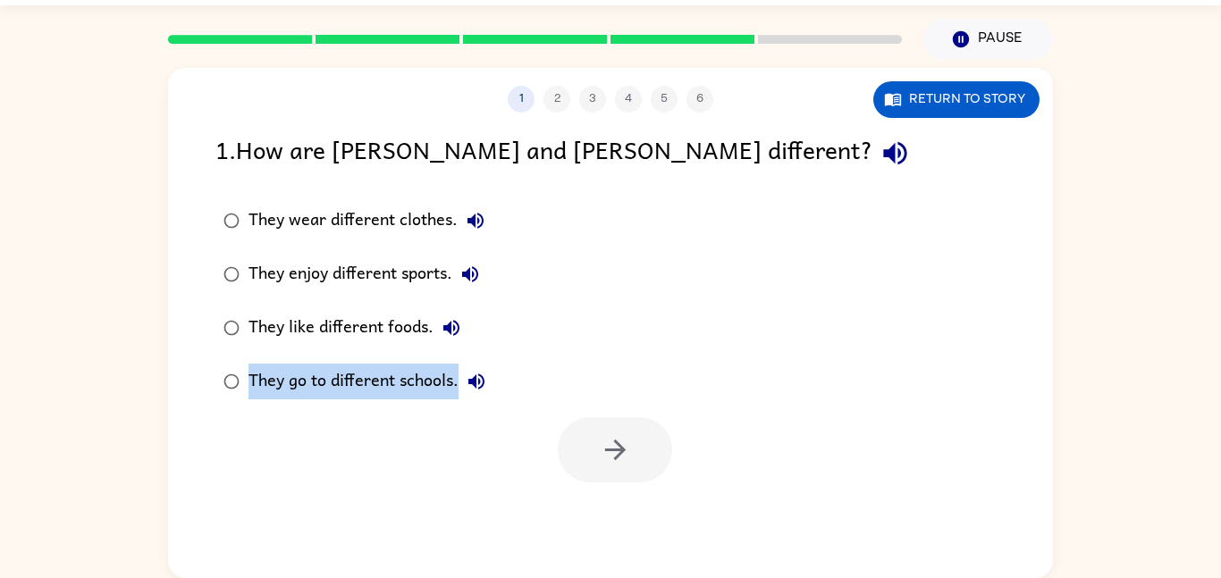
click at [619, 520] on div "1 2 3 4 5 6 Return to story 1 . How are [PERSON_NAME] and [PERSON_NAME] differe…" at bounding box center [610, 323] width 885 height 510
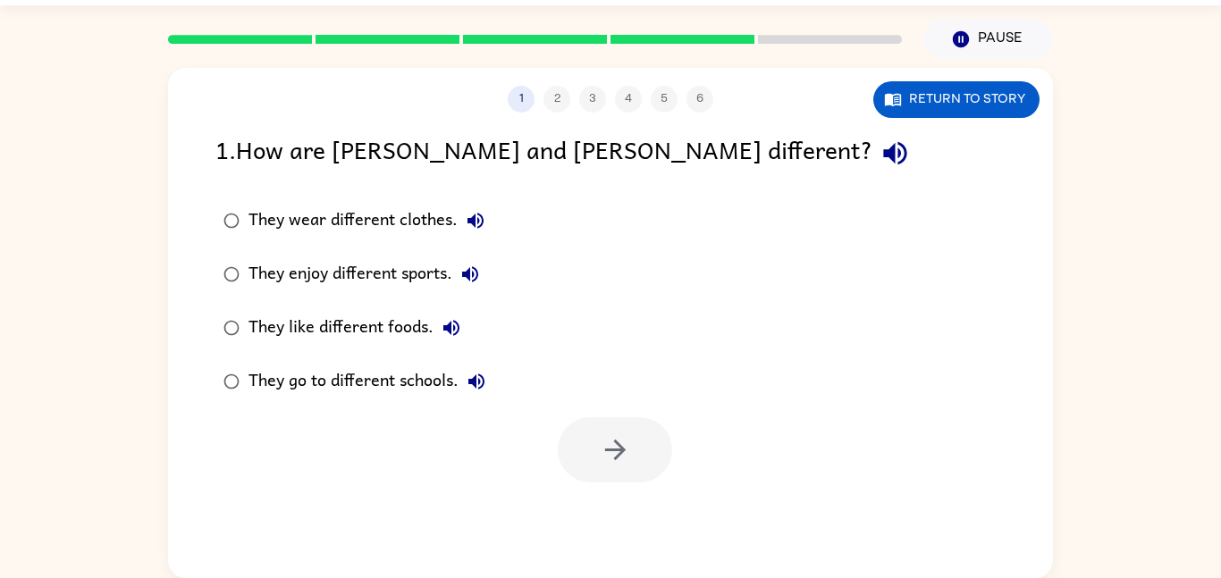
click at [619, 520] on div "1 2 3 4 5 6 Return to story 1 . How are [PERSON_NAME] and [PERSON_NAME] differe…" at bounding box center [610, 323] width 885 height 510
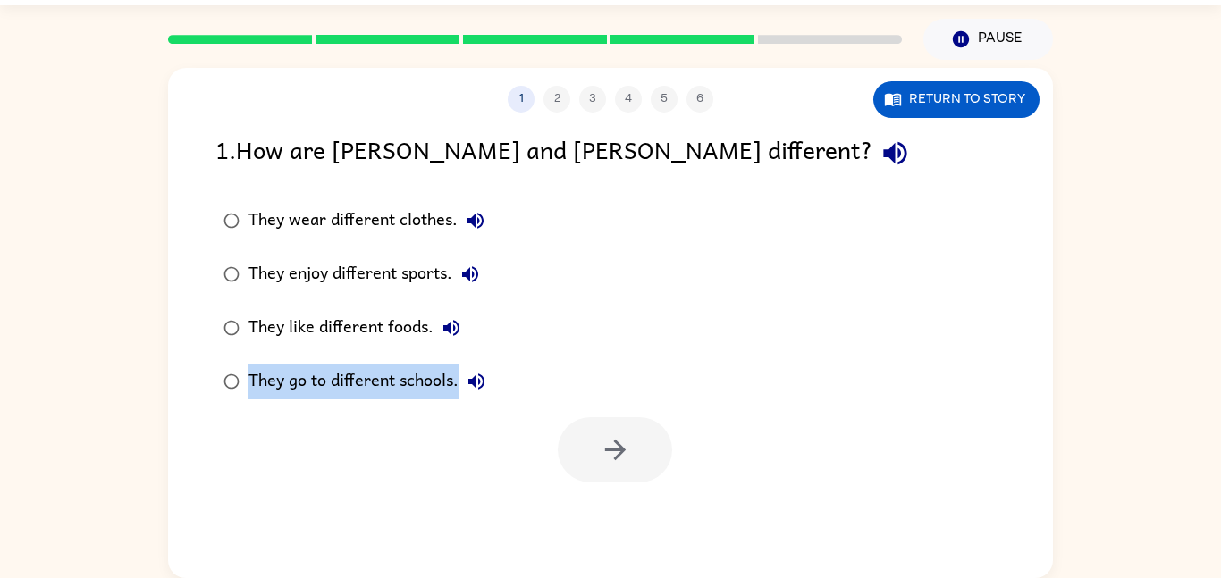
click at [619, 520] on div "1 2 3 4 5 6 Return to story 1 . How are [PERSON_NAME] and [PERSON_NAME] differe…" at bounding box center [610, 323] width 885 height 510
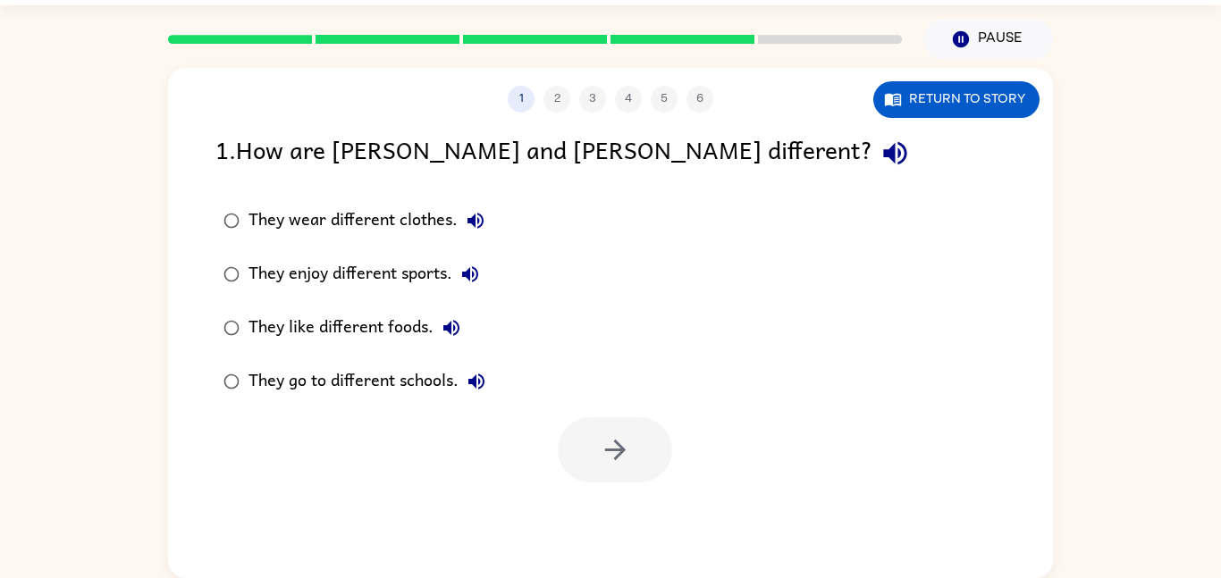
click at [619, 520] on div "1 2 3 4 5 6 Return to story 1 . How are [PERSON_NAME] and [PERSON_NAME] differe…" at bounding box center [610, 323] width 885 height 510
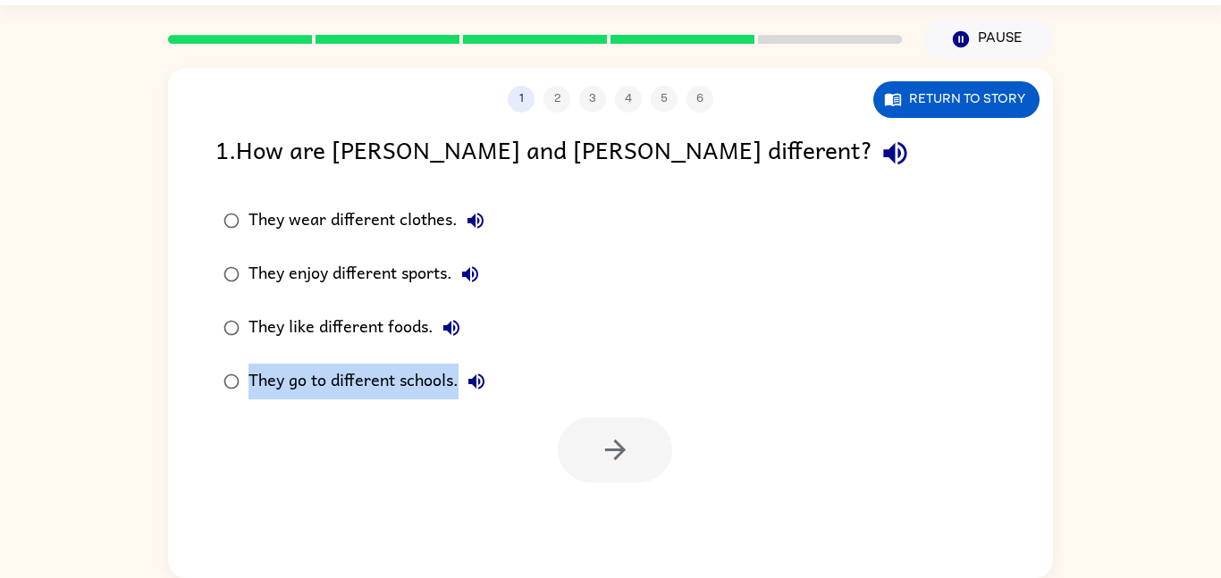
click at [619, 520] on div "1 2 3 4 5 6 Return to story 1 . How are [PERSON_NAME] and [PERSON_NAME] differe…" at bounding box center [610, 323] width 885 height 510
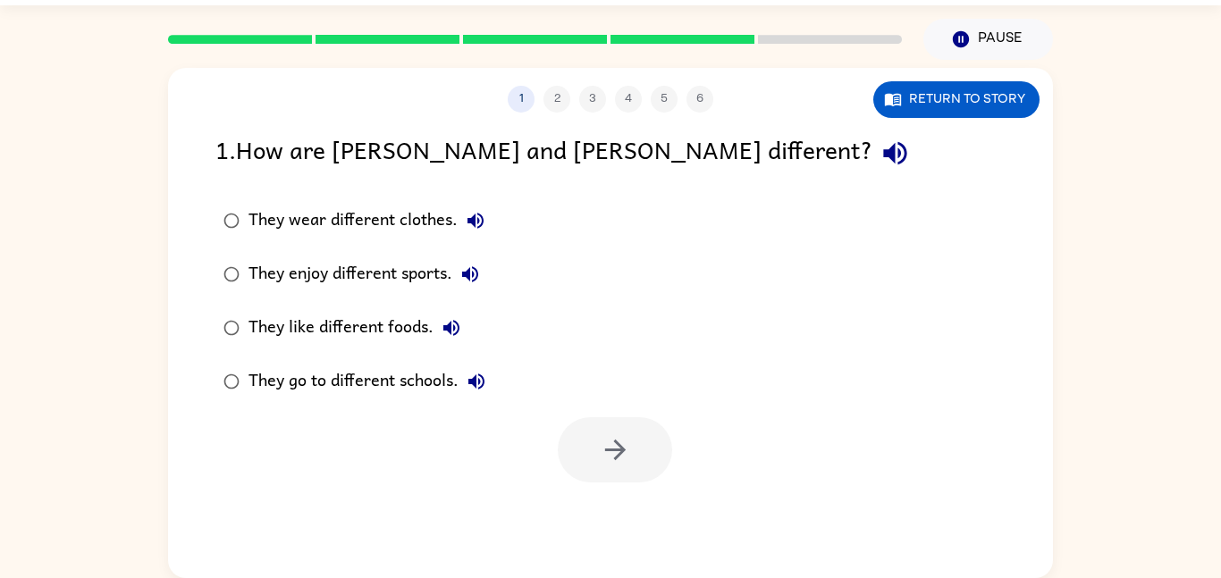
click at [619, 520] on div "1 2 3 4 5 6 Return to story 1 . How are [PERSON_NAME] and [PERSON_NAME] differe…" at bounding box center [610, 323] width 885 height 510
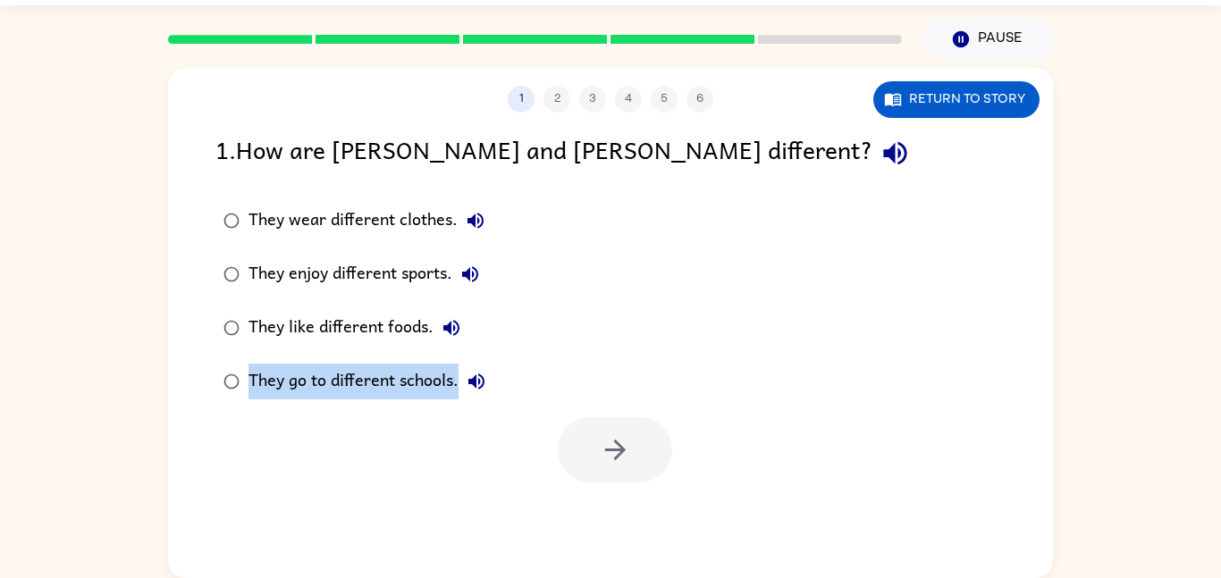
click at [619, 520] on div "1 2 3 4 5 6 Return to story 1 . How are [PERSON_NAME] and [PERSON_NAME] differe…" at bounding box center [610, 323] width 885 height 510
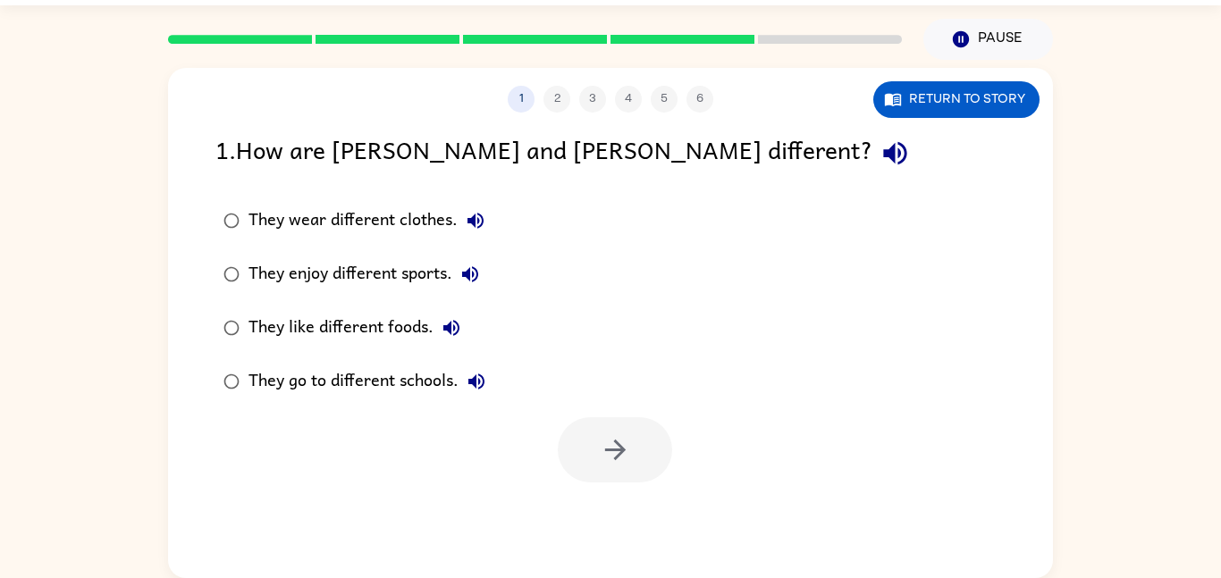
click at [619, 520] on div "1 2 3 4 5 6 Return to story 1 . How are [PERSON_NAME] and [PERSON_NAME] differe…" at bounding box center [610, 323] width 885 height 510
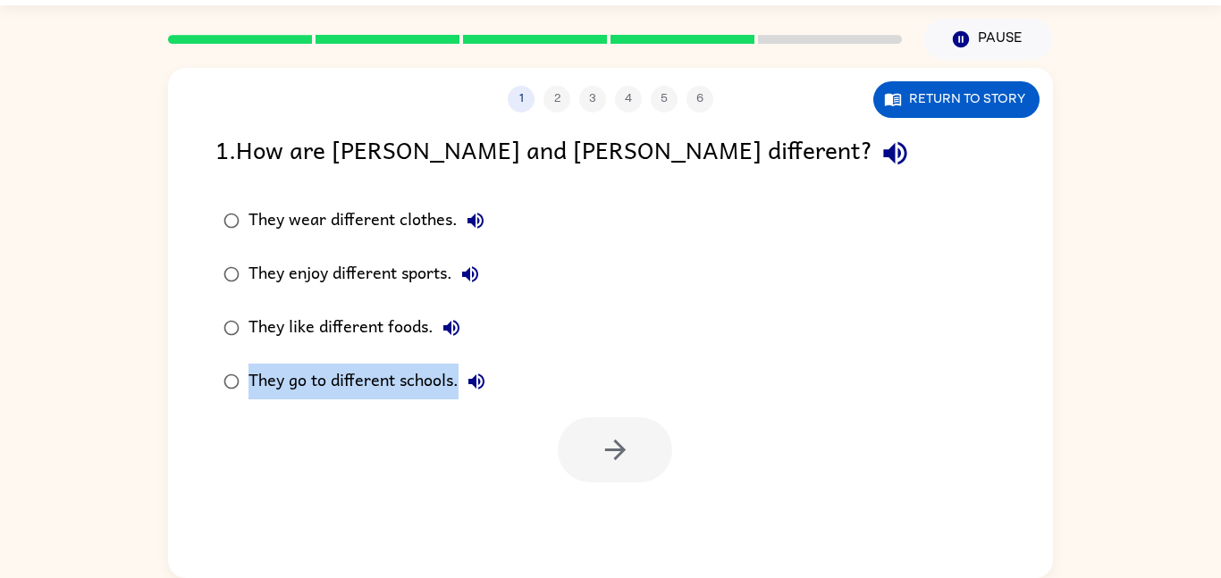
click at [619, 520] on div "1 2 3 4 5 6 Return to story 1 . How are [PERSON_NAME] and [PERSON_NAME] differe…" at bounding box center [610, 323] width 885 height 510
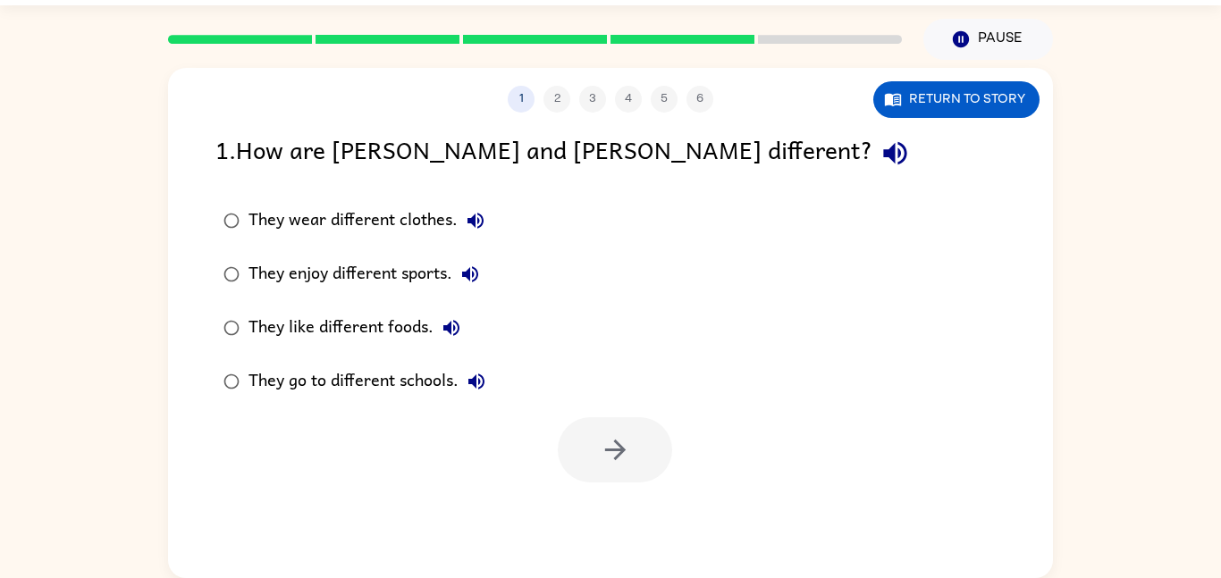
click at [619, 520] on div "1 2 3 4 5 6 Return to story 1 . How are [PERSON_NAME] and [PERSON_NAME] differe…" at bounding box center [610, 323] width 885 height 510
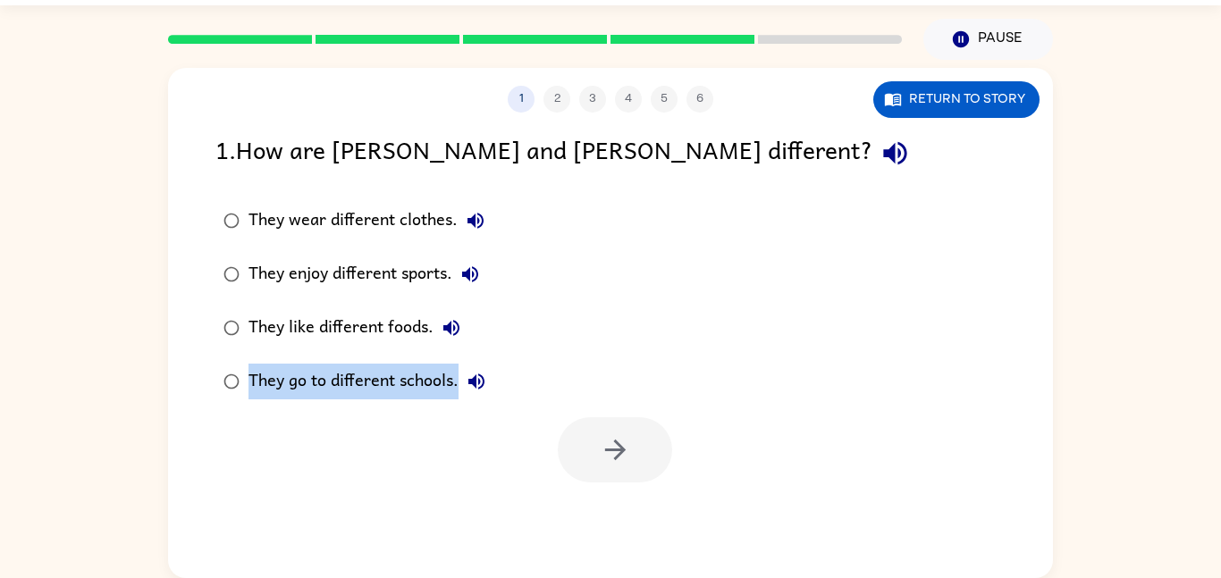
click at [619, 520] on div "1 2 3 4 5 6 Return to story 1 . How are [PERSON_NAME] and [PERSON_NAME] differe…" at bounding box center [610, 323] width 885 height 510
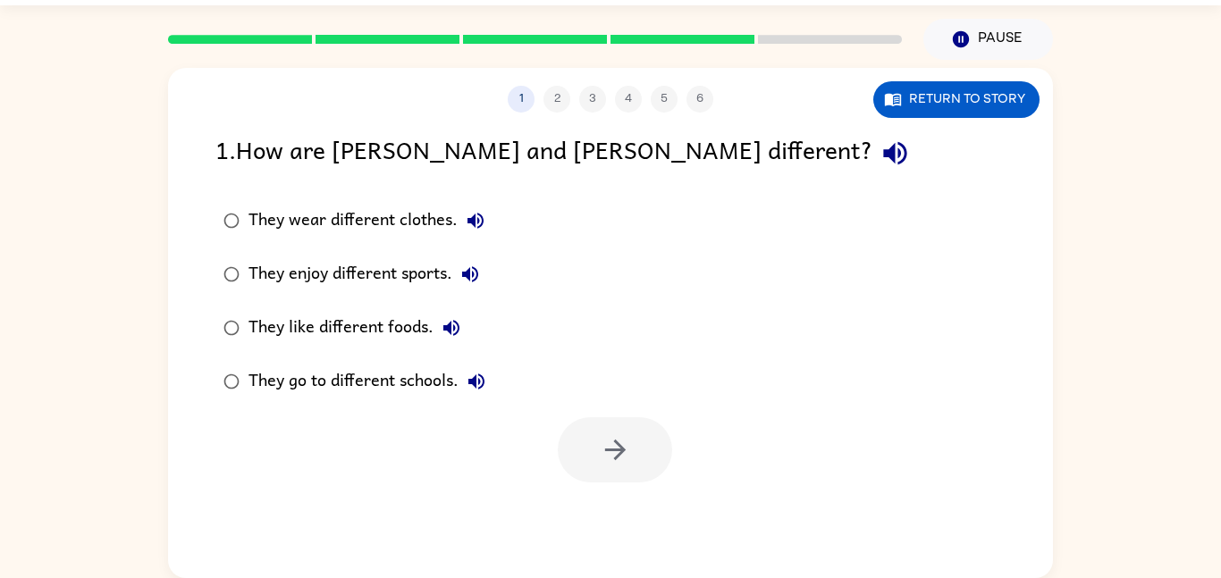
click at [619, 520] on div "1 2 3 4 5 6 Return to story 1 . How are [PERSON_NAME] and [PERSON_NAME] differe…" at bounding box center [610, 323] width 885 height 510
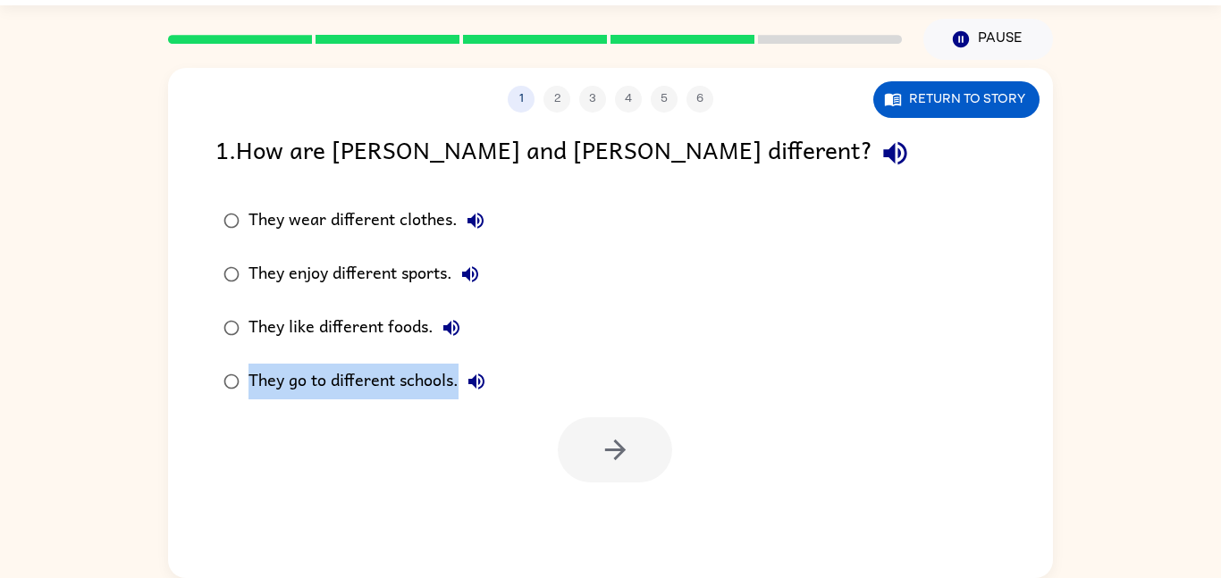
click at [619, 520] on div "1 2 3 4 5 6 Return to story 1 . How are [PERSON_NAME] and [PERSON_NAME] differe…" at bounding box center [610, 323] width 885 height 510
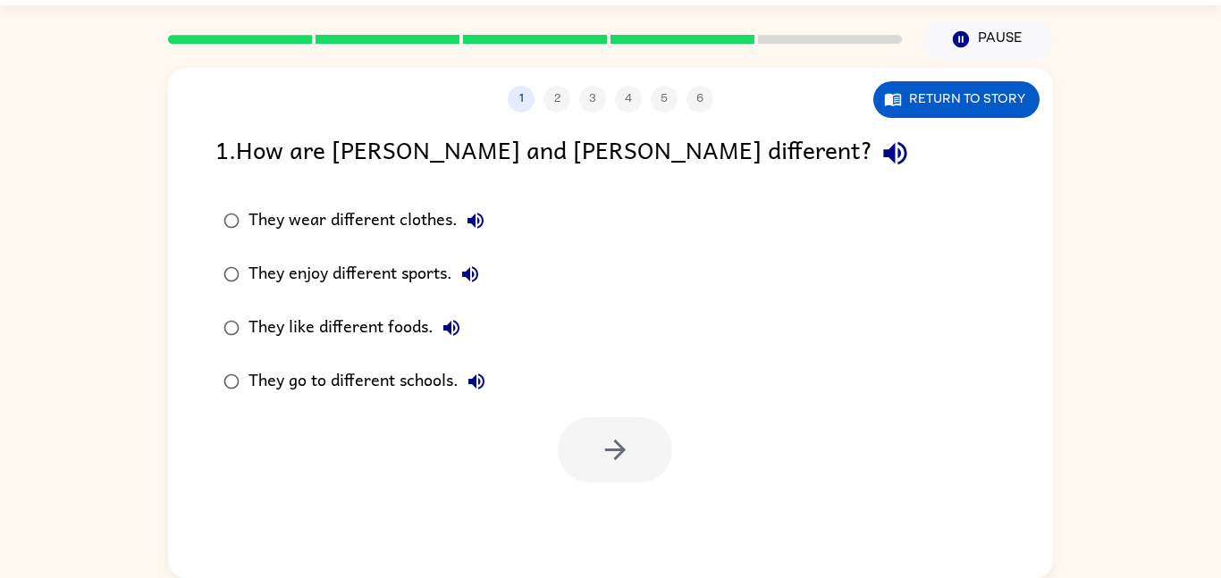
click at [619, 520] on div "1 2 3 4 5 6 Return to story 1 . How are [PERSON_NAME] and [PERSON_NAME] differe…" at bounding box center [610, 323] width 885 height 510
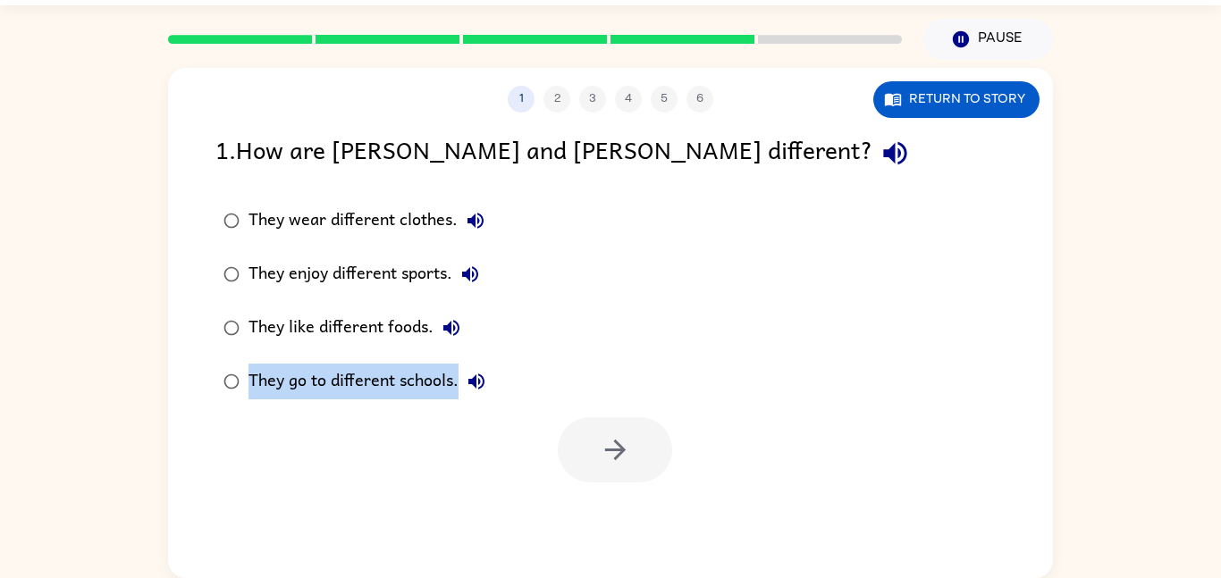
click at [619, 520] on div "1 2 3 4 5 6 Return to story 1 . How are [PERSON_NAME] and [PERSON_NAME] differe…" at bounding box center [610, 323] width 885 height 510
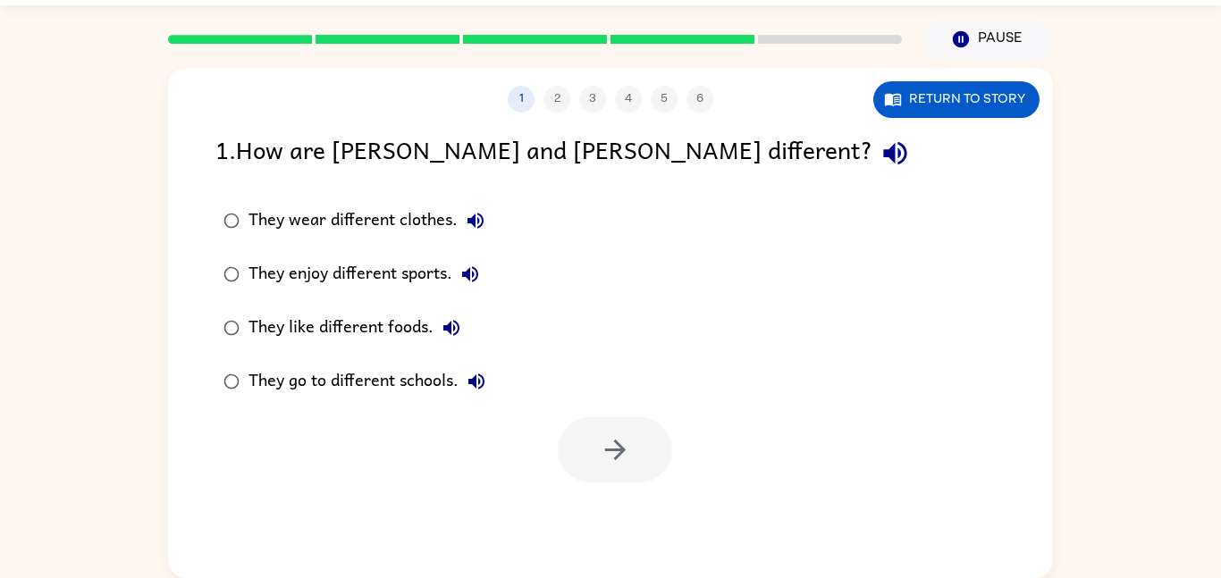
click at [619, 520] on div "1 2 3 4 5 6 Return to story 1 . How are [PERSON_NAME] and [PERSON_NAME] differe…" at bounding box center [610, 323] width 885 height 510
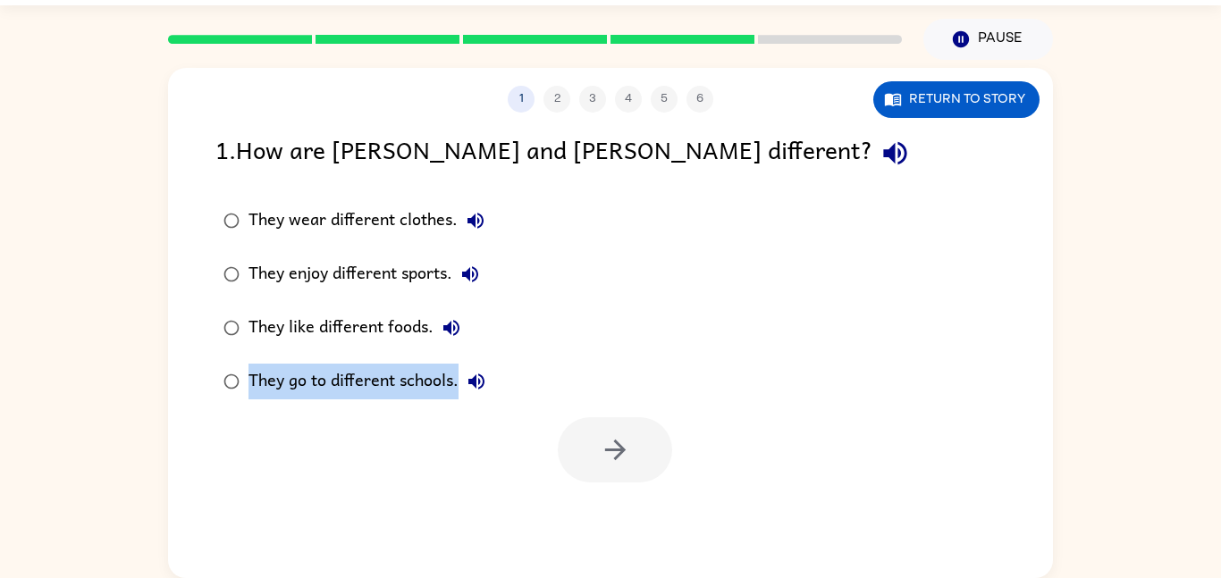
click at [619, 520] on div "1 2 3 4 5 6 Return to story 1 . How are [PERSON_NAME] and [PERSON_NAME] differe…" at bounding box center [610, 323] width 885 height 510
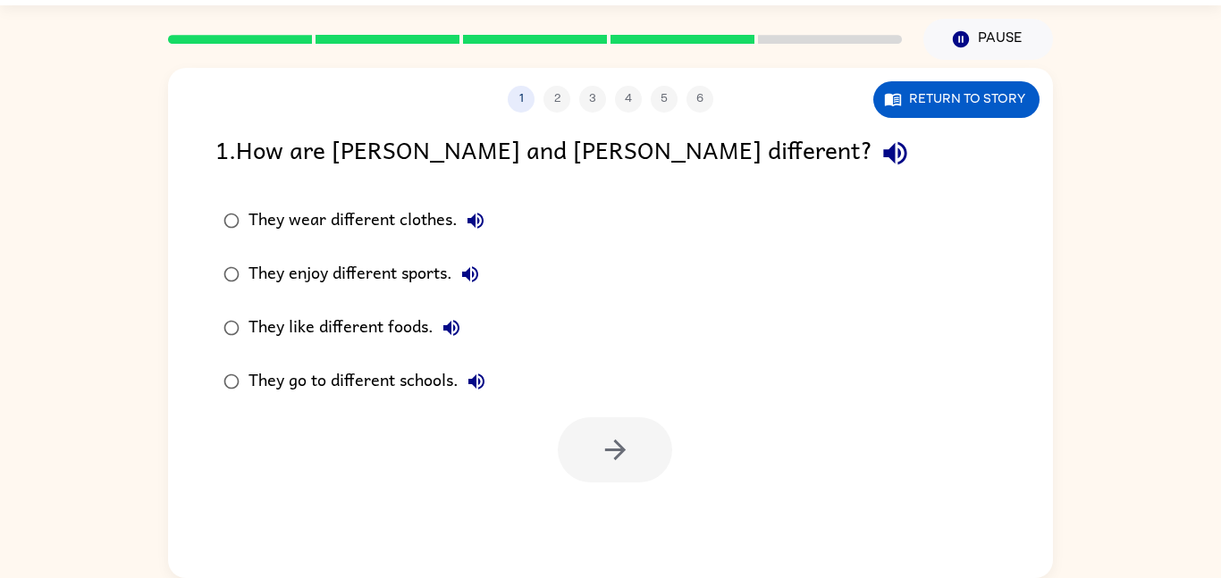
click at [619, 520] on div "1 2 3 4 5 6 Return to story 1 . How are [PERSON_NAME] and [PERSON_NAME] differe…" at bounding box center [610, 323] width 885 height 510
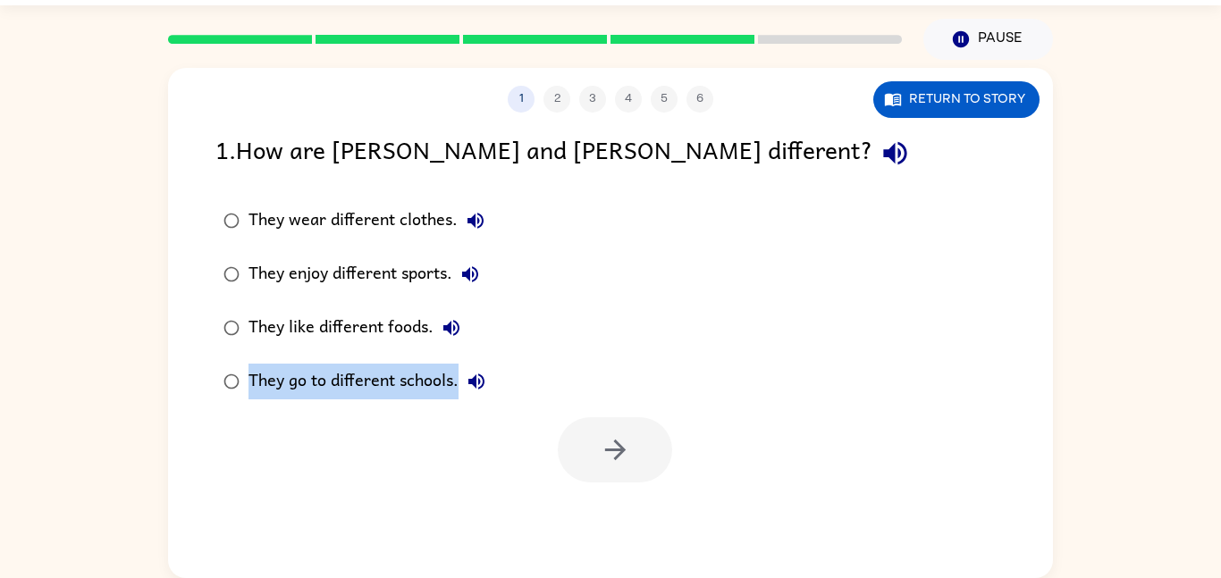
click at [619, 520] on div "1 2 3 4 5 6 Return to story 1 . How are [PERSON_NAME] and [PERSON_NAME] differe…" at bounding box center [610, 323] width 885 height 510
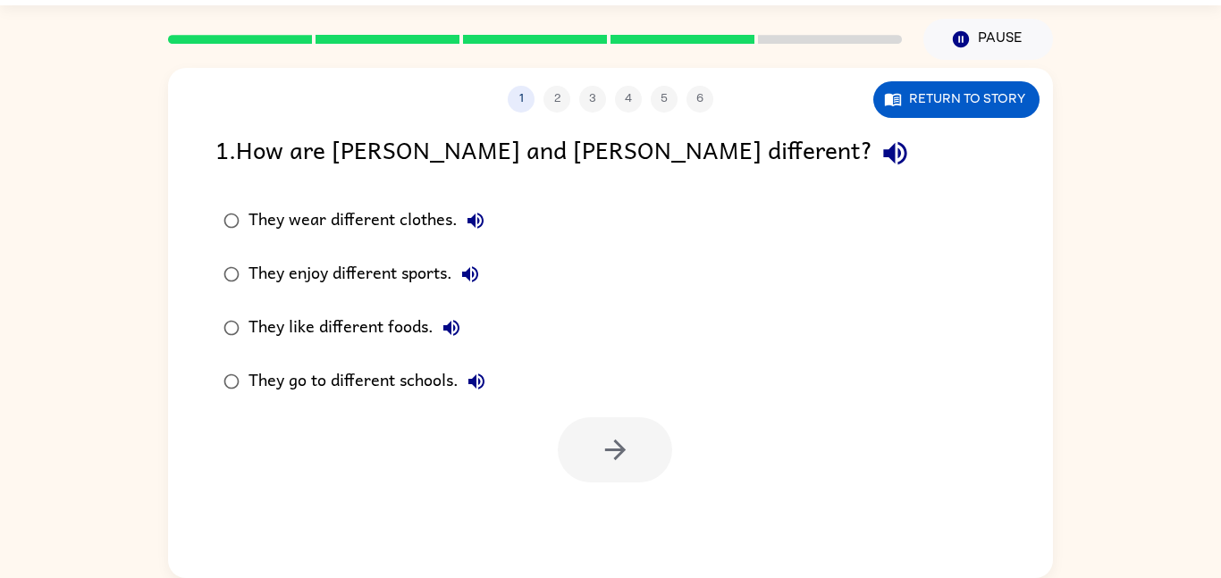
click at [619, 520] on div "1 2 3 4 5 6 Return to story 1 . How are [PERSON_NAME] and [PERSON_NAME] differe…" at bounding box center [610, 323] width 885 height 510
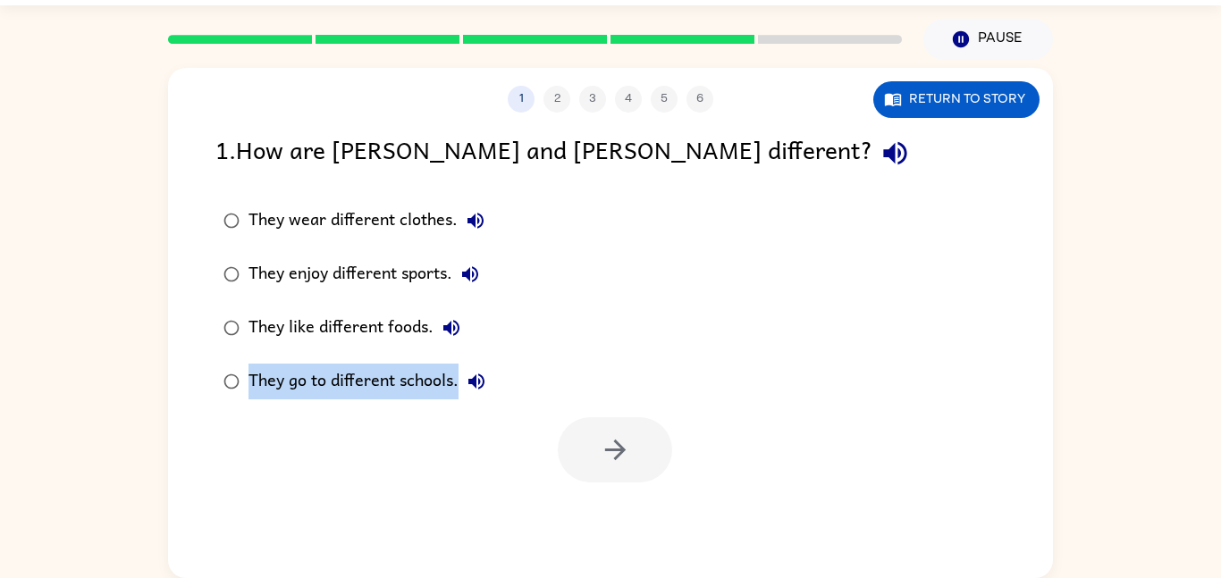
click at [619, 520] on div "1 2 3 4 5 6 Return to story 1 . How are [PERSON_NAME] and [PERSON_NAME] differe…" at bounding box center [610, 323] width 885 height 510
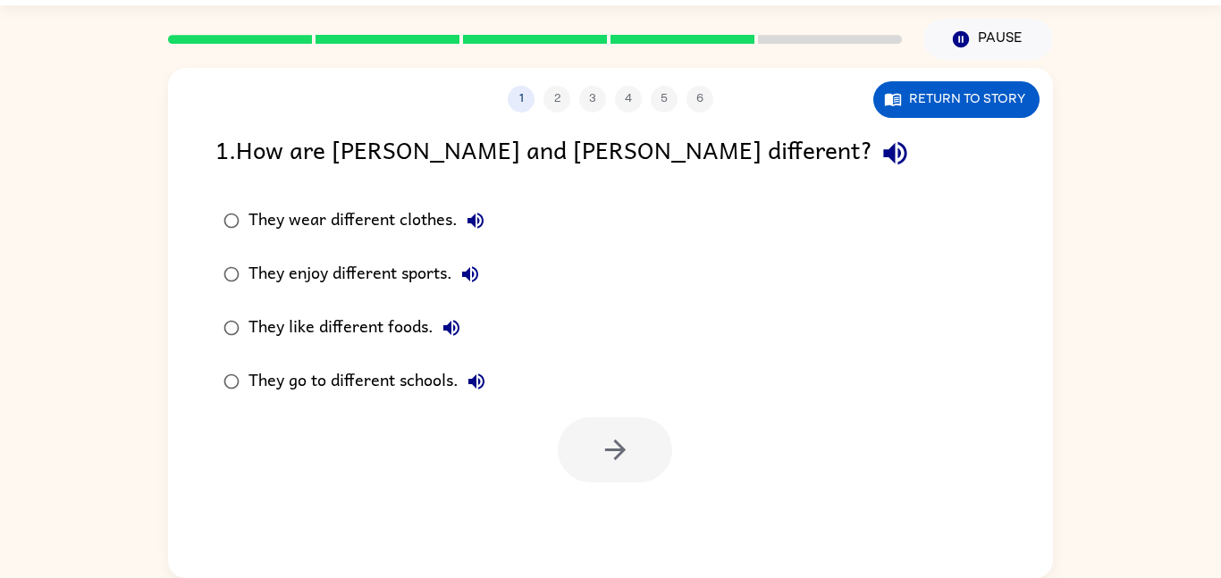
click at [619, 520] on div "1 2 3 4 5 6 Return to story 1 . How are [PERSON_NAME] and [PERSON_NAME] differe…" at bounding box center [610, 323] width 885 height 510
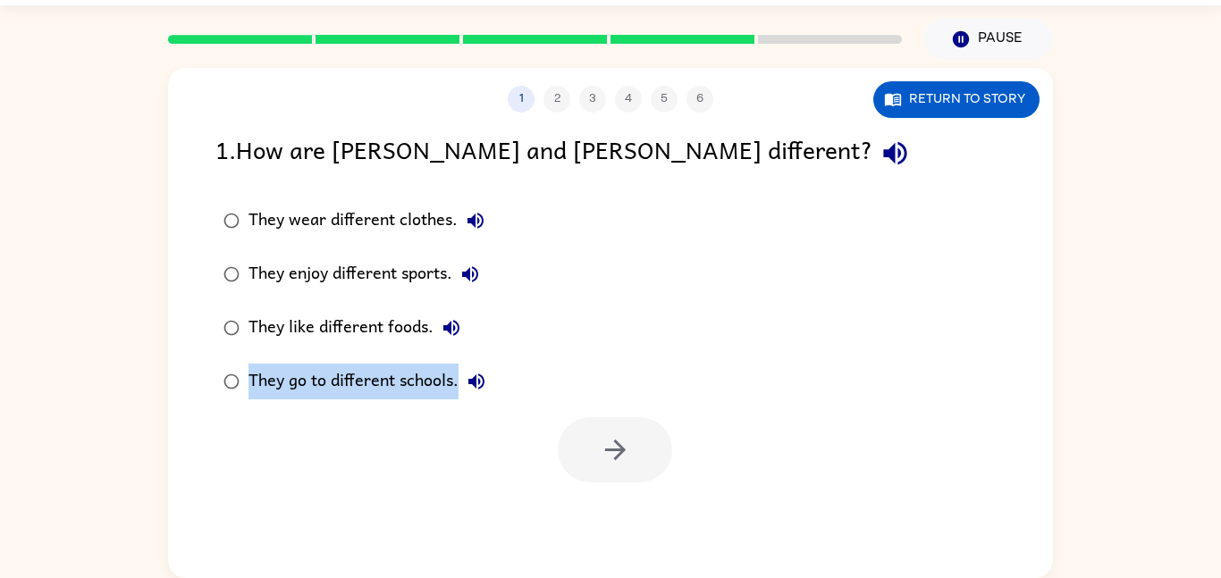
click at [619, 520] on div "1 2 3 4 5 6 Return to story 1 . How are [PERSON_NAME] and [PERSON_NAME] differe…" at bounding box center [610, 323] width 885 height 510
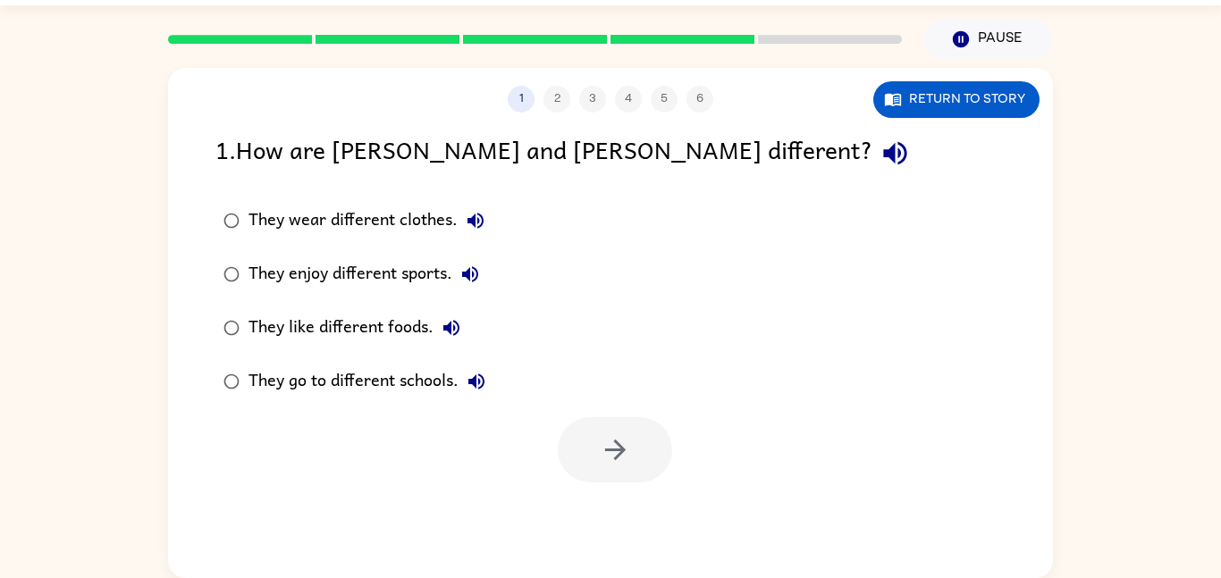
click at [619, 520] on div "1 2 3 4 5 6 Return to story 1 . How are [PERSON_NAME] and [PERSON_NAME] differe…" at bounding box center [610, 323] width 885 height 510
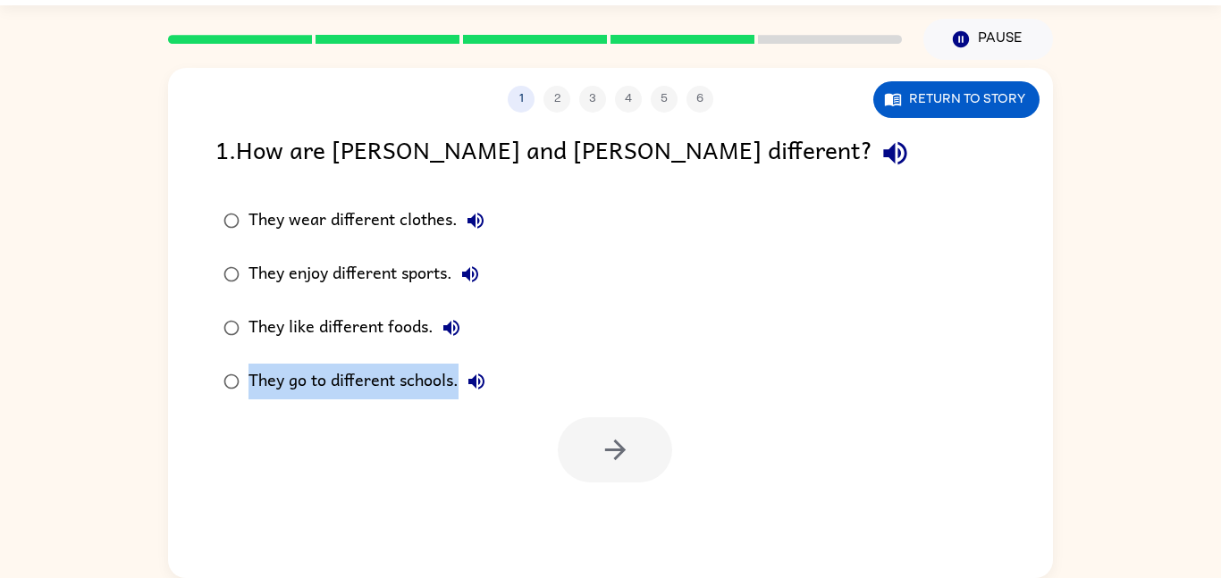
click at [619, 520] on div "1 2 3 4 5 6 Return to story 1 . How are [PERSON_NAME] and [PERSON_NAME] differe…" at bounding box center [610, 323] width 885 height 510
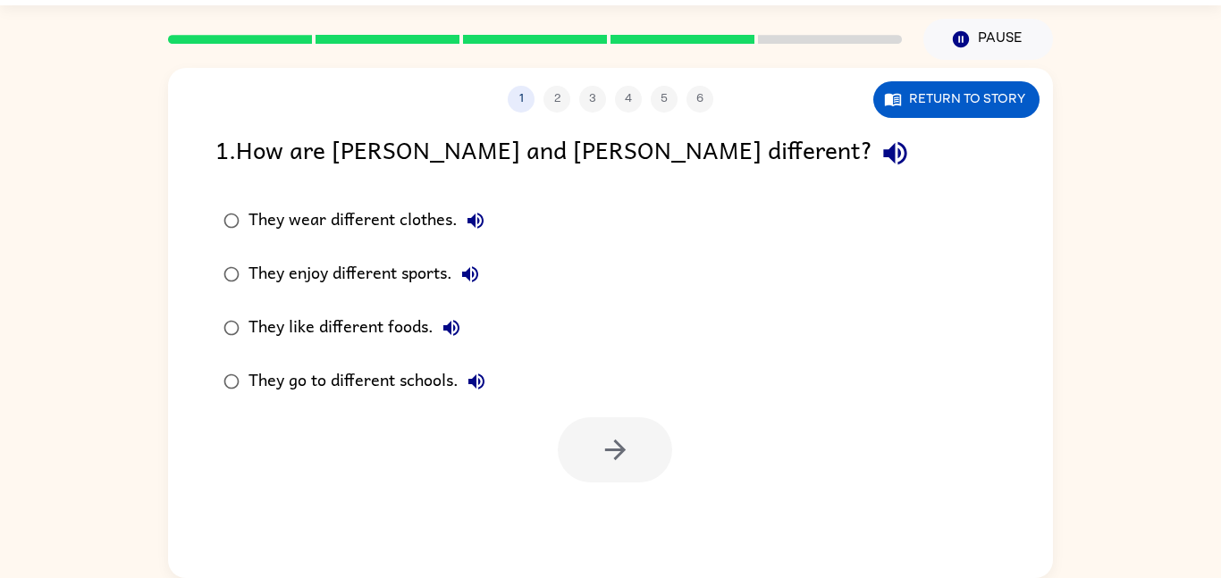
click at [619, 520] on div "1 2 3 4 5 6 Return to story 1 . How are [PERSON_NAME] and [PERSON_NAME] differe…" at bounding box center [610, 323] width 885 height 510
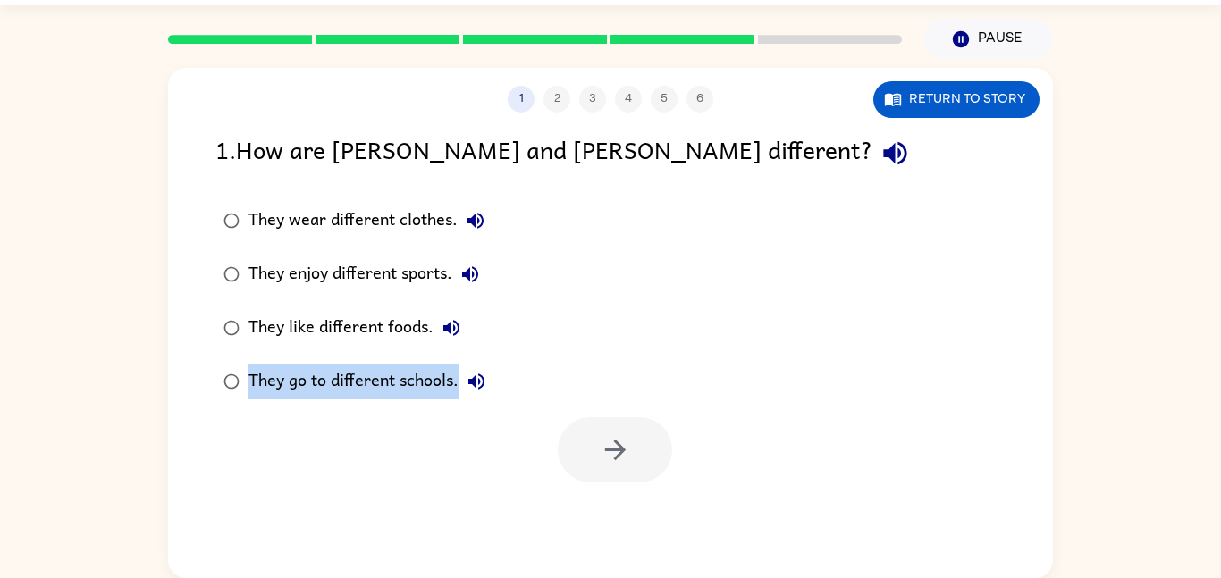
click at [619, 520] on div "1 2 3 4 5 6 Return to story 1 . How are [PERSON_NAME] and [PERSON_NAME] differe…" at bounding box center [610, 323] width 885 height 510
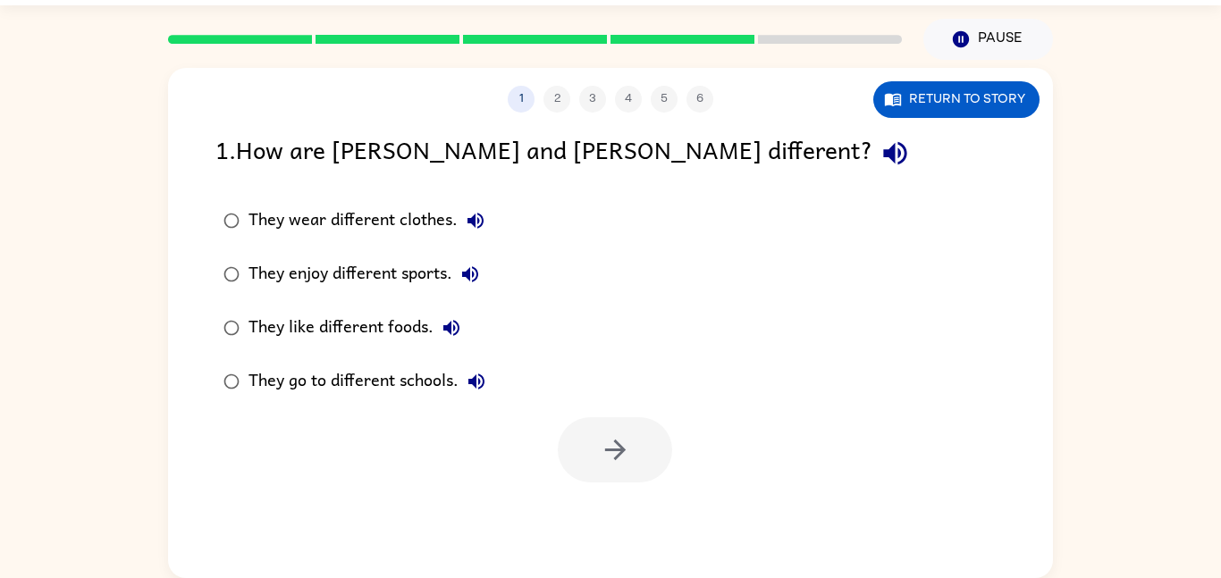
click at [619, 520] on div "1 2 3 4 5 6 Return to story 1 . How are [PERSON_NAME] and [PERSON_NAME] differe…" at bounding box center [610, 323] width 885 height 510
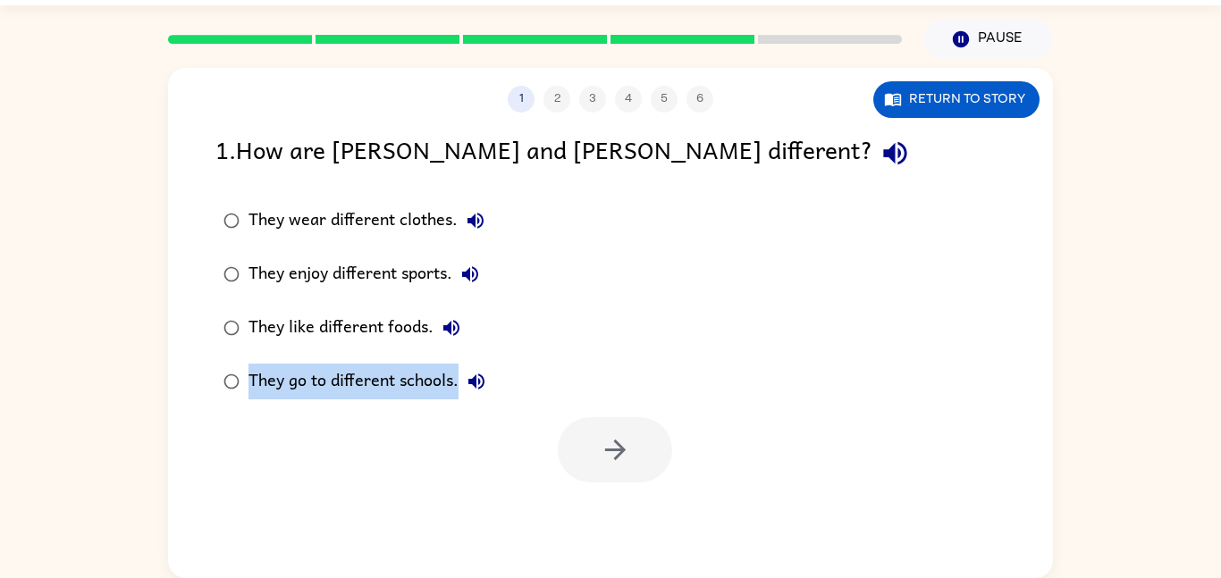
click at [619, 520] on div "1 2 3 4 5 6 Return to story 1 . How are [PERSON_NAME] and [PERSON_NAME] differe…" at bounding box center [610, 323] width 885 height 510
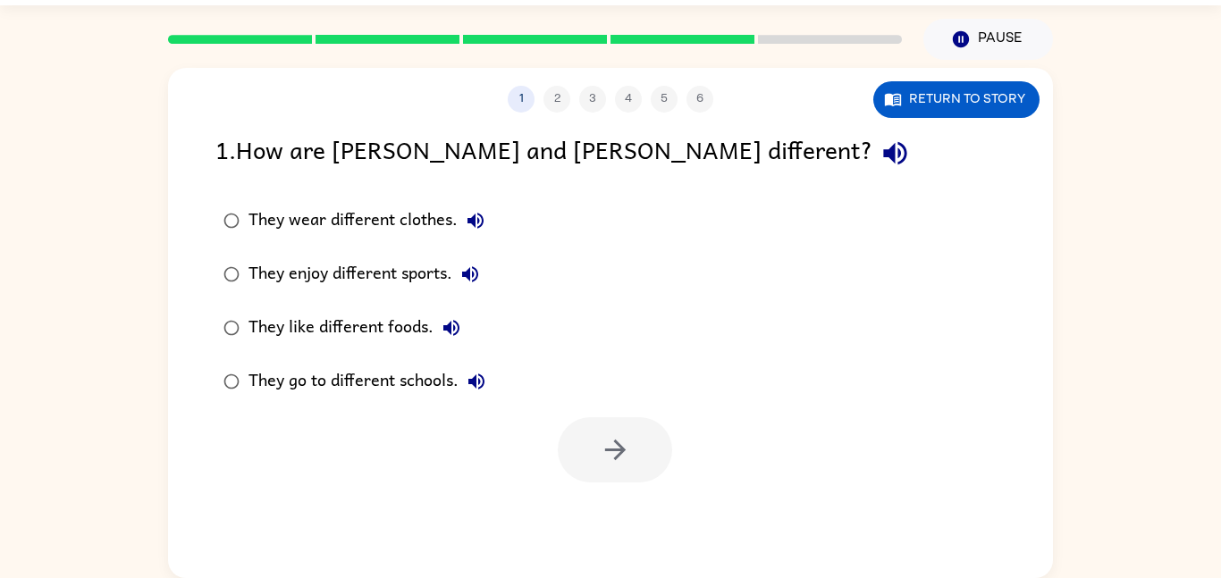
click at [619, 520] on div "1 2 3 4 5 6 Return to story 1 . How are [PERSON_NAME] and [PERSON_NAME] differe…" at bounding box center [610, 323] width 885 height 510
click at [350, 281] on div "They enjoy different sports." at bounding box center [367, 274] width 239 height 36
click at [603, 505] on div "1 2 3 4 5 6 Return to story 1 . How are [PERSON_NAME] and [PERSON_NAME] differe…" at bounding box center [610, 323] width 885 height 510
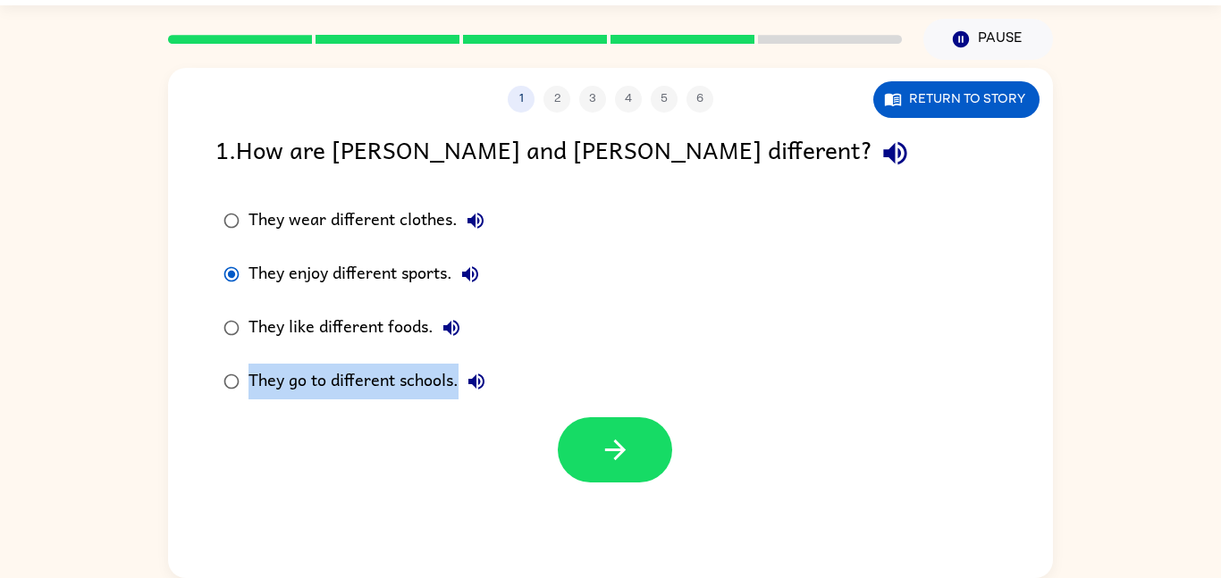
click at [603, 505] on div "1 2 3 4 5 6 Return to story 1 . How are [PERSON_NAME] and [PERSON_NAME] differe…" at bounding box center [610, 323] width 885 height 510
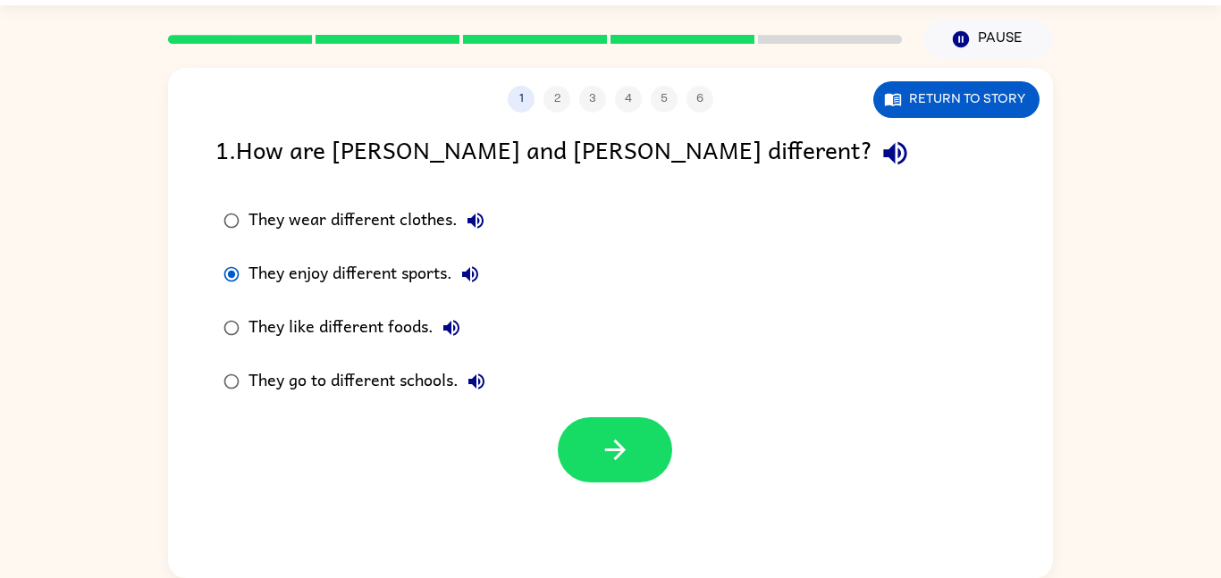
click at [603, 505] on div "1 2 3 4 5 6 Return to story 1 . How are [PERSON_NAME] and [PERSON_NAME] differe…" at bounding box center [610, 323] width 885 height 510
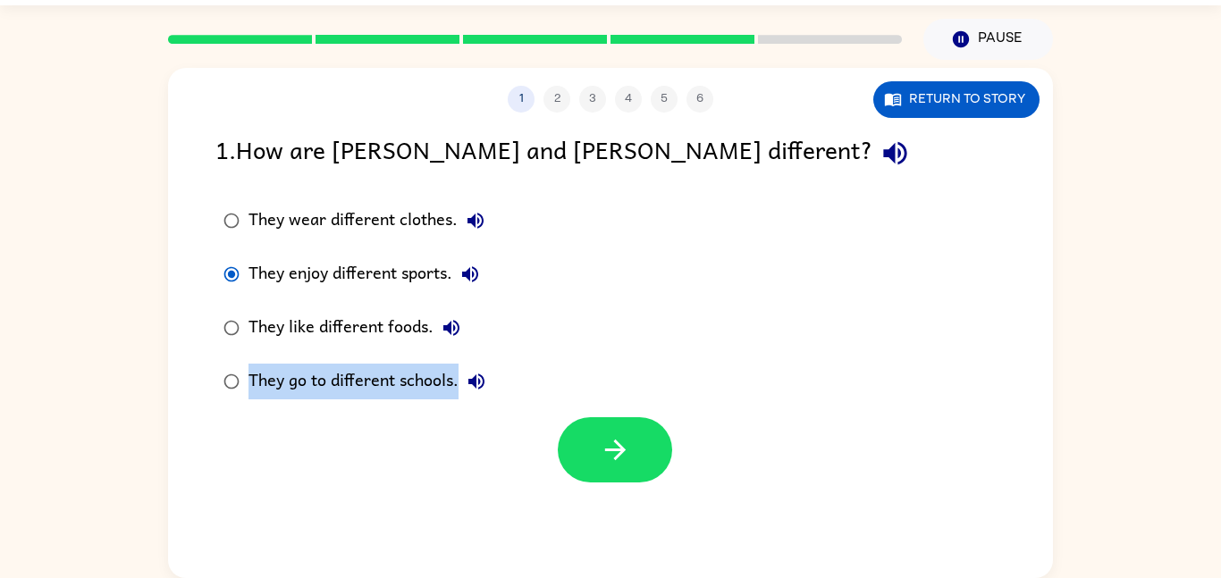
click at [603, 505] on div "1 2 3 4 5 6 Return to story 1 . How are [PERSON_NAME] and [PERSON_NAME] differe…" at bounding box center [610, 323] width 885 height 510
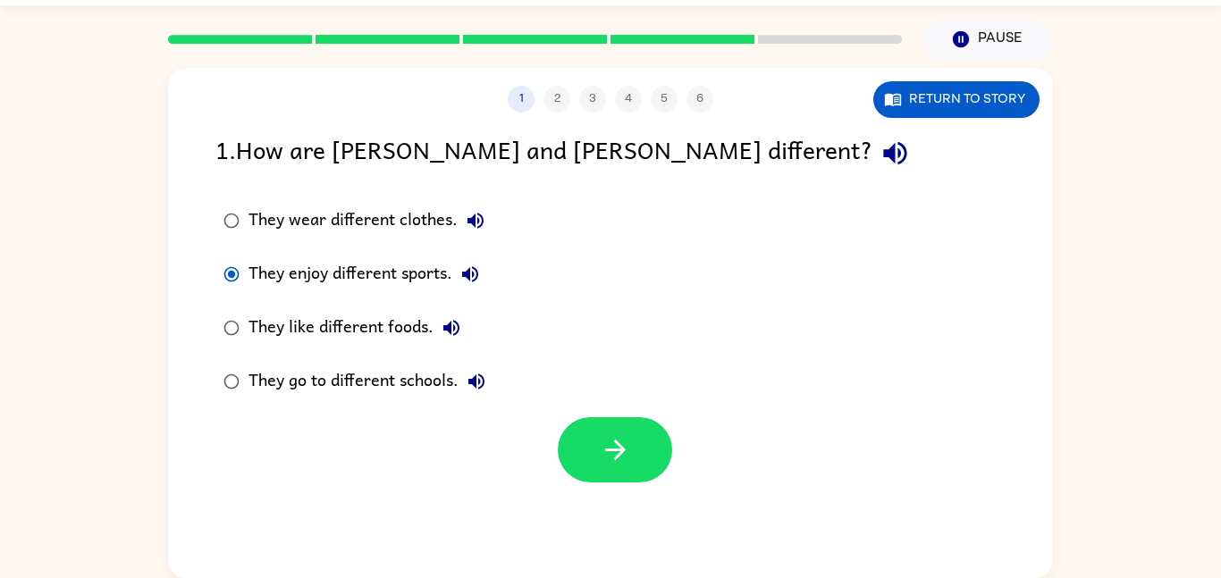
click at [603, 505] on div "1 2 3 4 5 6 Return to story 1 . How are [PERSON_NAME] and [PERSON_NAME] differe…" at bounding box center [610, 323] width 885 height 510
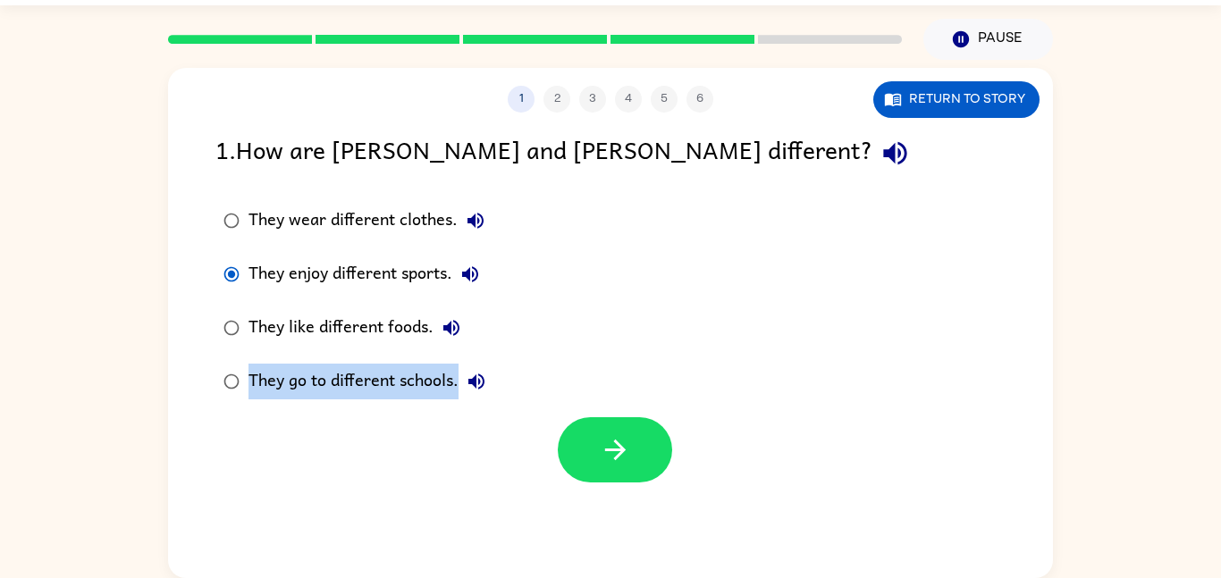
click at [603, 505] on div "1 2 3 4 5 6 Return to story 1 . How are [PERSON_NAME] and [PERSON_NAME] differe…" at bounding box center [610, 323] width 885 height 510
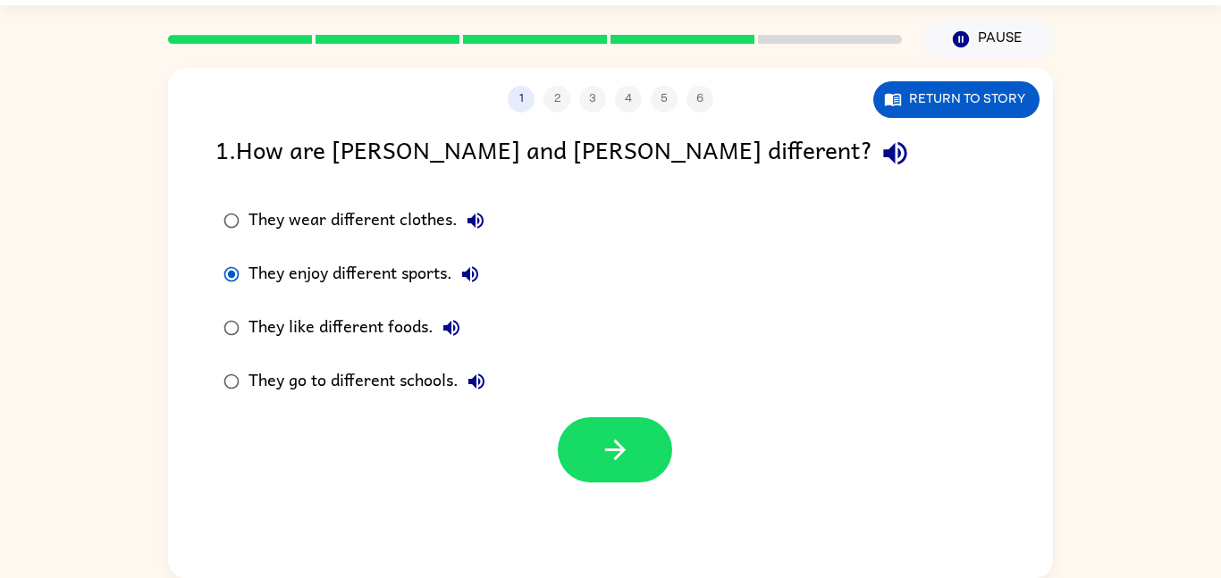
click at [603, 505] on div "1 2 3 4 5 6 Return to story 1 . How are [PERSON_NAME] and [PERSON_NAME] differe…" at bounding box center [610, 323] width 885 height 510
click at [603, 473] on button "button" at bounding box center [615, 449] width 114 height 65
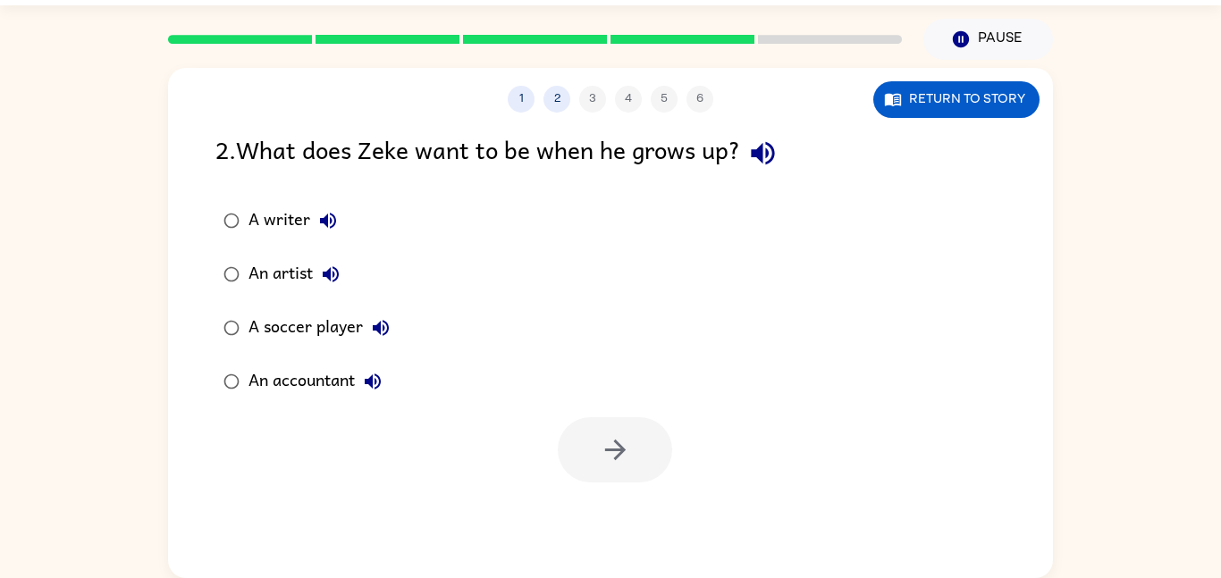
click at [626, 496] on div "1 2 3 4 5 6 Return to story 2 . What does Zeke want to be when he grows up? A w…" at bounding box center [610, 323] width 885 height 510
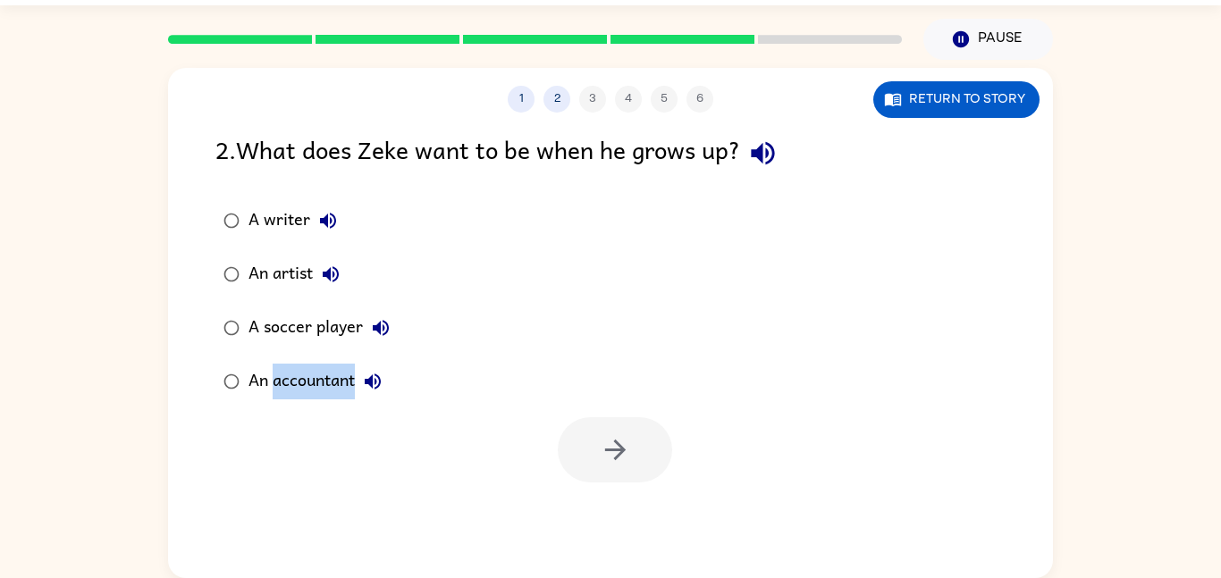
click at [626, 496] on div "1 2 3 4 5 6 Return to story 2 . What does Zeke want to be when he grows up? A w…" at bounding box center [610, 323] width 885 height 510
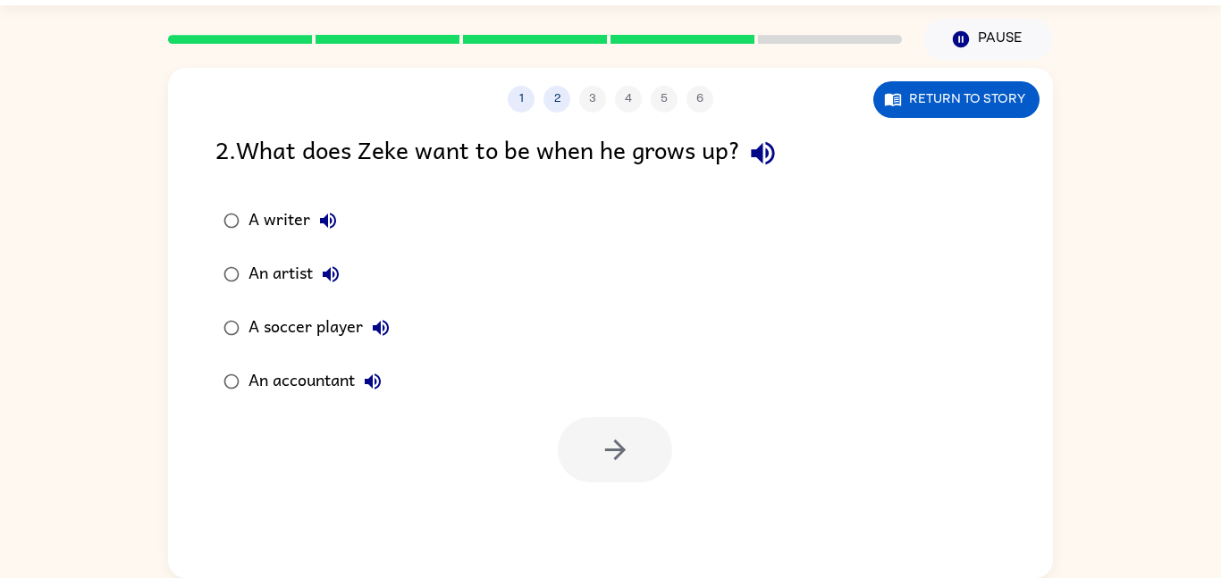
click at [626, 496] on div "1 2 3 4 5 6 Return to story 2 . What does Zeke want to be when he grows up? A w…" at bounding box center [610, 323] width 885 height 510
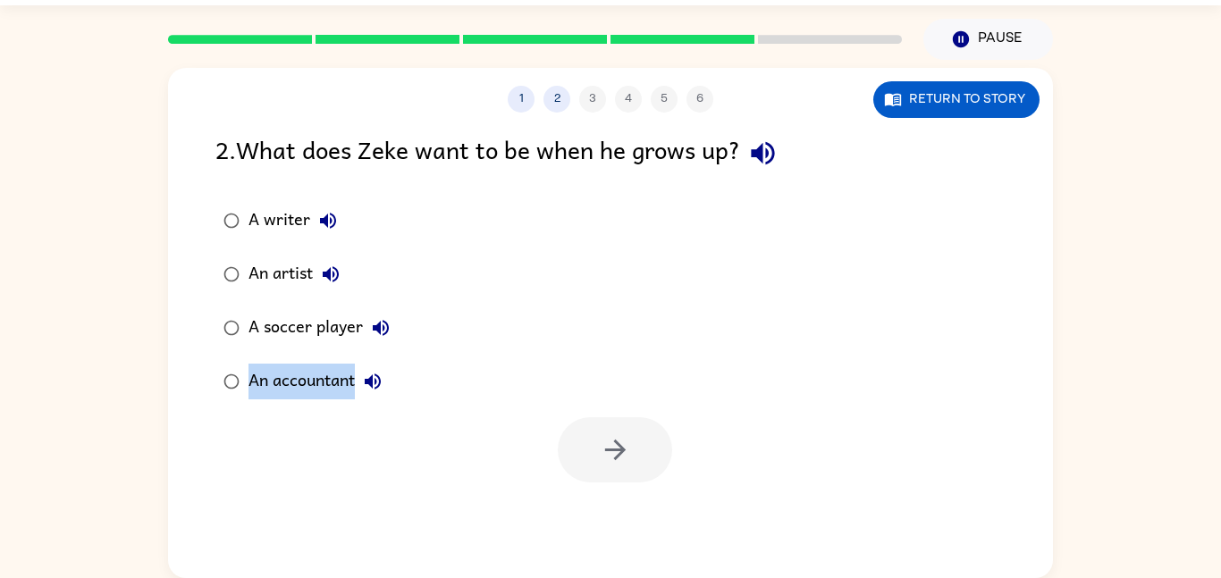
click at [626, 496] on div "1 2 3 4 5 6 Return to story 2 . What does Zeke want to be when he grows up? A w…" at bounding box center [610, 323] width 885 height 510
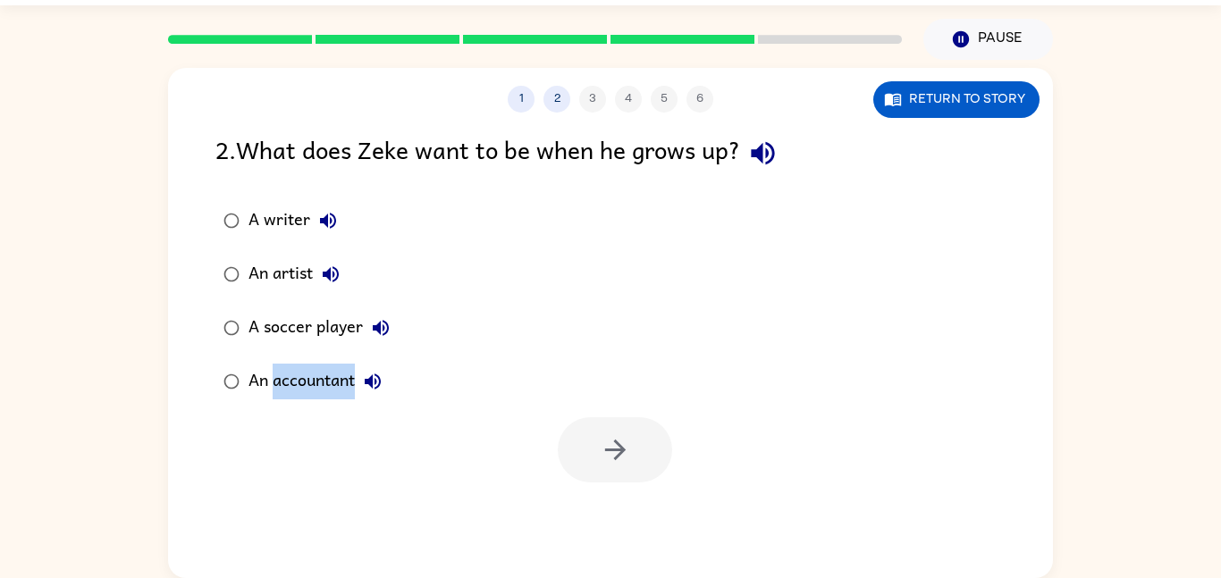
click at [626, 496] on div "1 2 3 4 5 6 Return to story 2 . What does Zeke want to be when he grows up? A w…" at bounding box center [610, 323] width 885 height 510
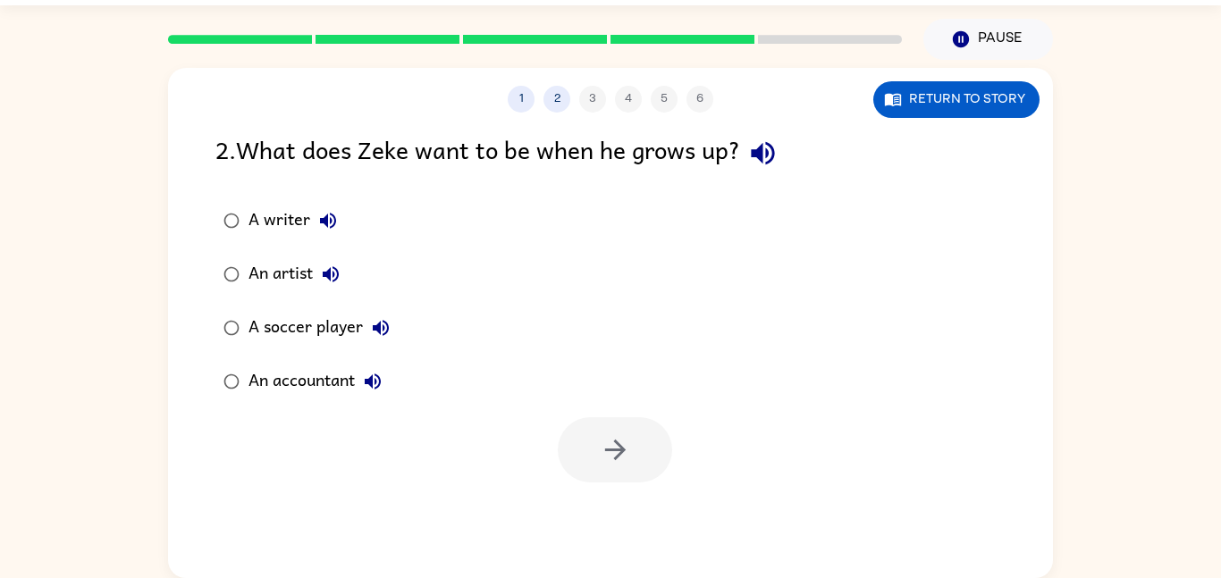
click at [626, 496] on div "1 2 3 4 5 6 Return to story 2 . What does Zeke want to be when he grows up? A w…" at bounding box center [610, 323] width 885 height 510
click at [727, 329] on div "A writer An artist A soccer player An accountant" at bounding box center [633, 301] width 837 height 214
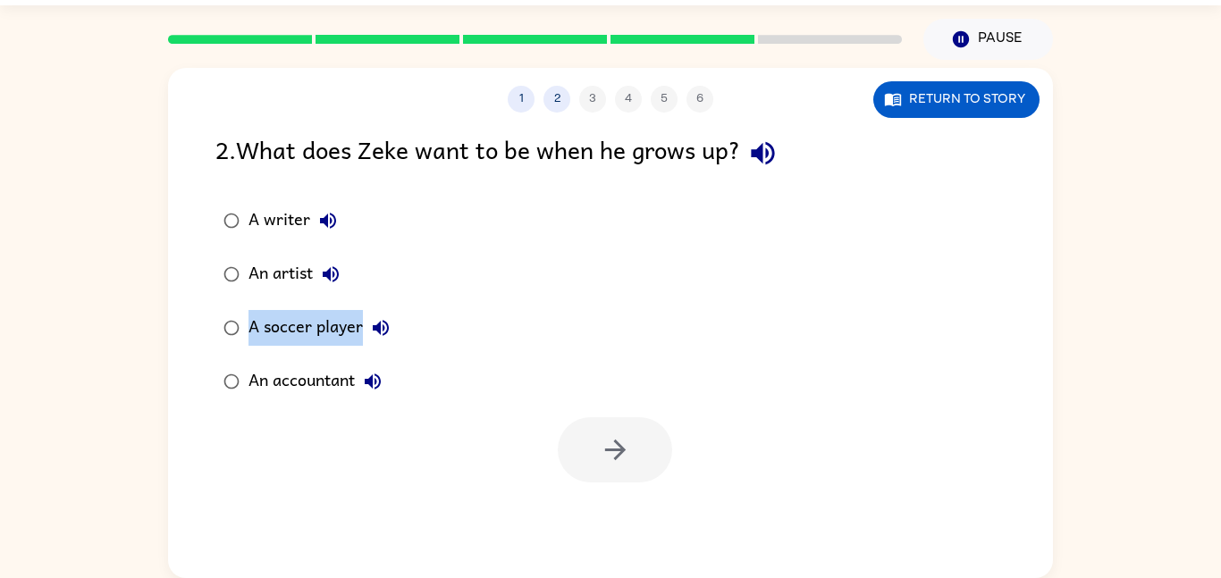
click at [727, 329] on div "A writer An artist A soccer player An accountant" at bounding box center [633, 301] width 837 height 214
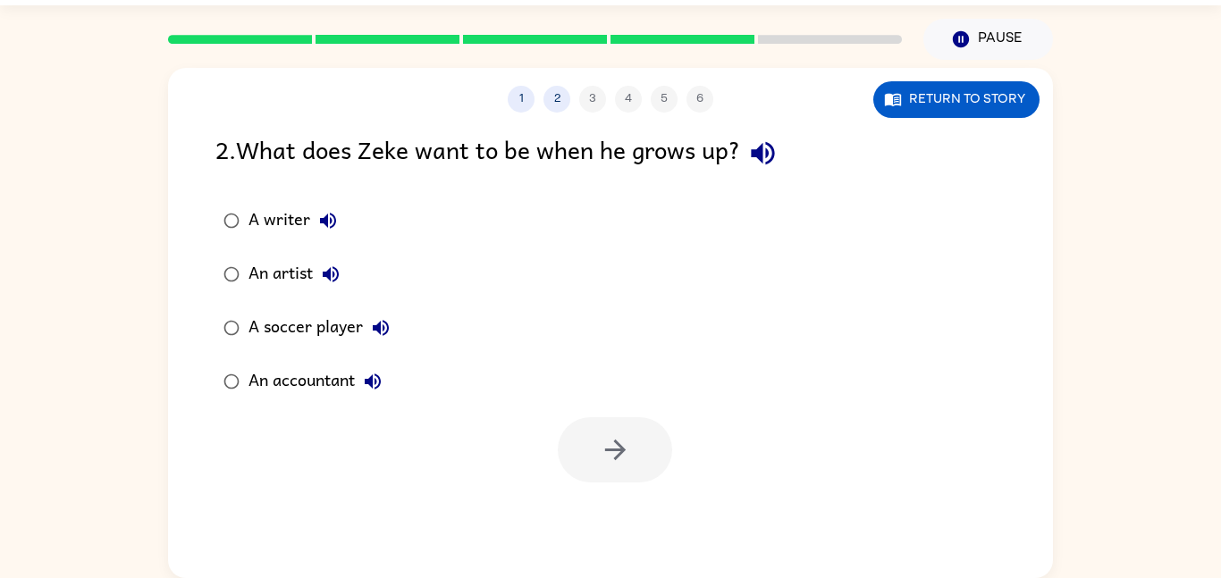
click at [727, 329] on div "A writer An artist A soccer player An accountant" at bounding box center [633, 301] width 837 height 214
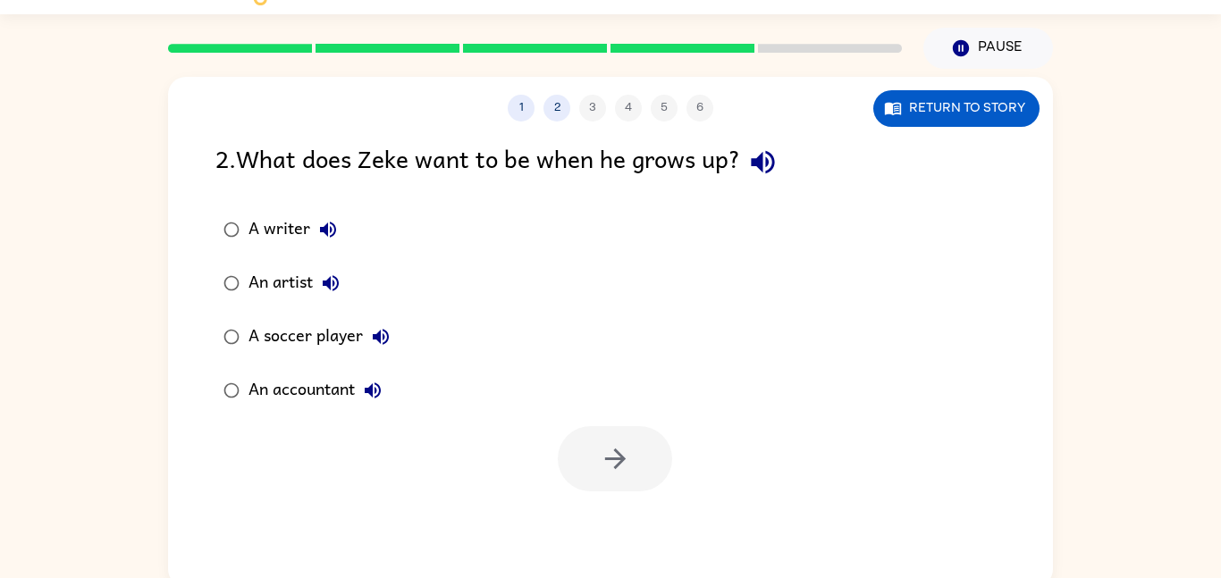
scroll to position [38, 0]
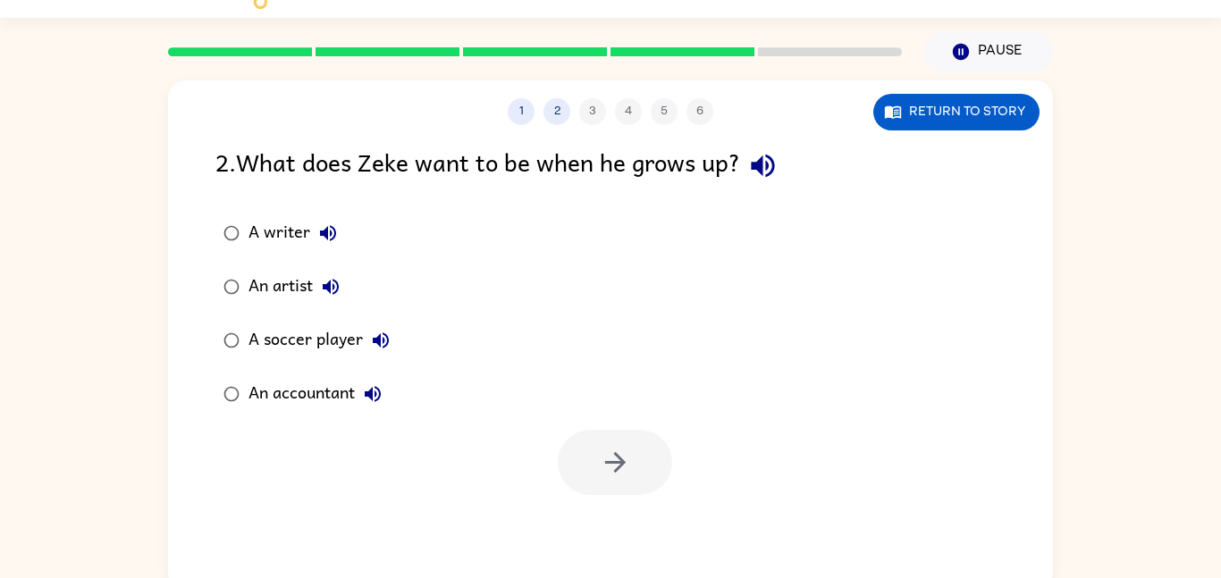
click at [605, 497] on div "1 2 3 4 5 6 Return to story 2 . What does Zeke want to be when he grows up? A w…" at bounding box center [610, 335] width 885 height 510
click at [609, 567] on div "1 2 3 4 5 6 Return to story 2 . What does Zeke want to be when he grows up? A w…" at bounding box center [610, 335] width 885 height 510
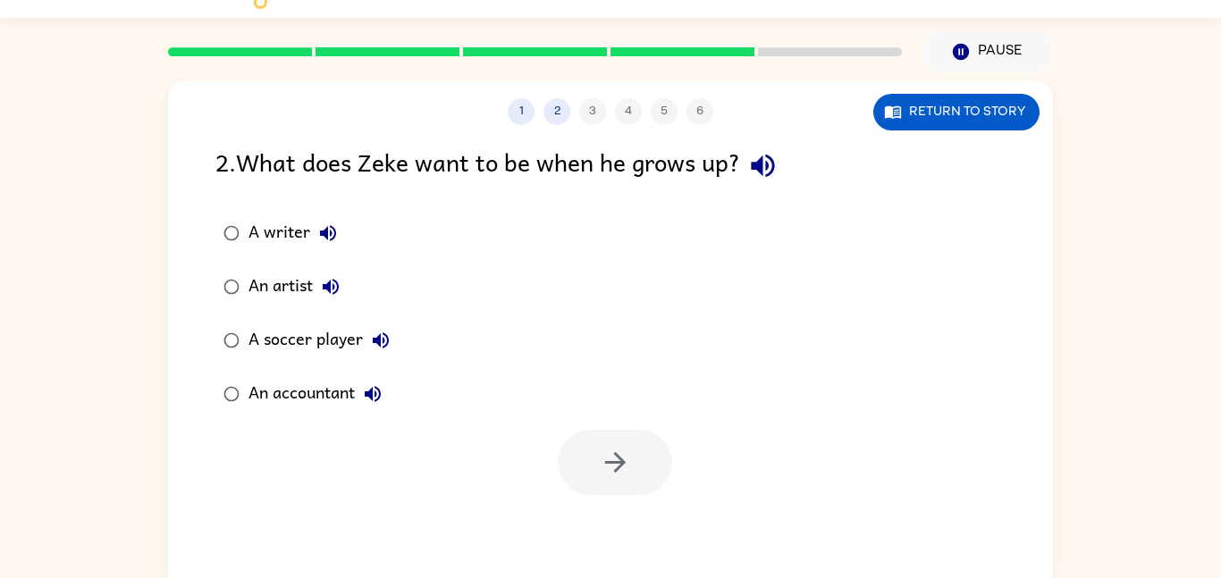
click at [609, 567] on div "1 2 3 4 5 6 Return to story 2 . What does Zeke want to be when he grows up? A w…" at bounding box center [610, 335] width 885 height 510
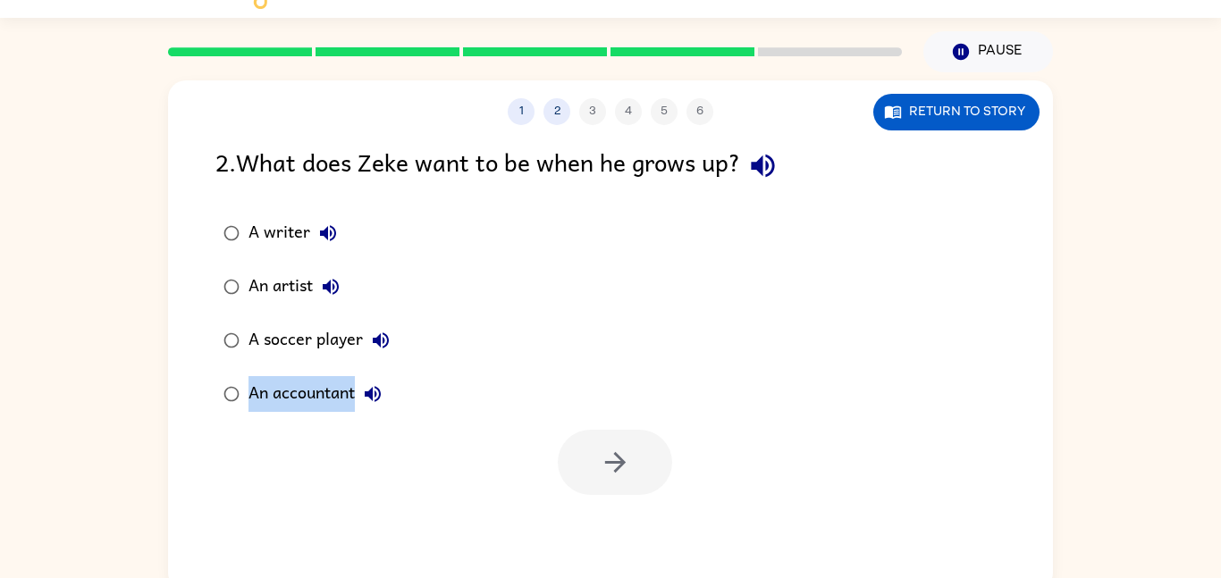
click at [609, 567] on div "1 2 3 4 5 6 Return to story 2 . What does Zeke want to be when he grows up? A w…" at bounding box center [610, 335] width 885 height 510
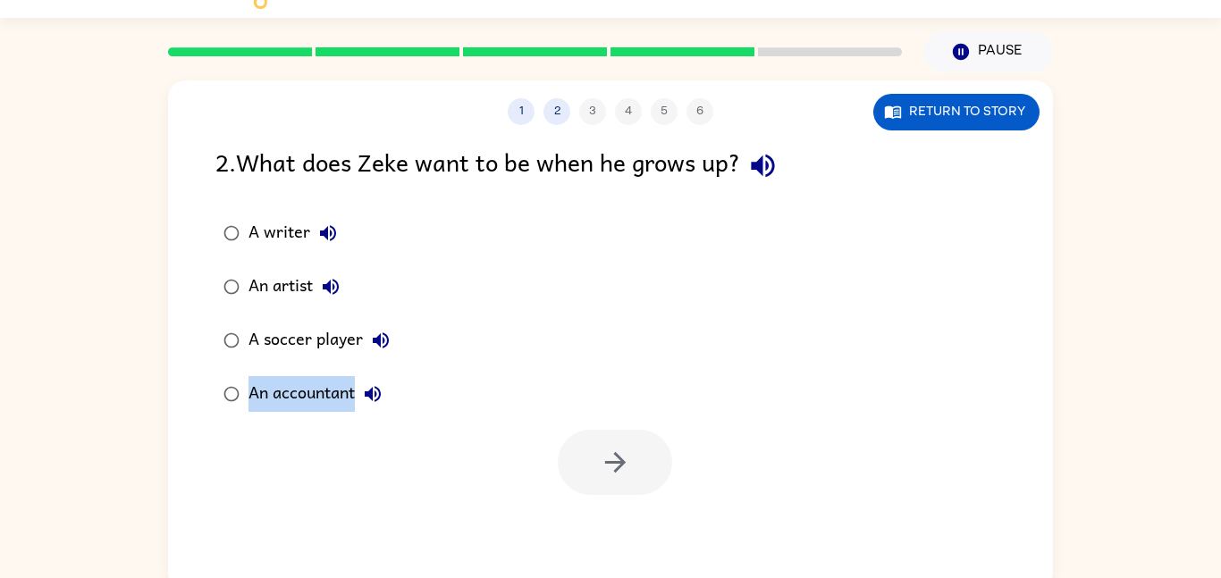
click at [609, 567] on div "1 2 3 4 5 6 Return to story 2 . What does Zeke want to be when he grows up? A w…" at bounding box center [610, 335] width 885 height 510
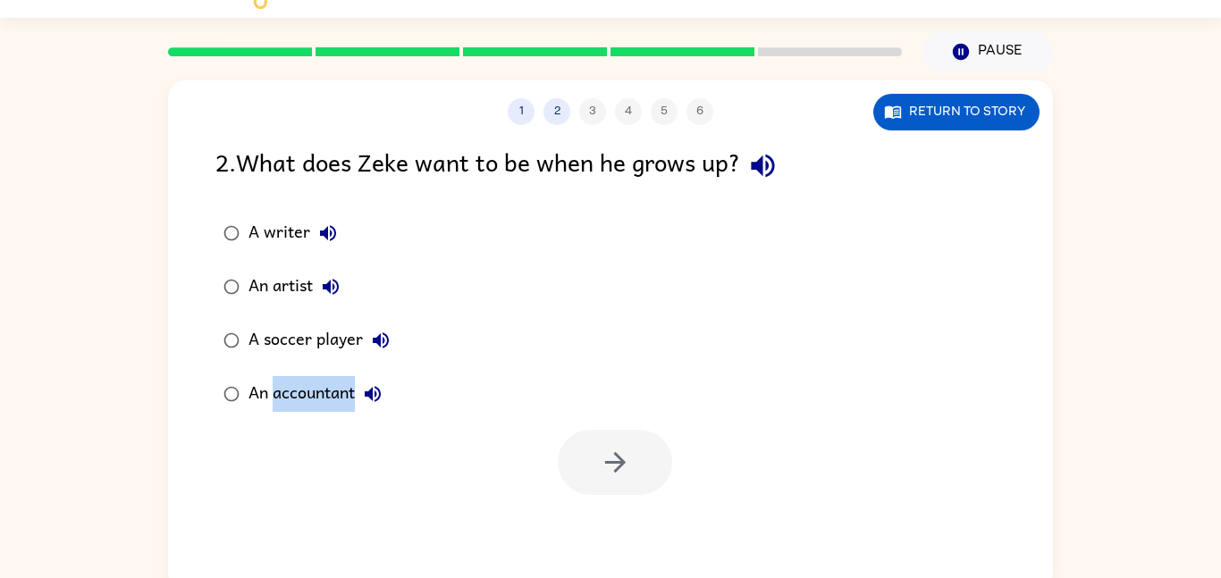
click at [609, 567] on div "1 2 3 4 5 6 Return to story 2 . What does Zeke want to be when he grows up? A w…" at bounding box center [610, 335] width 885 height 510
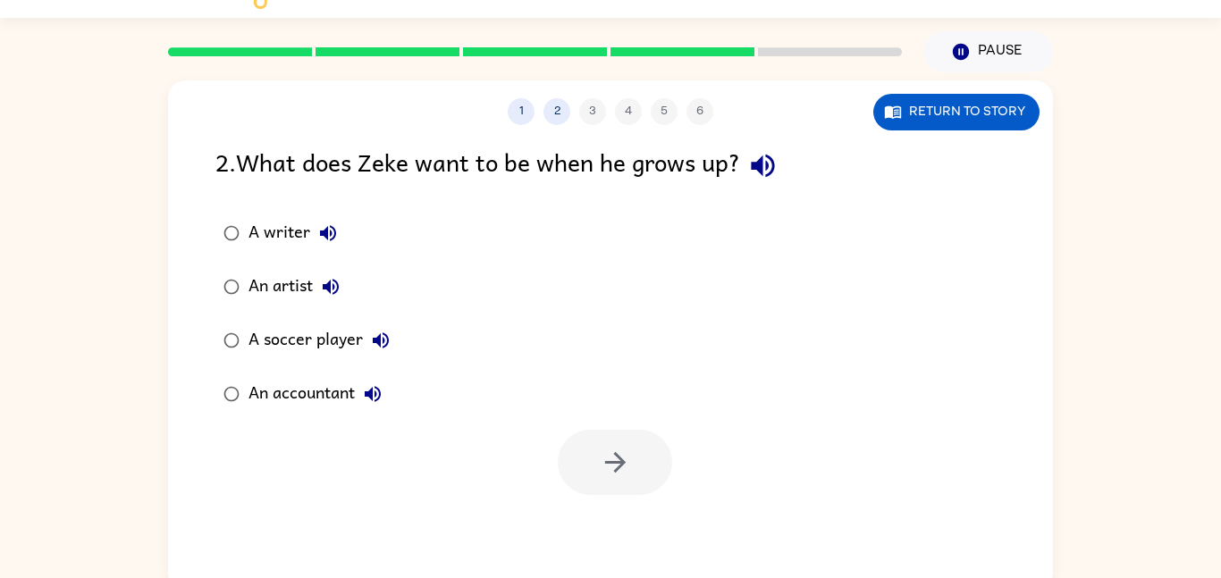
click at [609, 567] on div "1 2 3 4 5 6 Return to story 2 . What does Zeke want to be when he grows up? A w…" at bounding box center [610, 335] width 885 height 510
click at [323, 385] on div "An accountant" at bounding box center [319, 394] width 142 height 36
click at [603, 436] on button "button" at bounding box center [615, 462] width 114 height 65
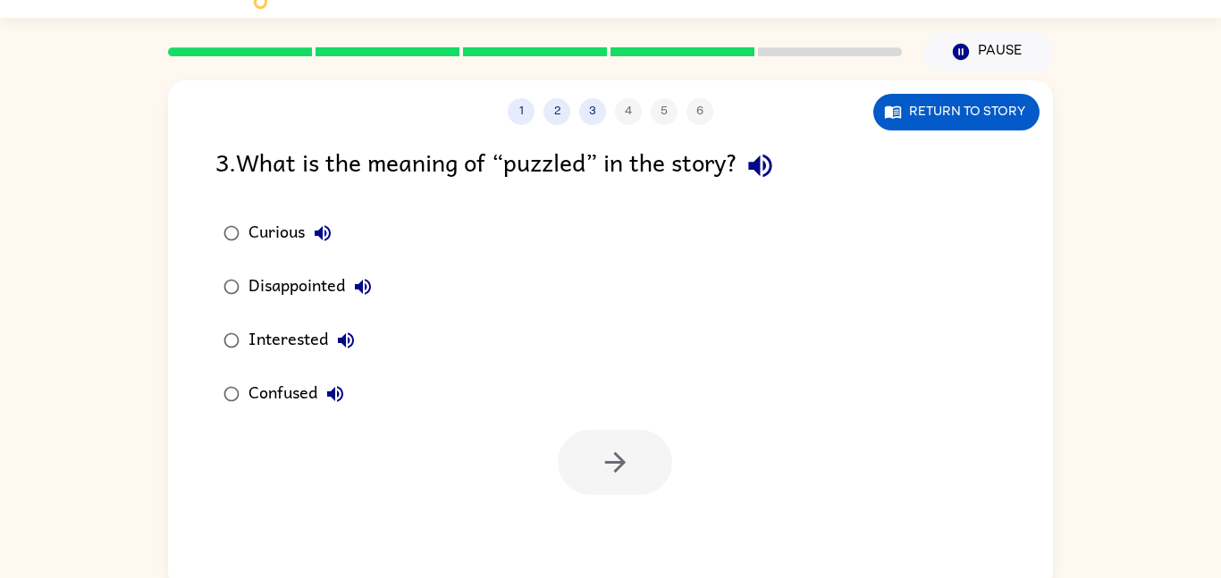
click at [603, 436] on div at bounding box center [615, 462] width 114 height 65
click at [284, 391] on div "Confused" at bounding box center [300, 394] width 105 height 36
click at [635, 461] on button "button" at bounding box center [615, 462] width 114 height 65
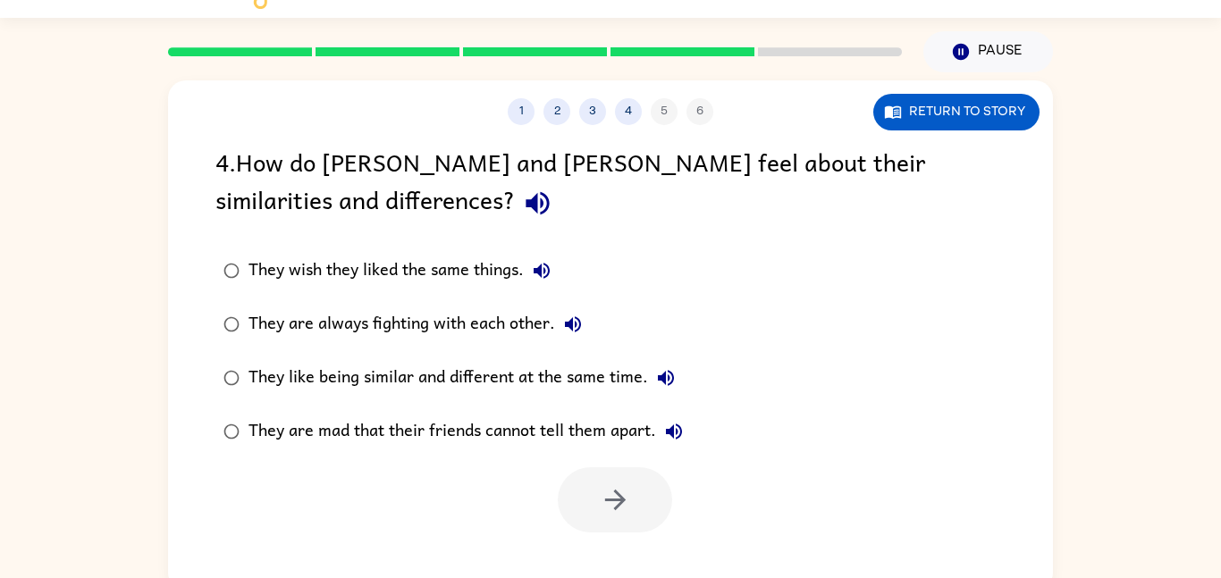
click at [635, 461] on div at bounding box center [610, 495] width 885 height 74
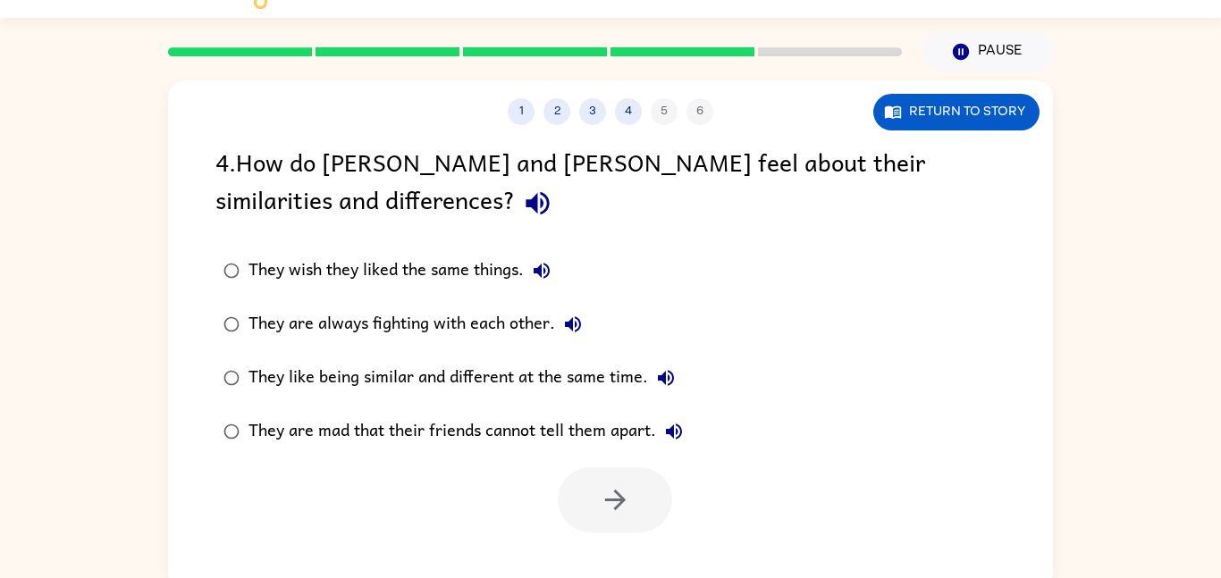
click at [635, 461] on div at bounding box center [610, 495] width 885 height 74
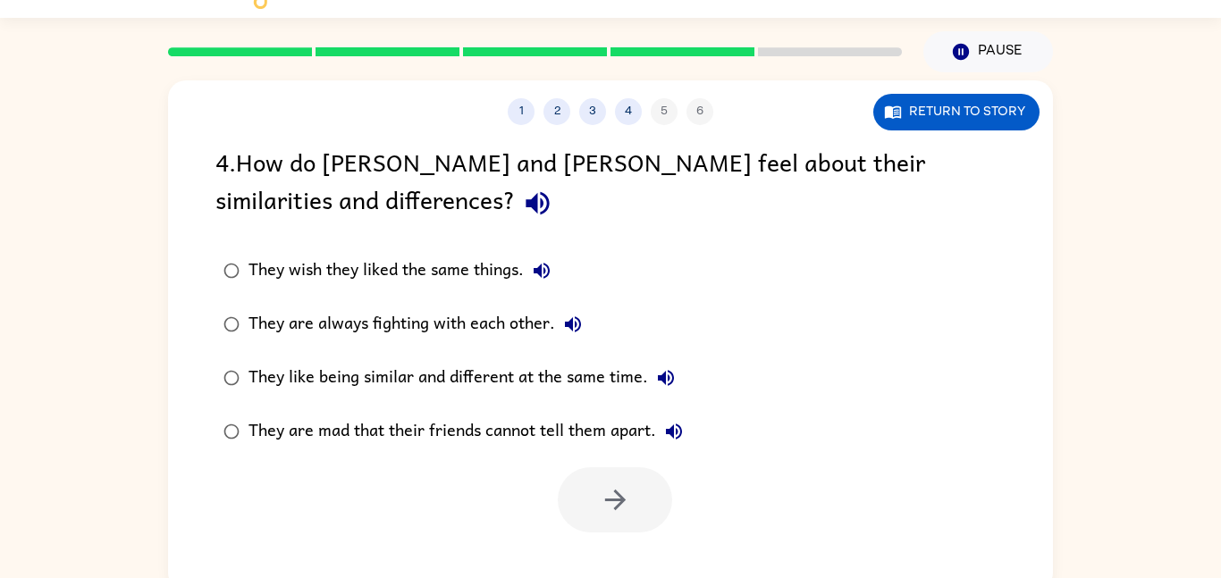
click at [635, 461] on div at bounding box center [610, 495] width 885 height 74
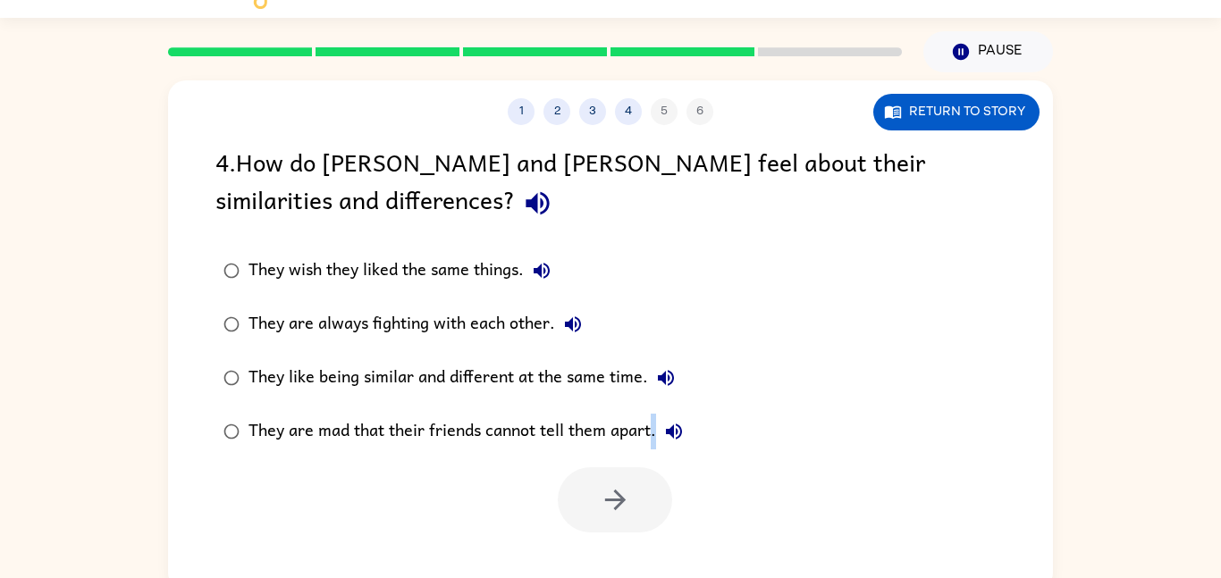
click at [635, 461] on div at bounding box center [610, 495] width 885 height 74
click at [604, 542] on div "1 2 3 4 5 6 Return to story 4 . How do [PERSON_NAME] and [PERSON_NAME] feel abo…" at bounding box center [610, 335] width 885 height 510
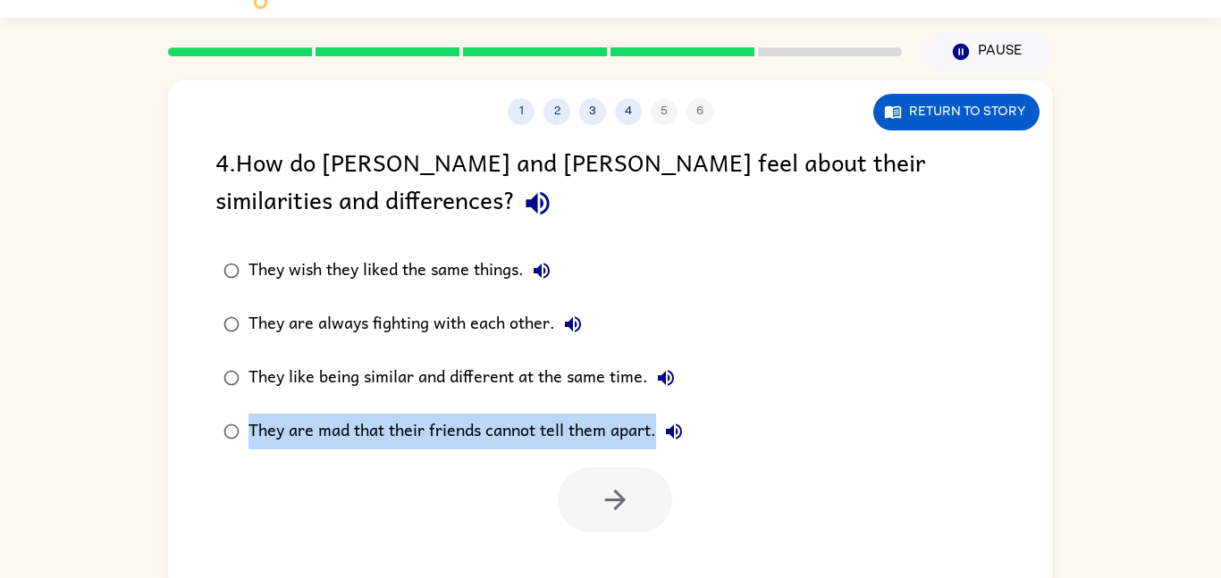
click at [604, 542] on div "1 2 3 4 5 6 Return to story 4 . How do [PERSON_NAME] and [PERSON_NAME] feel abo…" at bounding box center [610, 335] width 885 height 510
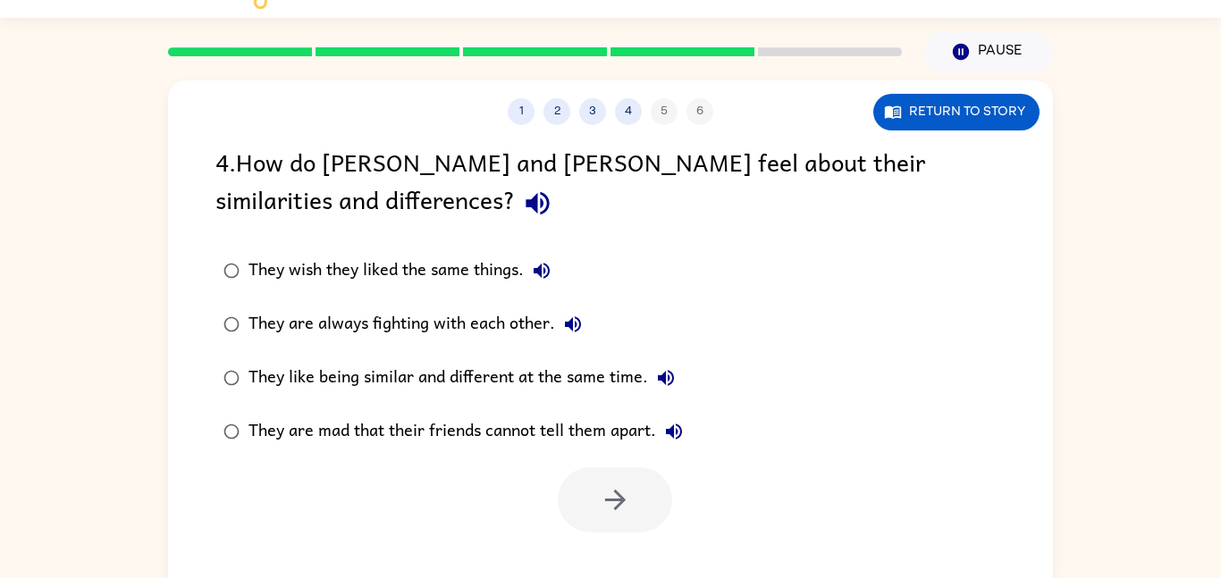
click at [604, 542] on div "1 2 3 4 5 6 Return to story 4 . How do [PERSON_NAME] and [PERSON_NAME] feel abo…" at bounding box center [610, 335] width 885 height 510
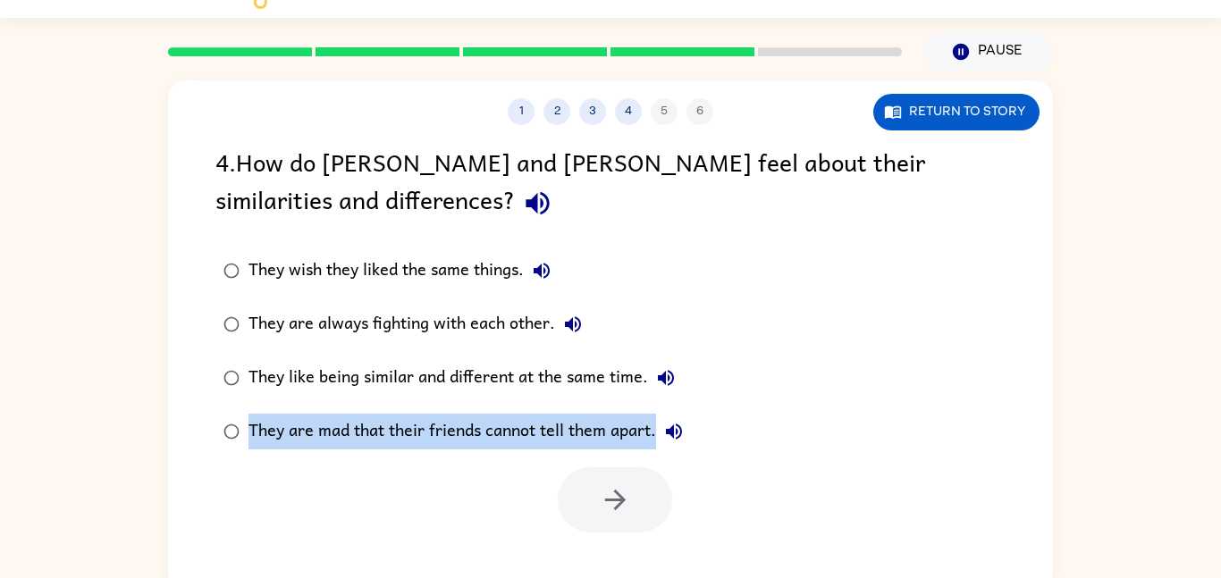
click at [604, 542] on div "1 2 3 4 5 6 Return to story 4 . How do [PERSON_NAME] and [PERSON_NAME] feel abo…" at bounding box center [610, 335] width 885 height 510
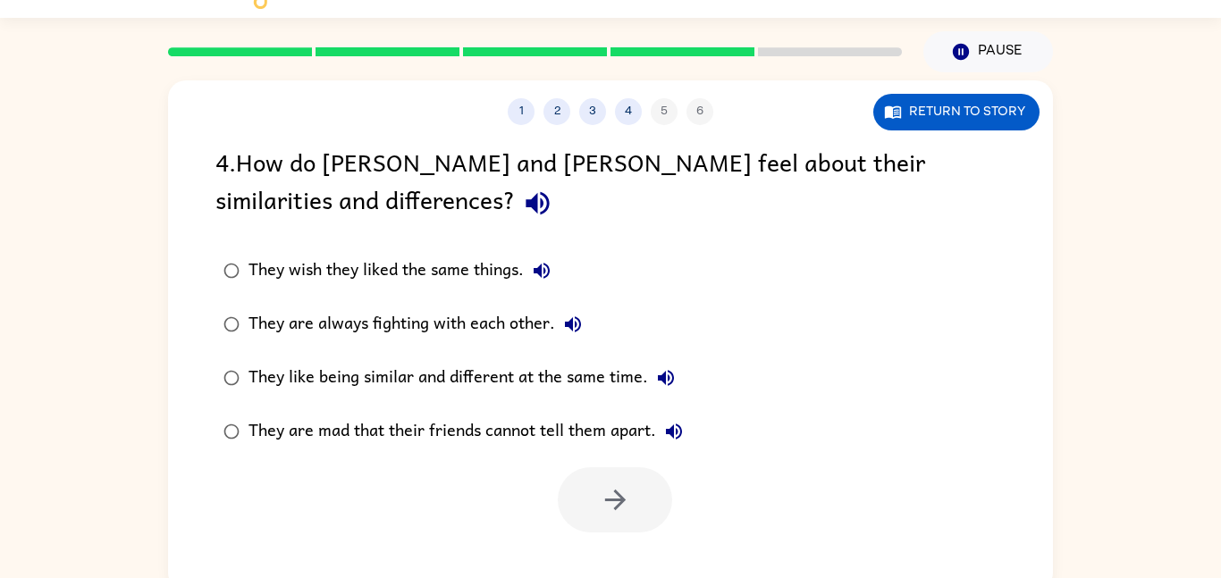
click at [604, 542] on div "1 2 3 4 5 6 Return to story 4 . How do [PERSON_NAME] and [PERSON_NAME] feel abo…" at bounding box center [610, 335] width 885 height 510
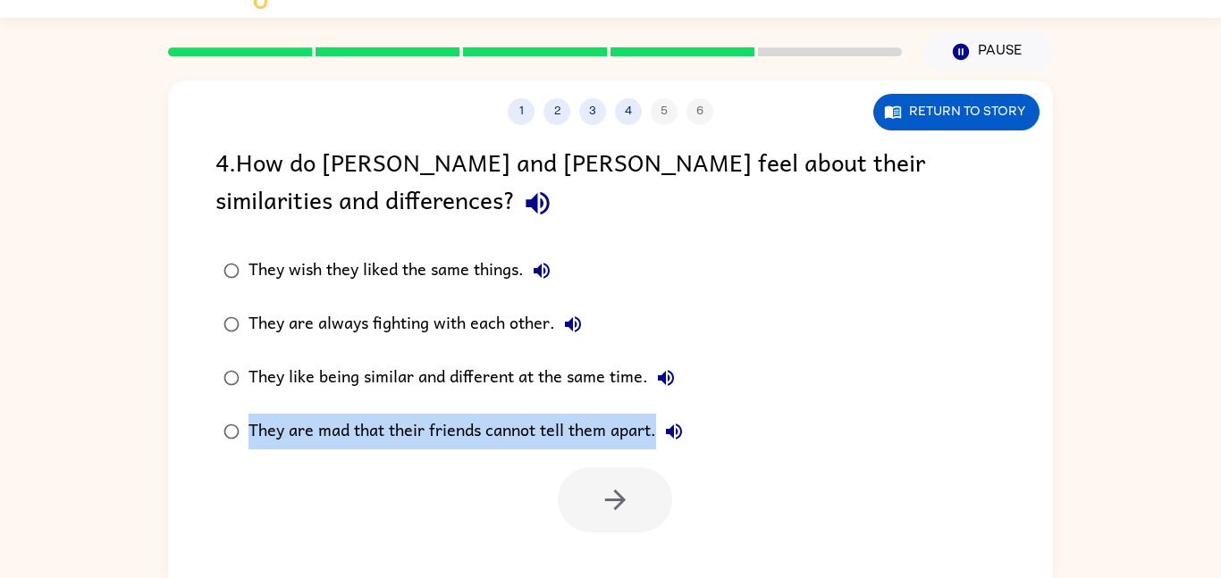
click at [604, 542] on div "1 2 3 4 5 6 Return to story 4 . How do [PERSON_NAME] and [PERSON_NAME] feel abo…" at bounding box center [610, 335] width 885 height 510
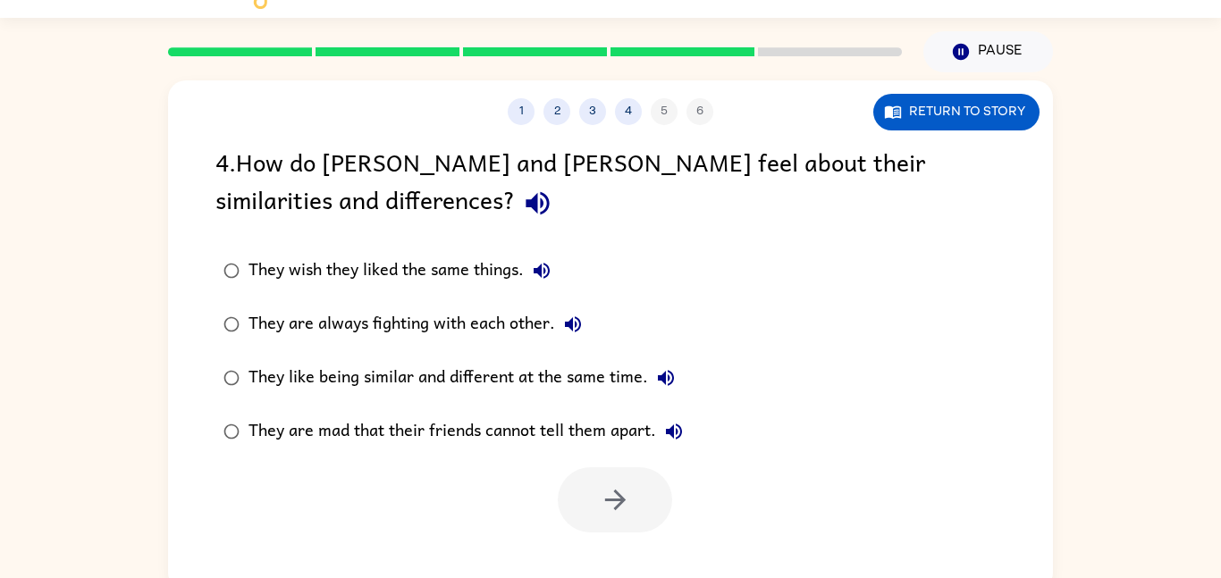
click at [604, 542] on div "1 2 3 4 5 6 Return to story 4 . How do [PERSON_NAME] and [PERSON_NAME] feel abo…" at bounding box center [610, 335] width 885 height 510
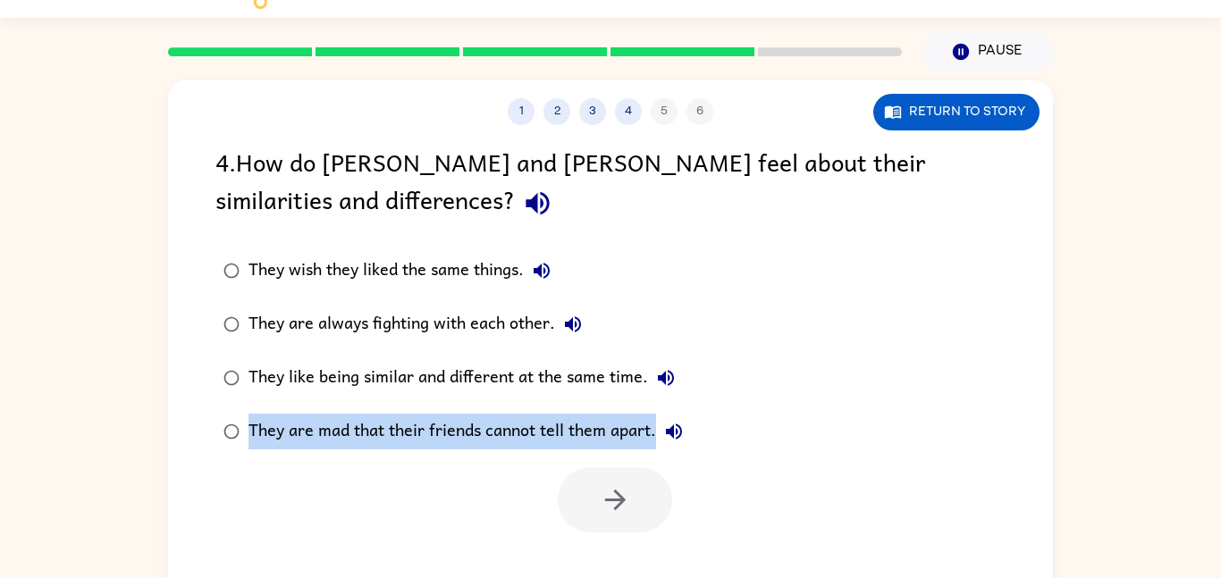
click at [604, 542] on div "1 2 3 4 5 6 Return to story 4 . How do [PERSON_NAME] and [PERSON_NAME] feel abo…" at bounding box center [610, 335] width 885 height 510
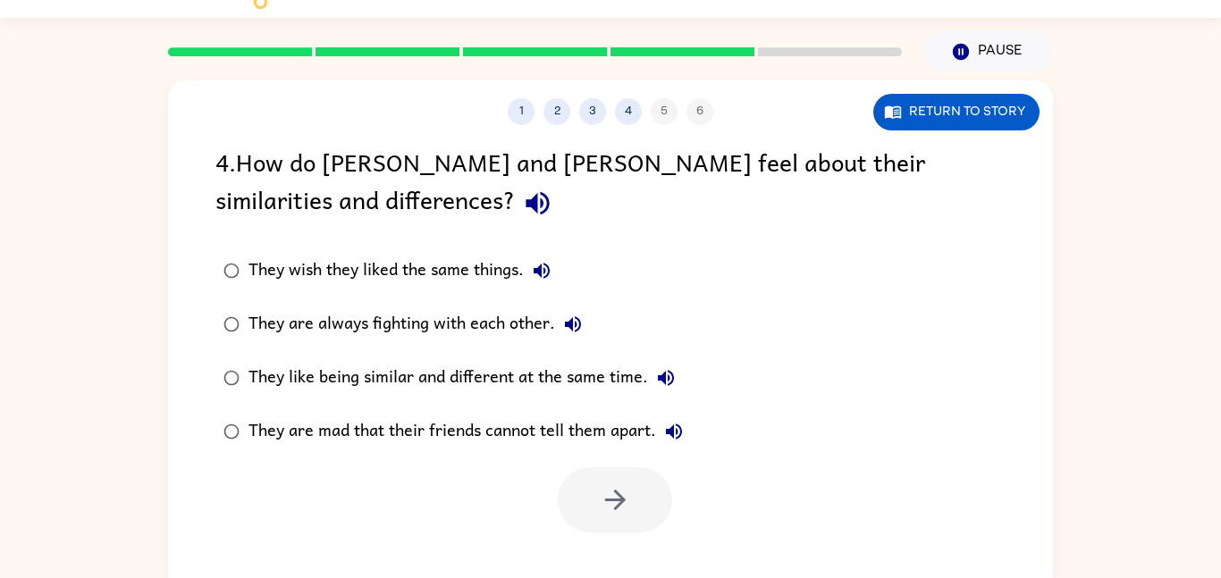
click at [604, 542] on div "1 2 3 4 5 6 Return to story 4 . How do [PERSON_NAME] and [PERSON_NAME] feel abo…" at bounding box center [610, 335] width 885 height 510
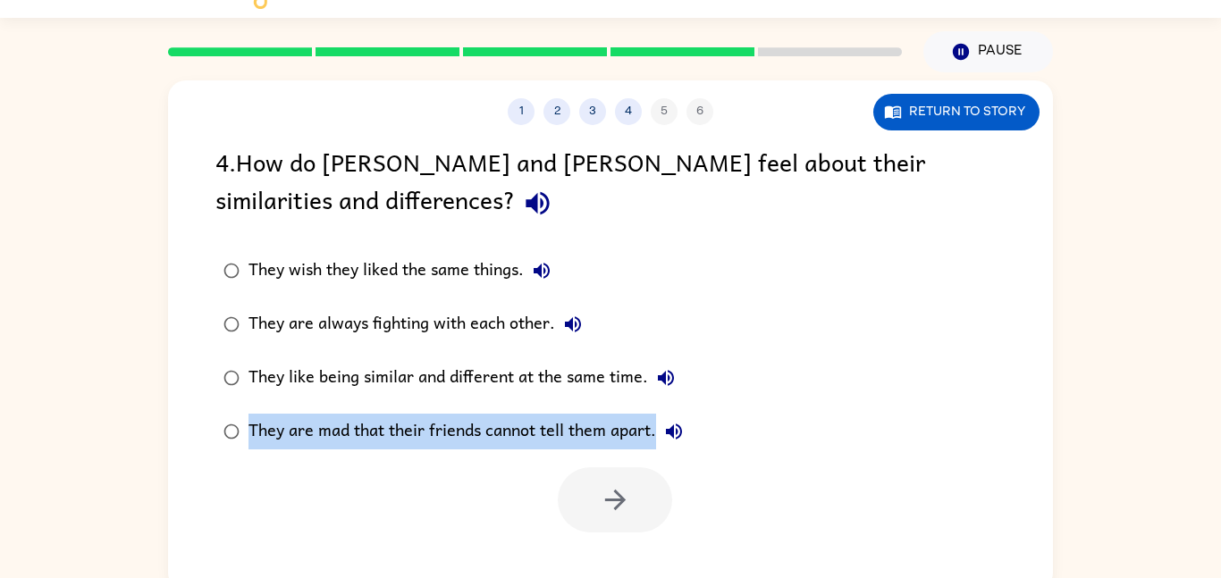
click at [604, 542] on div "1 2 3 4 5 6 Return to story 4 . How do [PERSON_NAME] and [PERSON_NAME] feel abo…" at bounding box center [610, 335] width 885 height 510
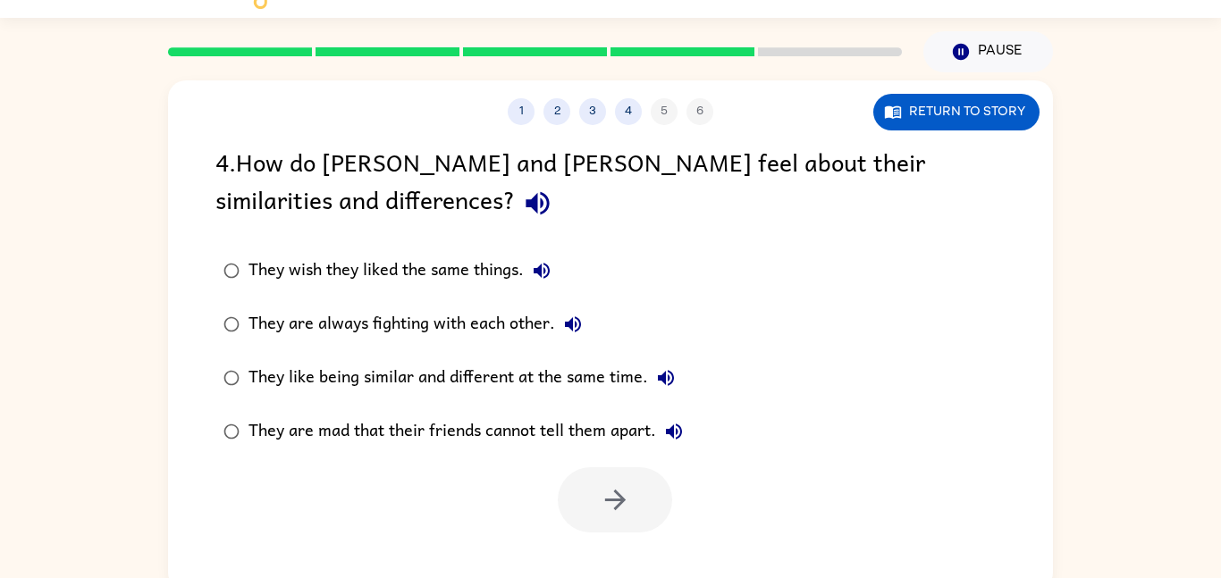
click at [604, 542] on div "1 2 3 4 5 6 Return to story 4 . How do [PERSON_NAME] and [PERSON_NAME] feel abo…" at bounding box center [610, 335] width 885 height 510
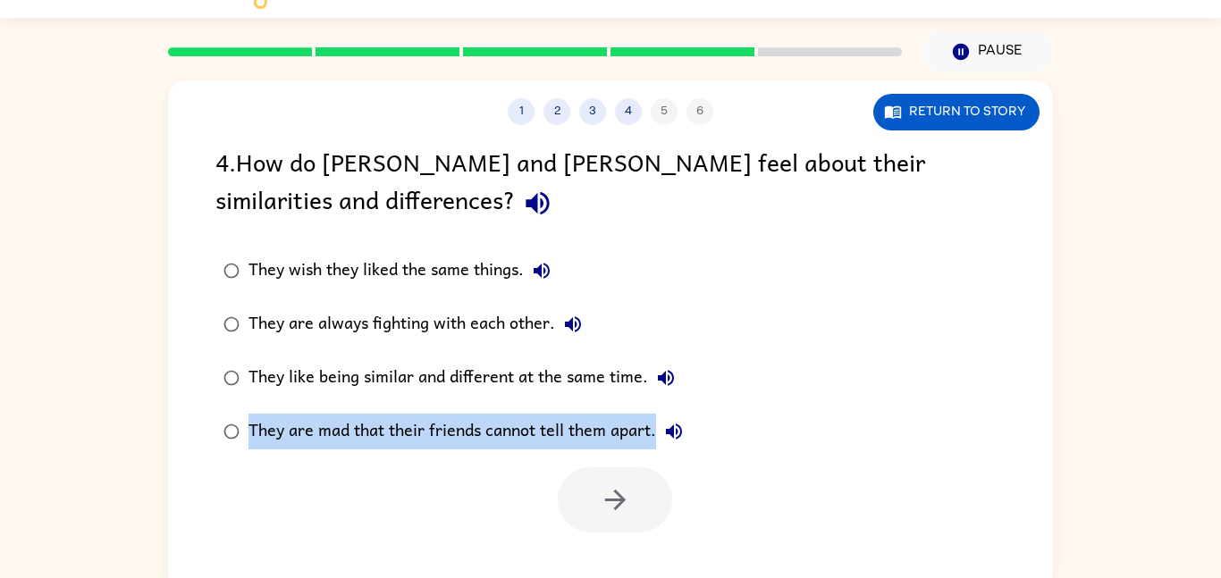
click at [604, 542] on div "1 2 3 4 5 6 Return to story 4 . How do [PERSON_NAME] and [PERSON_NAME] feel abo…" at bounding box center [610, 335] width 885 height 510
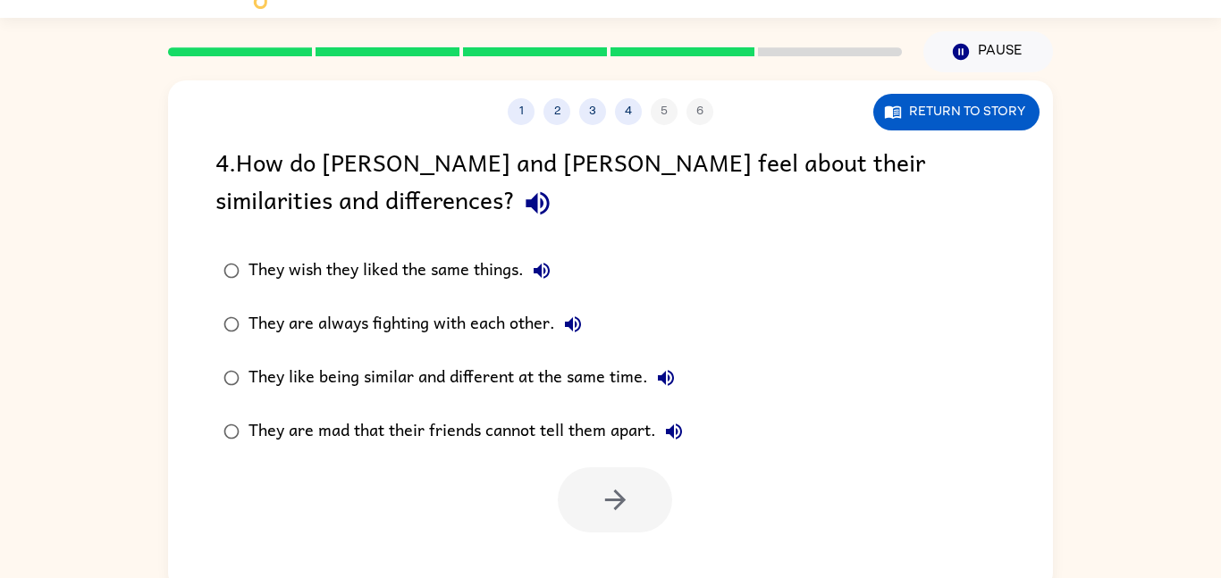
click at [604, 542] on div "1 2 3 4 5 6 Return to story 4 . How do [PERSON_NAME] and [PERSON_NAME] feel abo…" at bounding box center [610, 335] width 885 height 510
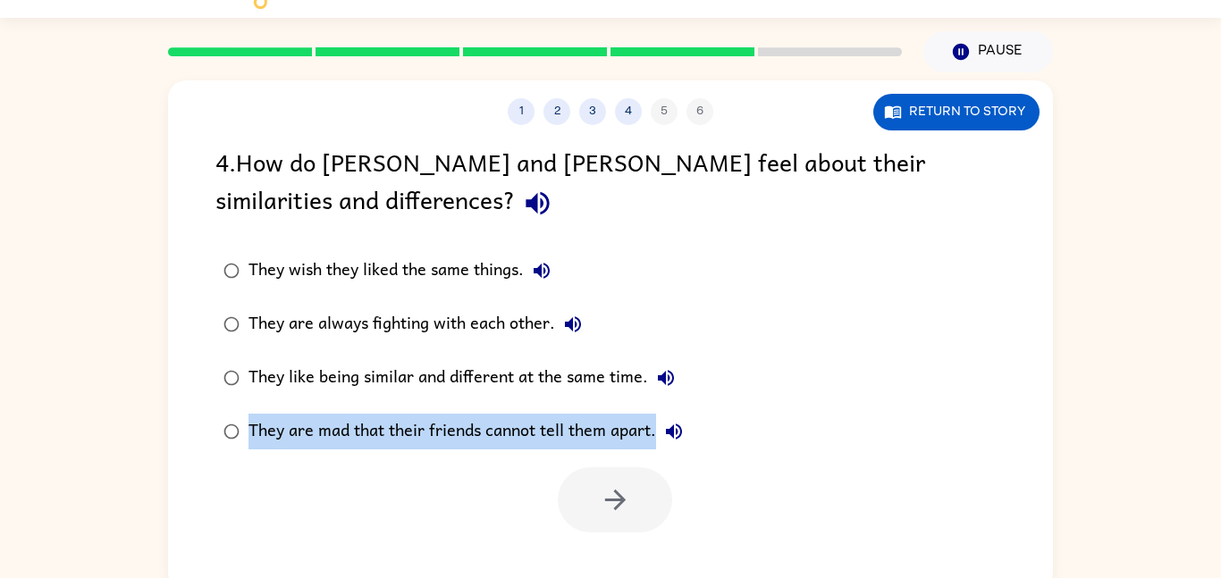
click at [604, 542] on div "1 2 3 4 5 6 Return to story 4 . How do [PERSON_NAME] and [PERSON_NAME] feel abo…" at bounding box center [610, 335] width 885 height 510
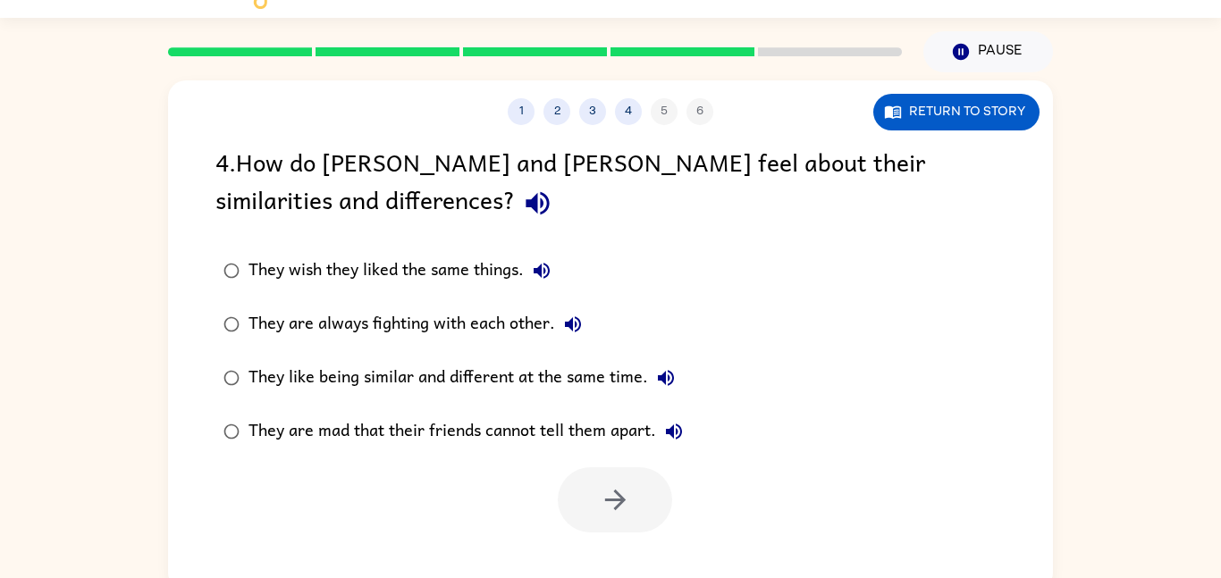
click at [604, 542] on div "1 2 3 4 5 6 Return to story 4 . How do [PERSON_NAME] and [PERSON_NAME] feel abo…" at bounding box center [610, 335] width 885 height 510
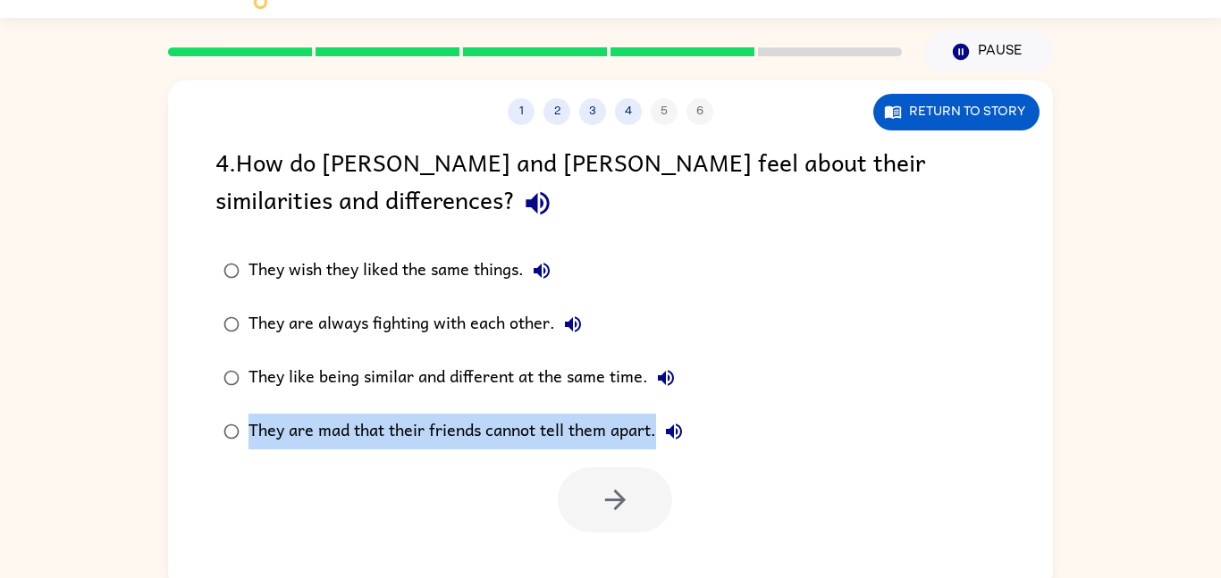
click at [604, 542] on div "1 2 3 4 5 6 Return to story 4 . How do [PERSON_NAME] and [PERSON_NAME] feel abo…" at bounding box center [610, 335] width 885 height 510
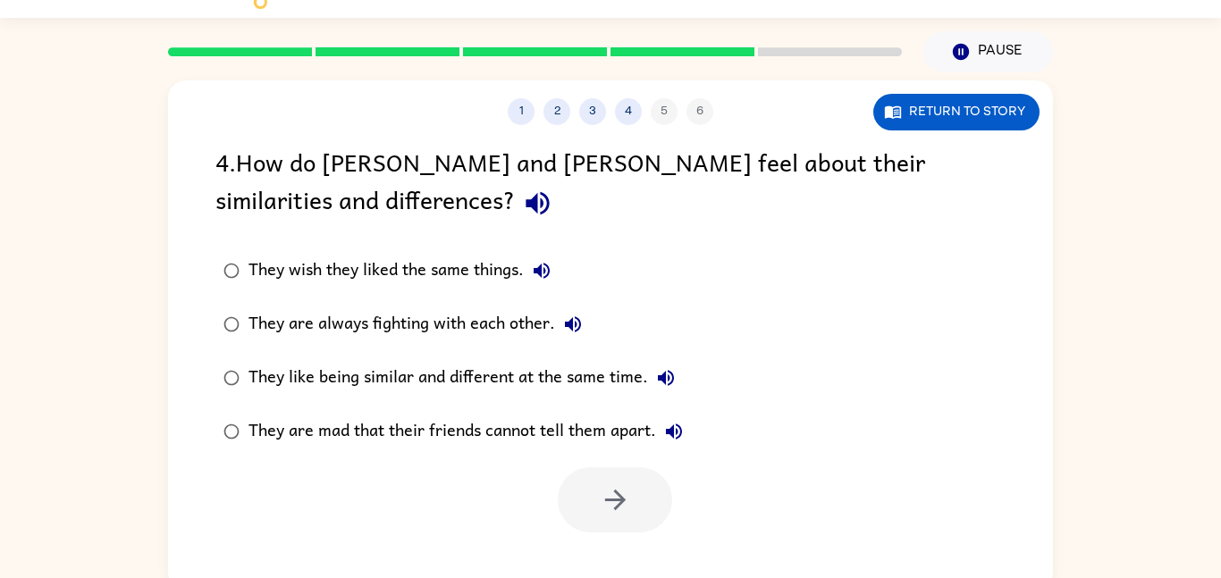
click at [604, 542] on div "1 2 3 4 5 6 Return to story 4 . How do [PERSON_NAME] and [PERSON_NAME] feel abo…" at bounding box center [610, 335] width 885 height 510
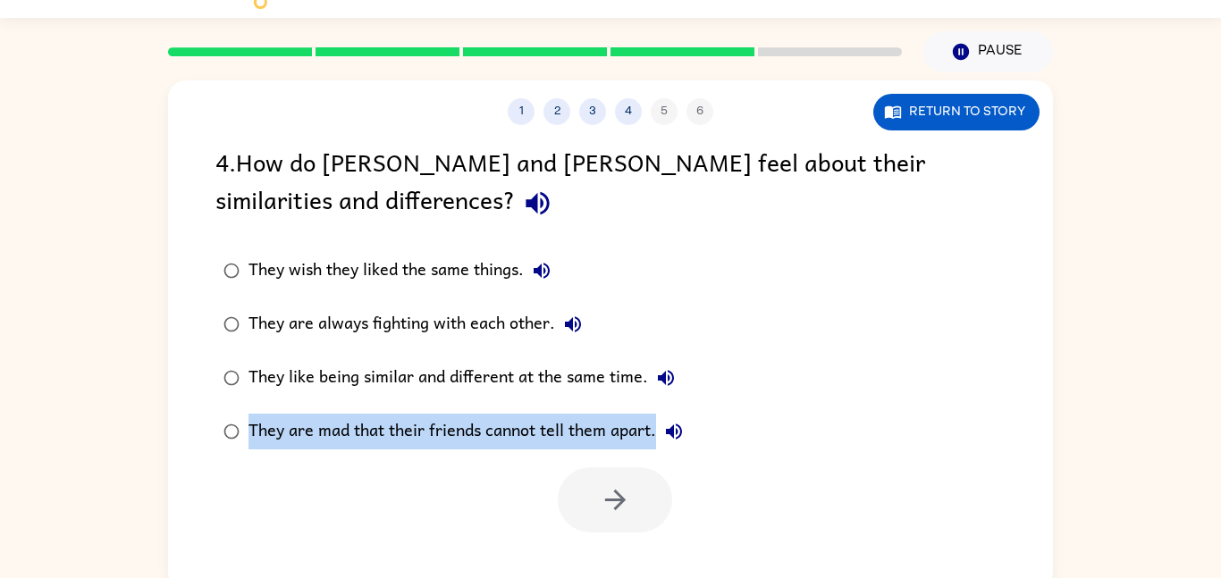
click at [604, 542] on div "1 2 3 4 5 6 Return to story 4 . How do [PERSON_NAME] and [PERSON_NAME] feel abo…" at bounding box center [610, 335] width 885 height 510
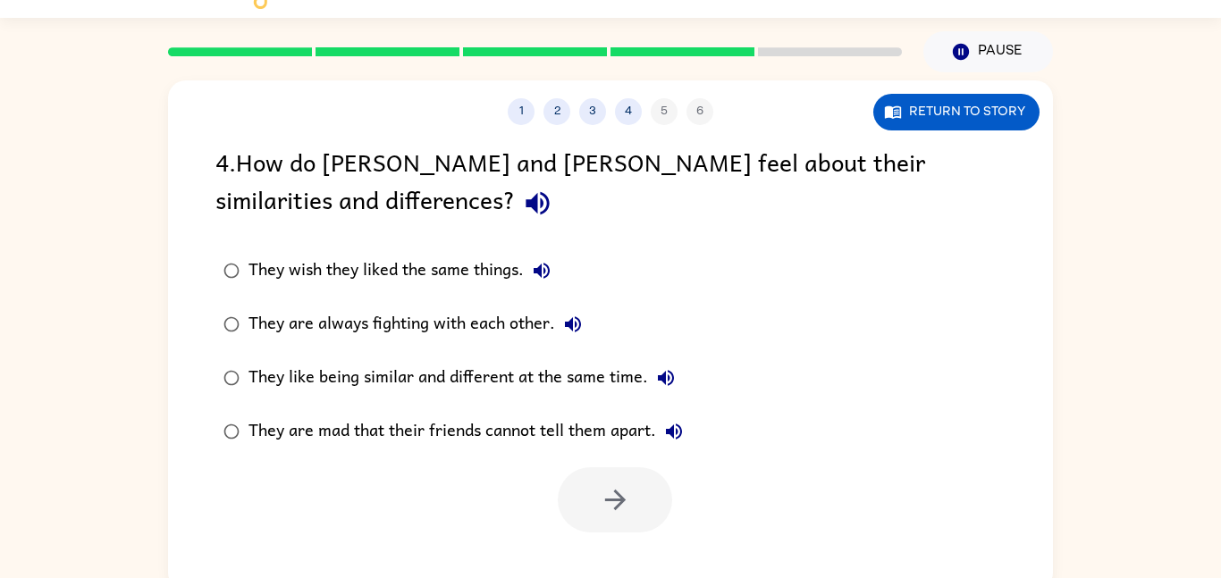
click at [604, 542] on div "1 2 3 4 5 6 Return to story 4 . How do [PERSON_NAME] and [PERSON_NAME] feel abo…" at bounding box center [610, 335] width 885 height 510
click at [603, 544] on div "1 2 3 4 5 6 Return to story 4 . How do [PERSON_NAME] and [PERSON_NAME] feel abo…" at bounding box center [610, 335] width 885 height 510
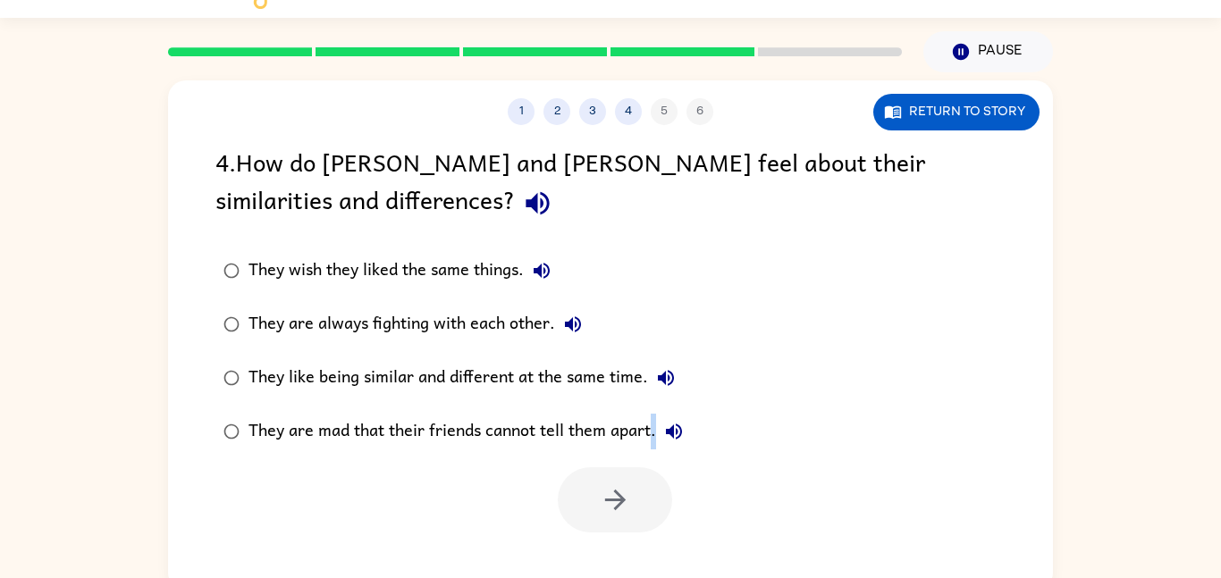
click at [603, 544] on div "1 2 3 4 5 6 Return to story 4 . How do [PERSON_NAME] and [PERSON_NAME] feel abo…" at bounding box center [610, 335] width 885 height 510
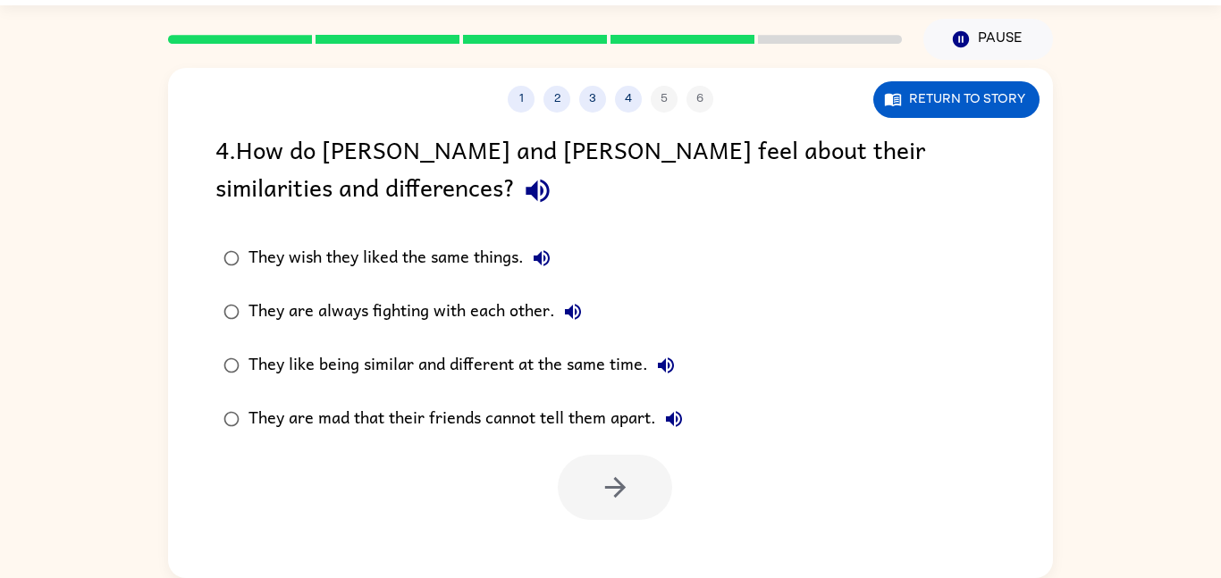
click at [1040, 146] on div "4 . How do [PERSON_NAME] and [PERSON_NAME] feel about their similarities and di…" at bounding box center [610, 325] width 885 height 390
click at [0, 416] on div "1 2 3 4 5 6 Return to story 4 . How do [PERSON_NAME] and [PERSON_NAME] feel abo…" at bounding box center [610, 319] width 1221 height 518
click at [0, 460] on div "1 2 3 4 5 6 Return to story 4 . How do [PERSON_NAME] and [PERSON_NAME] feel abo…" at bounding box center [610, 319] width 1221 height 518
click at [600, 354] on div "They like being similar and different at the same time." at bounding box center [465, 366] width 435 height 36
click at [588, 525] on div "1 2 3 4 5 6 Return to story 4 . How do [PERSON_NAME] and [PERSON_NAME] feel abo…" at bounding box center [610, 323] width 885 height 510
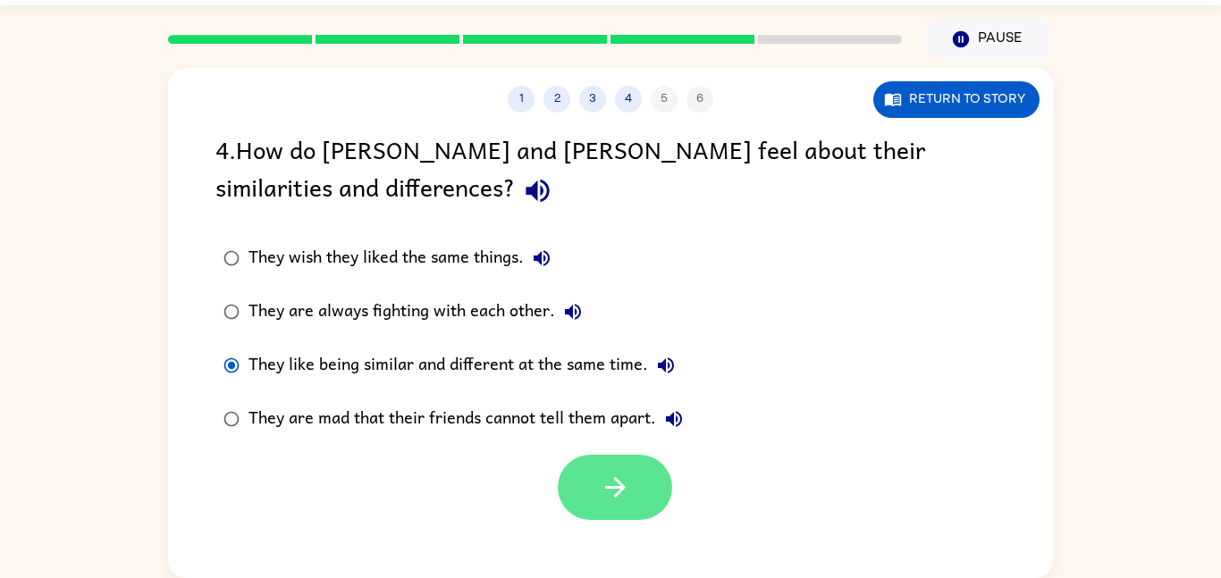
click at [602, 486] on icon "button" at bounding box center [615, 487] width 31 height 31
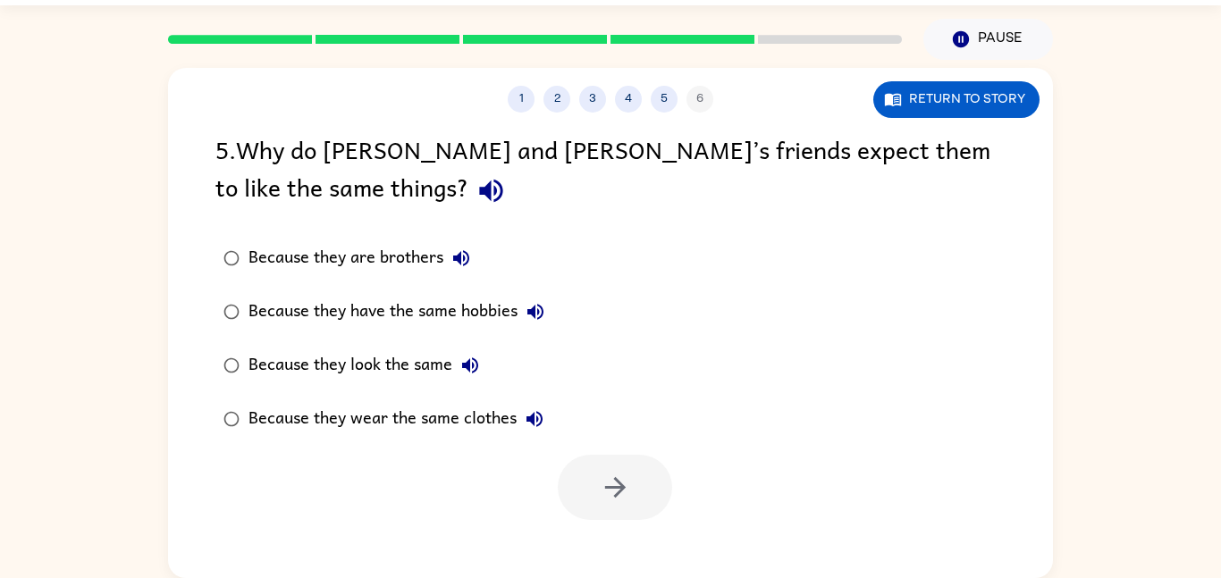
click at [378, 369] on div "Because they look the same" at bounding box center [367, 366] width 239 height 36
click at [549, 477] on div at bounding box center [610, 483] width 885 height 74
click at [572, 493] on button "button" at bounding box center [615, 487] width 114 height 65
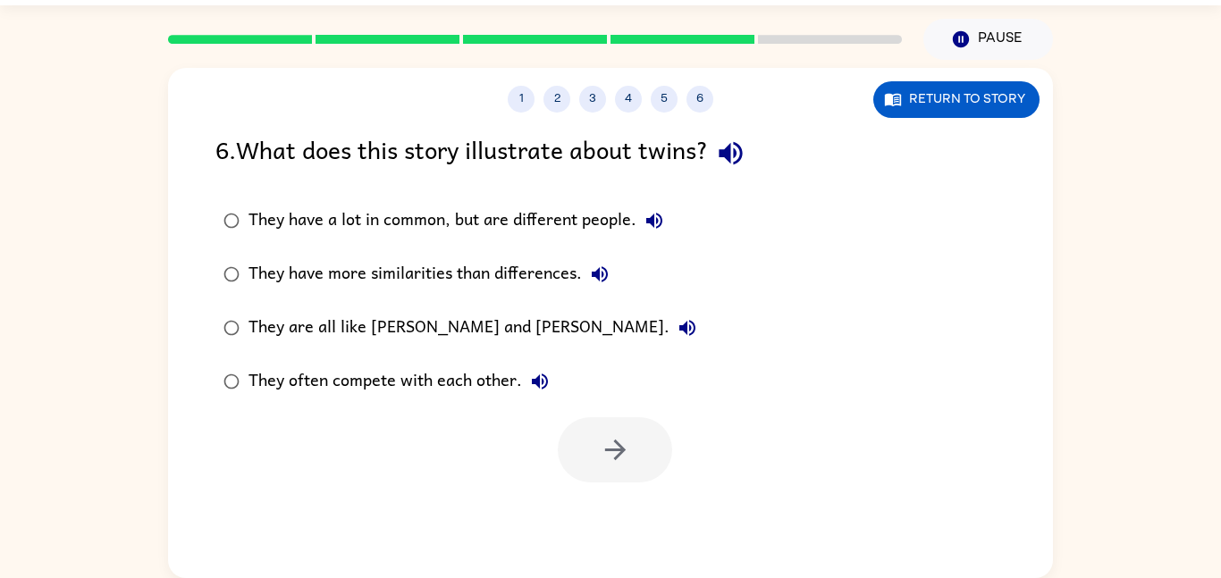
click at [572, 493] on div "1 2 3 4 5 6 Return to story 6 . What does this story illustrate about twins? Th…" at bounding box center [610, 323] width 885 height 510
click at [490, 402] on label "They often compete with each other." at bounding box center [460, 382] width 508 height 54
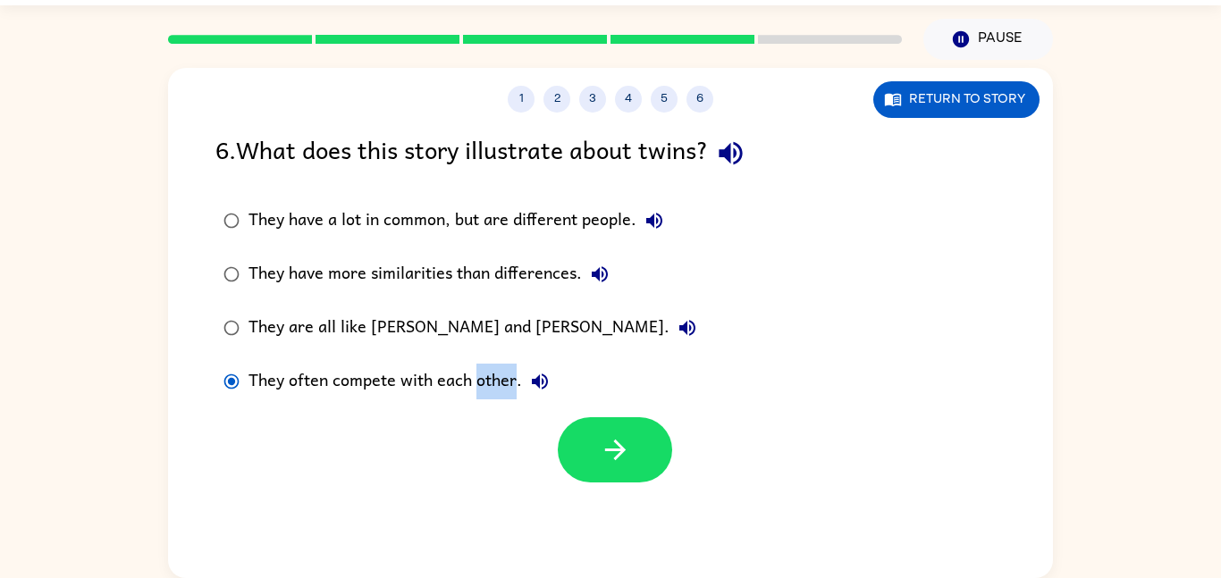
click at [490, 402] on label "They often compete with each other." at bounding box center [460, 382] width 508 height 54
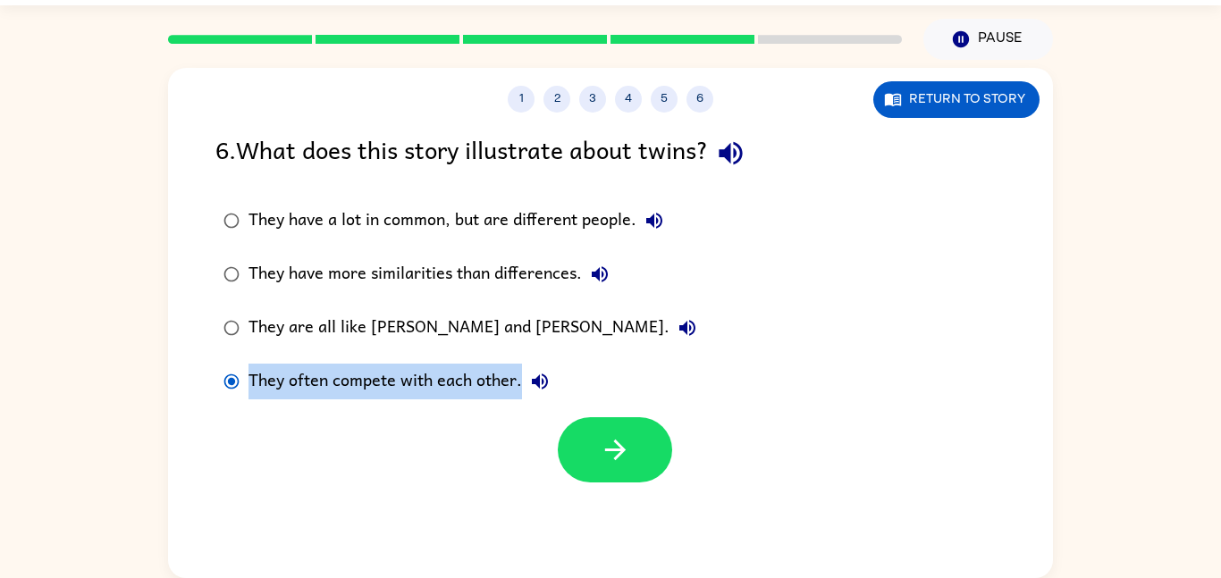
click at [490, 402] on label "They often compete with each other." at bounding box center [460, 382] width 508 height 54
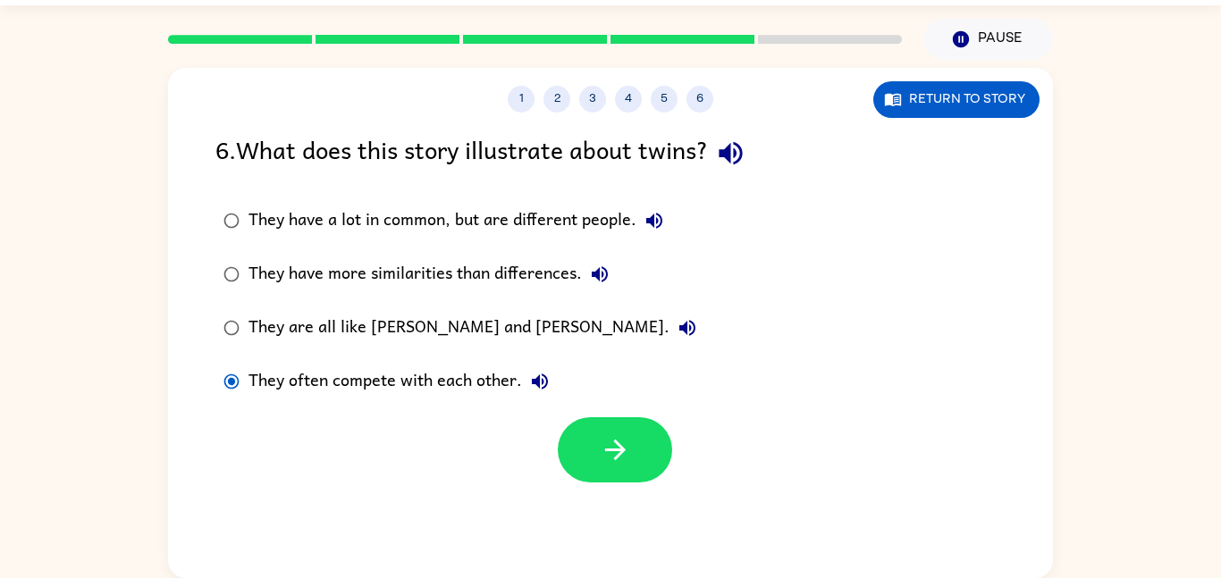
click at [490, 402] on label "They often compete with each other." at bounding box center [460, 382] width 508 height 54
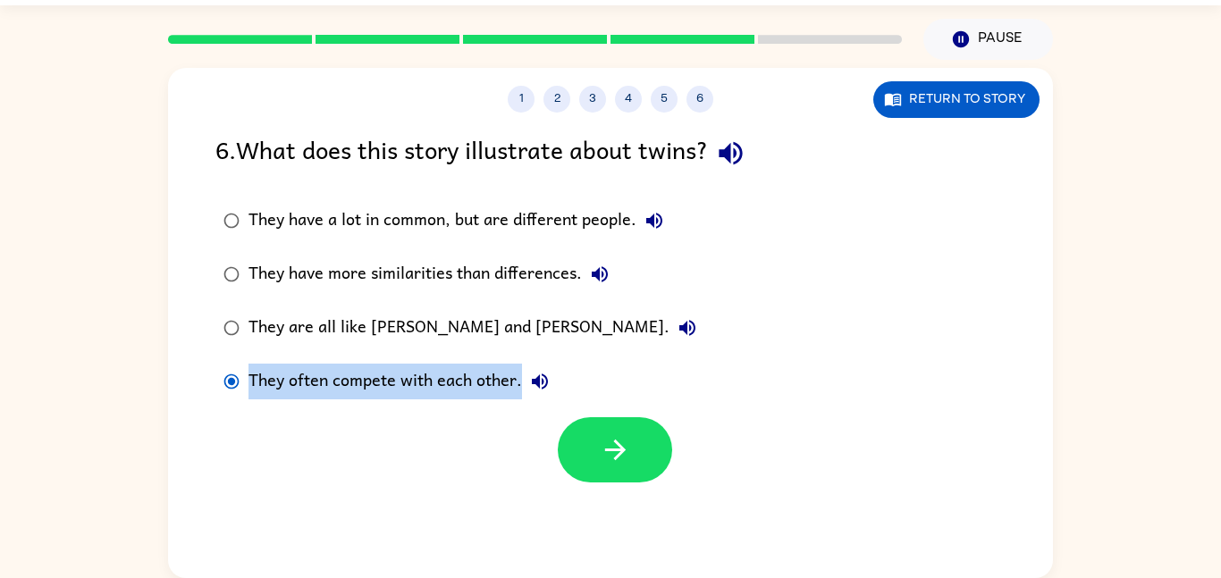
click at [490, 402] on label "They often compete with each other." at bounding box center [460, 382] width 508 height 54
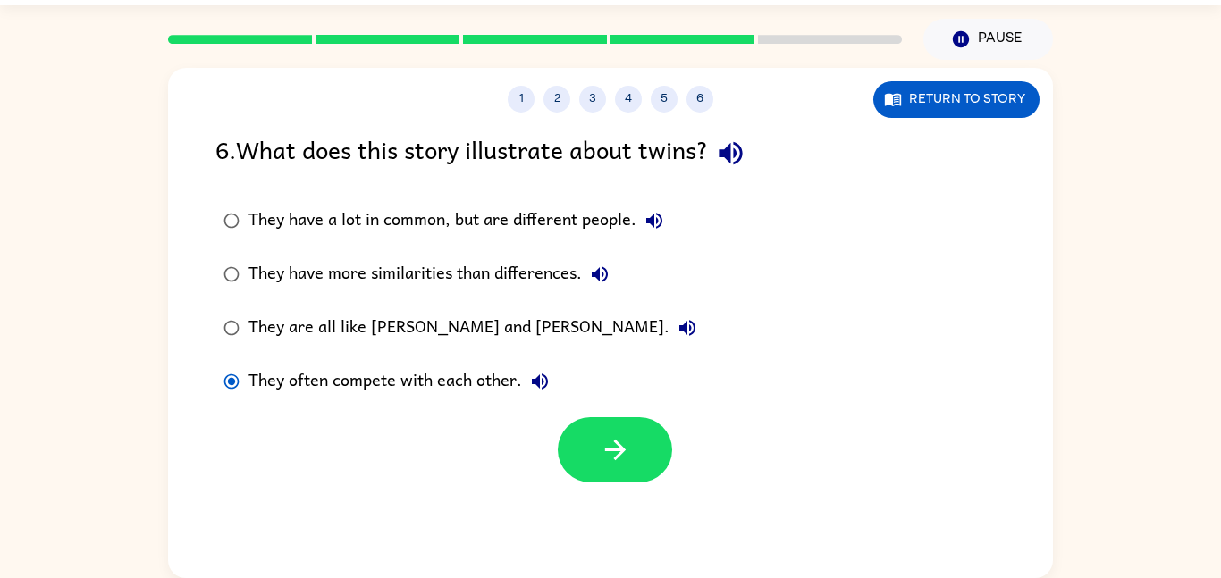
click at [490, 402] on label "They often compete with each other." at bounding box center [460, 382] width 508 height 54
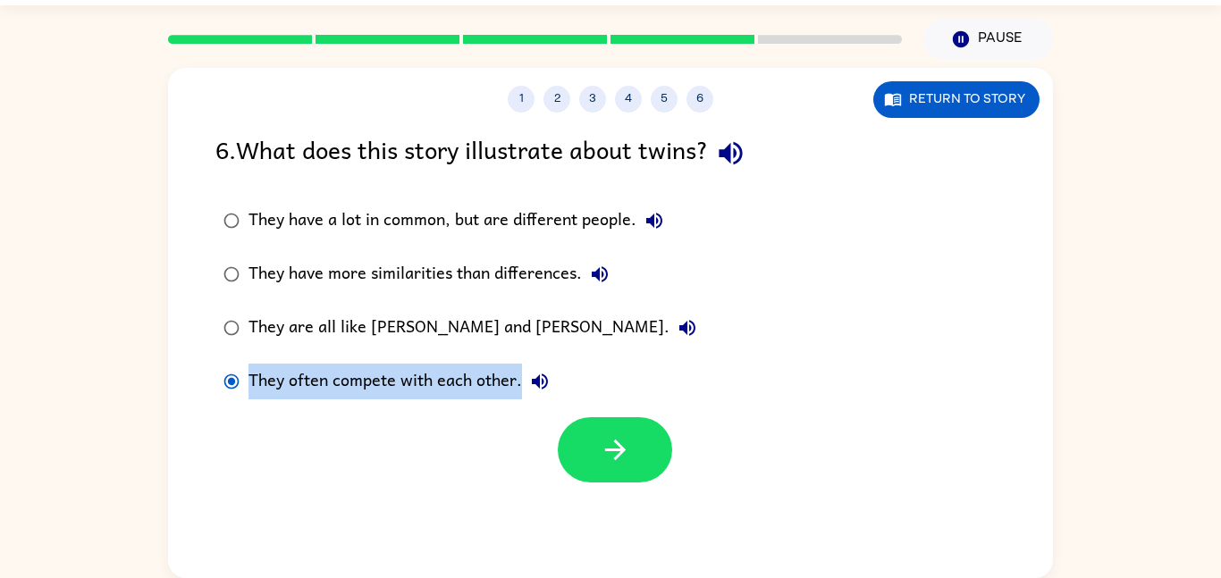
click at [490, 402] on label "They often compete with each other." at bounding box center [460, 382] width 508 height 54
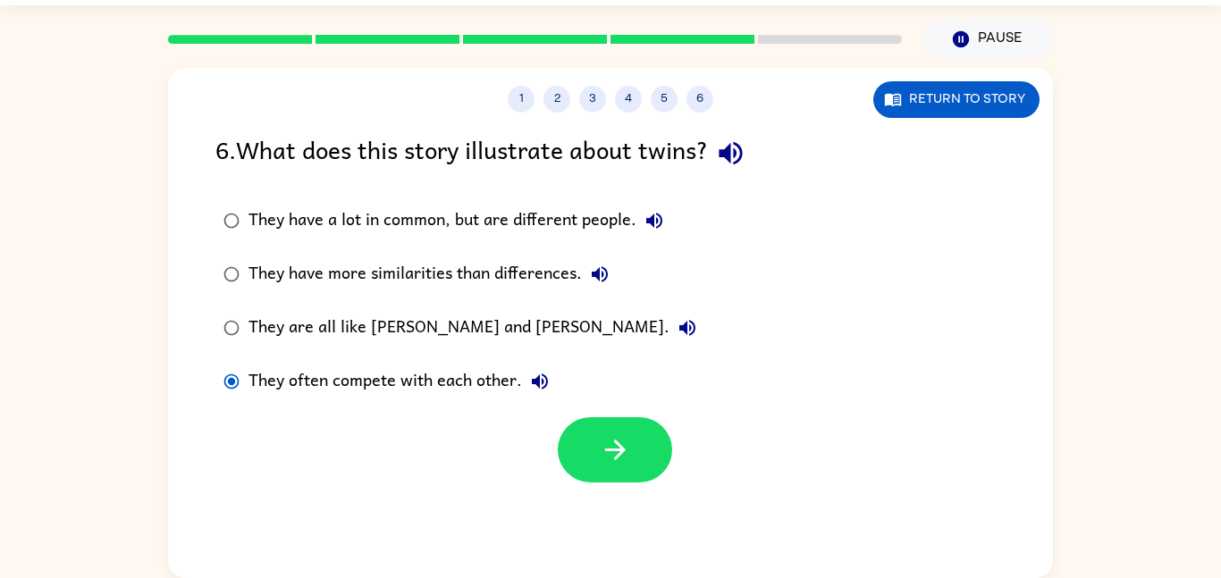
click at [490, 402] on label "They often compete with each other." at bounding box center [460, 382] width 508 height 54
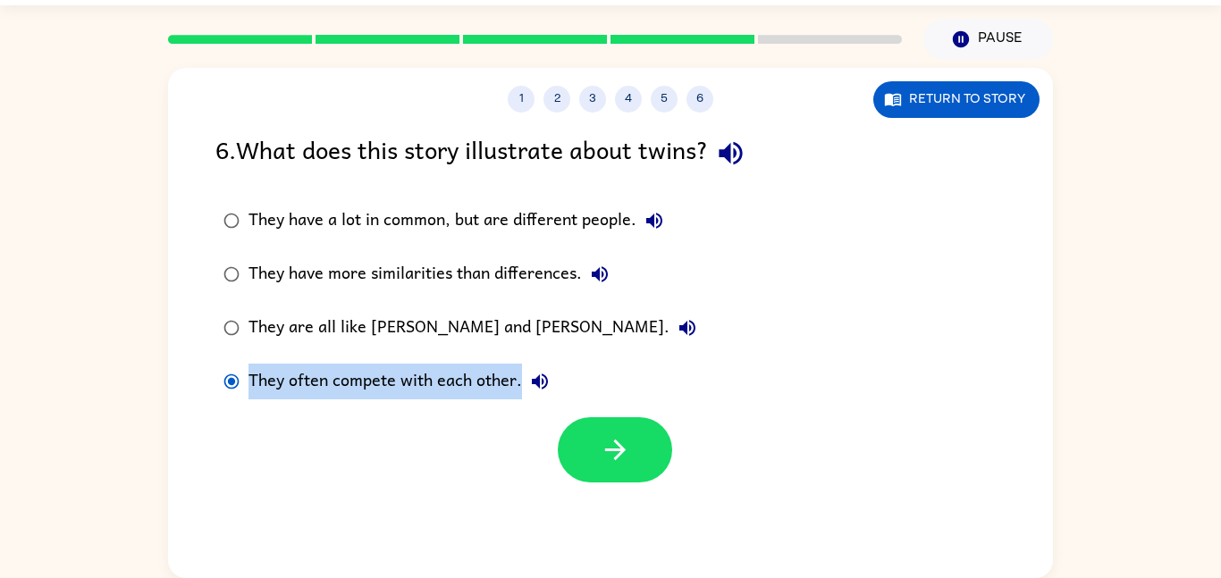
click at [490, 402] on label "They often compete with each other." at bounding box center [460, 382] width 508 height 54
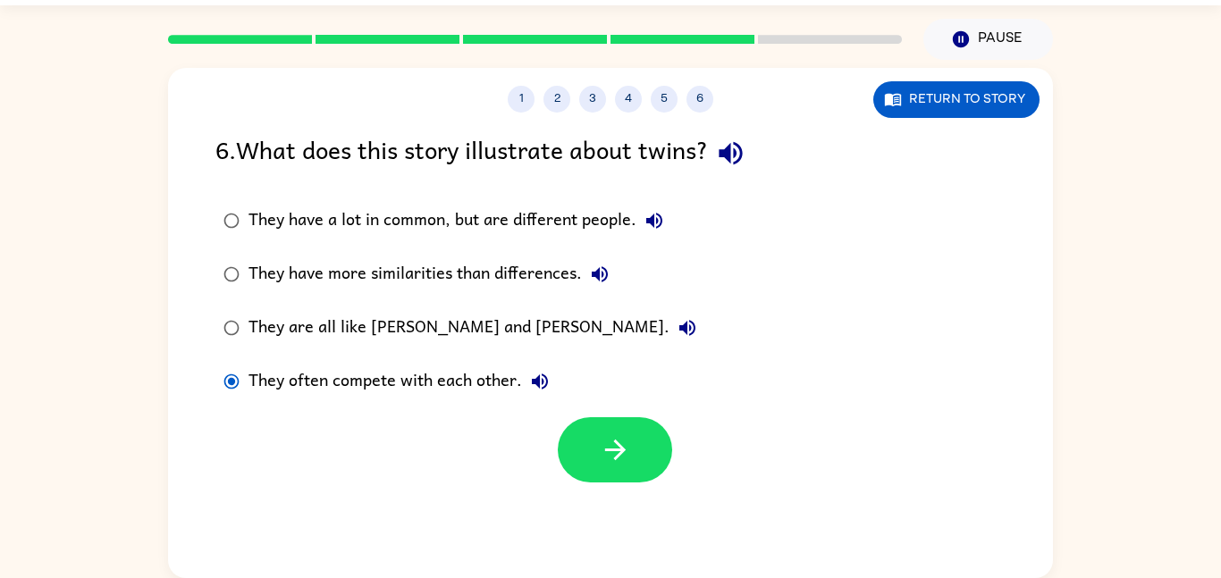
click at [490, 402] on label "They often compete with each other." at bounding box center [460, 382] width 508 height 54
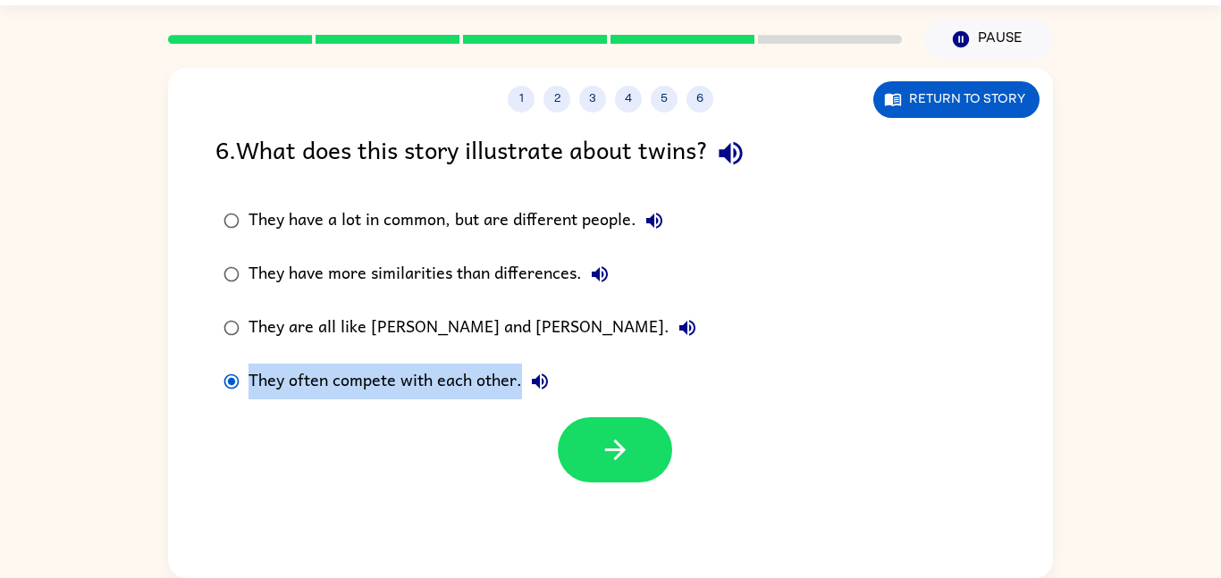
click at [490, 402] on label "They often compete with each other." at bounding box center [460, 382] width 508 height 54
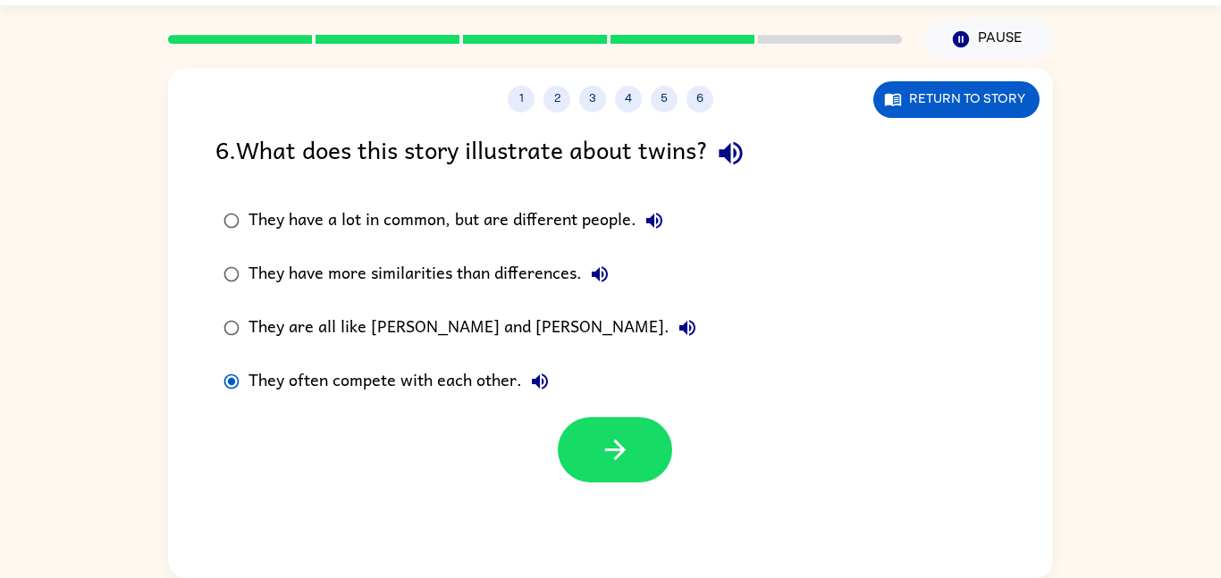
click at [490, 402] on label "They often compete with each other." at bounding box center [460, 382] width 508 height 54
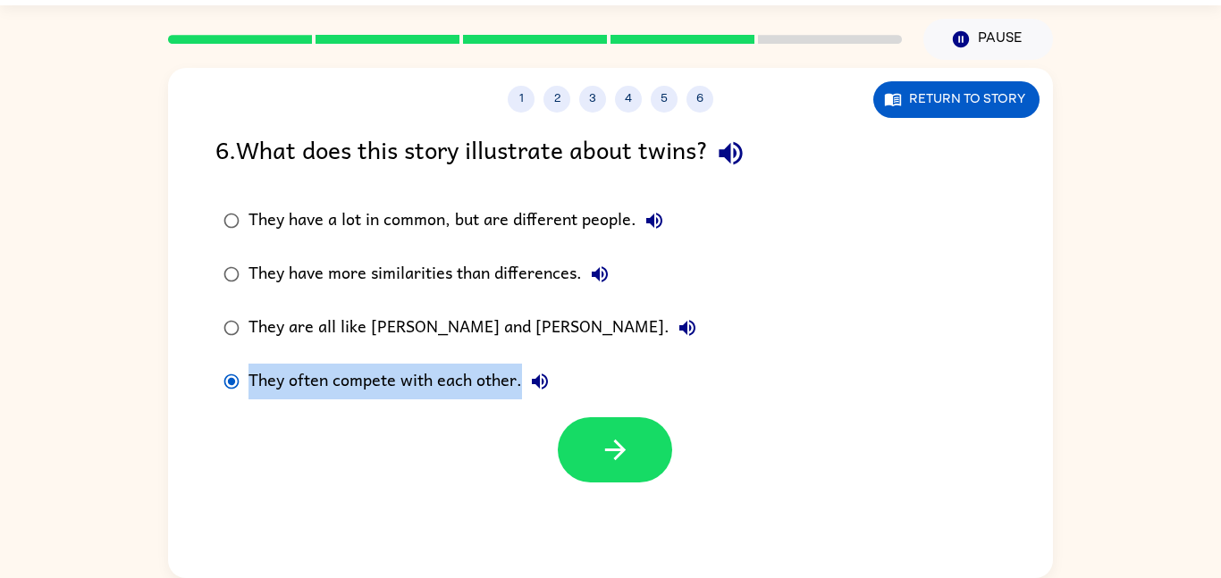
click at [490, 402] on label "They often compete with each other." at bounding box center [460, 382] width 508 height 54
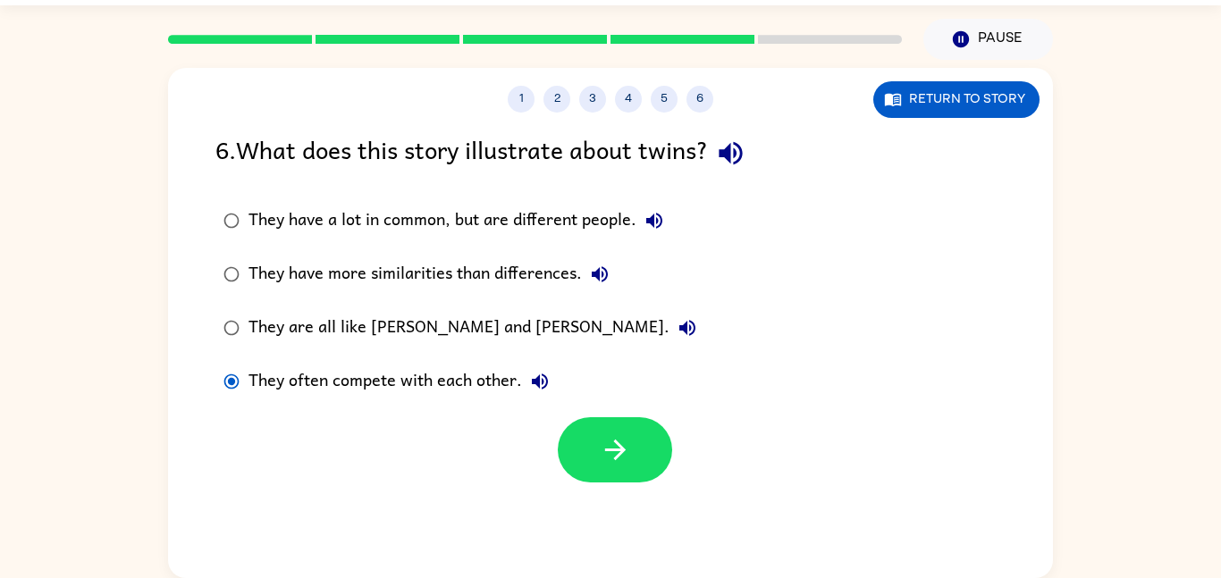
click at [490, 402] on label "They often compete with each other." at bounding box center [460, 382] width 508 height 54
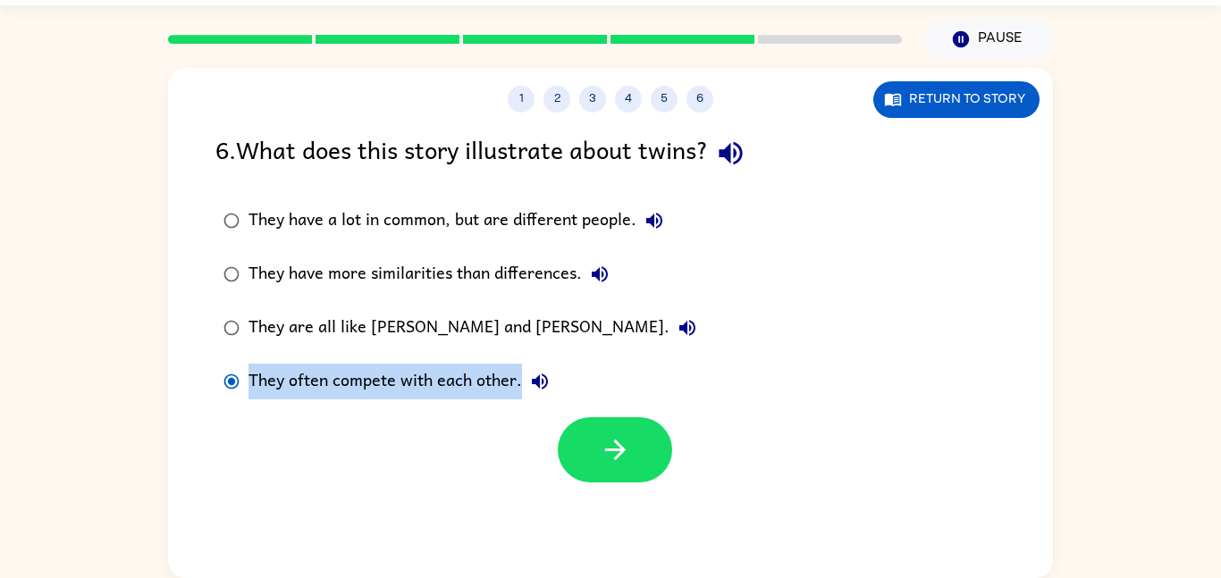
click at [490, 402] on label "They often compete with each other." at bounding box center [460, 382] width 508 height 54
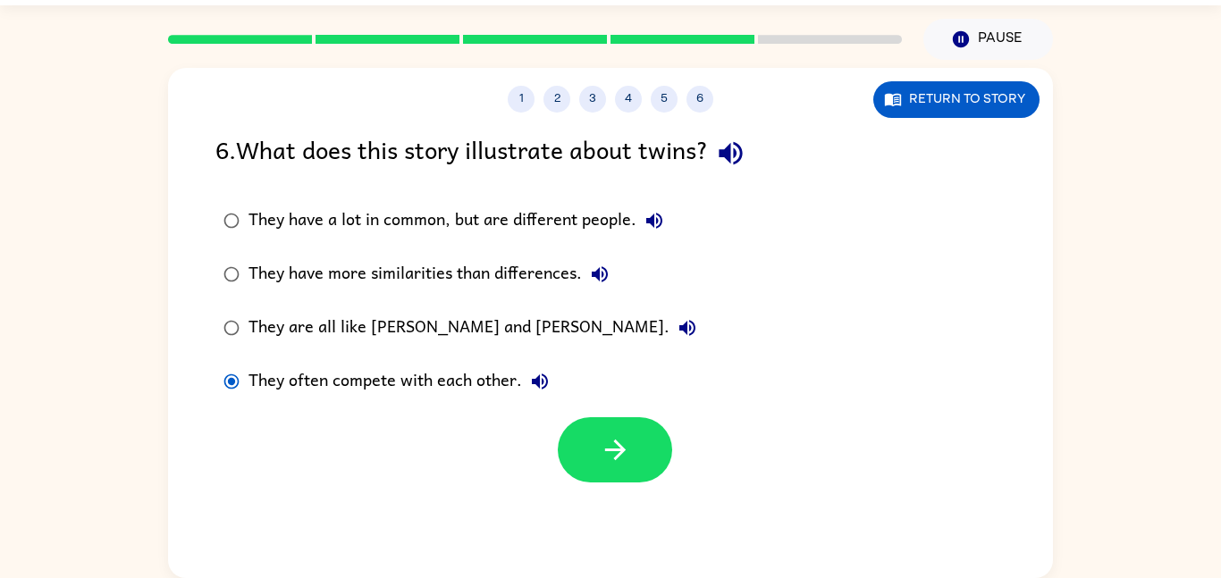
click at [490, 402] on label "They often compete with each other." at bounding box center [460, 382] width 508 height 54
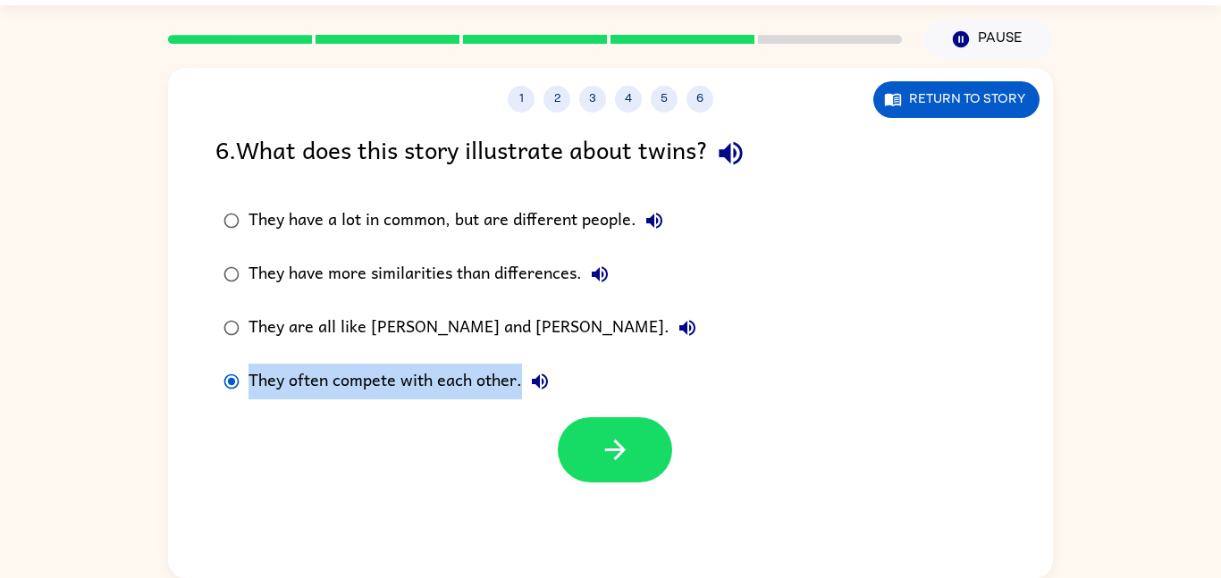
click at [490, 402] on label "They often compete with each other." at bounding box center [460, 382] width 508 height 54
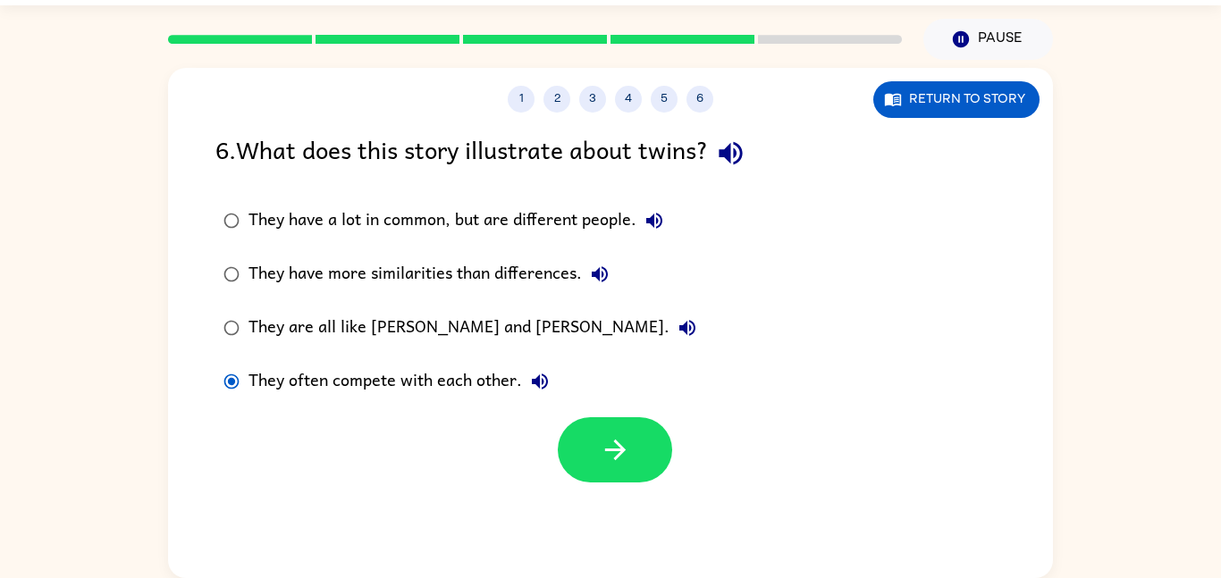
click at [490, 402] on label "They often compete with each other." at bounding box center [460, 382] width 508 height 54
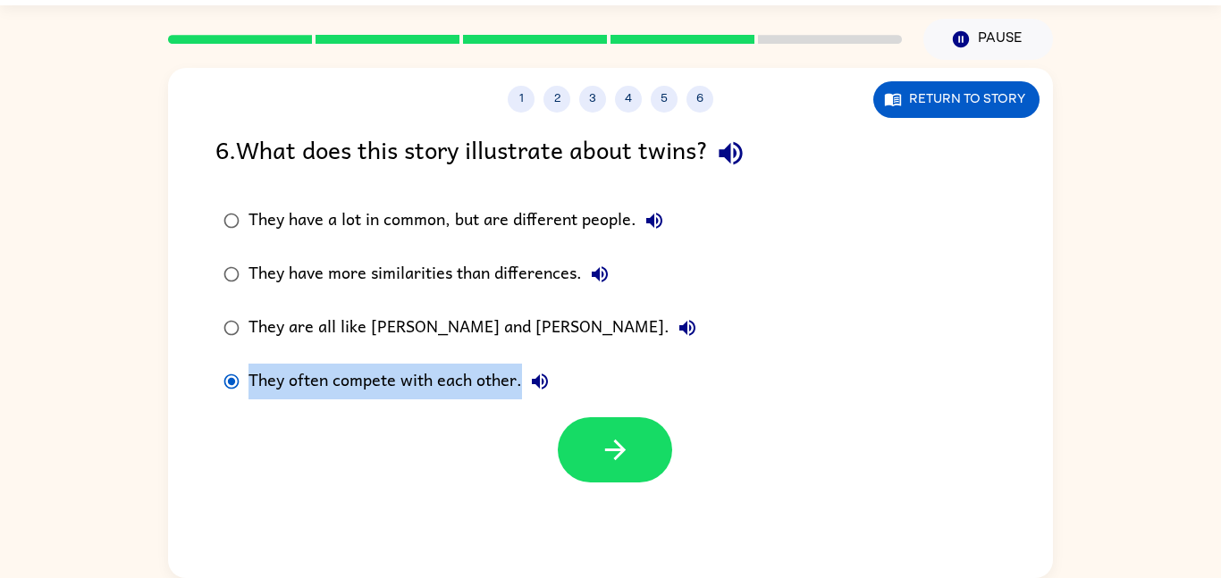
click at [490, 402] on label "They often compete with each other." at bounding box center [460, 382] width 508 height 54
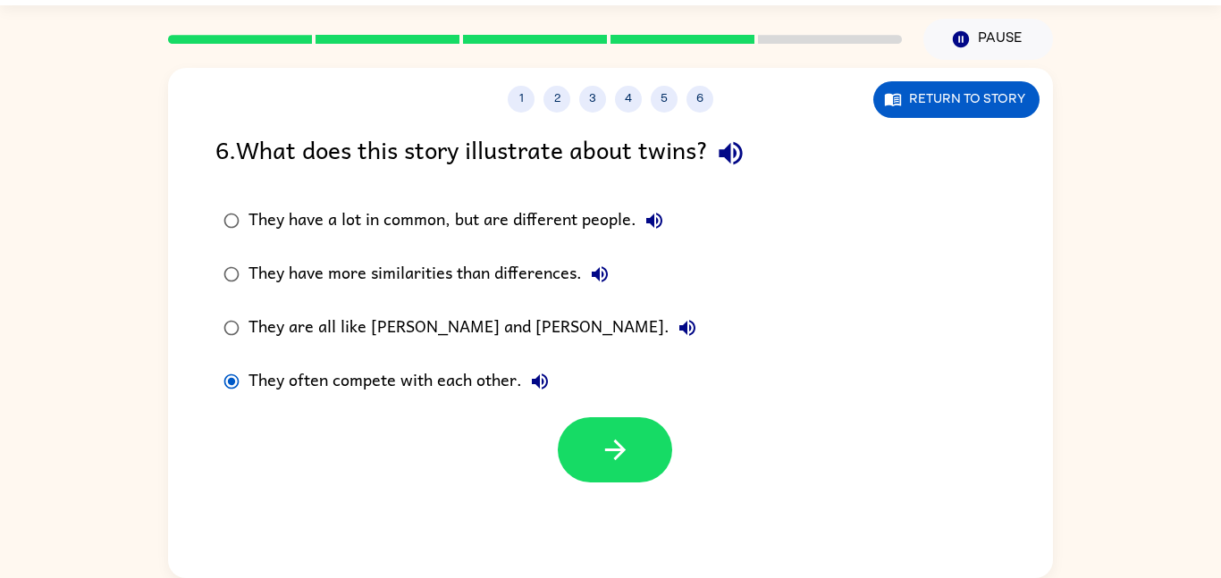
click at [490, 402] on label "They often compete with each other." at bounding box center [460, 382] width 508 height 54
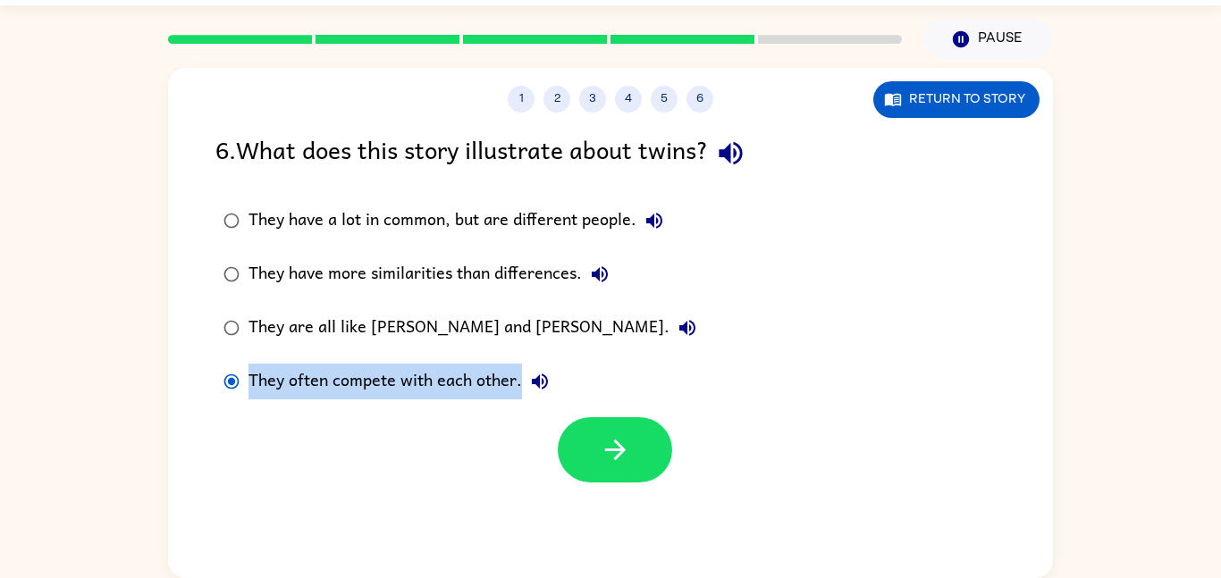
click at [490, 402] on label "They often compete with each other." at bounding box center [460, 382] width 508 height 54
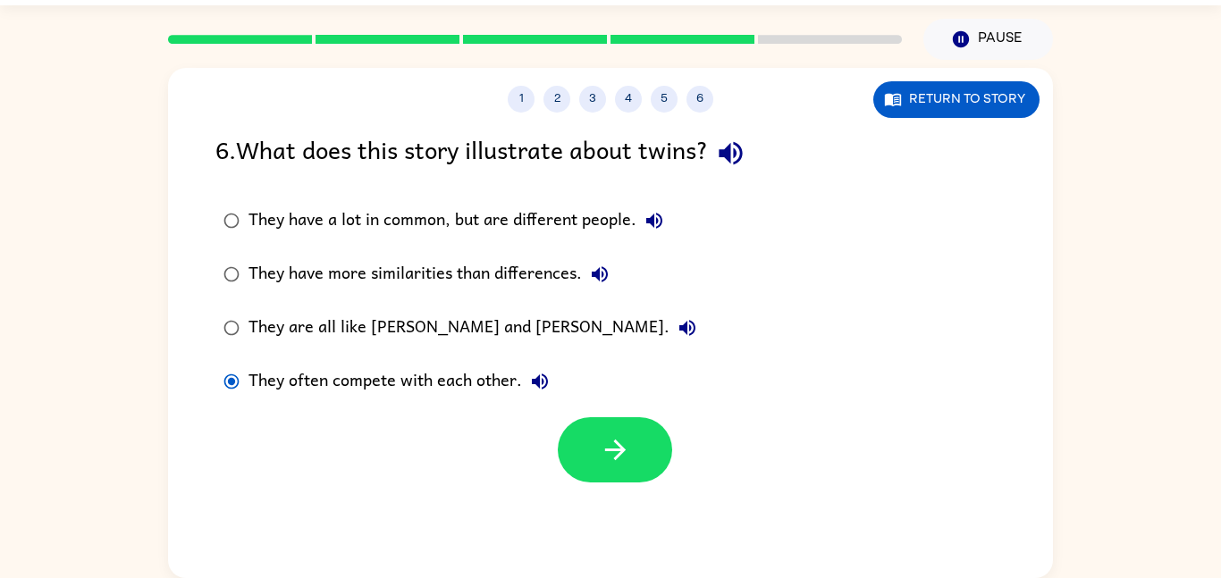
click at [490, 402] on label "They often compete with each other." at bounding box center [460, 382] width 508 height 54
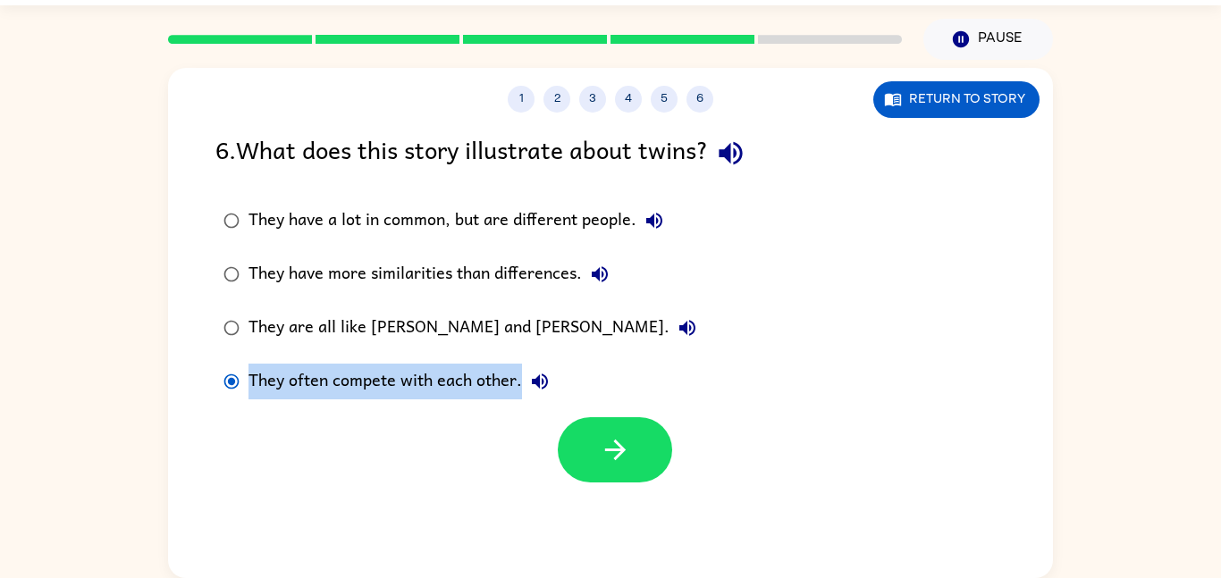
click at [490, 402] on label "They often compete with each other." at bounding box center [460, 382] width 508 height 54
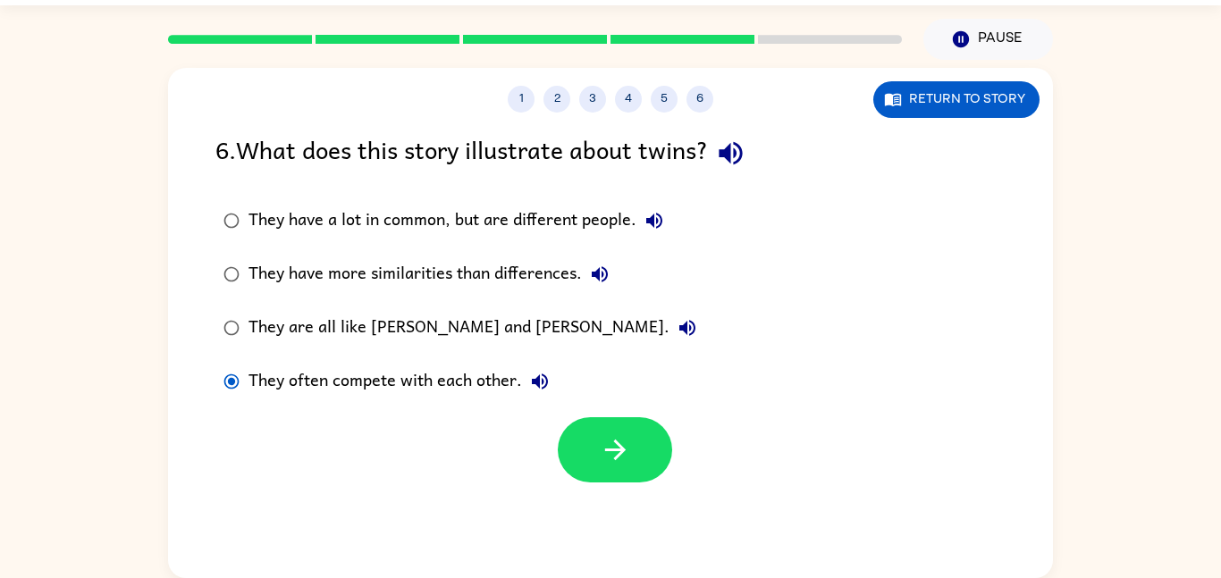
click at [490, 402] on label "They often compete with each other." at bounding box center [460, 382] width 508 height 54
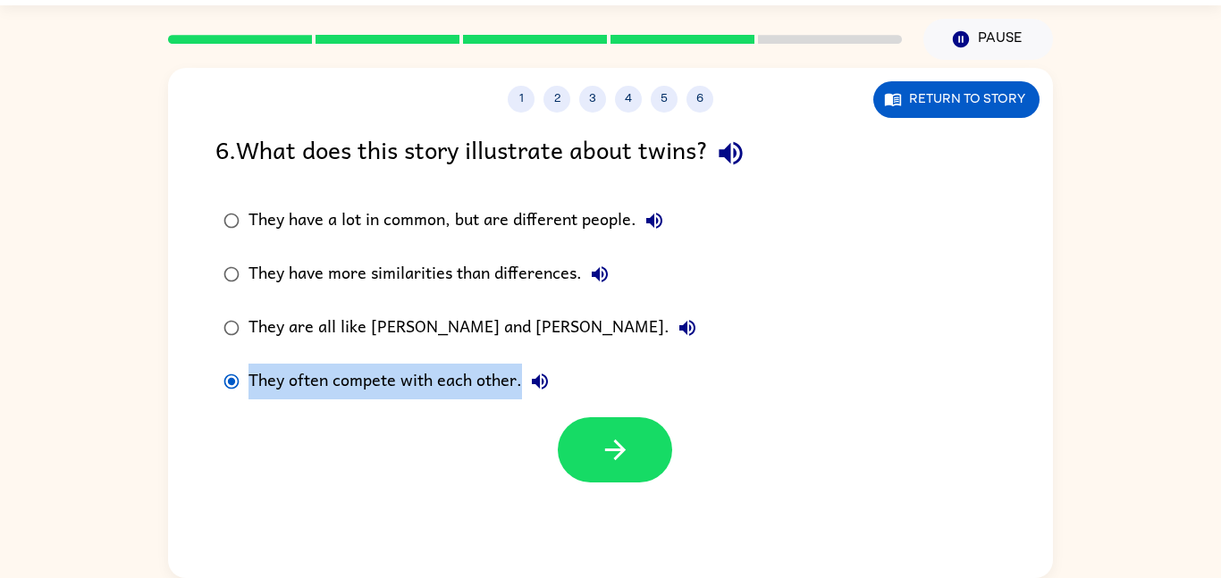
click at [490, 402] on label "They often compete with each other." at bounding box center [460, 382] width 508 height 54
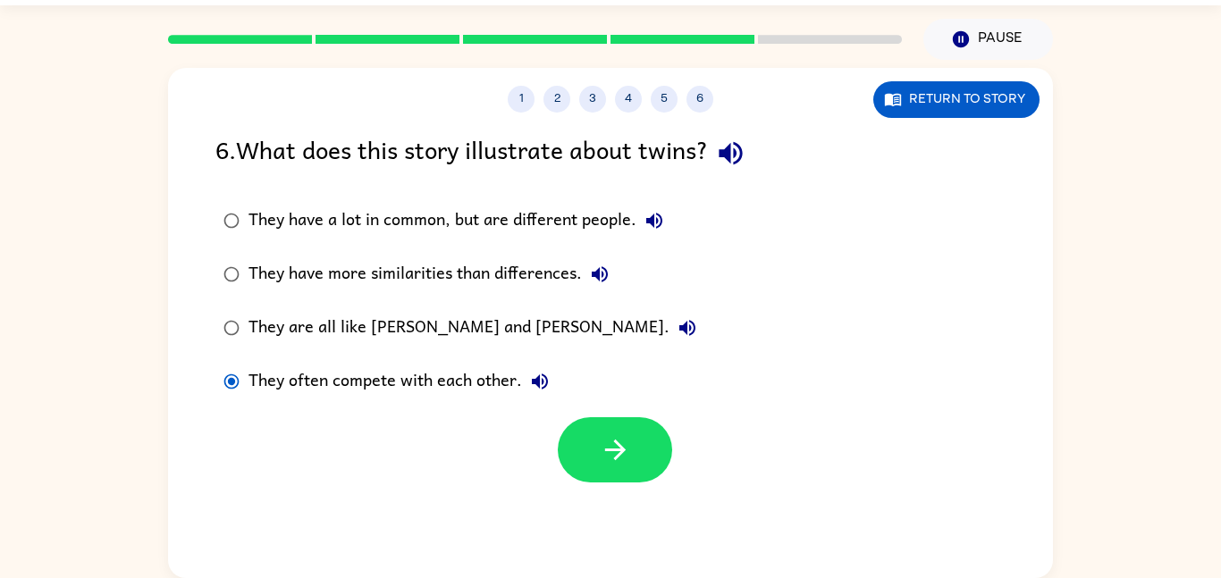
click at [490, 402] on label "They often compete with each other." at bounding box center [460, 382] width 508 height 54
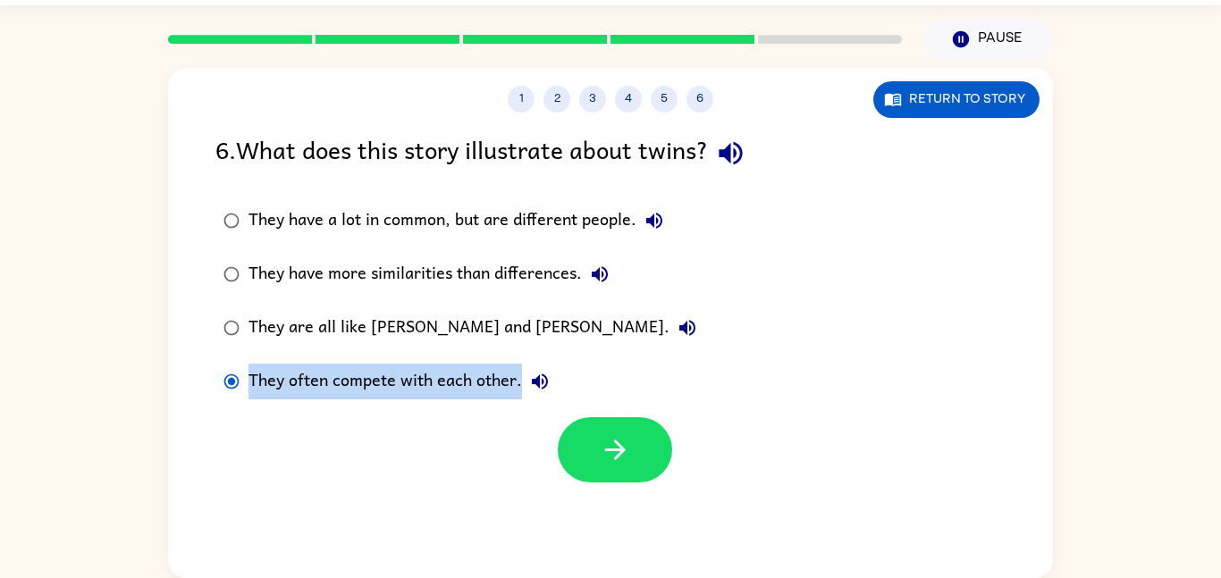
click at [490, 402] on label "They often compete with each other." at bounding box center [460, 382] width 508 height 54
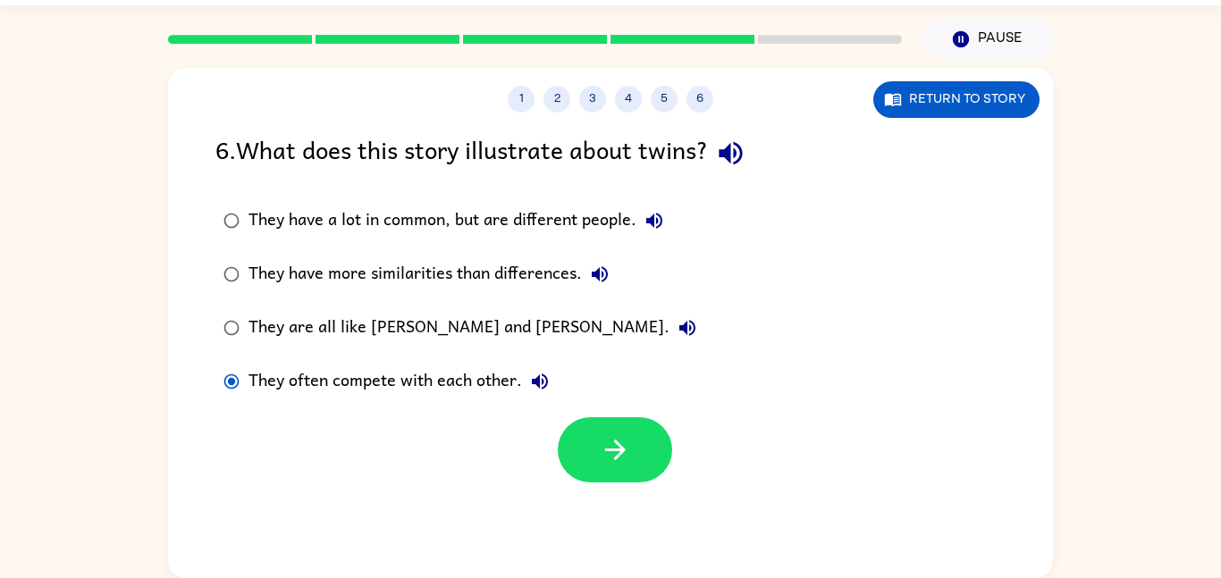
click at [490, 402] on label "They often compete with each other." at bounding box center [460, 382] width 508 height 54
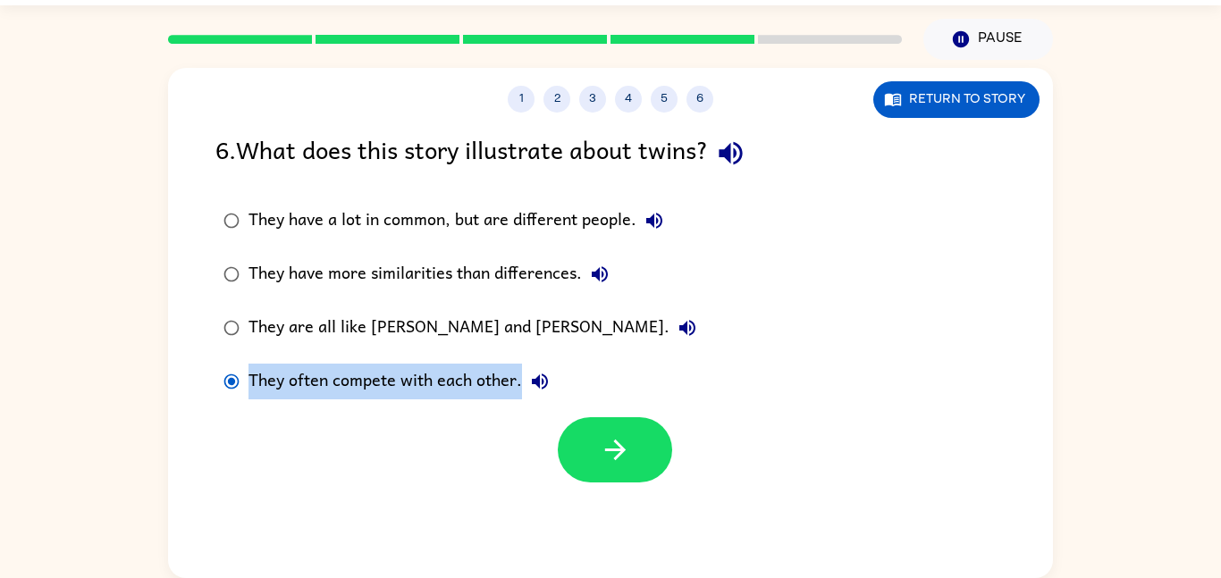
click at [490, 402] on label "They often compete with each other." at bounding box center [460, 382] width 508 height 54
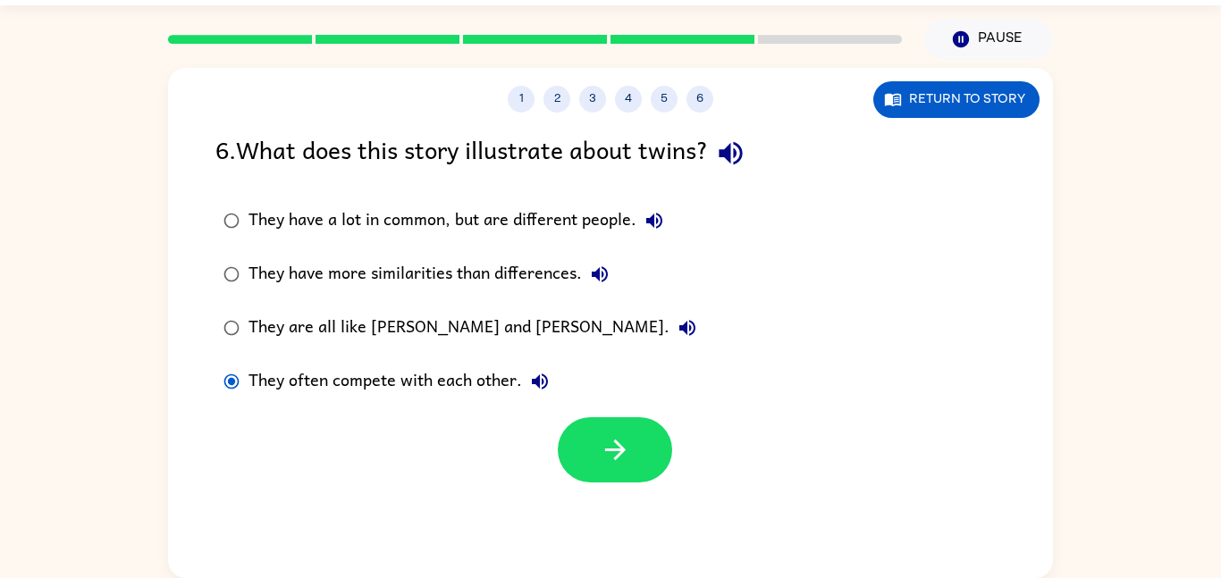
click at [490, 402] on label "They often compete with each other." at bounding box center [460, 382] width 508 height 54
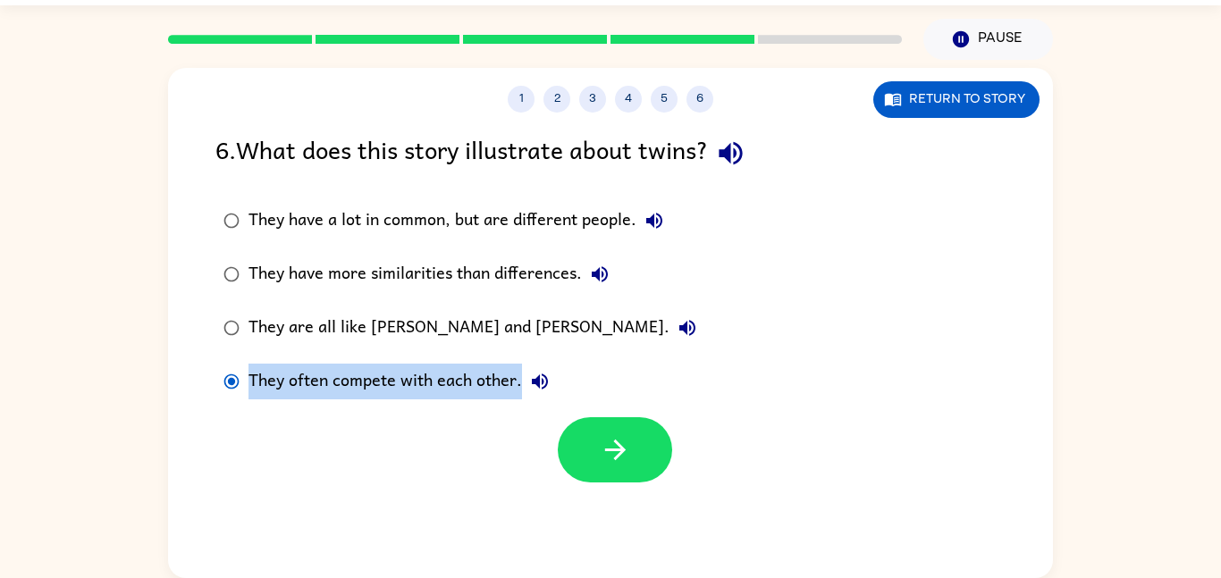
click at [490, 402] on label "They often compete with each other." at bounding box center [460, 382] width 508 height 54
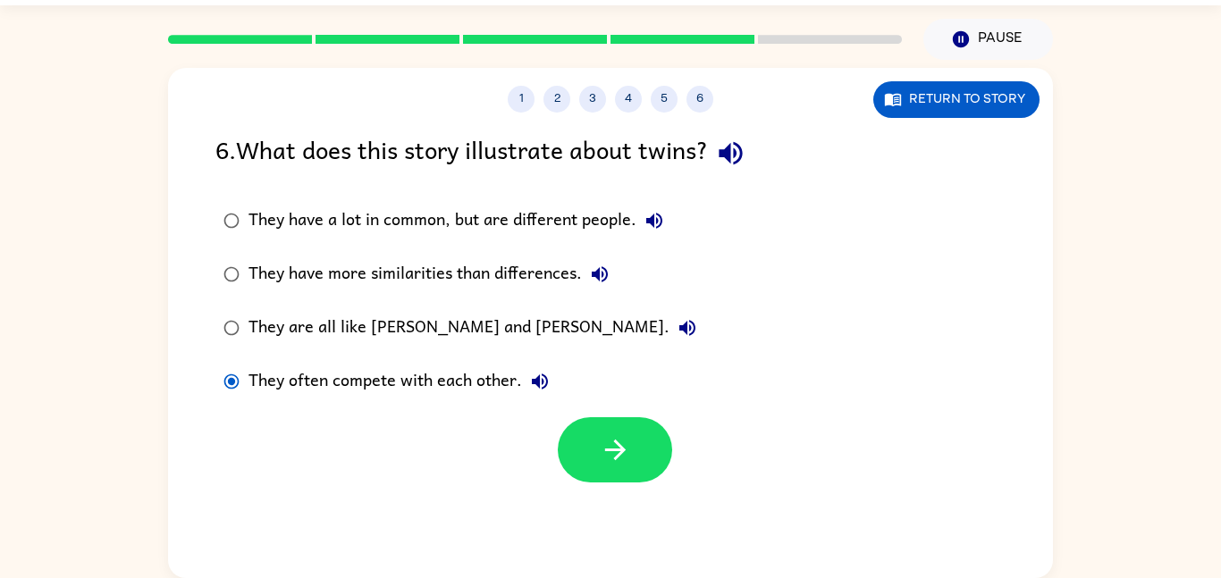
click at [490, 402] on label "They often compete with each other." at bounding box center [460, 382] width 508 height 54
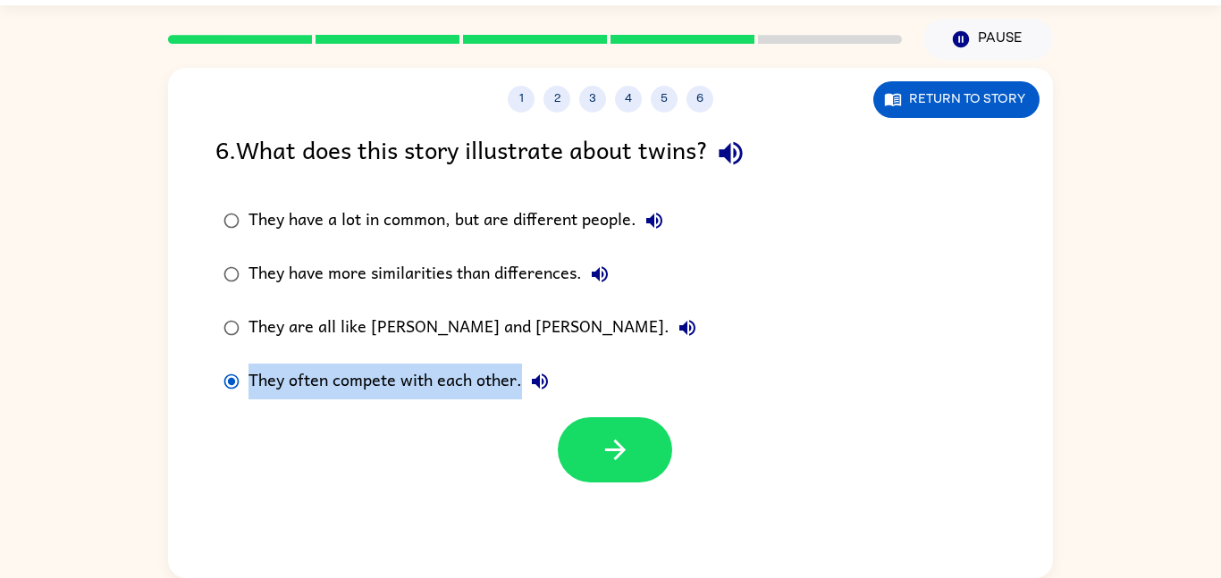
click at [490, 402] on label "They often compete with each other." at bounding box center [460, 382] width 508 height 54
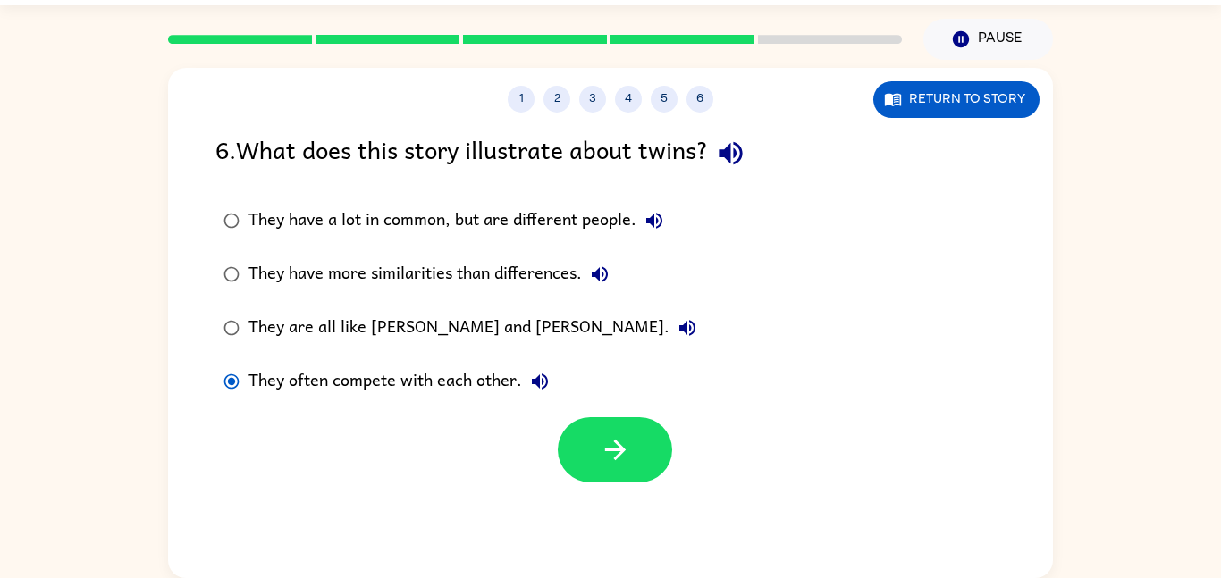
click at [490, 402] on label "They often compete with each other." at bounding box center [460, 382] width 508 height 54
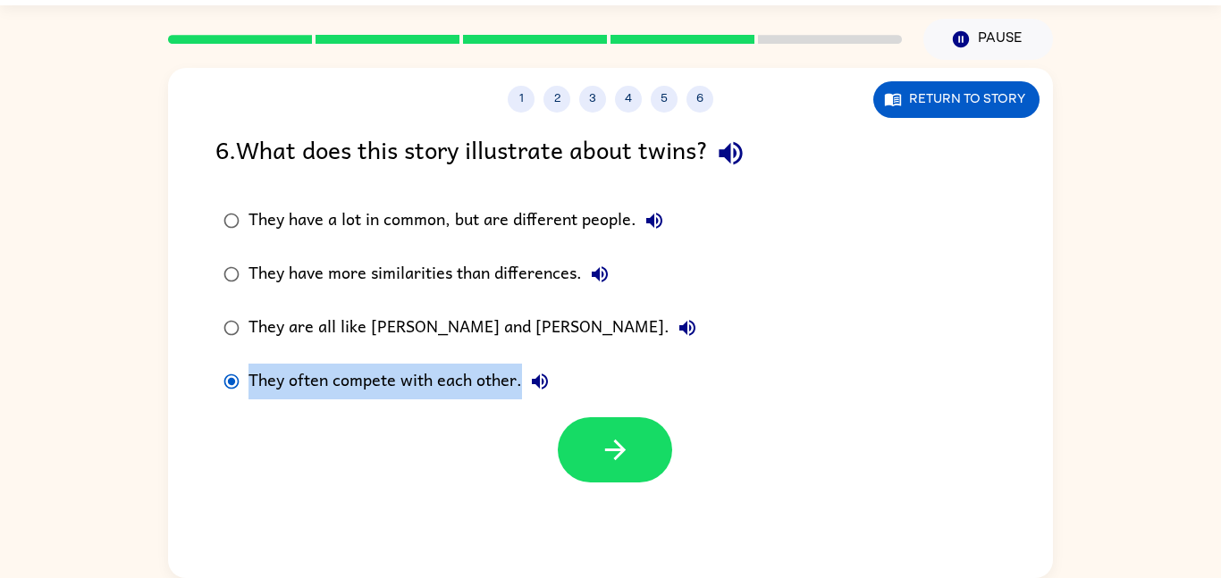
click at [490, 402] on label "They often compete with each other." at bounding box center [460, 382] width 508 height 54
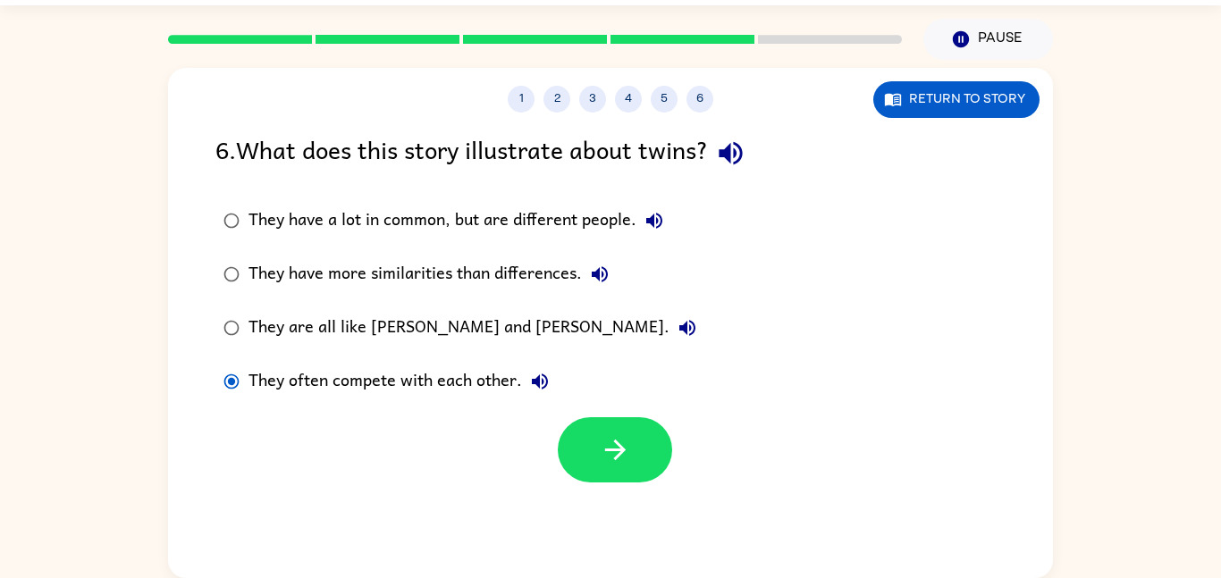
click at [490, 402] on label "They often compete with each other." at bounding box center [460, 382] width 508 height 54
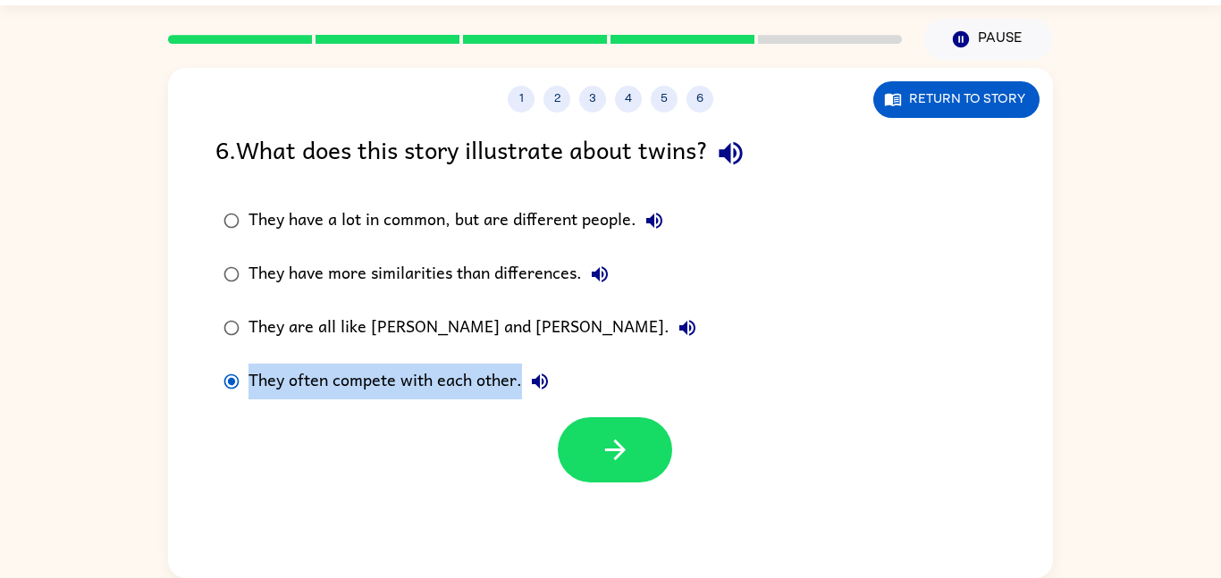
click at [490, 402] on label "They often compete with each other." at bounding box center [460, 382] width 508 height 54
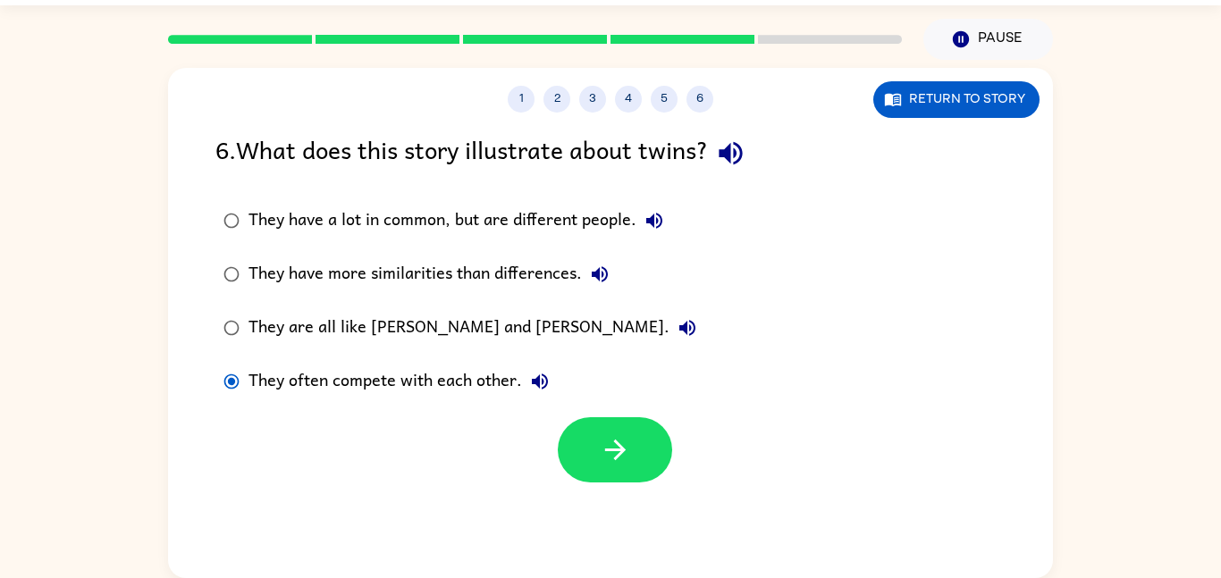
click at [573, 272] on div "They have more similarities than differences." at bounding box center [432, 274] width 369 height 36
click at [592, 437] on button "button" at bounding box center [615, 449] width 114 height 65
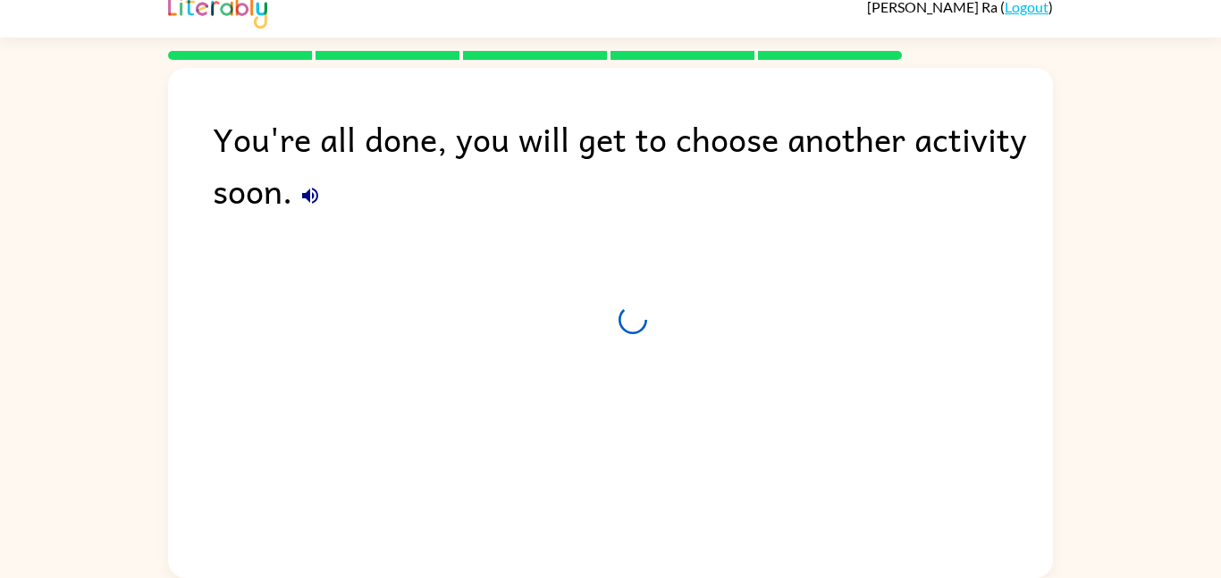
scroll to position [18, 0]
